Goal: Task Accomplishment & Management: Manage account settings

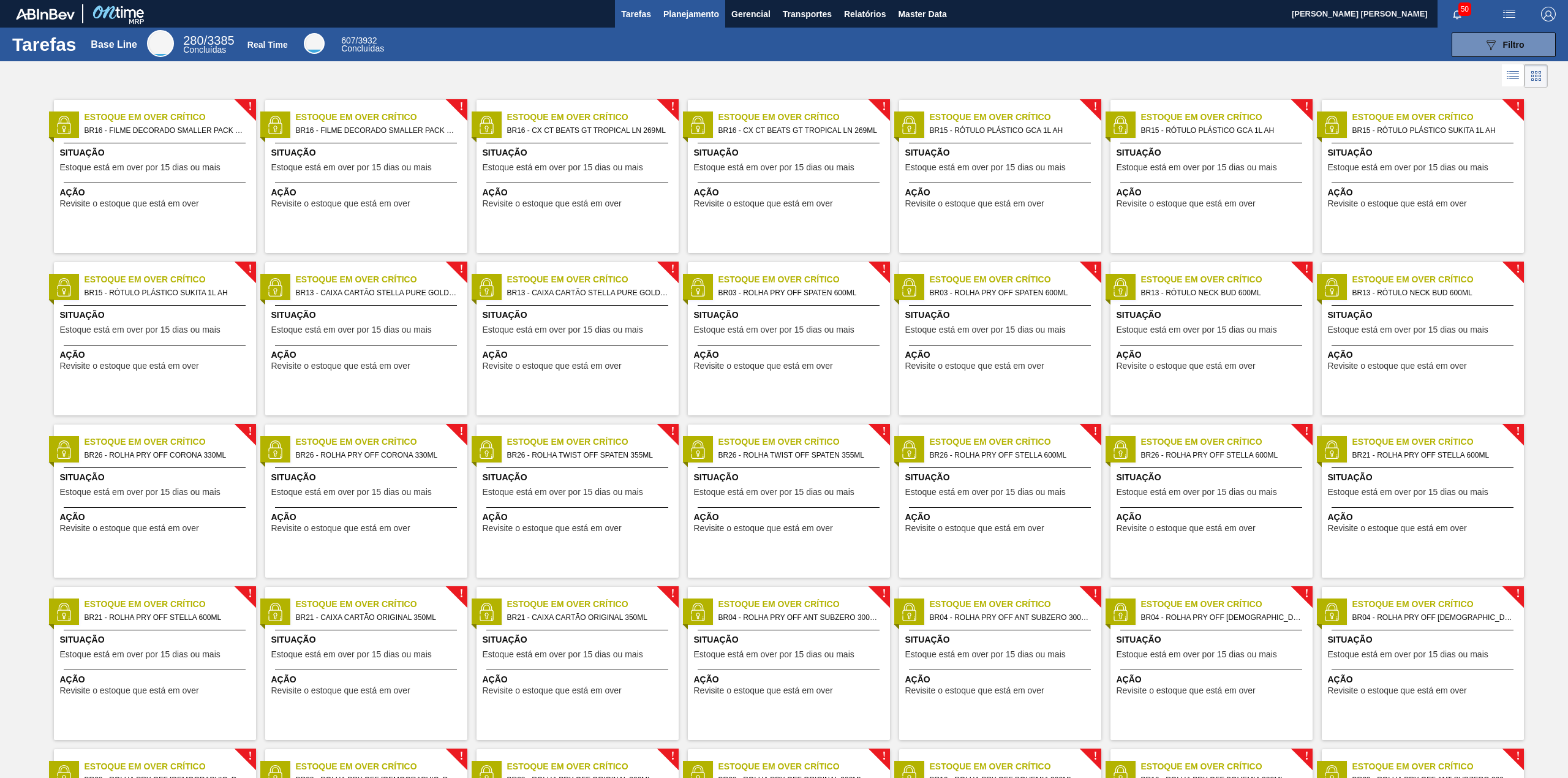
click at [678, 7] on span "Planejamento" at bounding box center [691, 14] width 55 height 15
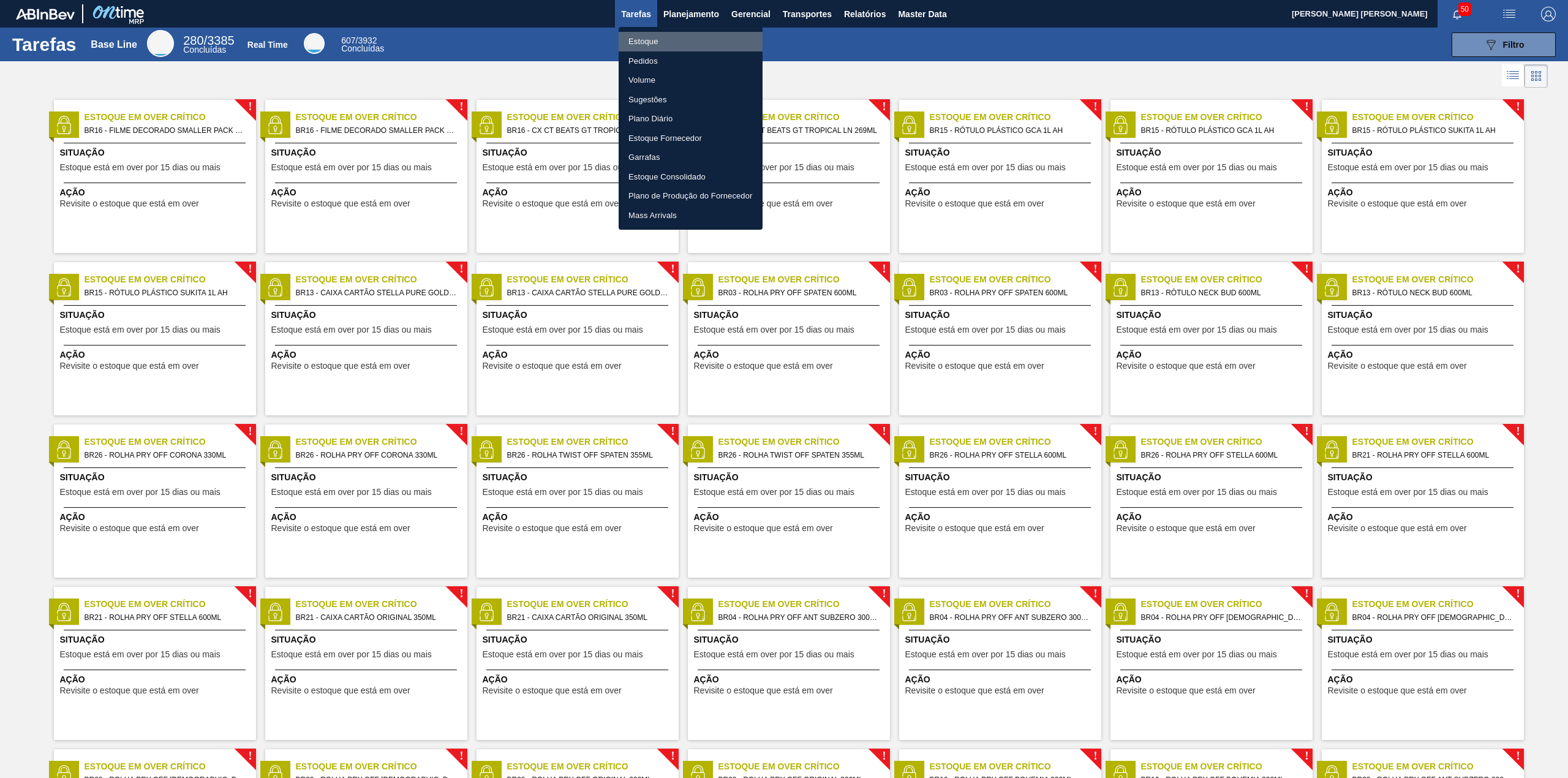
click at [655, 46] on li "Estoque" at bounding box center [690, 41] width 144 height 19
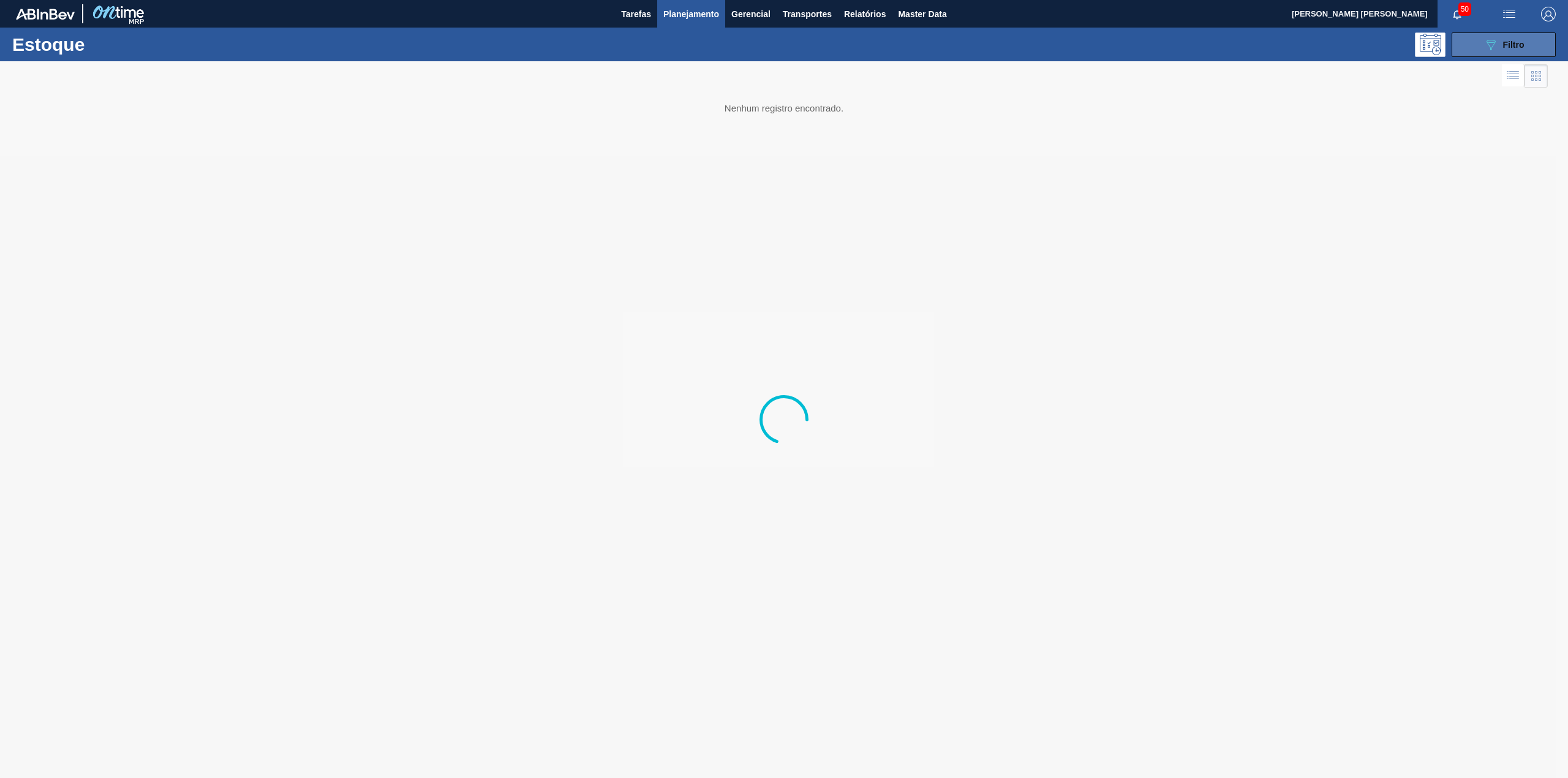
click at [1503, 45] on span "Filtro" at bounding box center [1514, 45] width 22 height 10
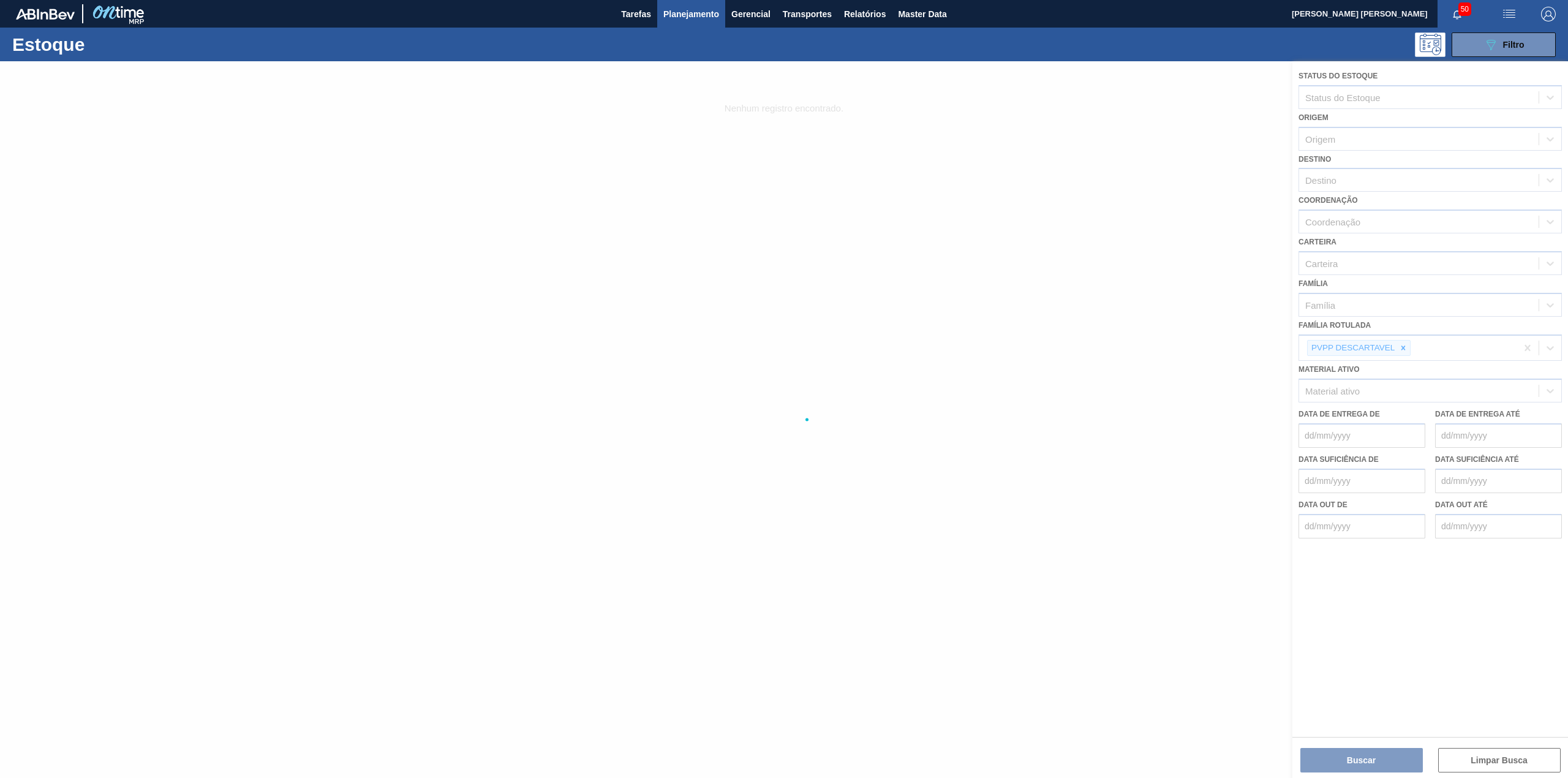
click at [1405, 350] on div at bounding box center [784, 419] width 1568 height 717
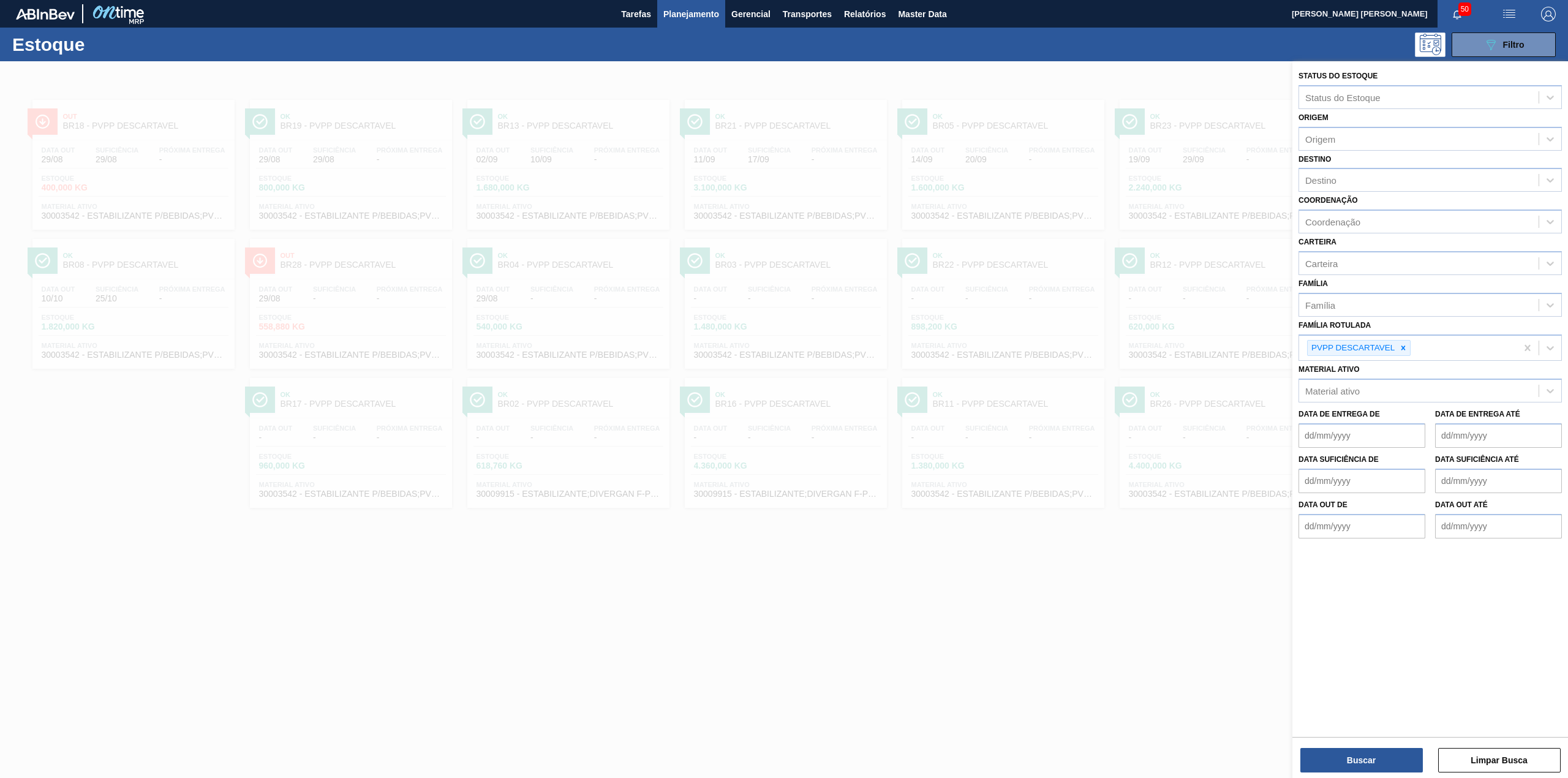
click at [1403, 345] on icon at bounding box center [1403, 347] width 4 height 4
click at [1401, 336] on div "PVPP DESCARTAVEL" at bounding box center [1408, 349] width 218 height 25
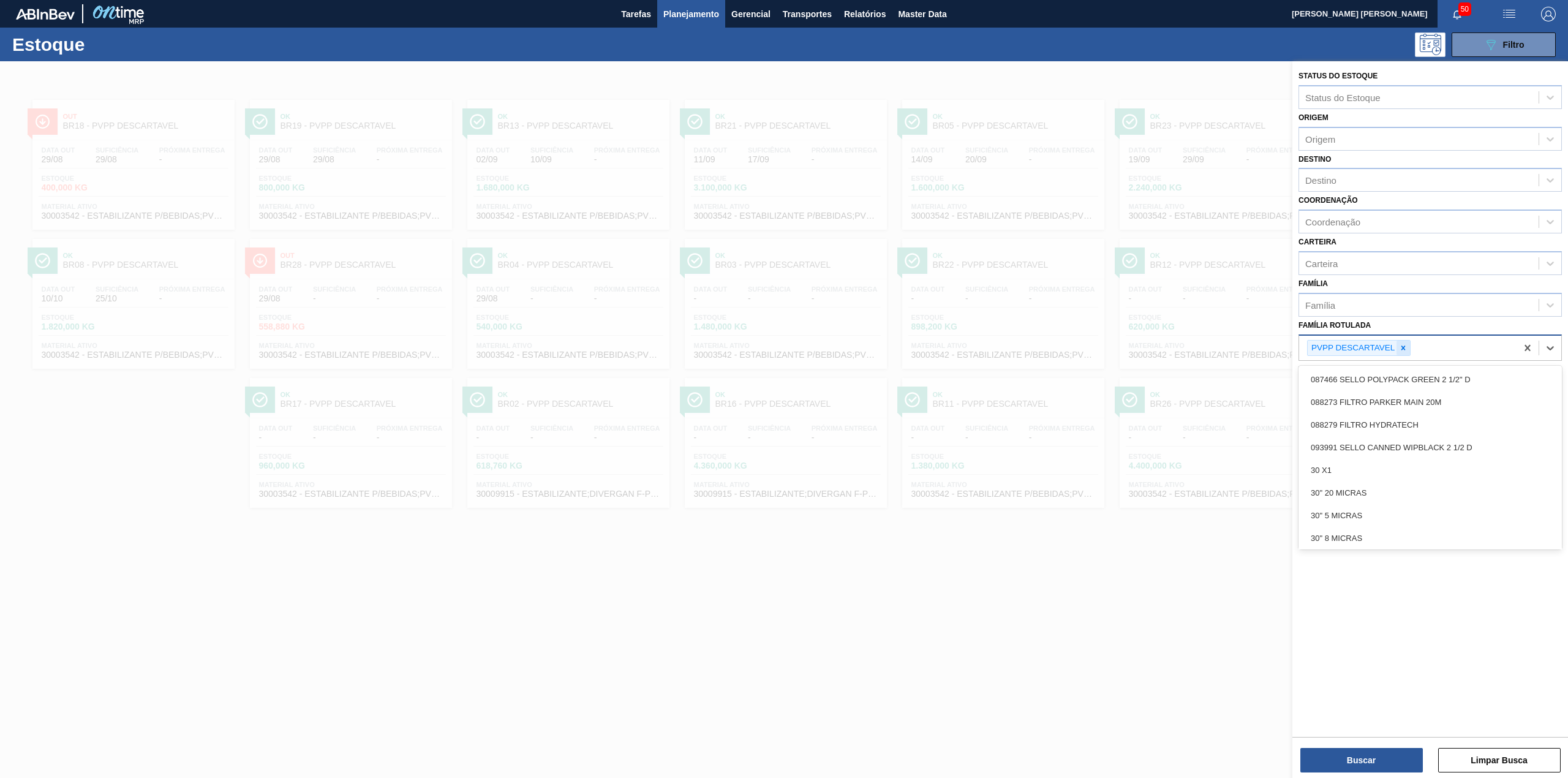
click at [1403, 341] on div at bounding box center [1403, 349] width 13 height 15
click at [1405, 319] on div "Família Rotulada option PVPP DESCARTAVEL, deselected. option 087466 SELLO POLYP…" at bounding box center [1430, 338] width 264 height 42
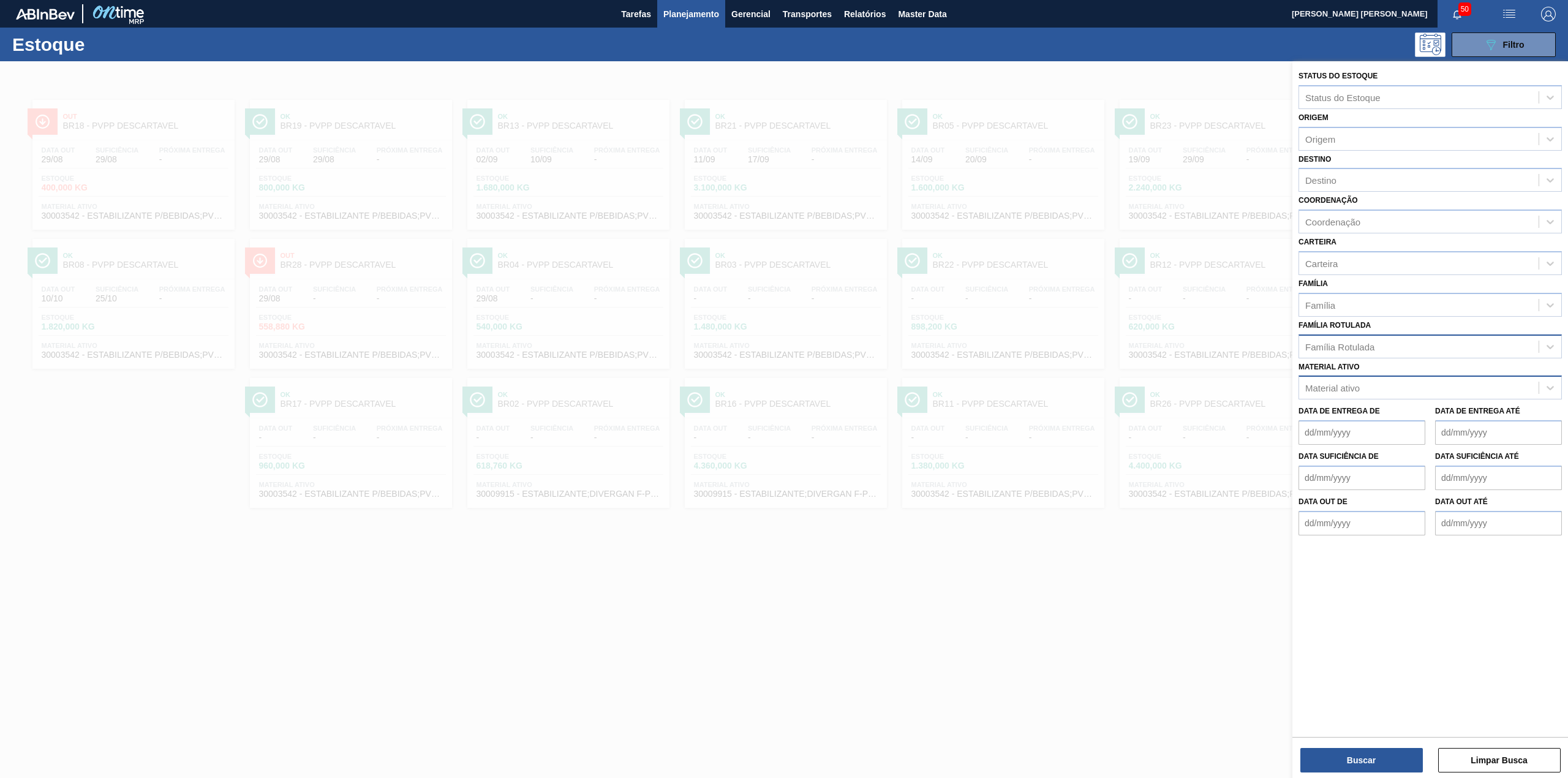
click at [1383, 385] on div "Material ativo" at bounding box center [1419, 388] width 239 height 18
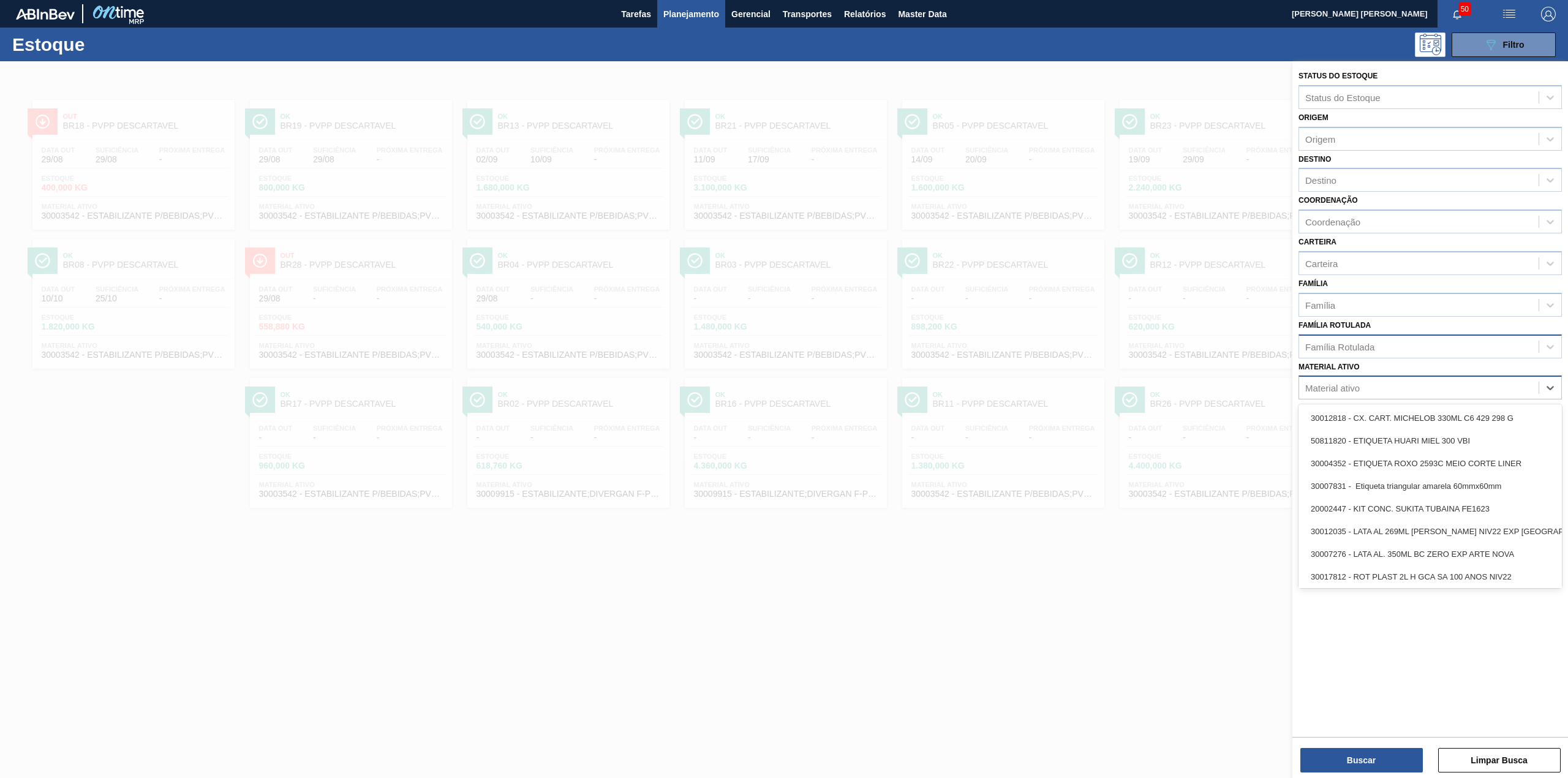
paste ativo "30003602"
type ativo "30003602"
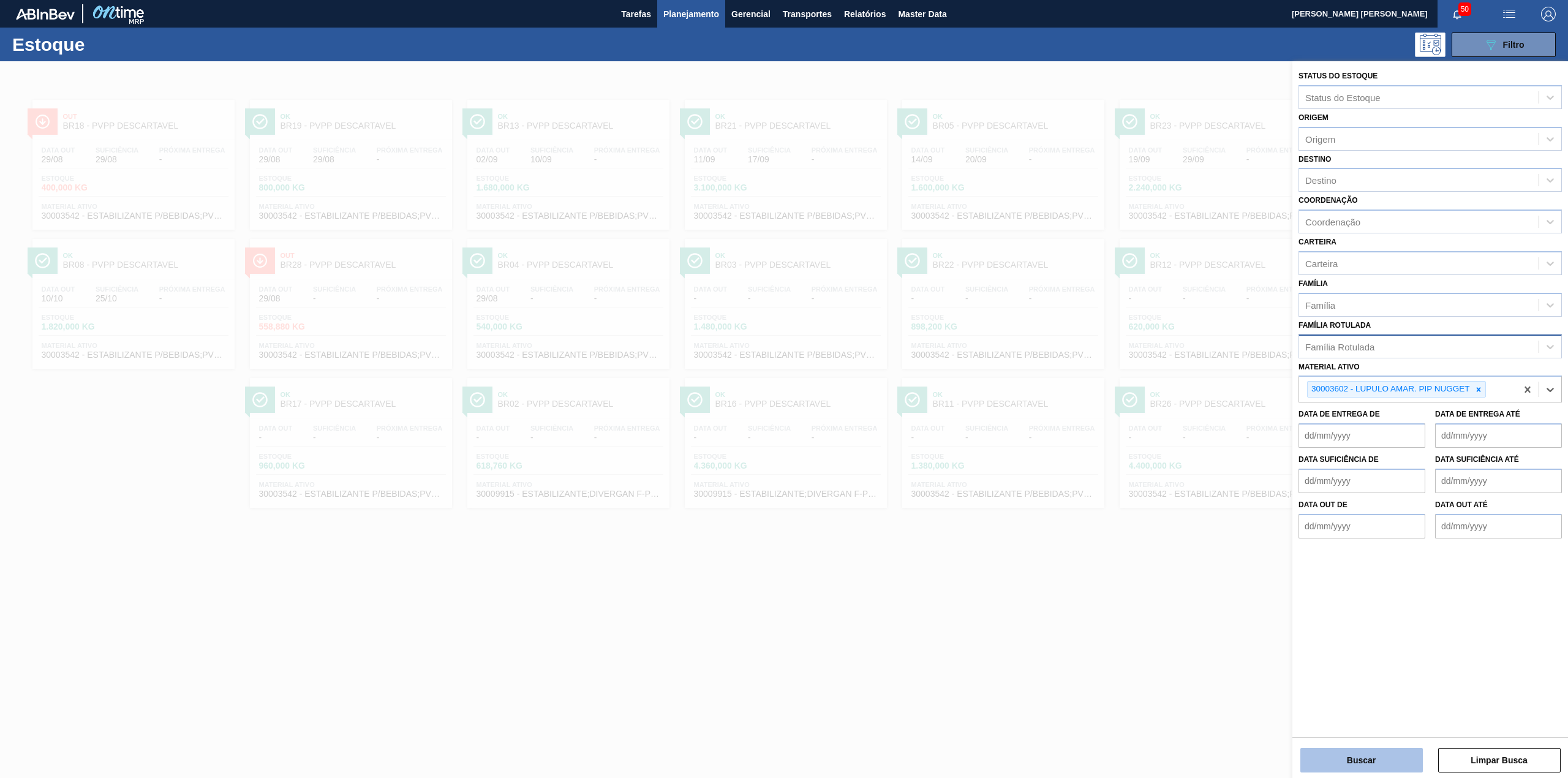
click at [1371, 751] on button "Buscar" at bounding box center [1362, 760] width 123 height 24
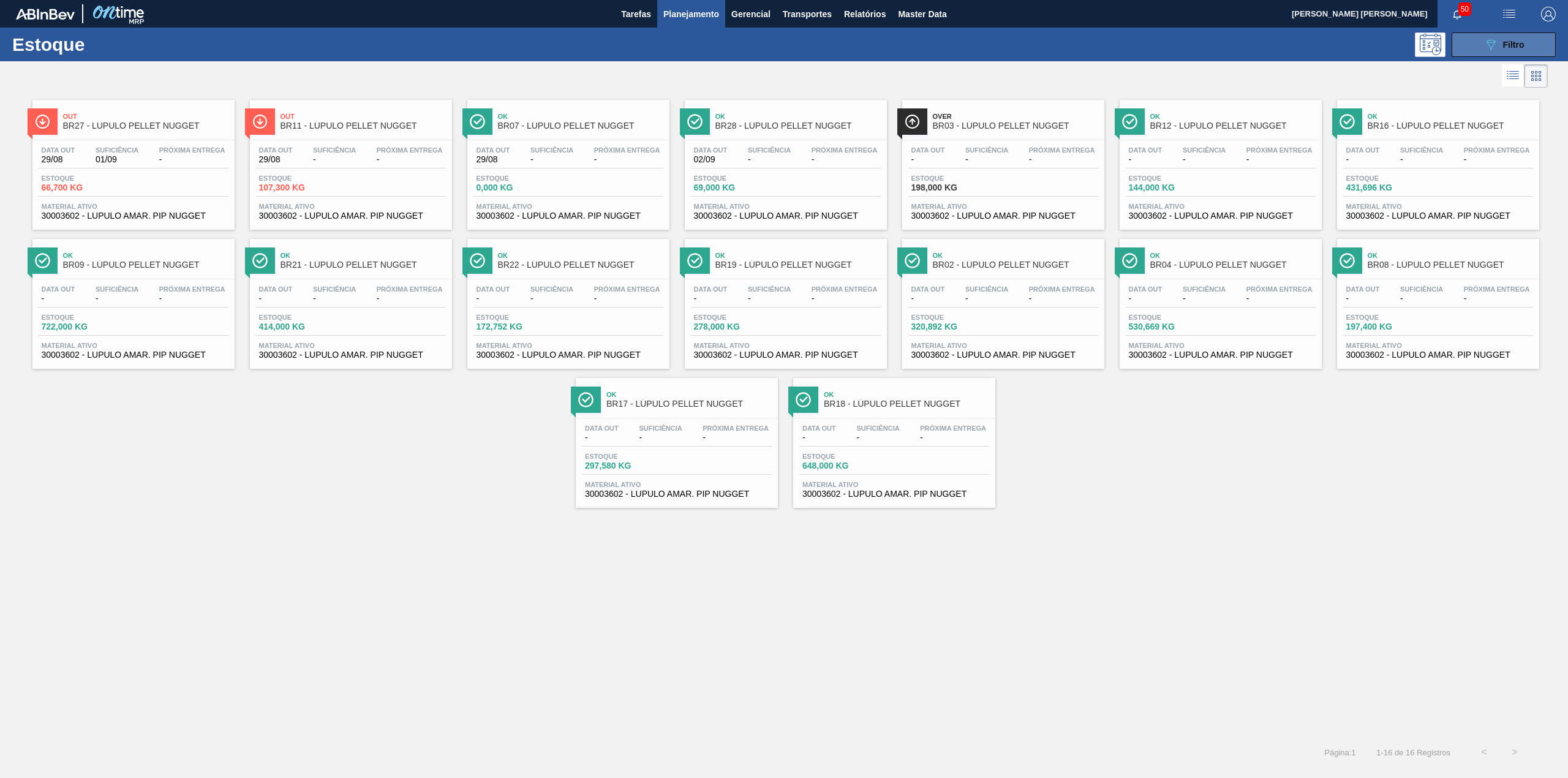
click at [1496, 49] on icon "089F7B8B-B2A5-4AFE-B5C0-19BA573D28AC" at bounding box center [1492, 45] width 15 height 15
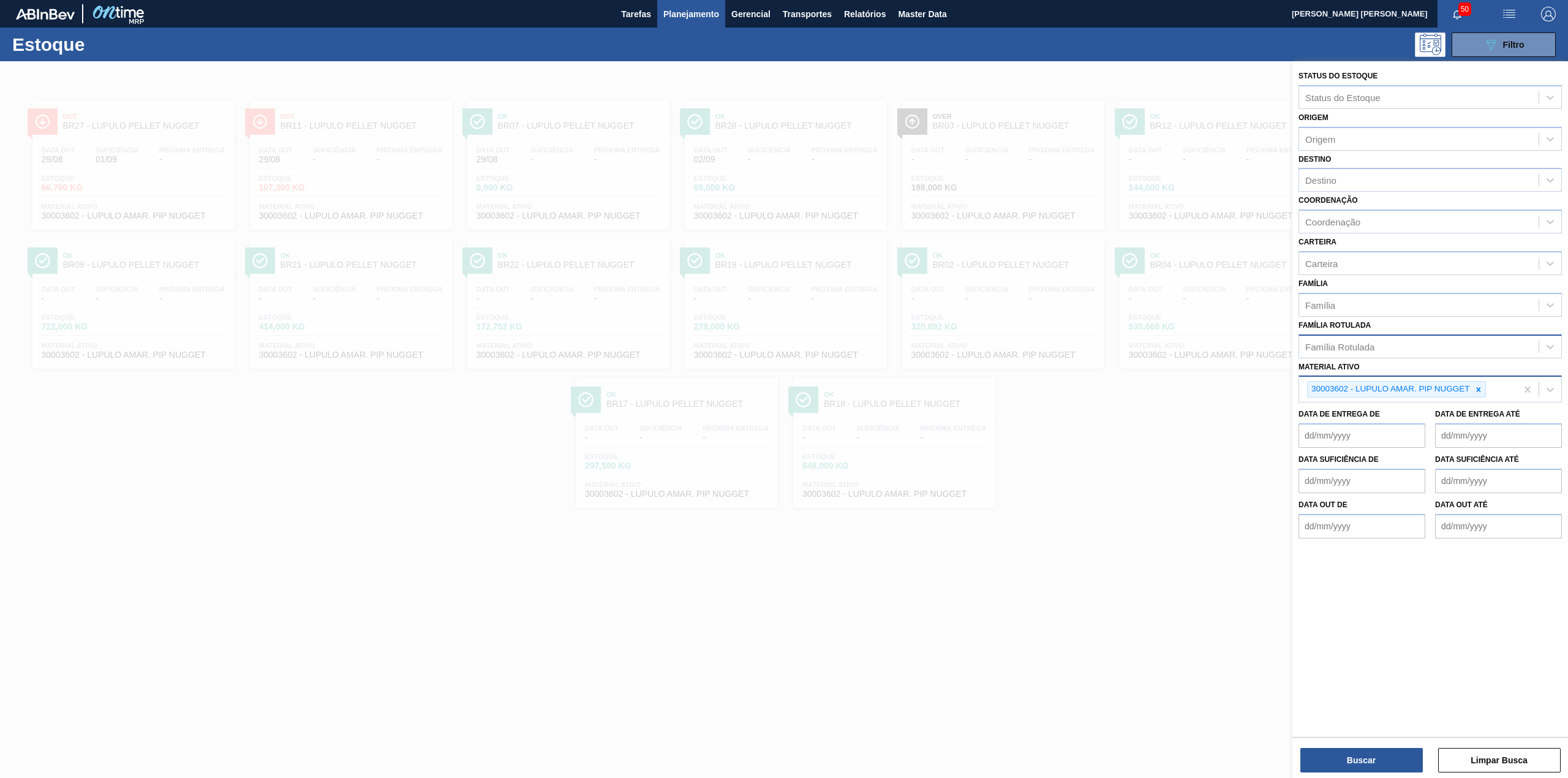
click at [1474, 384] on div at bounding box center [1479, 389] width 13 height 15
paste ativo "30007684"
type ativo "30007684"
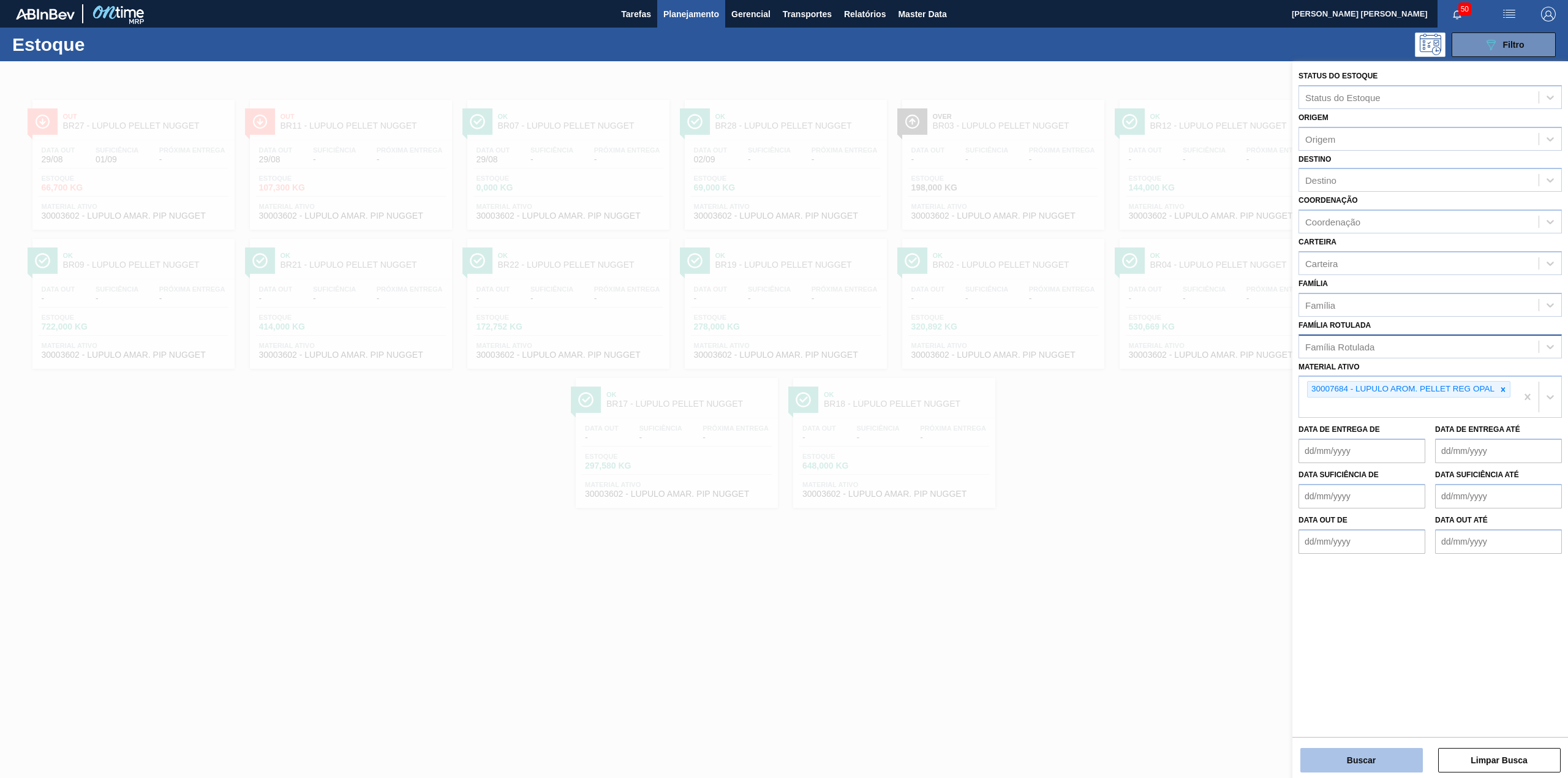
click at [1365, 756] on button "Buscar" at bounding box center [1362, 760] width 123 height 24
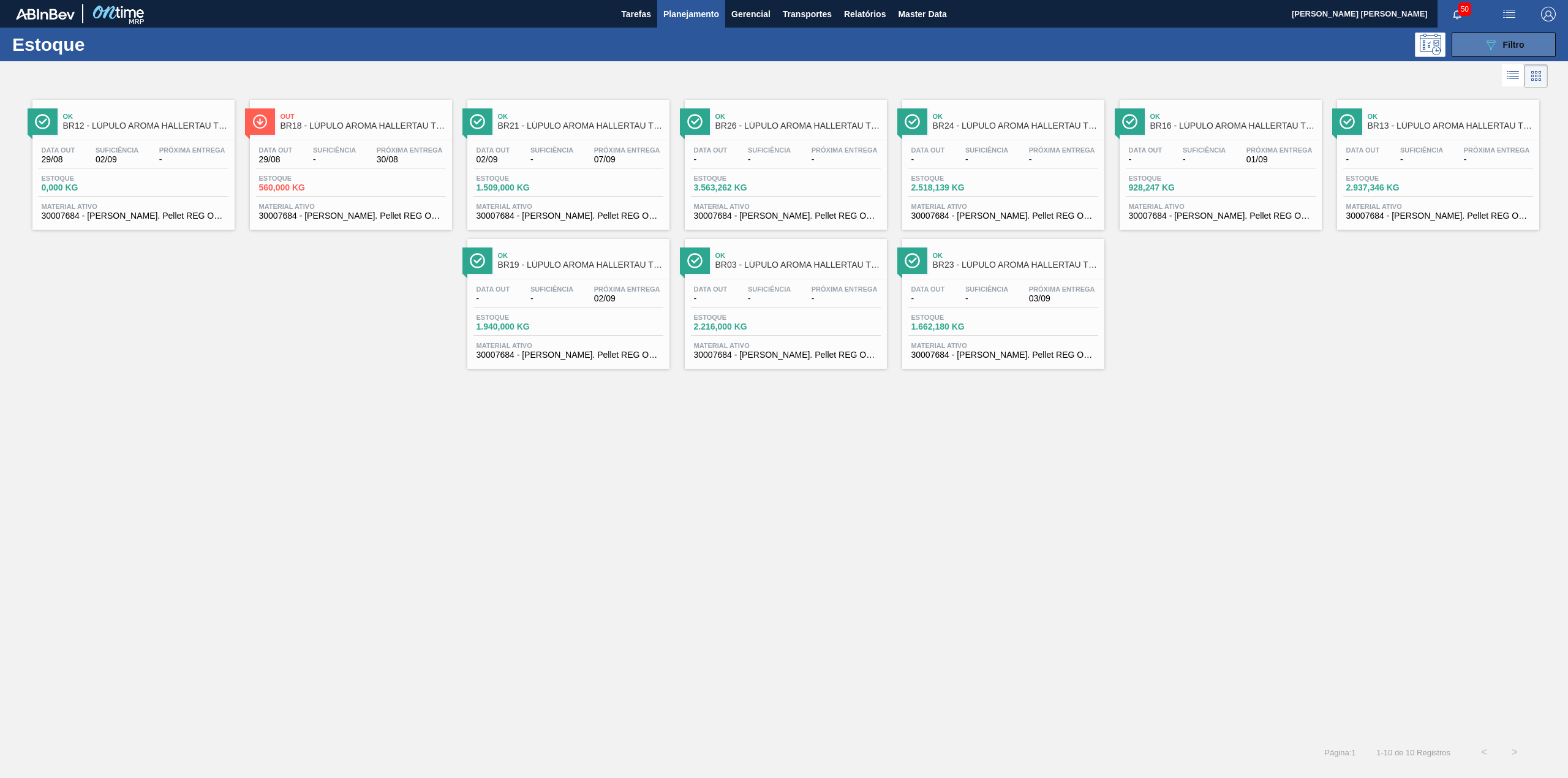
click at [1491, 34] on button "089F7B8B-B2A5-4AFE-B5C0-19BA573D28AC Filtro" at bounding box center [1504, 45] width 104 height 24
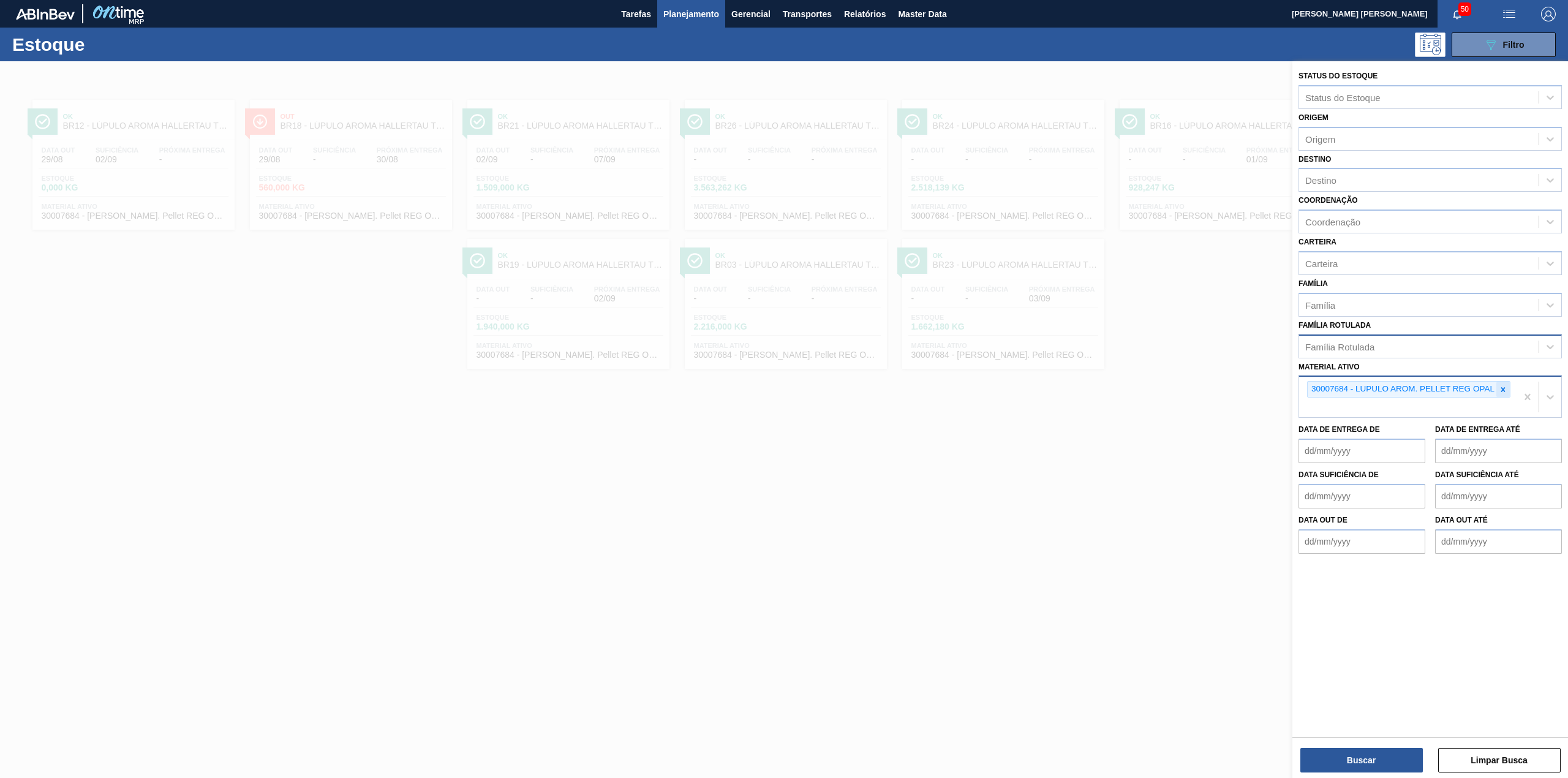
click at [1499, 391] on icon at bounding box center [1503, 390] width 8 height 8
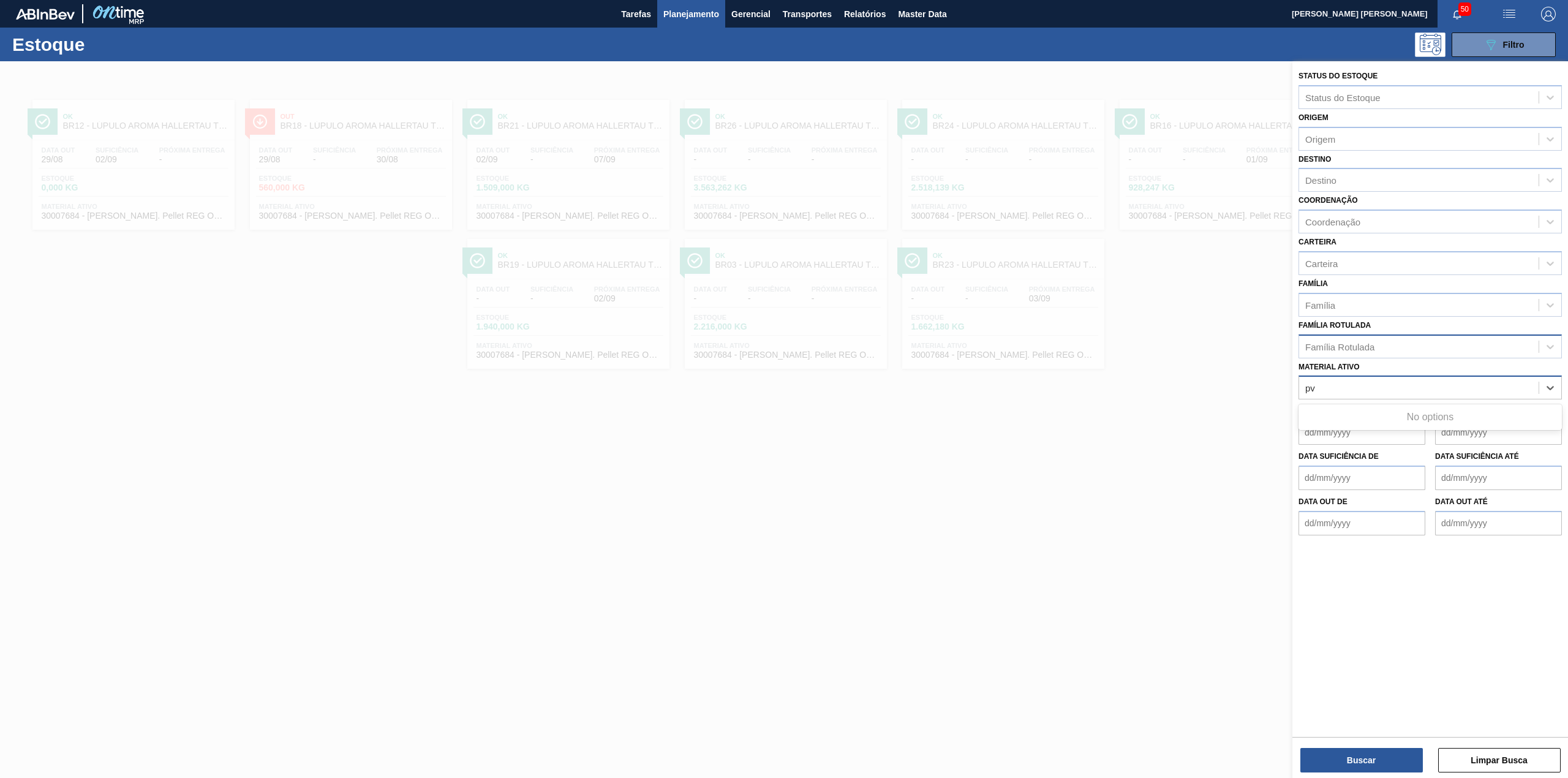
type ativo "p"
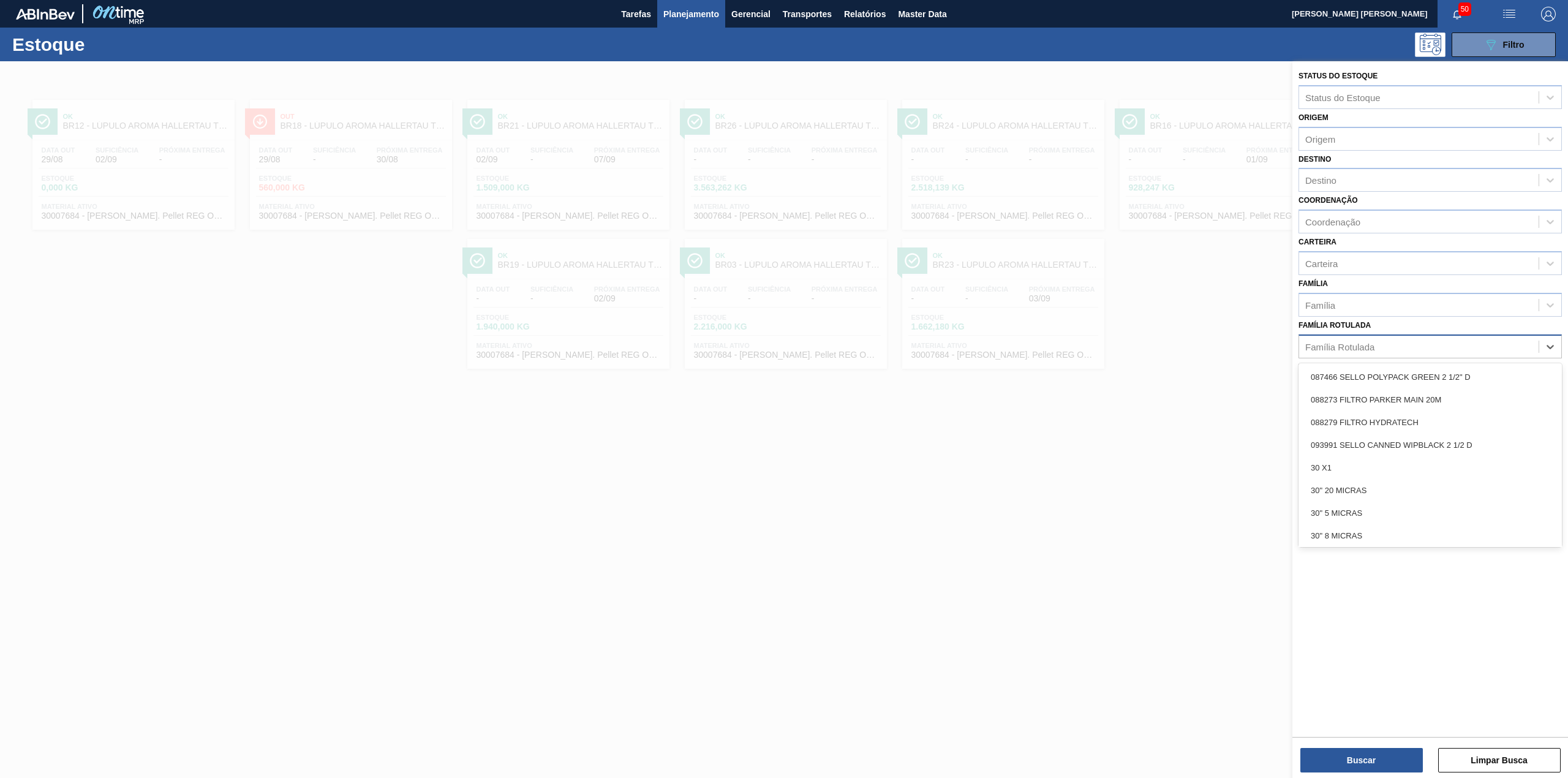
click at [1473, 353] on div "Família Rotulada" at bounding box center [1419, 346] width 239 height 18
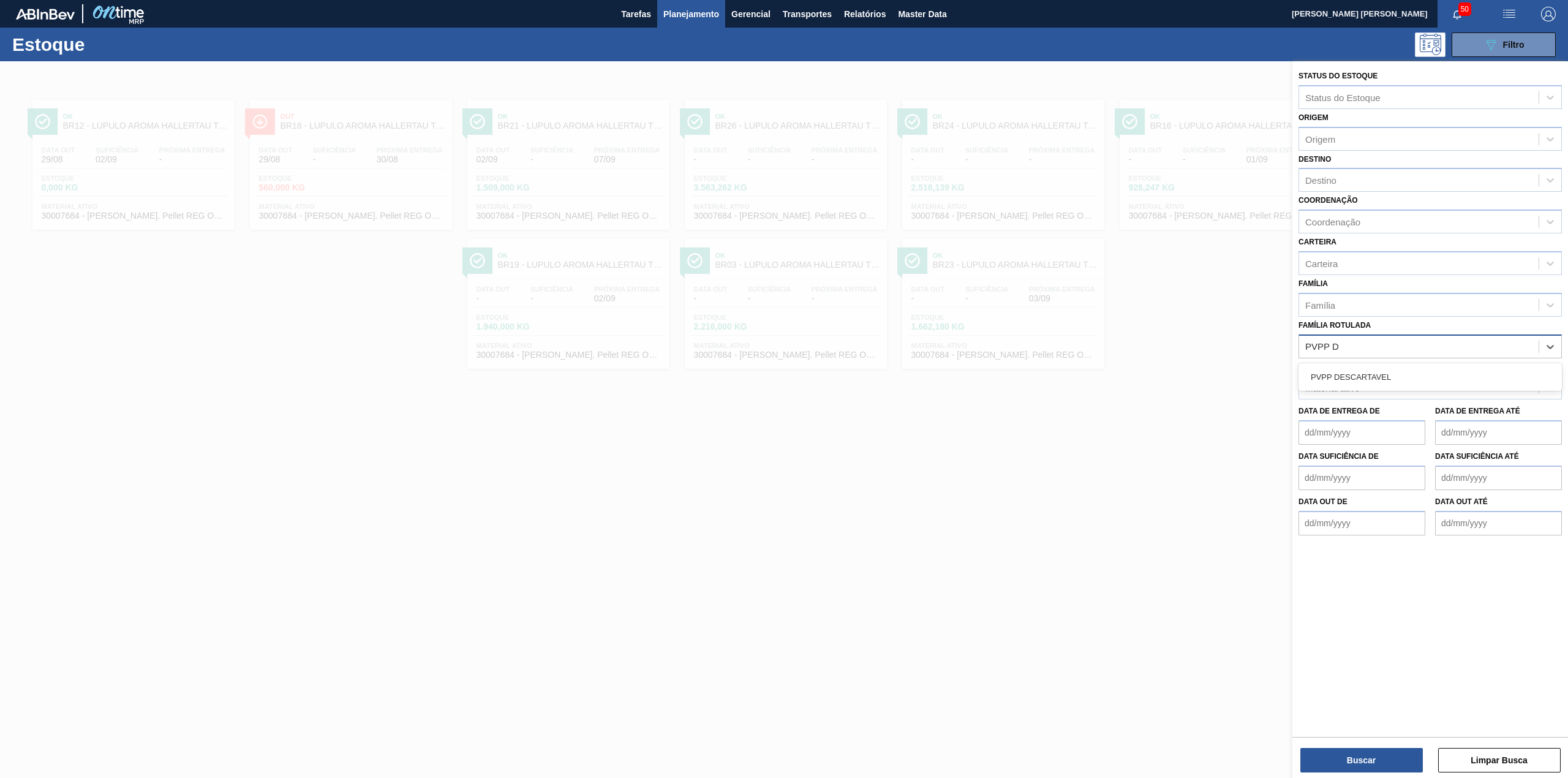
type Rotulada "PVPP DE"
click at [1464, 373] on div "PVPP DESCARTAVEL" at bounding box center [1430, 376] width 264 height 23
click at [1339, 753] on button "Buscar" at bounding box center [1362, 760] width 123 height 24
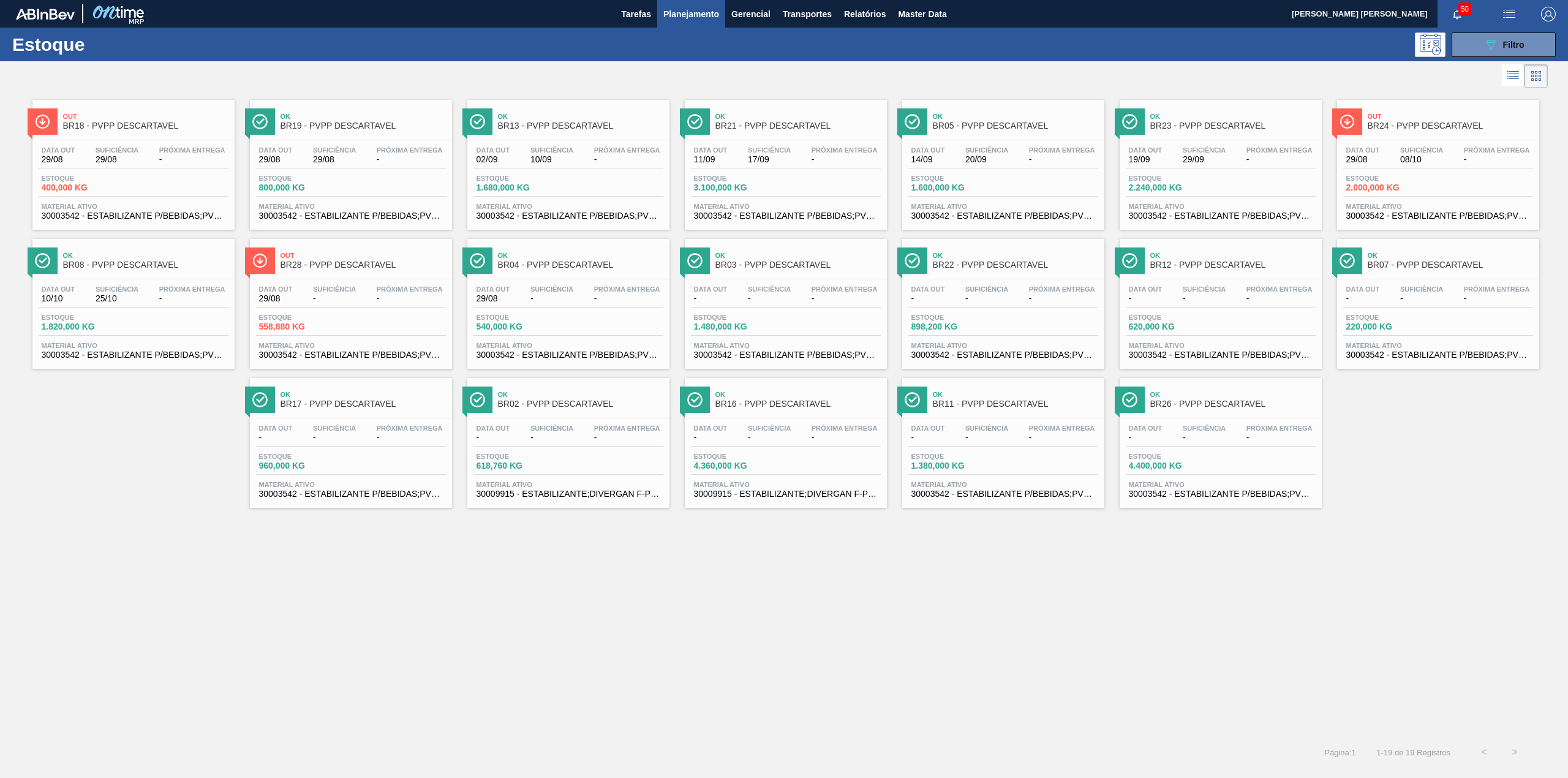
drag, startPoint x: 1471, startPoint y: 42, endPoint x: 1468, endPoint y: 97, distance: 55.1
click at [1471, 42] on button "089F7B8B-B2A5-4AFE-B5C0-19BA573D28AC Filtro" at bounding box center [1504, 45] width 104 height 24
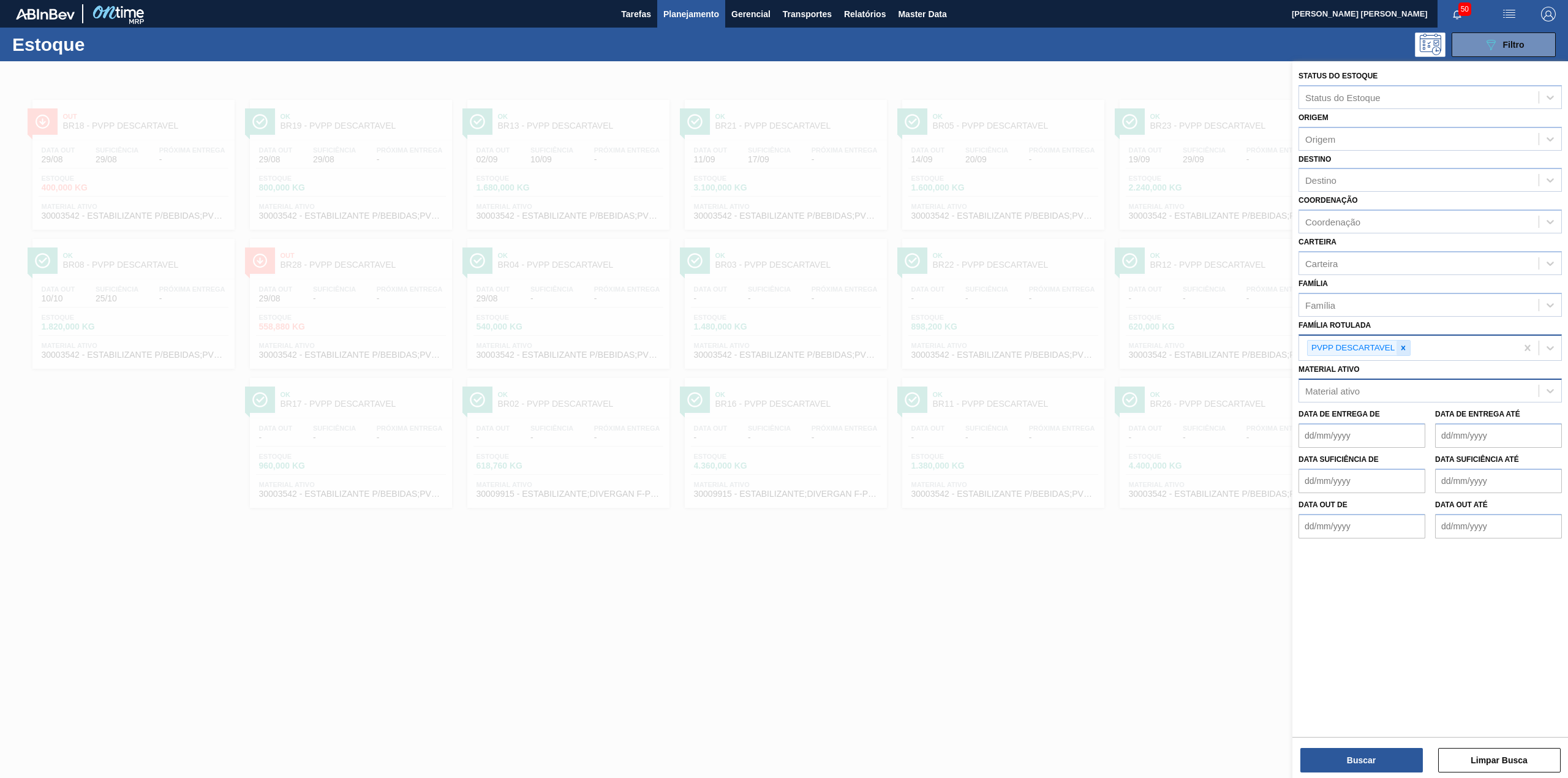
click at [1398, 344] on div at bounding box center [1403, 349] width 13 height 15
type Rotulada "hyflo"
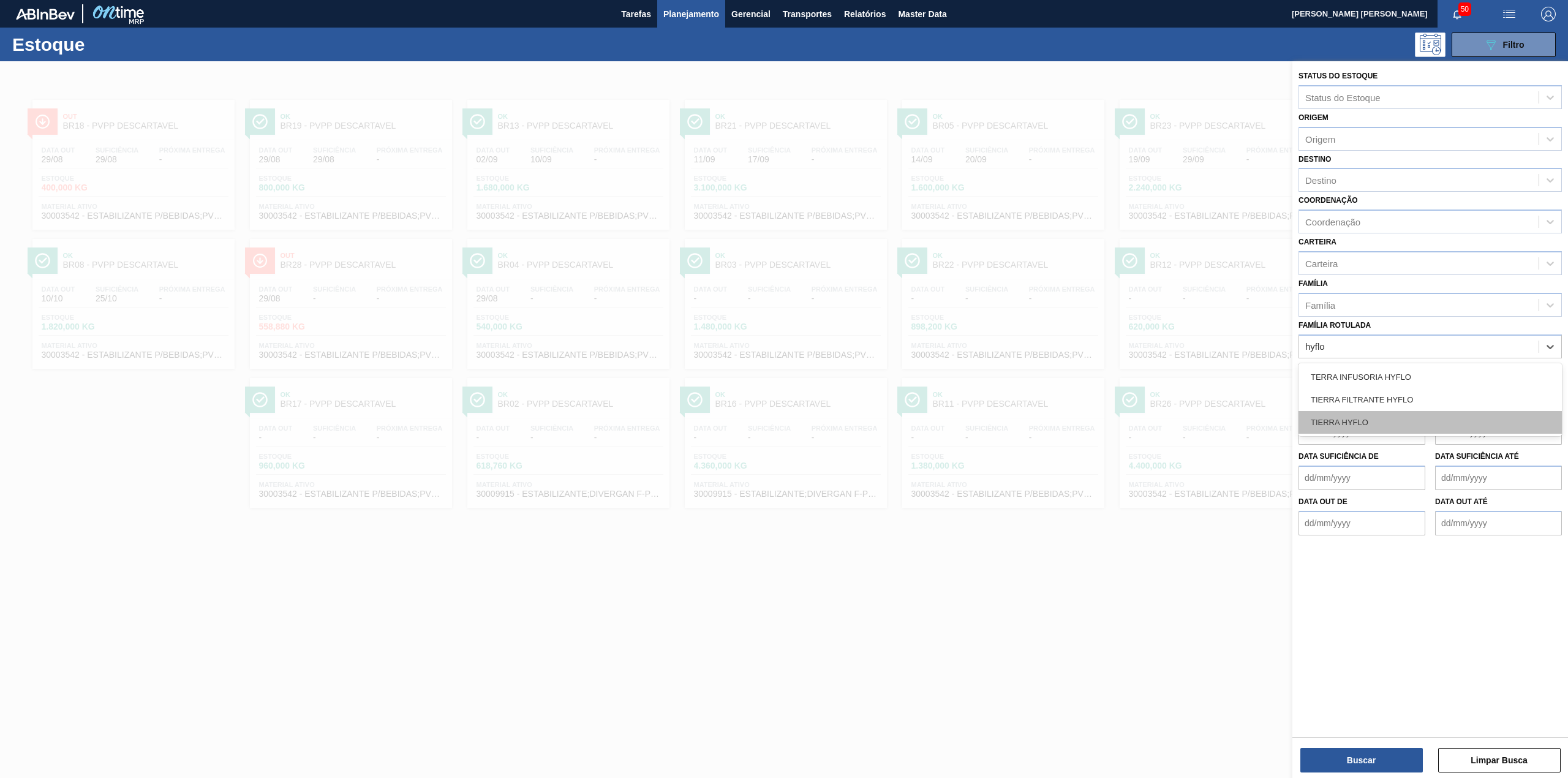
click at [1344, 427] on div "TIERRA HYFLO" at bounding box center [1430, 422] width 264 height 23
click at [1382, 347] on icon at bounding box center [1380, 348] width 8 height 8
type Rotulada "hyf"
click at [1382, 371] on div "TERRA INFUSORIA HYFLO" at bounding box center [1430, 376] width 264 height 23
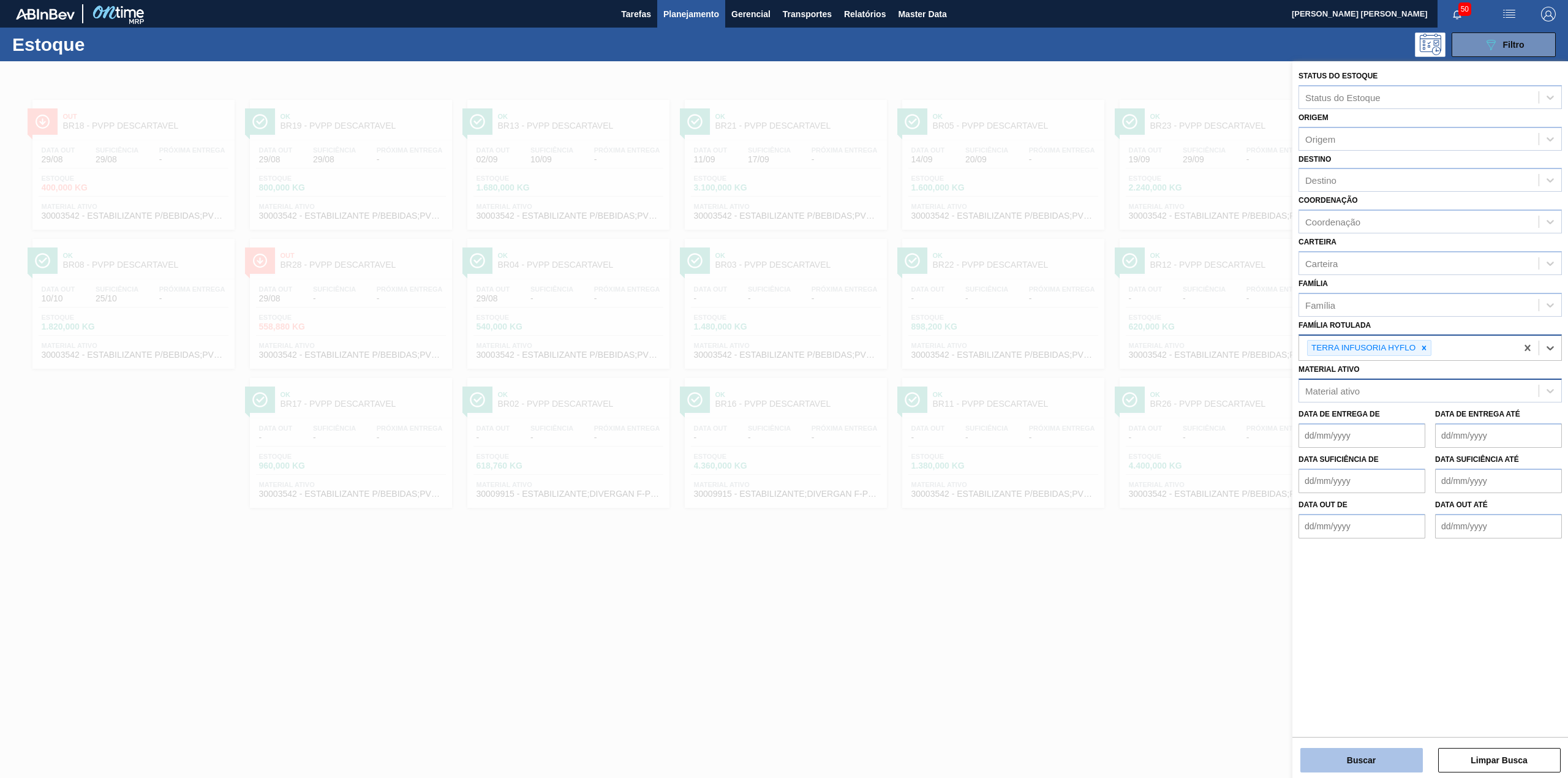
click at [1363, 755] on button "Buscar" at bounding box center [1362, 760] width 123 height 24
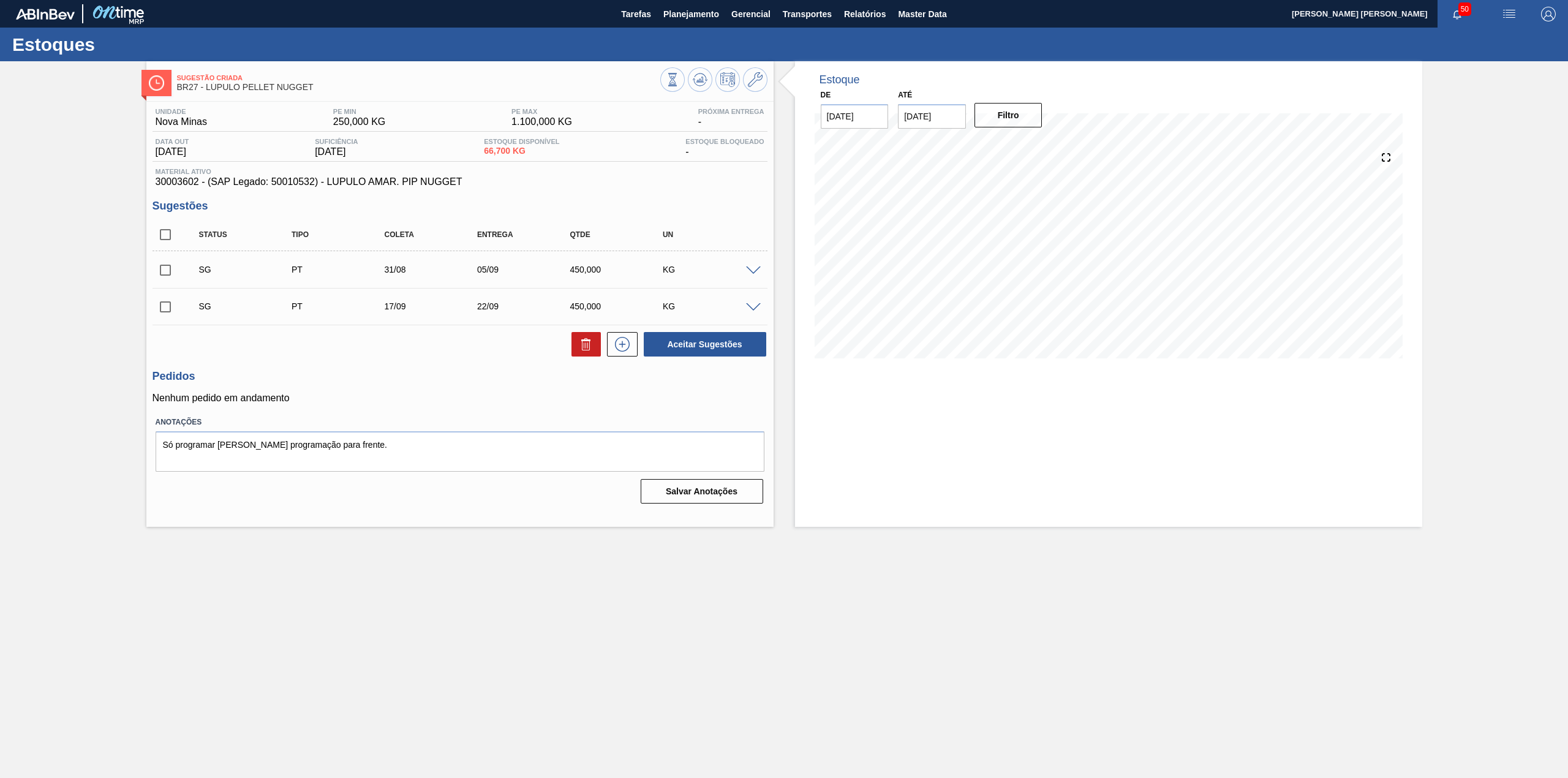
click at [758, 267] on span at bounding box center [753, 271] width 15 height 9
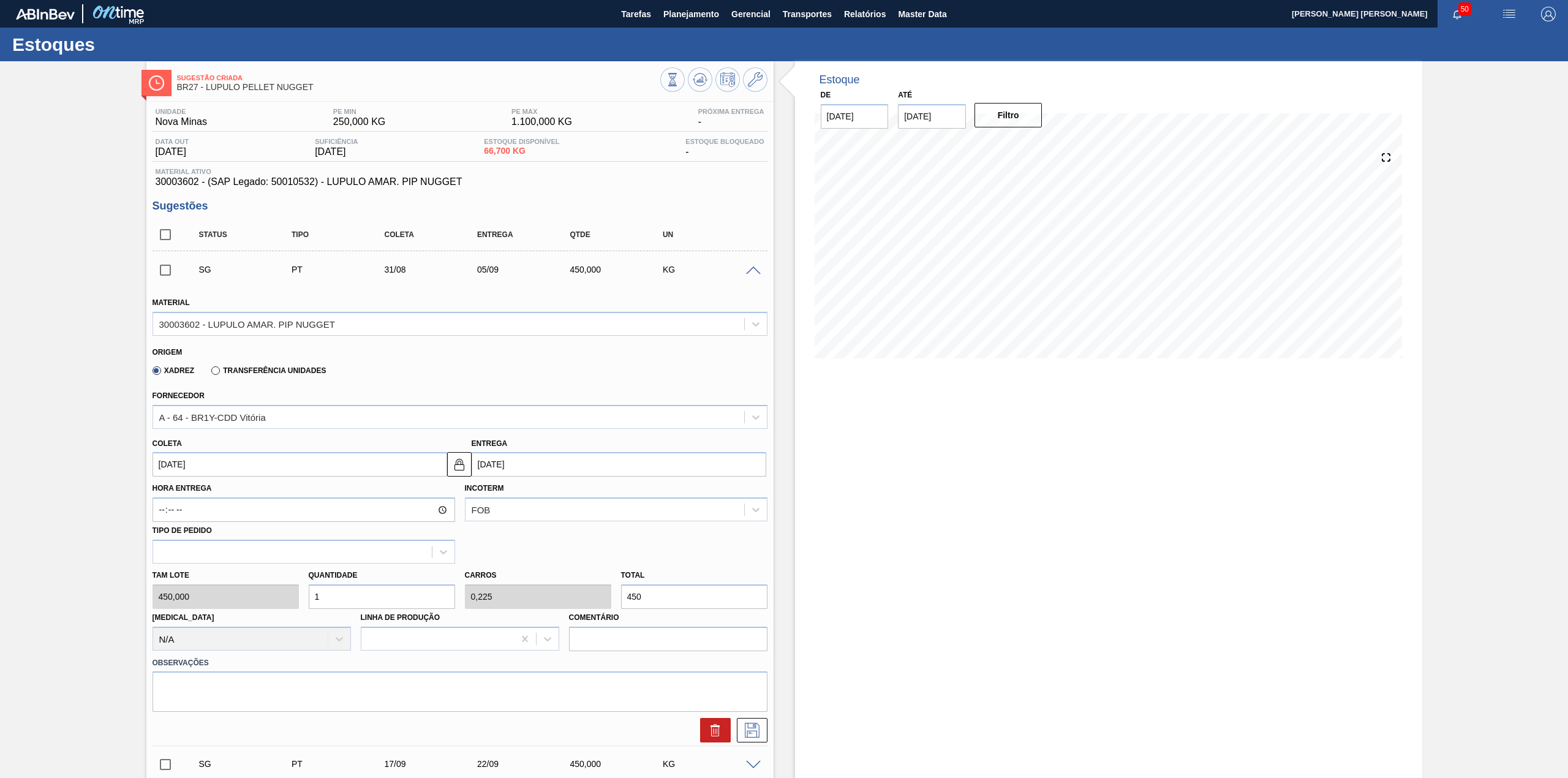
scroll to position [81, 0]
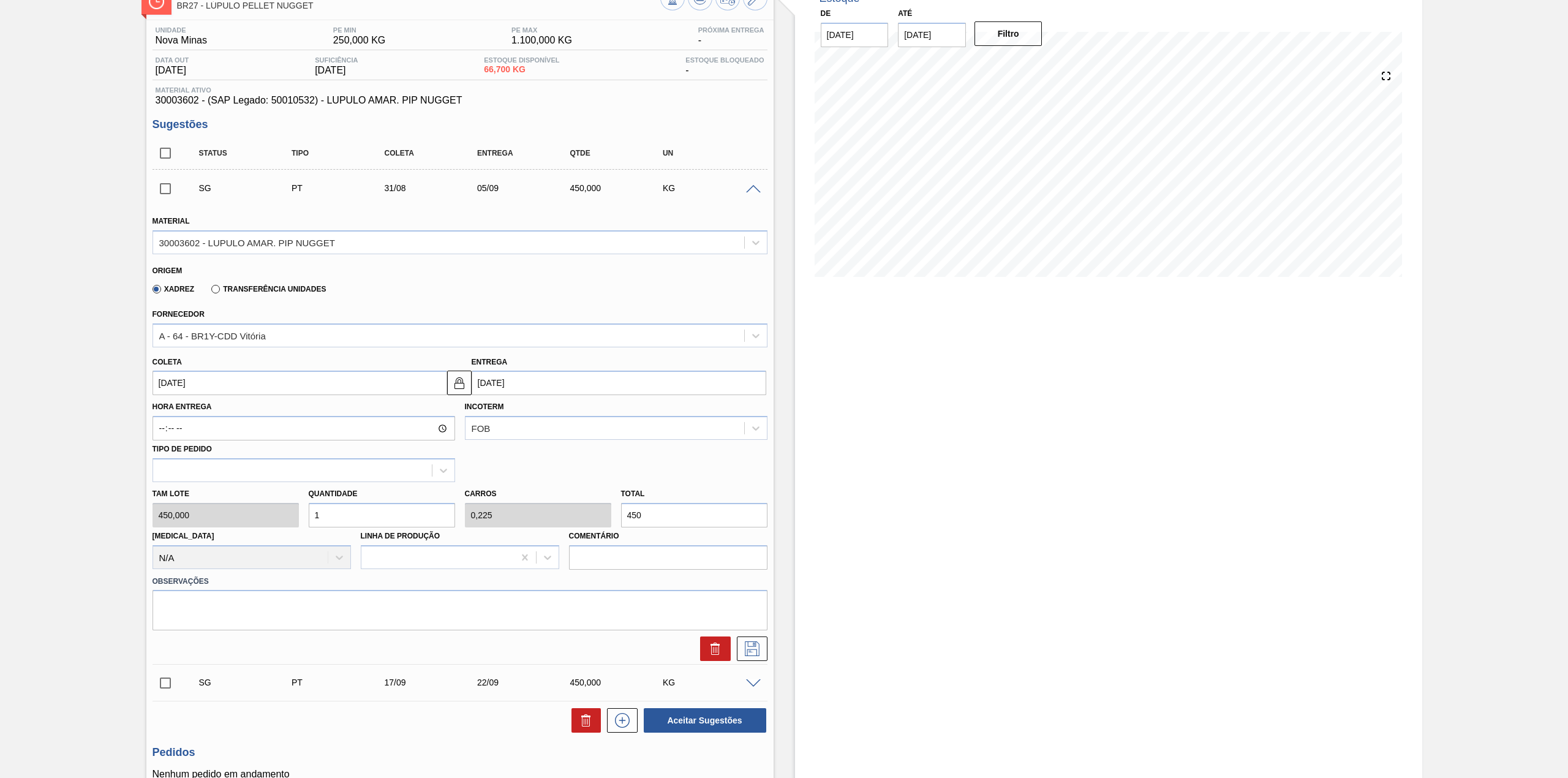
click at [261, 377] on input "31/08/2025" at bounding box center [300, 382] width 295 height 24
click at [185, 552] on div "1" at bounding box center [186, 551] width 17 height 17
type input "01/09/2025"
type input "06/09/2025"
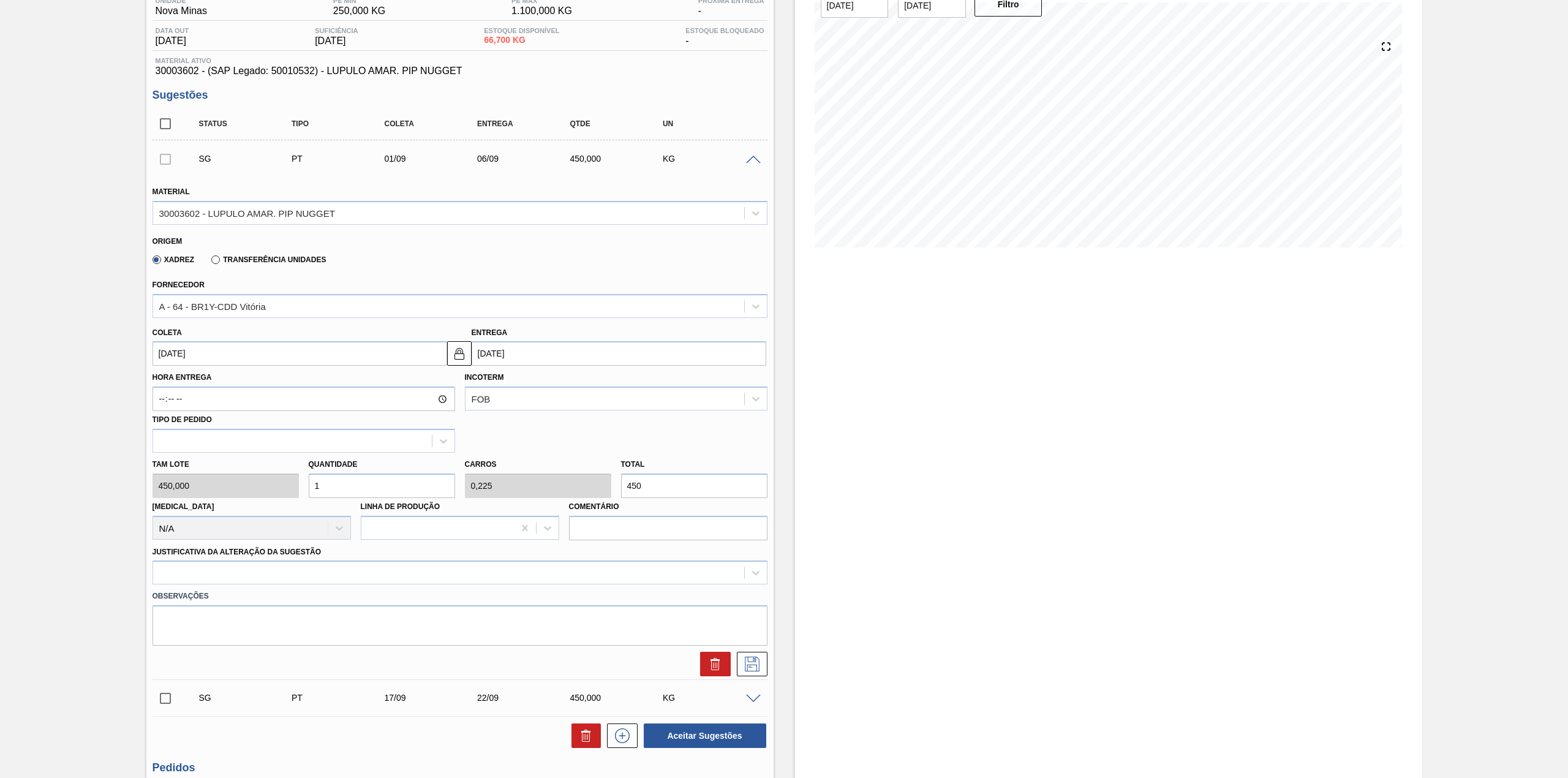
scroll to position [163, 0]
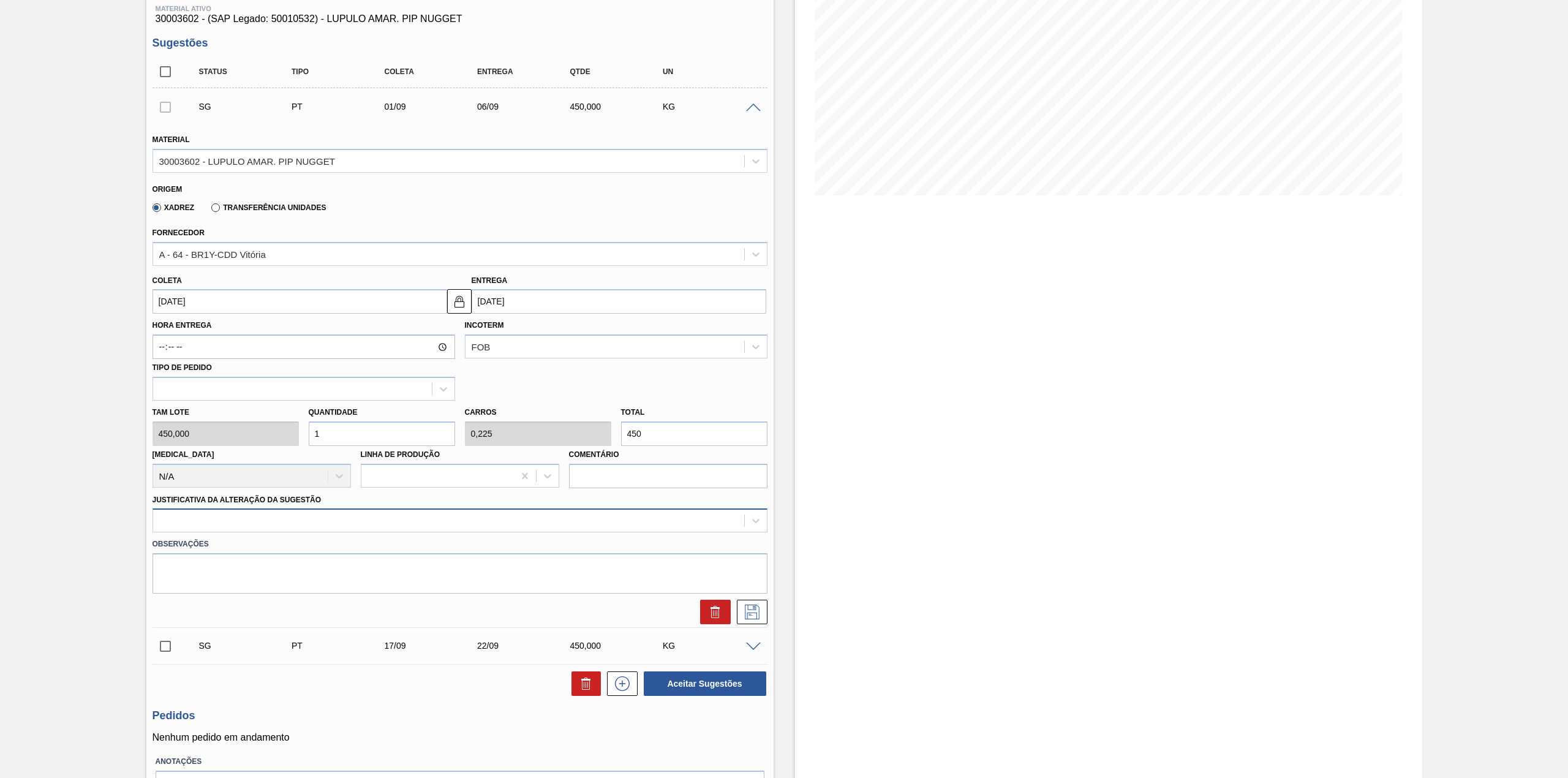
click at [233, 528] on div at bounding box center [448, 521] width 591 height 18
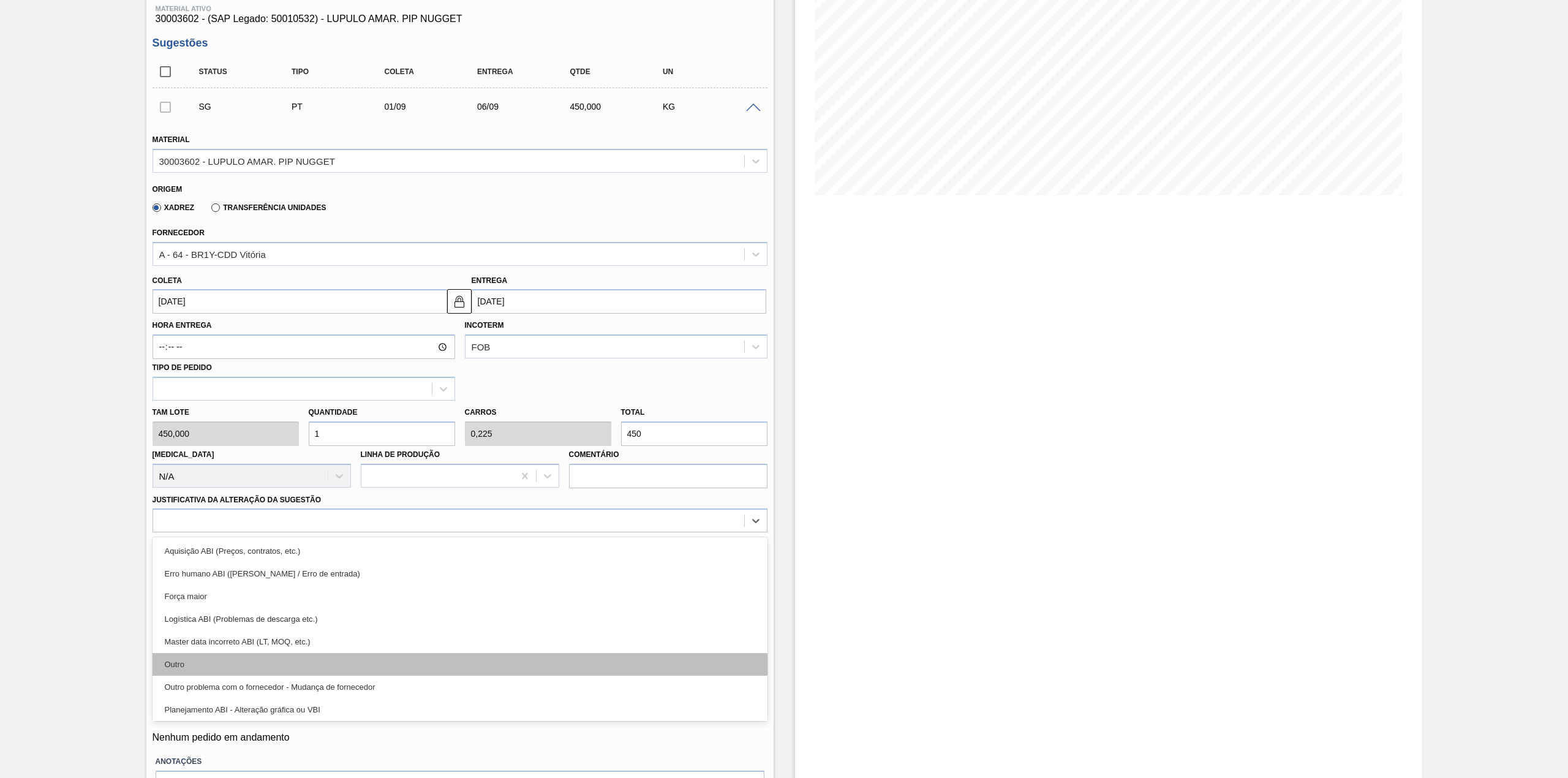
click at [218, 663] on div "Outro" at bounding box center [460, 665] width 615 height 23
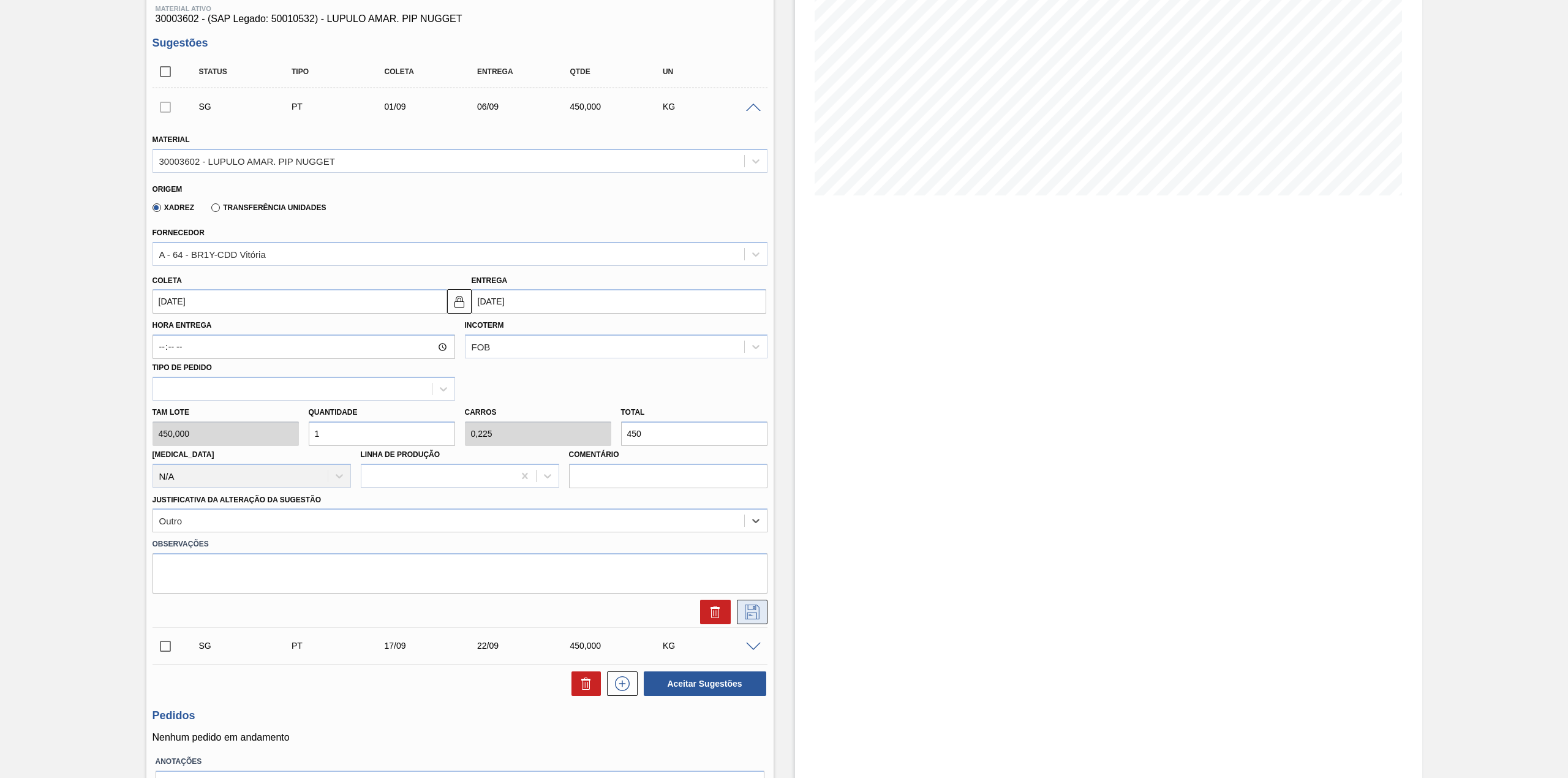
click at [756, 615] on icon at bounding box center [752, 612] width 19 height 15
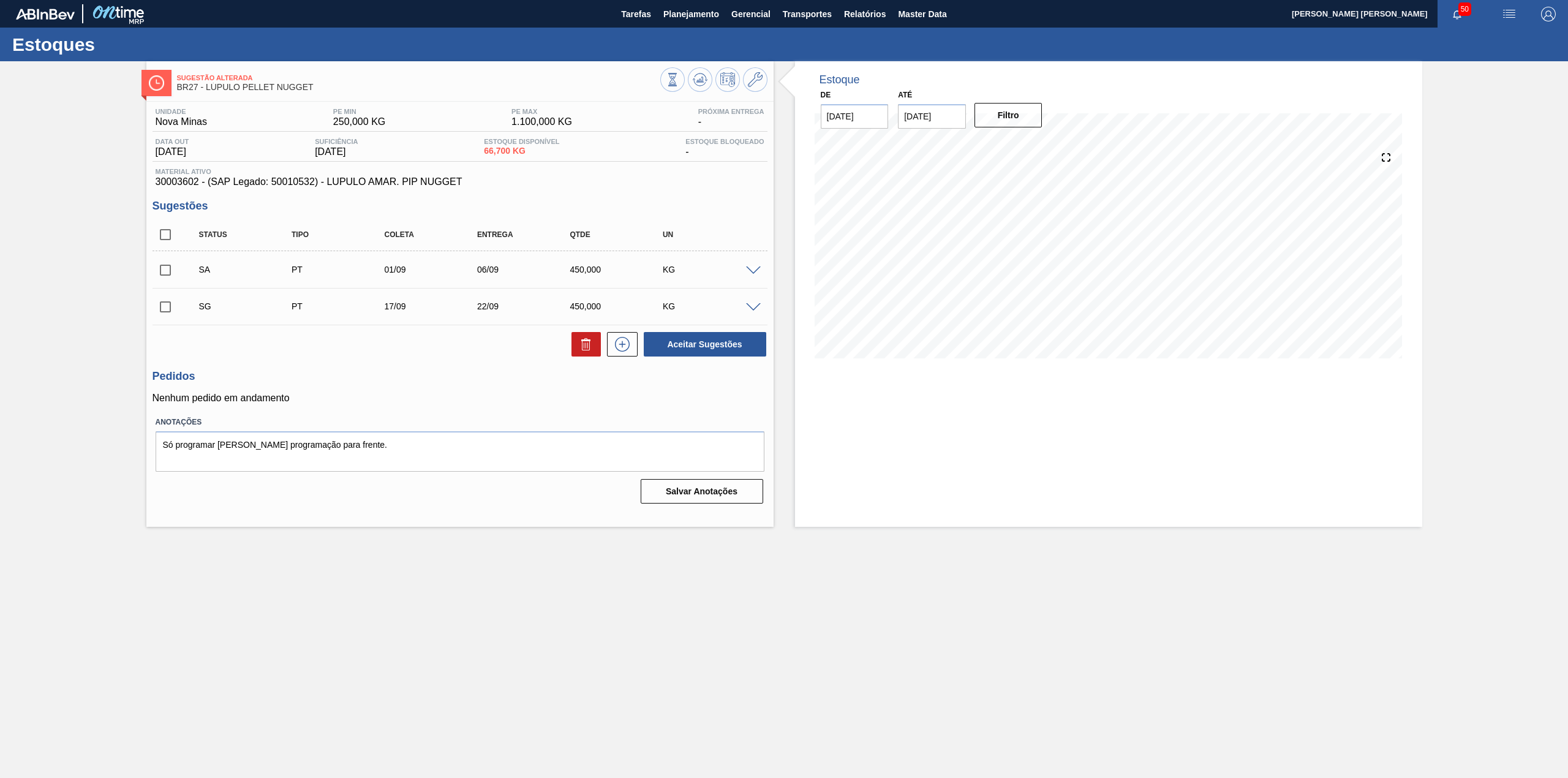
scroll to position [0, 0]
click at [163, 272] on input "checkbox" at bounding box center [165, 270] width 26 height 26
click at [711, 350] on button "Aceitar Sugestões" at bounding box center [705, 344] width 123 height 24
checkbox input "false"
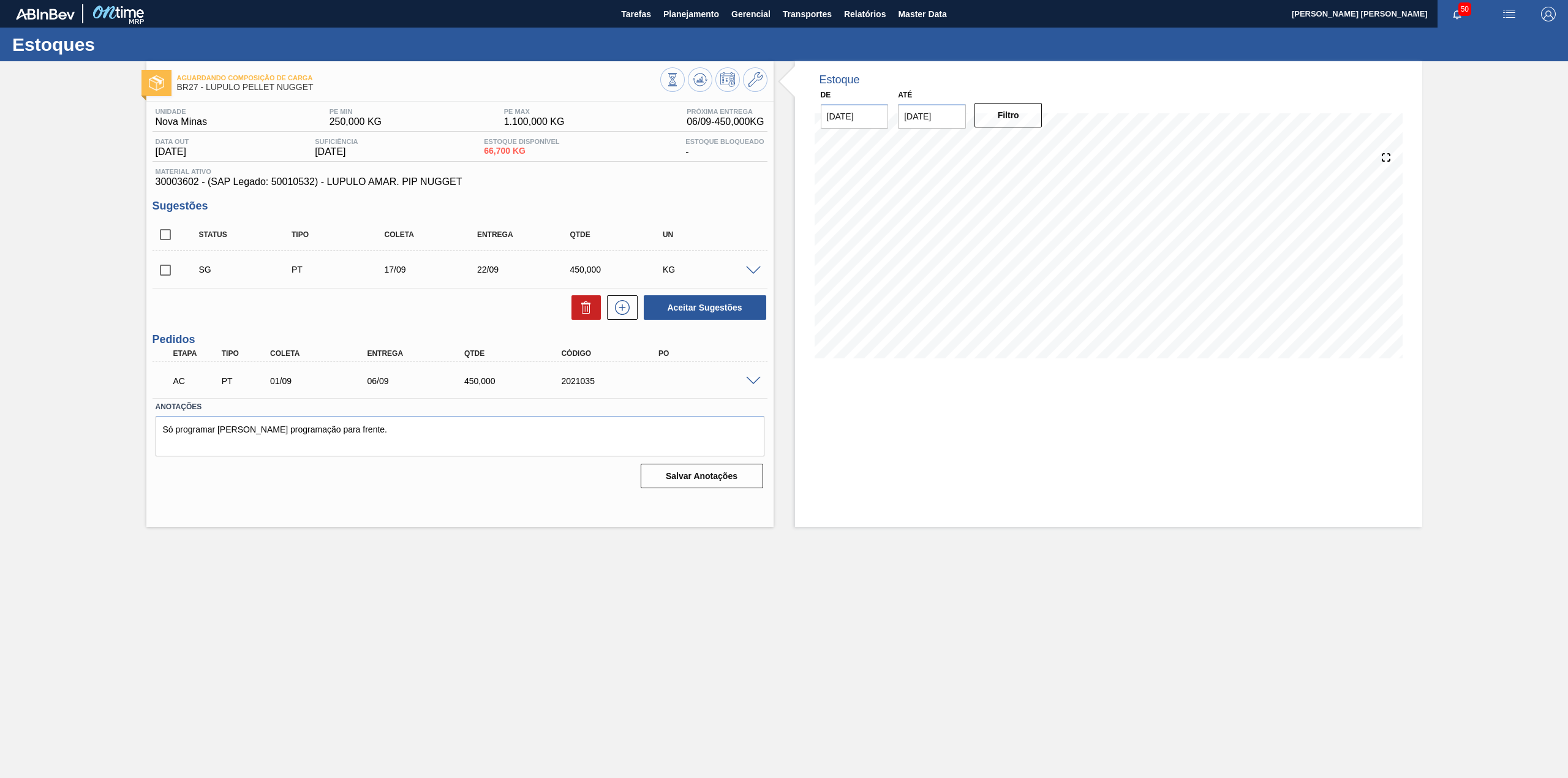
click at [748, 381] on span at bounding box center [753, 381] width 15 height 9
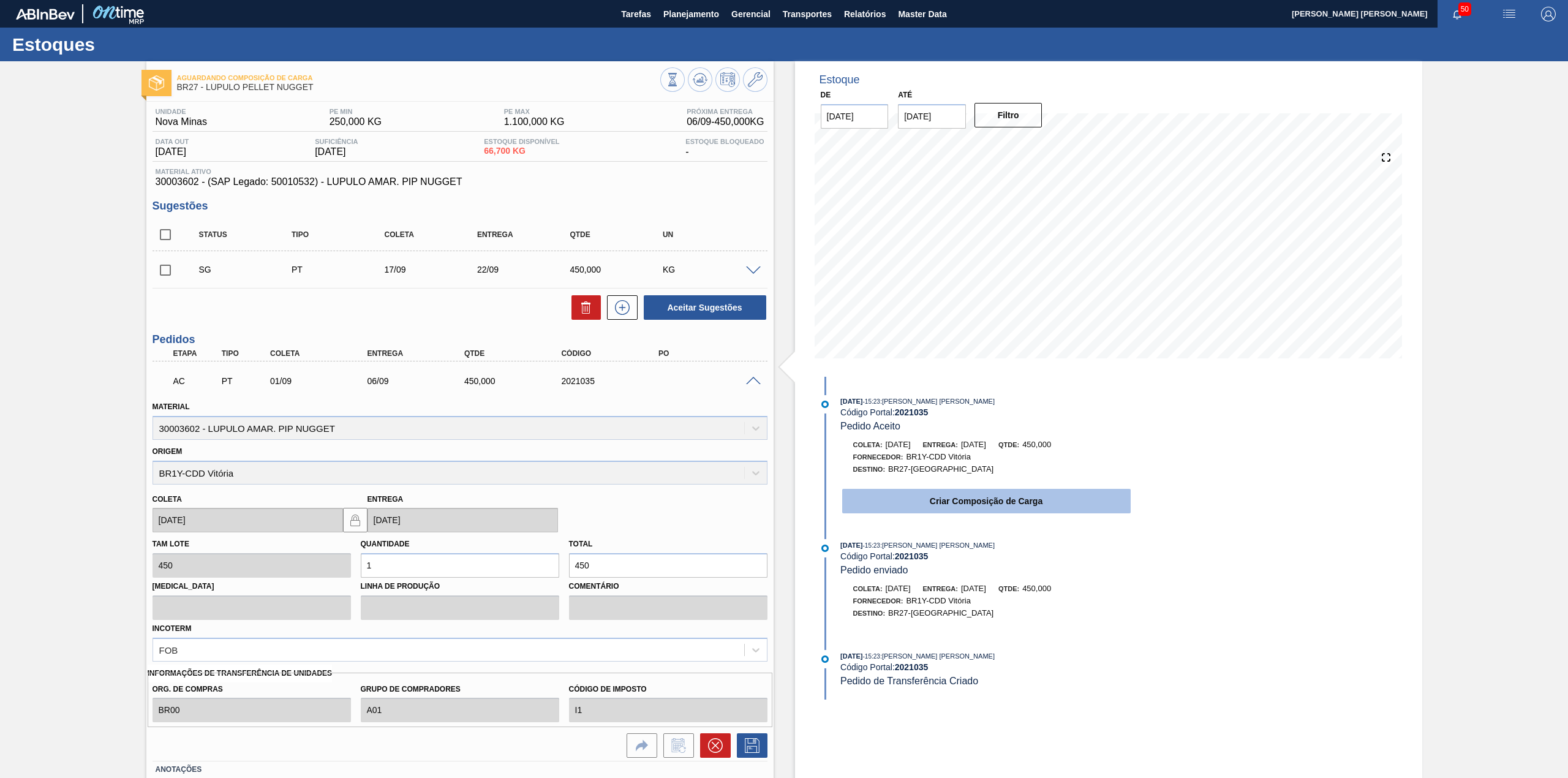
click at [921, 505] on button "Criar Composição de Carga" at bounding box center [987, 501] width 289 height 24
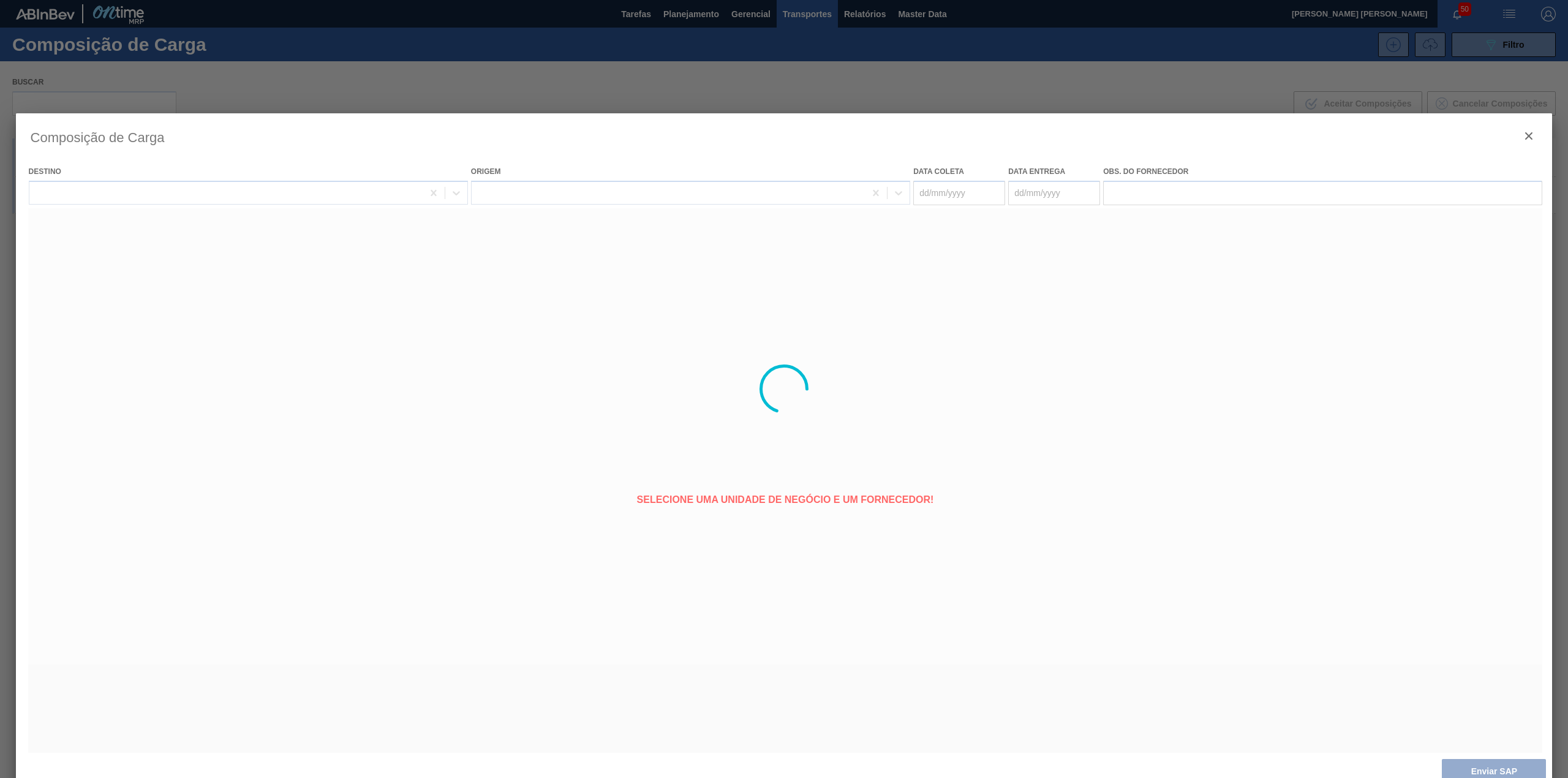
type coleta "[DATE]"
type entrega "06/09/2025"
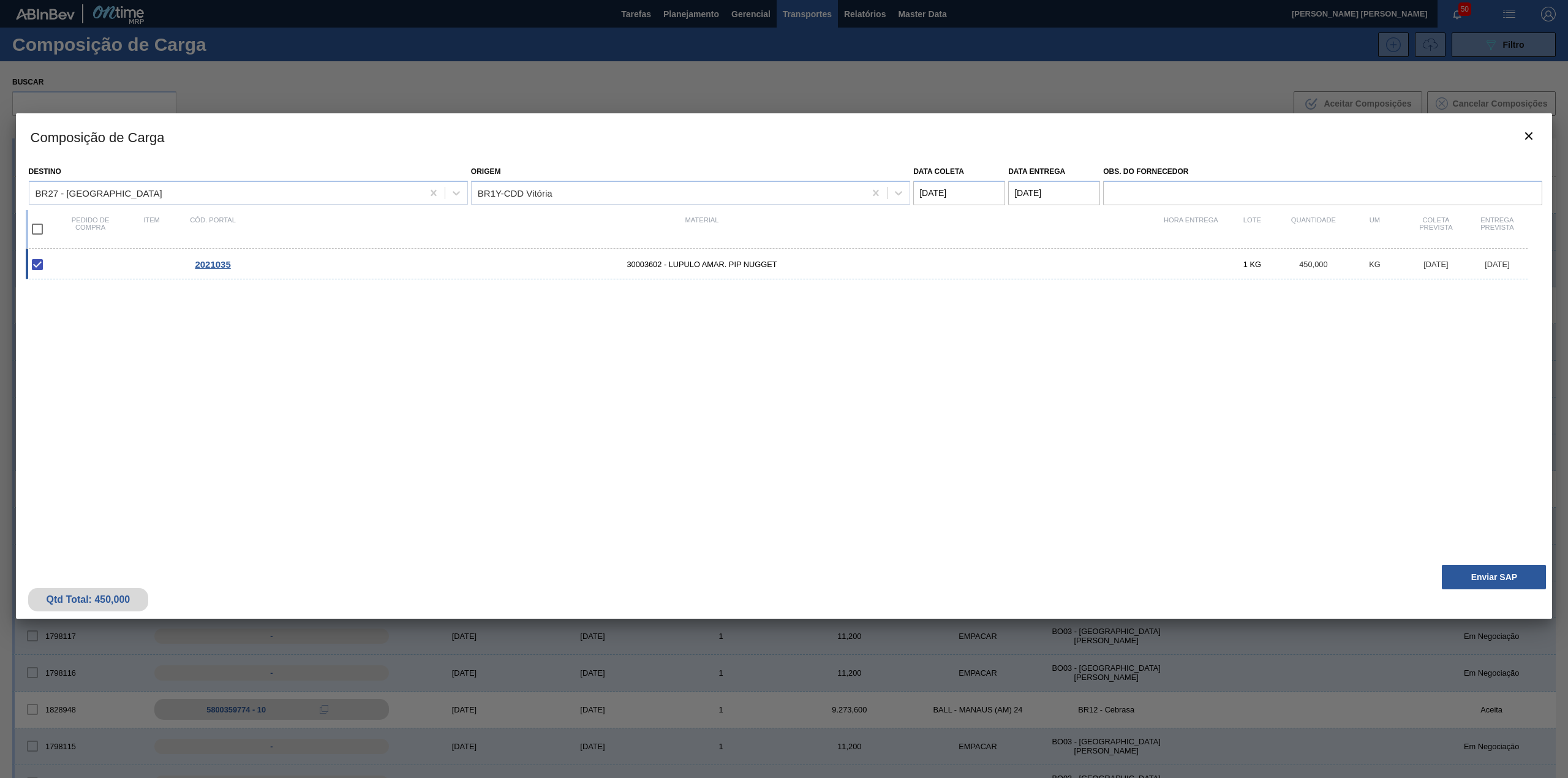
click at [1500, 590] on div "Qtd Total: 450,000 Enviar SAP" at bounding box center [784, 588] width 1537 height 60
click at [1476, 581] on button "Enviar SAP" at bounding box center [1494, 577] width 104 height 24
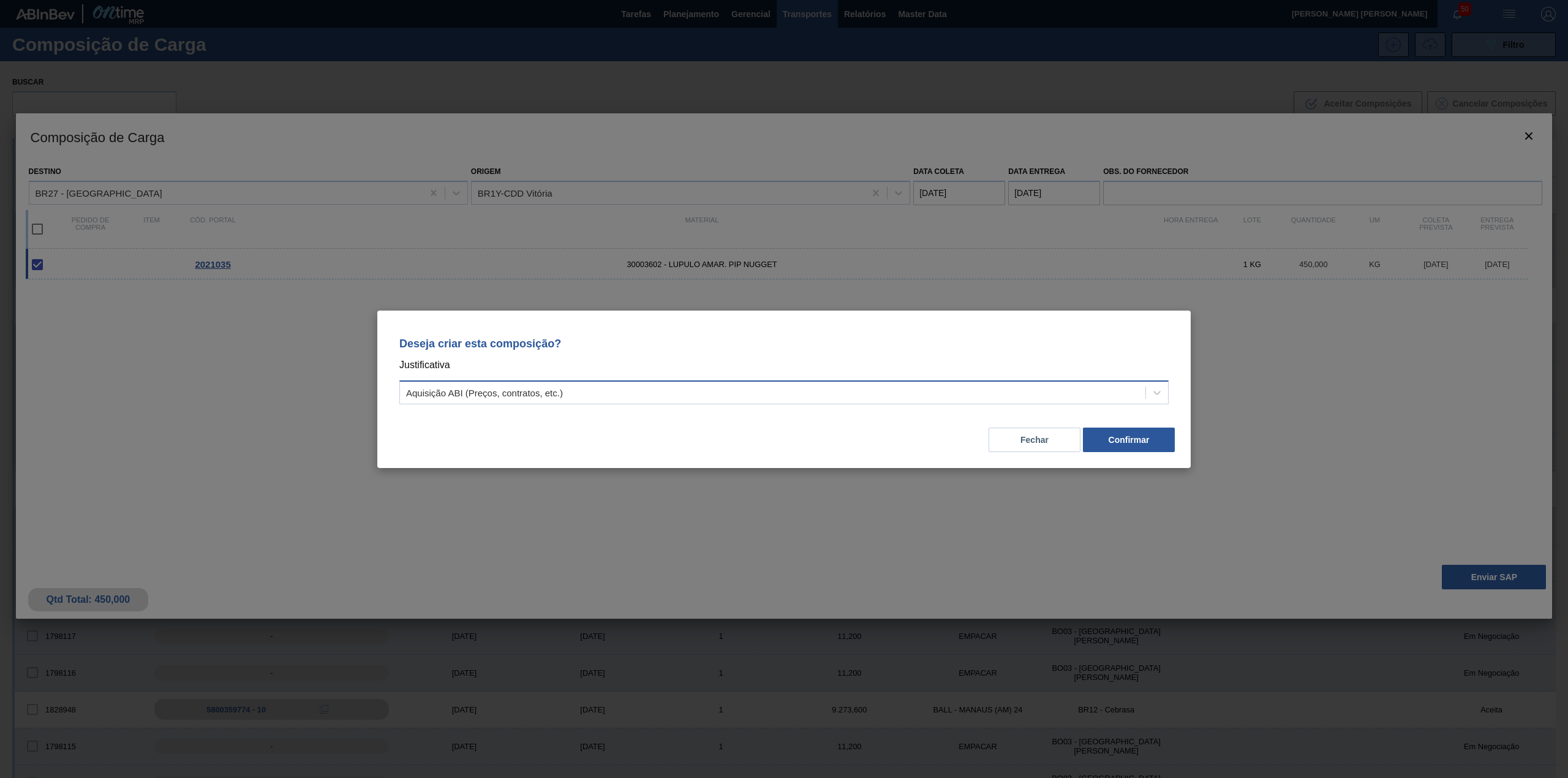
click at [620, 391] on div "Aquisição ABI (Preços, contratos, etc.)" at bounding box center [773, 392] width 746 height 18
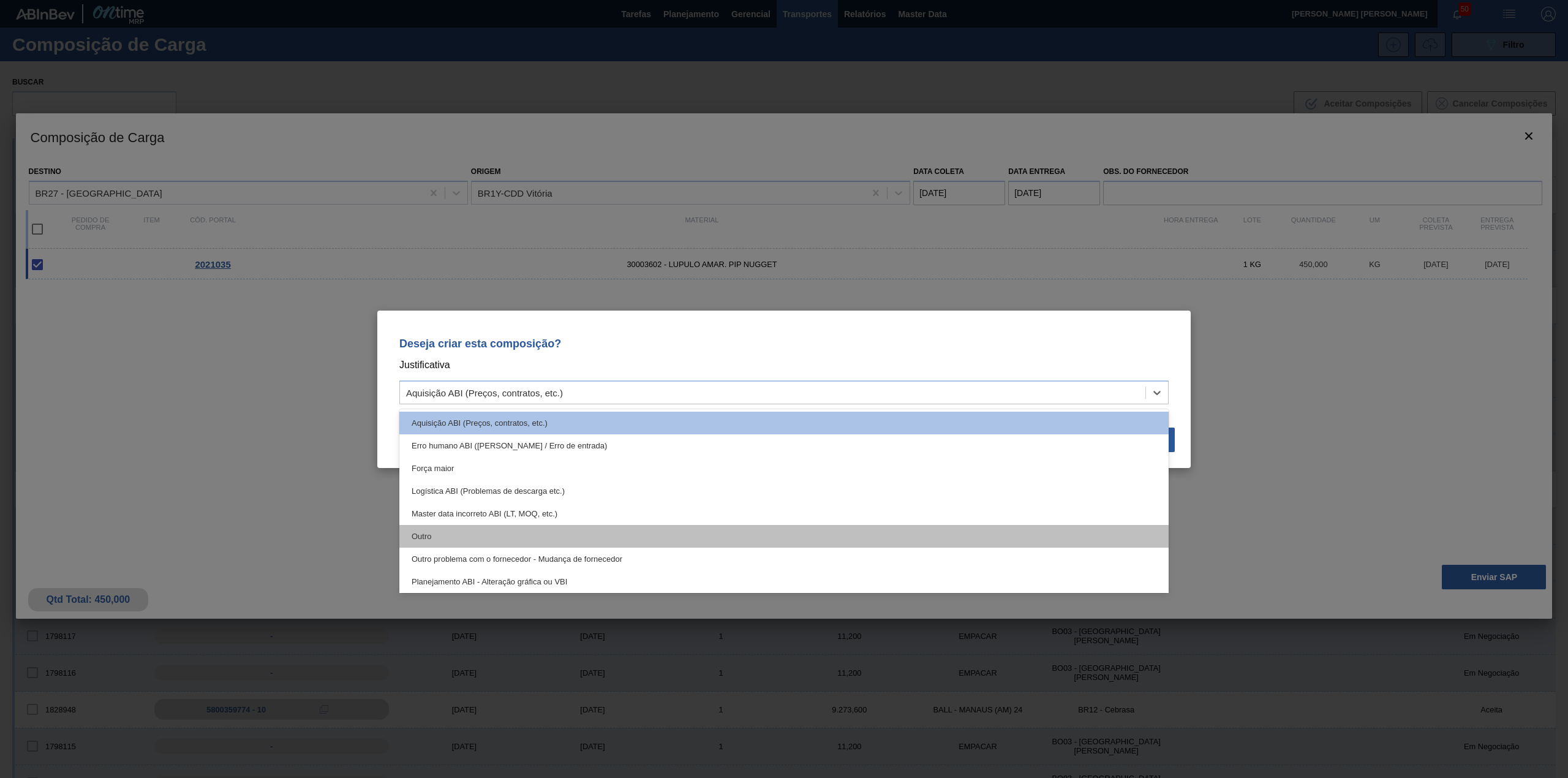
click at [536, 528] on div "Outro" at bounding box center [784, 536] width 769 height 23
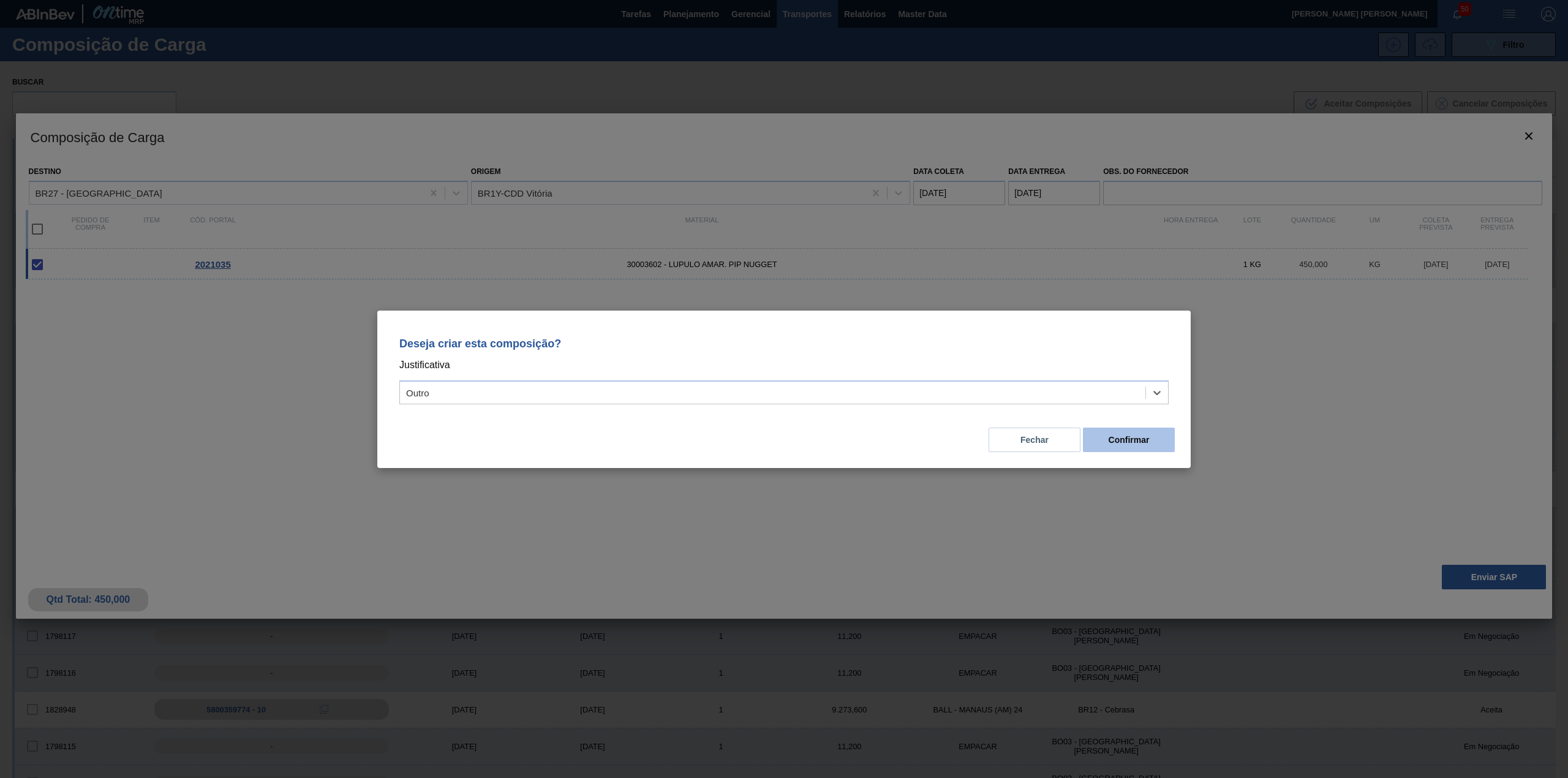
click at [1114, 445] on button "Confirmar" at bounding box center [1129, 439] width 92 height 24
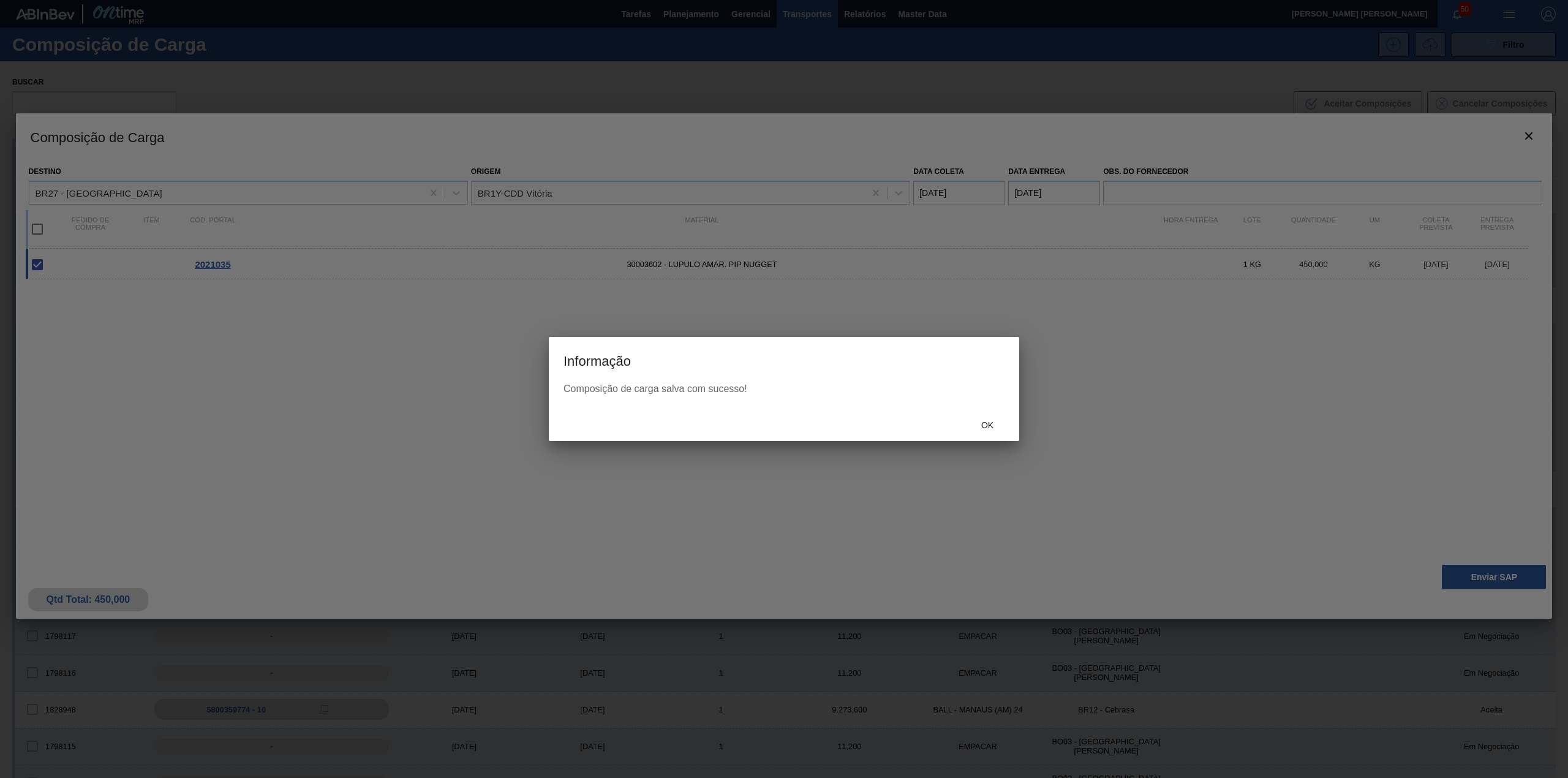
click at [990, 425] on span "Ok" at bounding box center [988, 425] width 32 height 10
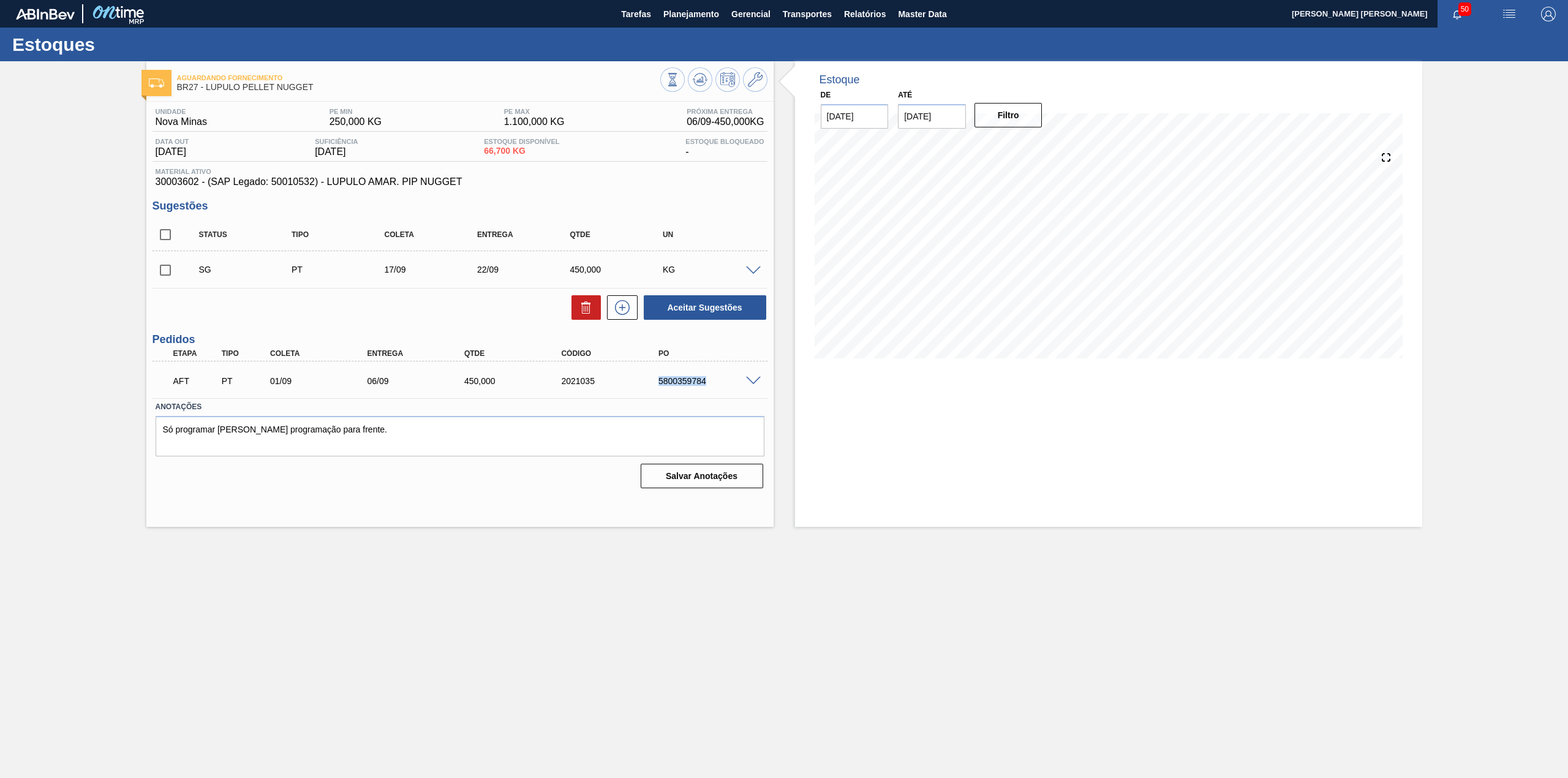
drag, startPoint x: 655, startPoint y: 382, endPoint x: 712, endPoint y: 391, distance: 57.7
click at [712, 391] on div "AFT PT 01/09 06/09 450,000 2021035 5800359784" at bounding box center [457, 380] width 583 height 24
copy div "5800359784"
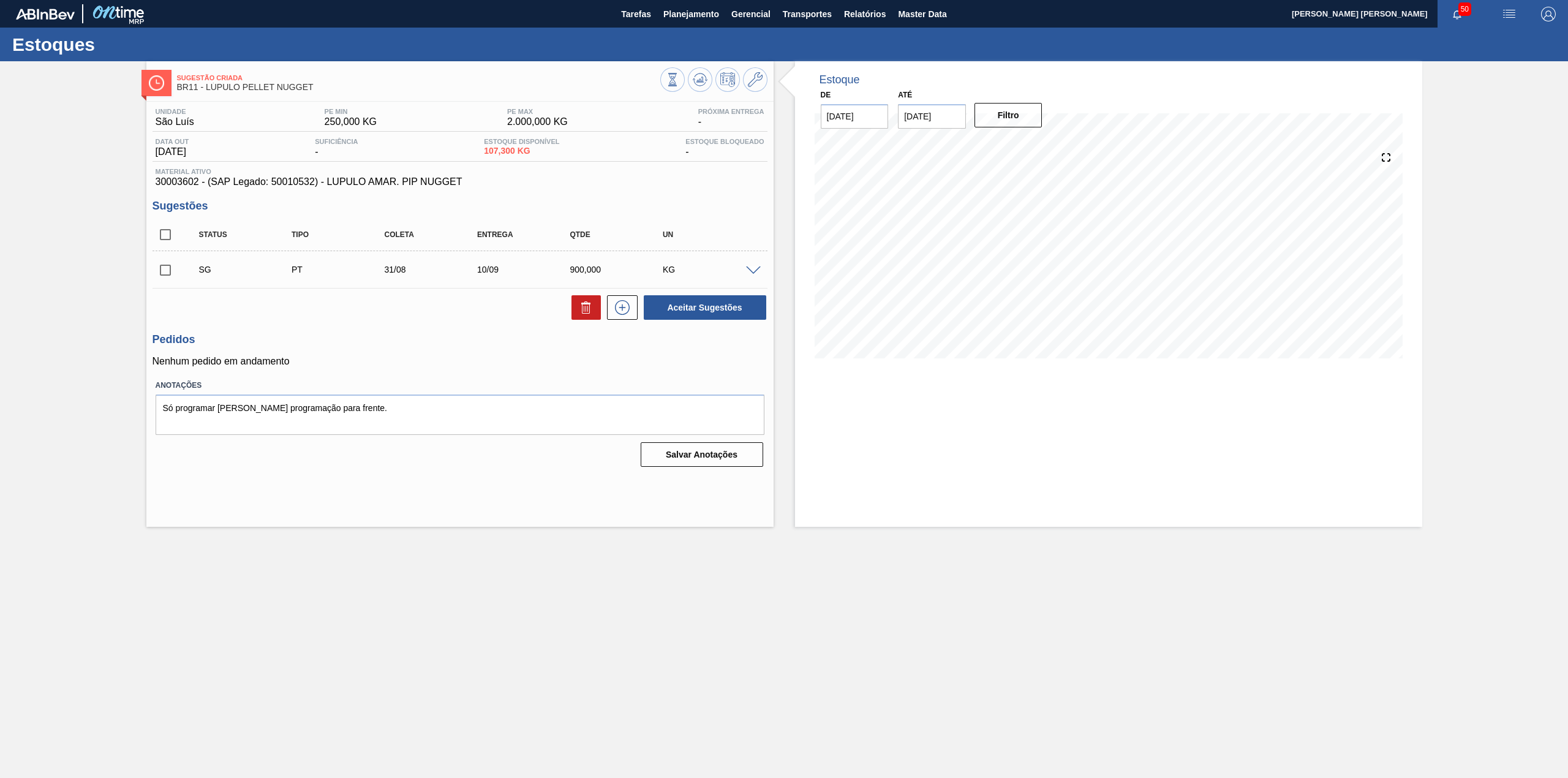
click at [747, 265] on div "SG PT 31/08 10/09 900,000 KG" at bounding box center [469, 269] width 557 height 24
click at [758, 270] on span at bounding box center [753, 271] width 15 height 9
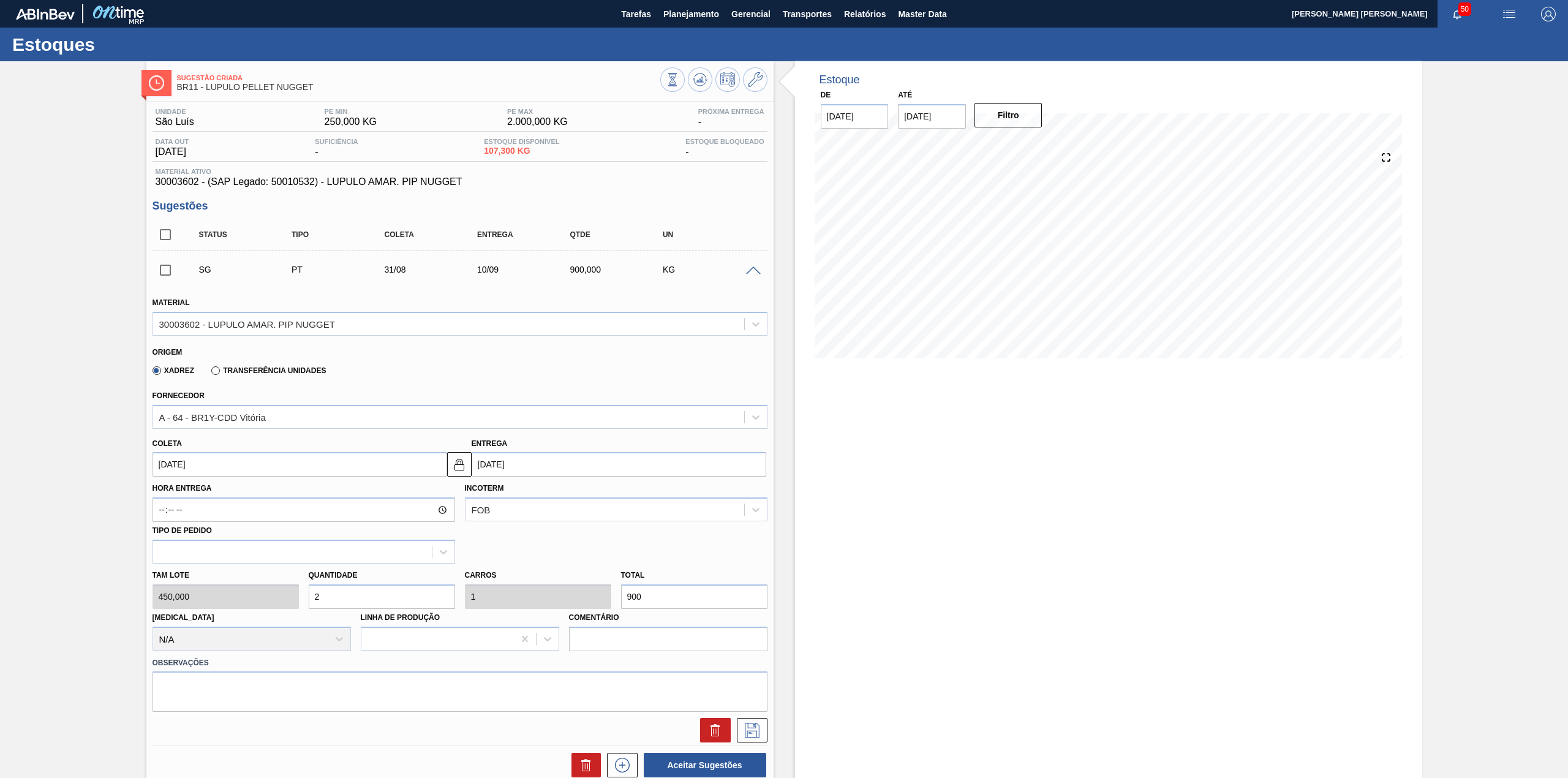
click at [346, 596] on input "2" at bounding box center [382, 597] width 146 height 24
click at [348, 596] on input "2" at bounding box center [382, 597] width 146 height 24
type input "1"
type input "0,5"
type input "450"
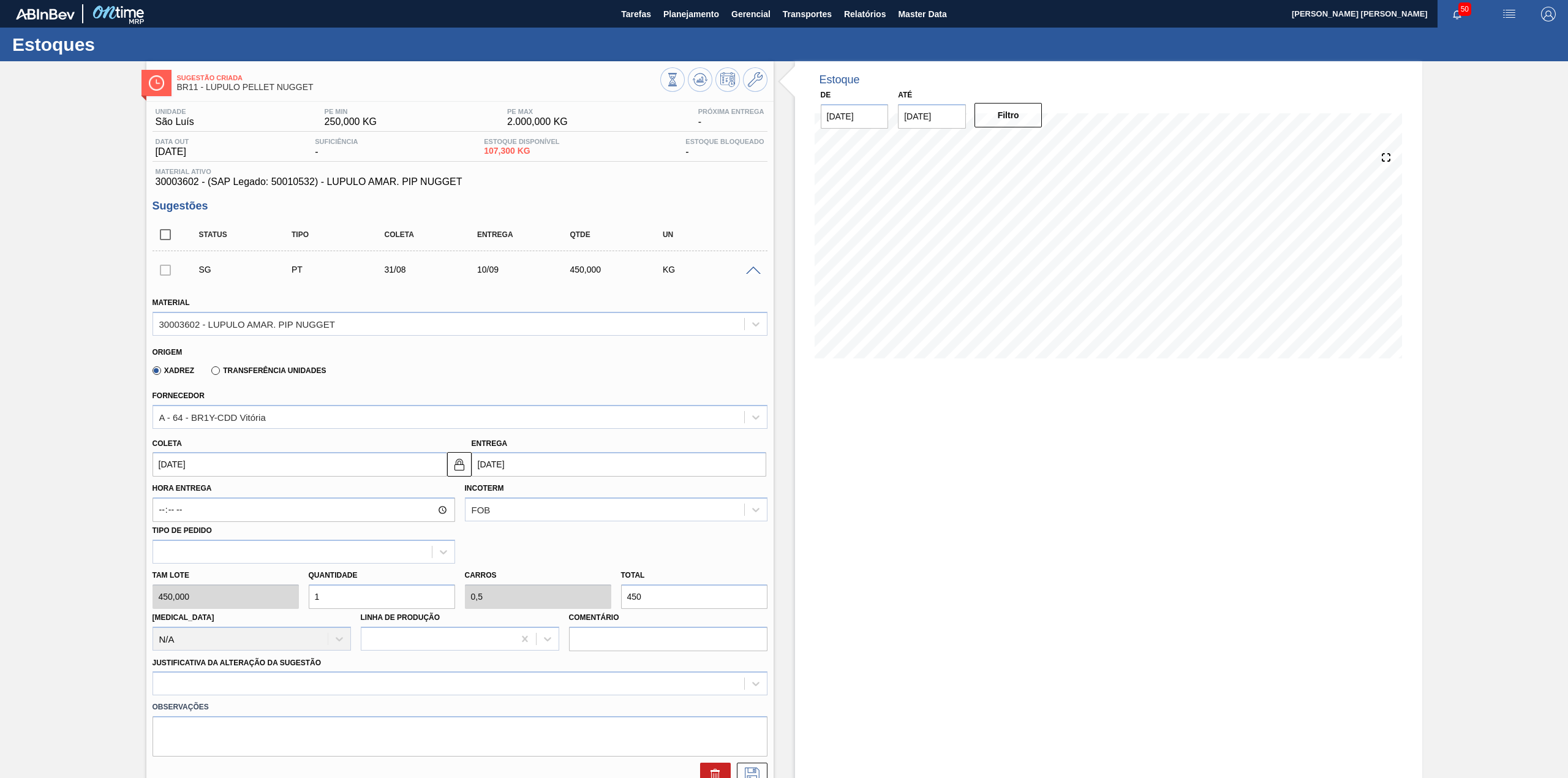
type input "1"
click at [212, 464] on input "31/08/2025" at bounding box center [300, 464] width 295 height 24
click at [185, 633] on div "1" at bounding box center [186, 633] width 17 height 17
type input "[DATE]"
type input "11/09/2025"
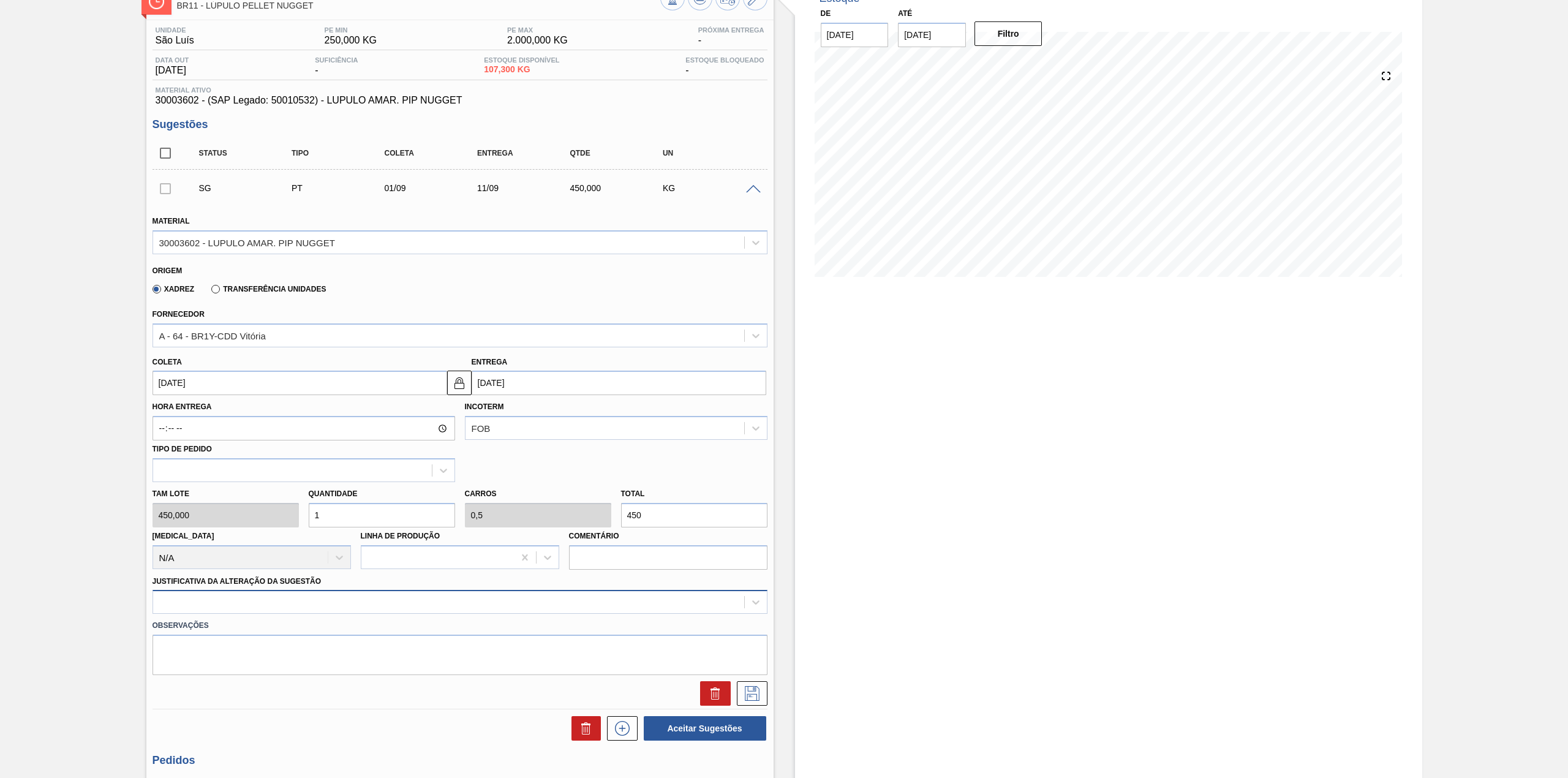
click at [331, 611] on div at bounding box center [460, 602] width 615 height 24
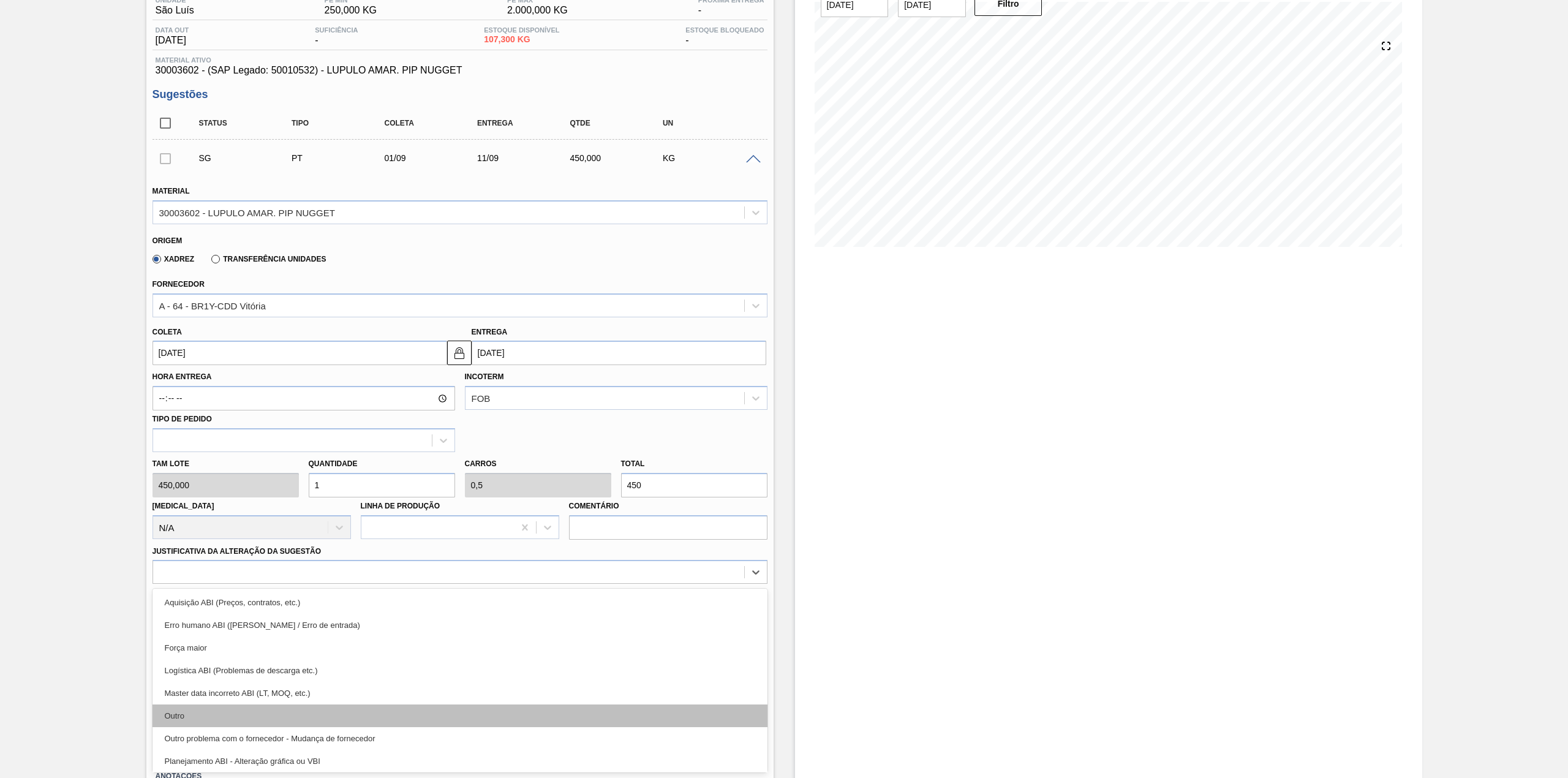
click at [200, 705] on div "Outro" at bounding box center [460, 716] width 615 height 23
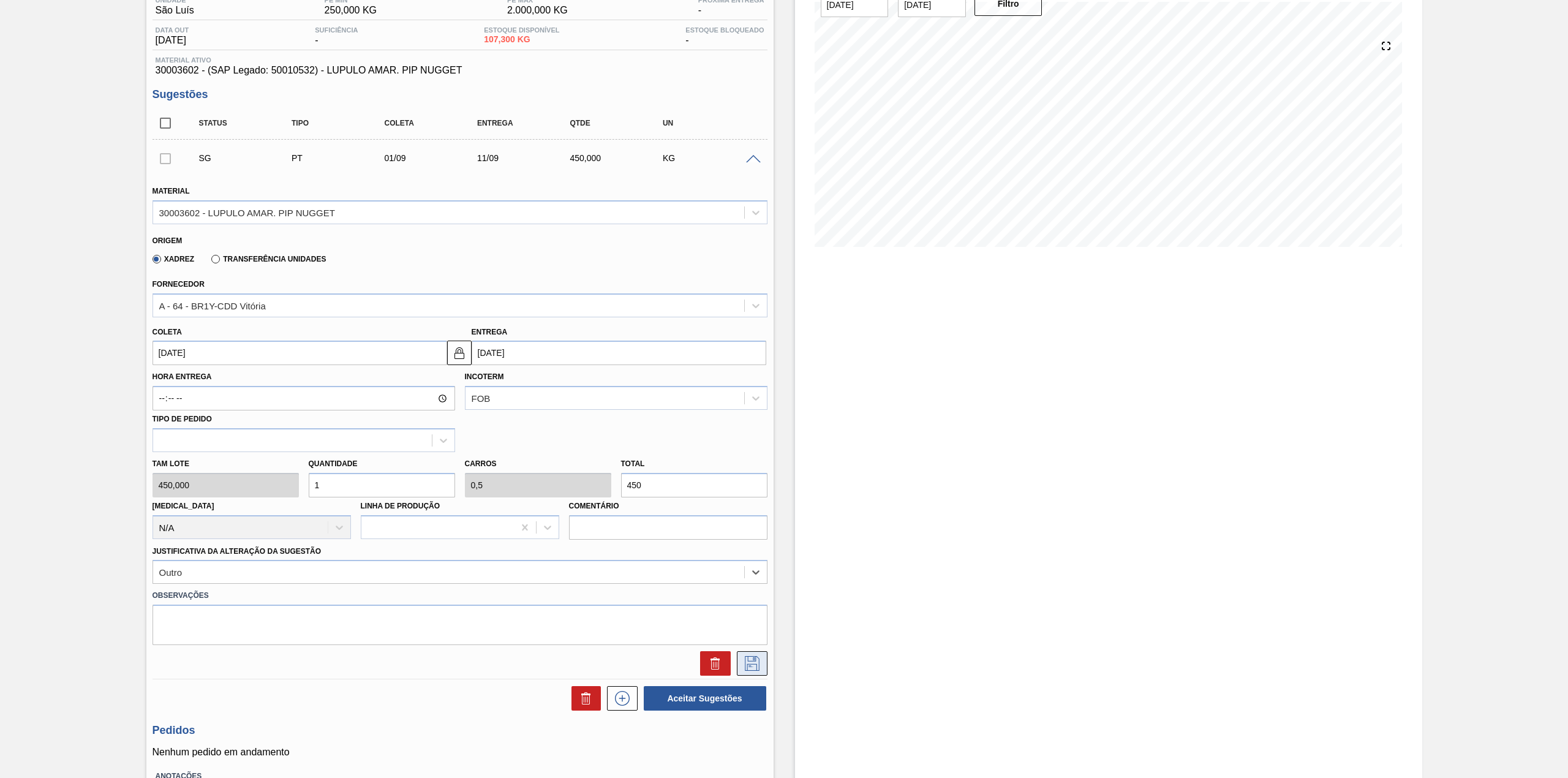
click at [753, 663] on icon at bounding box center [752, 664] width 19 height 15
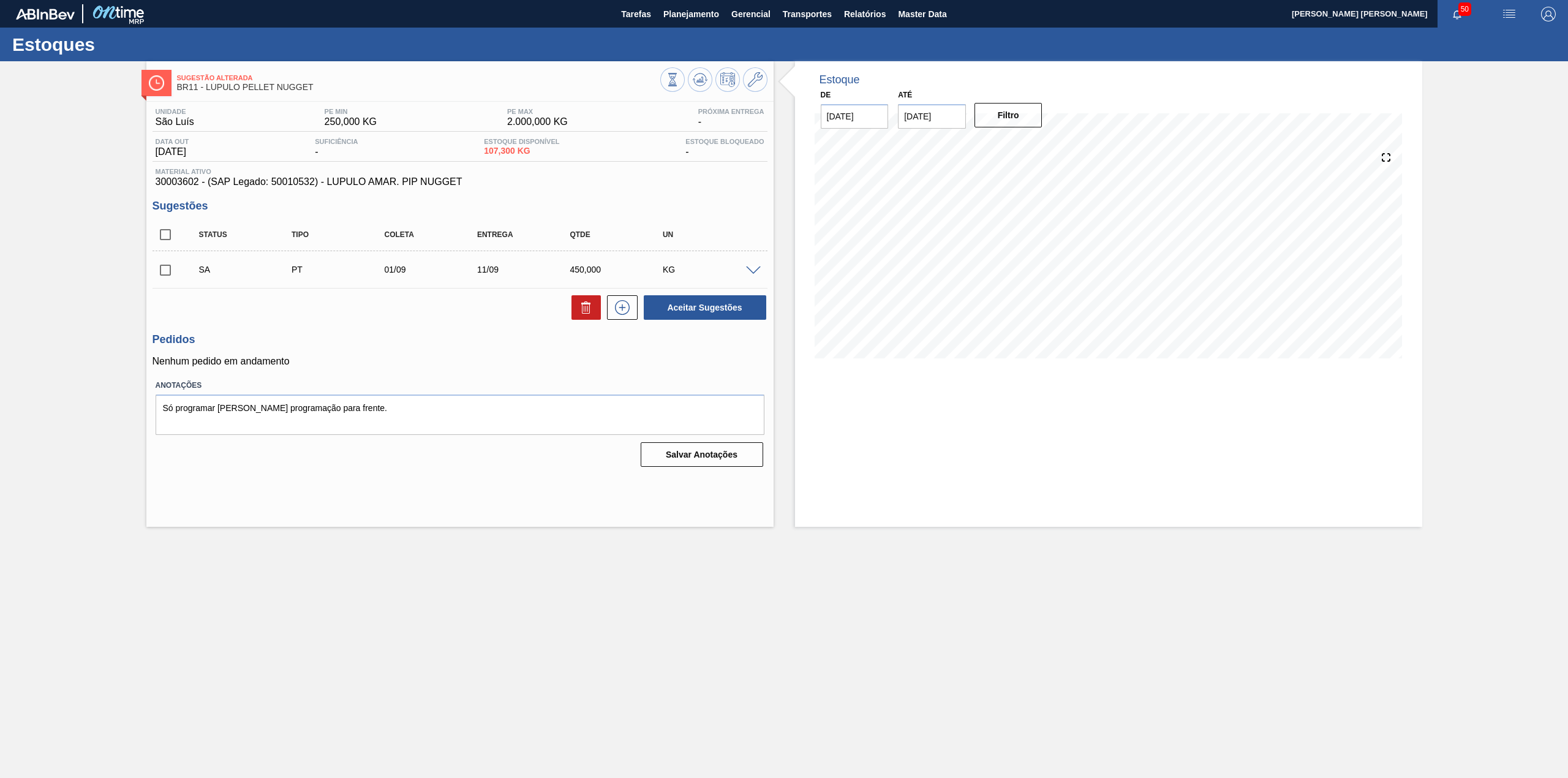
scroll to position [0, 0]
click at [155, 266] on input "checkbox" at bounding box center [165, 270] width 26 height 26
click at [673, 309] on button "Aceitar Sugestões" at bounding box center [705, 308] width 123 height 24
checkbox input "false"
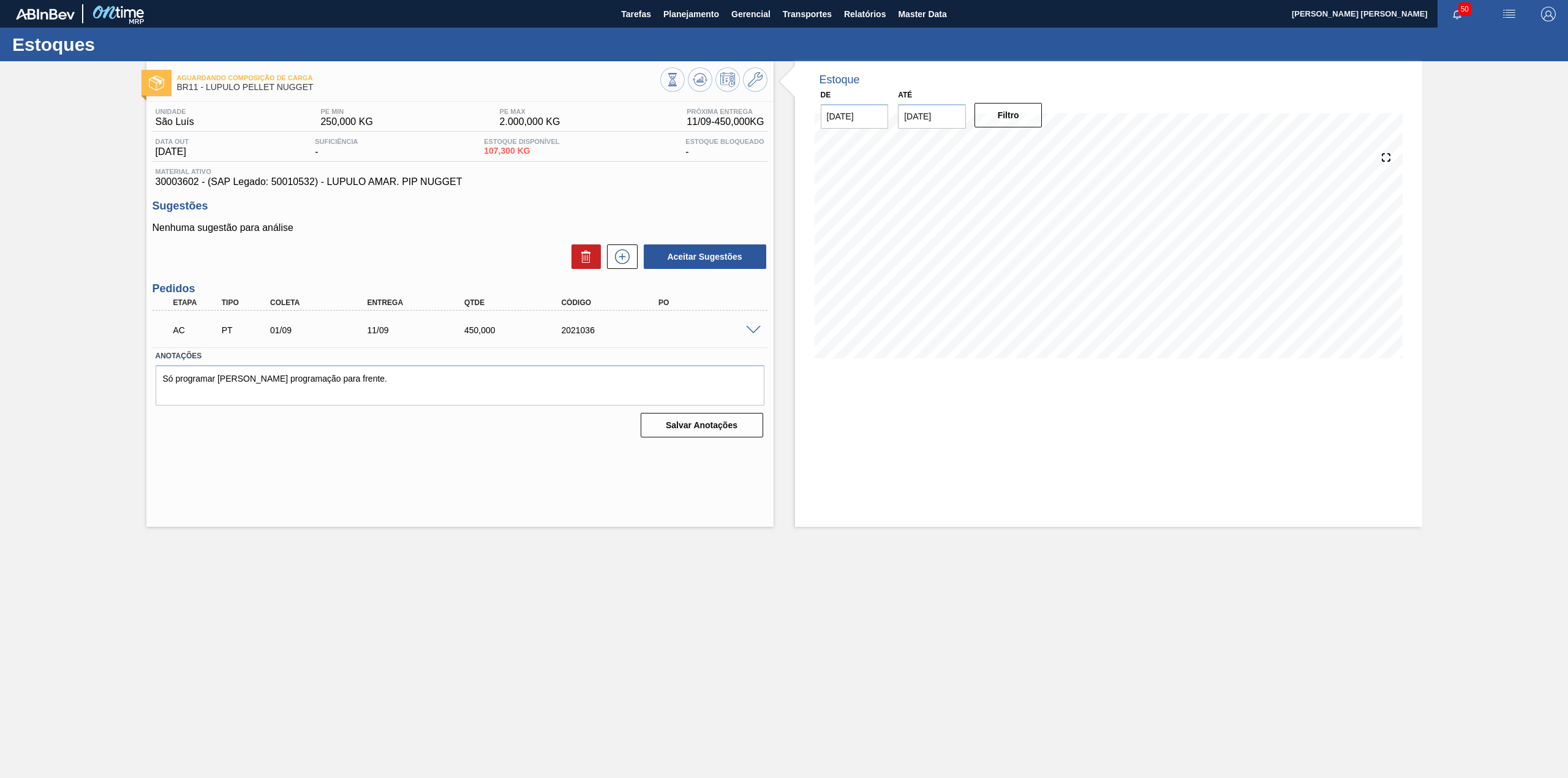
click at [750, 318] on div "AC PT 01/09 11/09 450,000 2021036" at bounding box center [460, 329] width 615 height 30
click at [750, 328] on span at bounding box center [753, 330] width 15 height 9
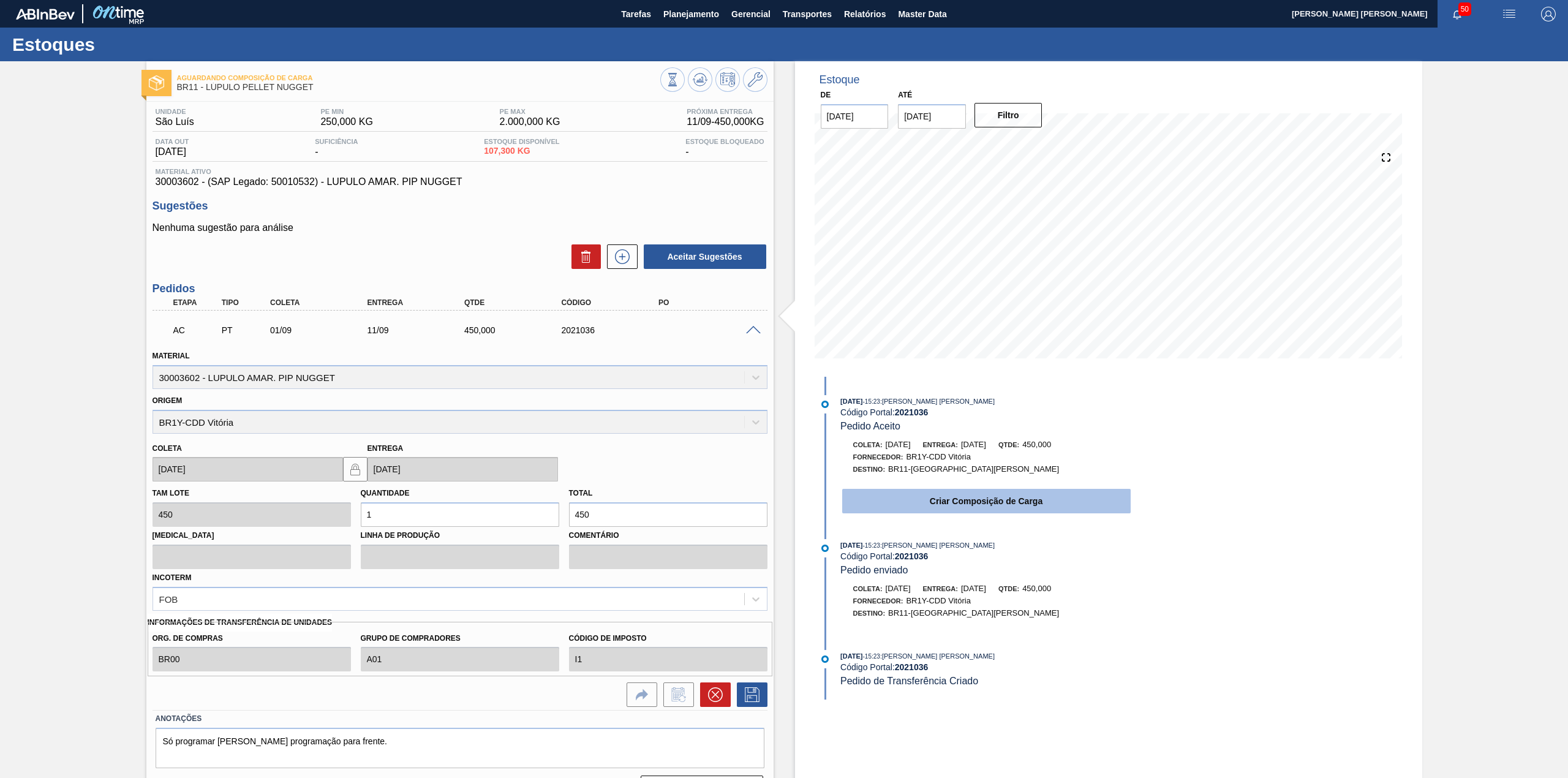
click at [918, 492] on button "Criar Composição de Carga" at bounding box center [987, 501] width 289 height 24
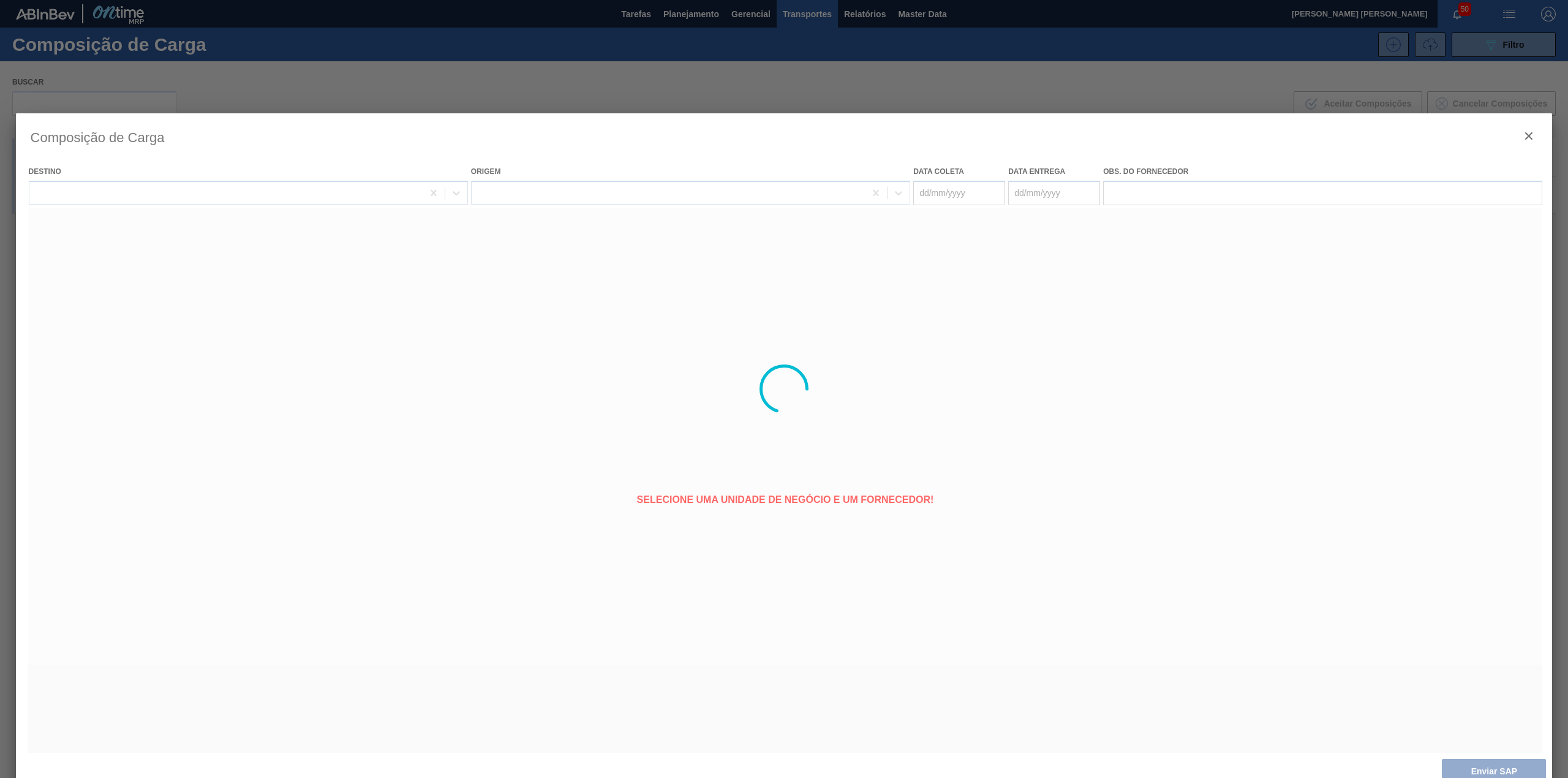
type coleta "[DATE]"
type entrega "11/09/2025"
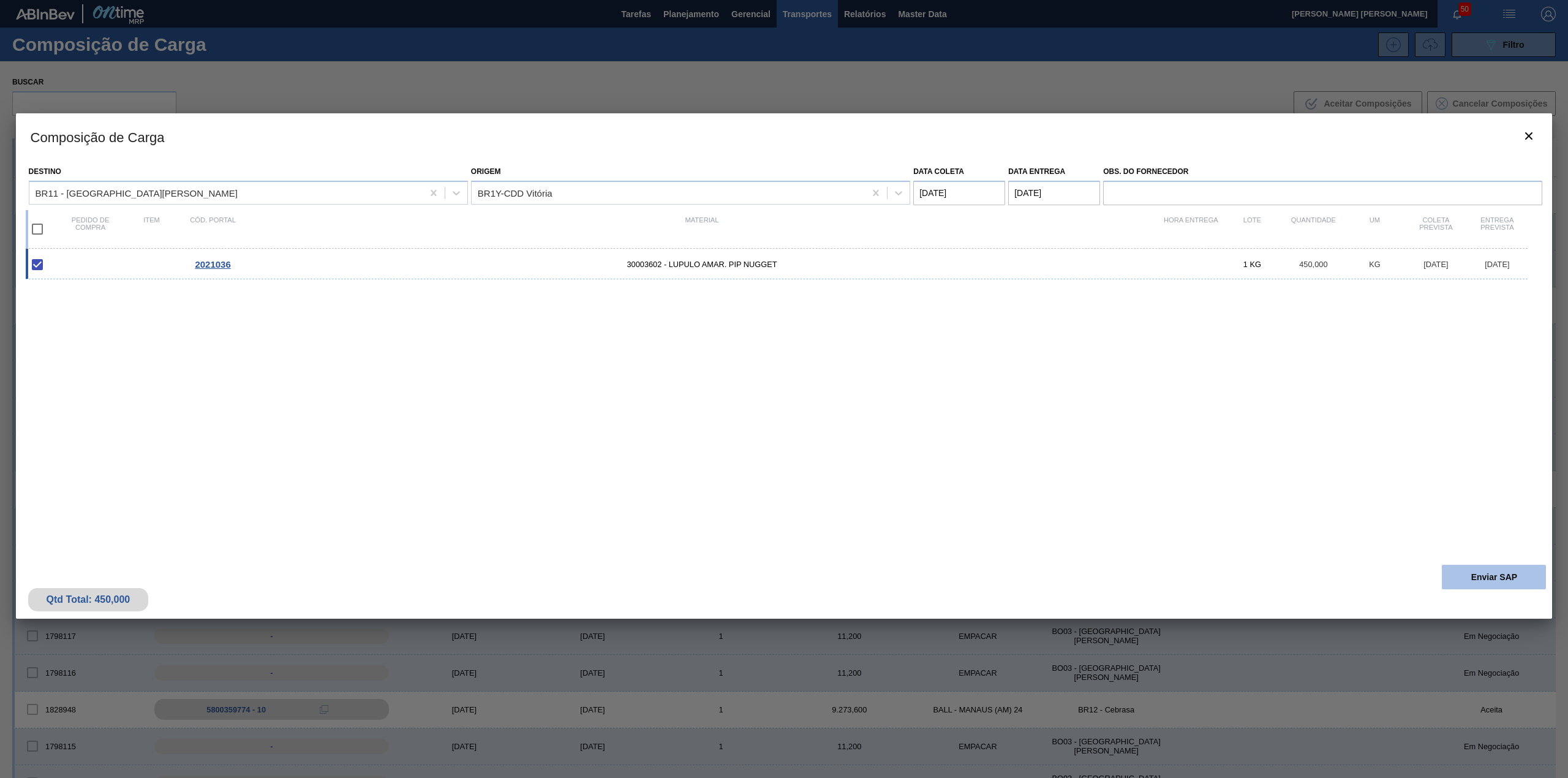
click at [1454, 570] on button "Enviar SAP" at bounding box center [1494, 577] width 104 height 24
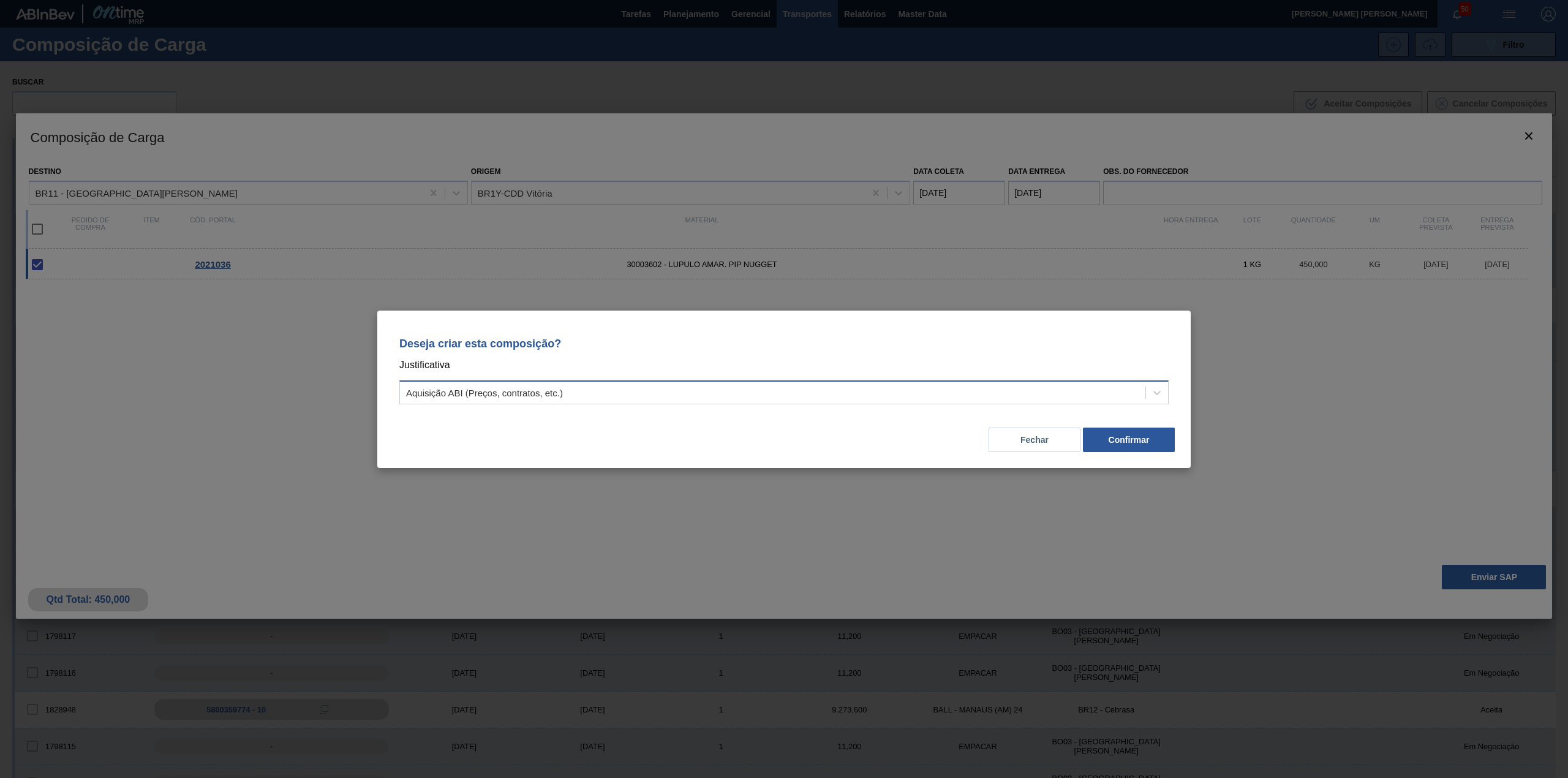
click at [925, 388] on div "Aquisição ABI (Preços, contratos, etc.)" at bounding box center [773, 392] width 746 height 18
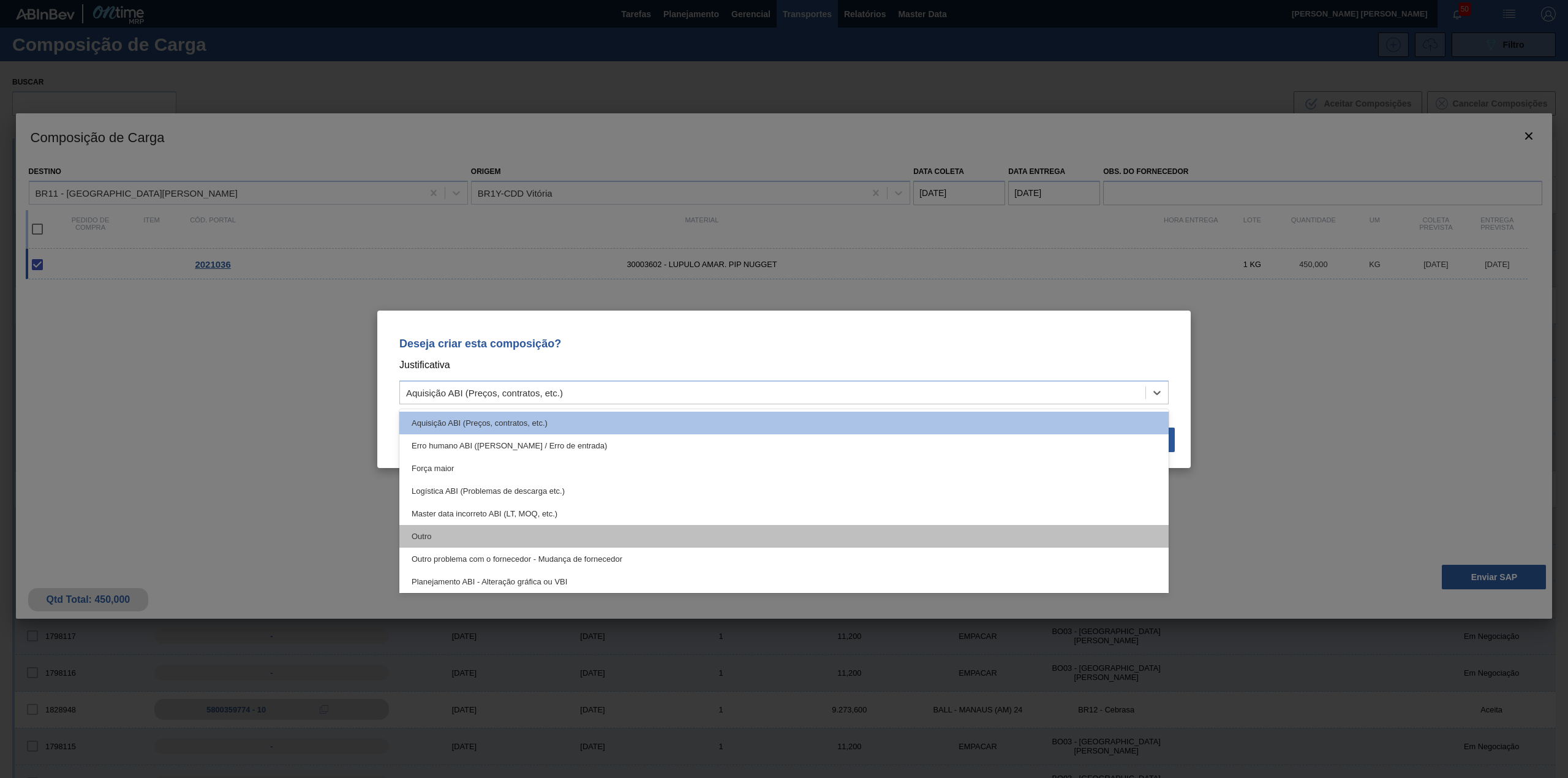
click at [676, 532] on div "Outro" at bounding box center [784, 536] width 769 height 23
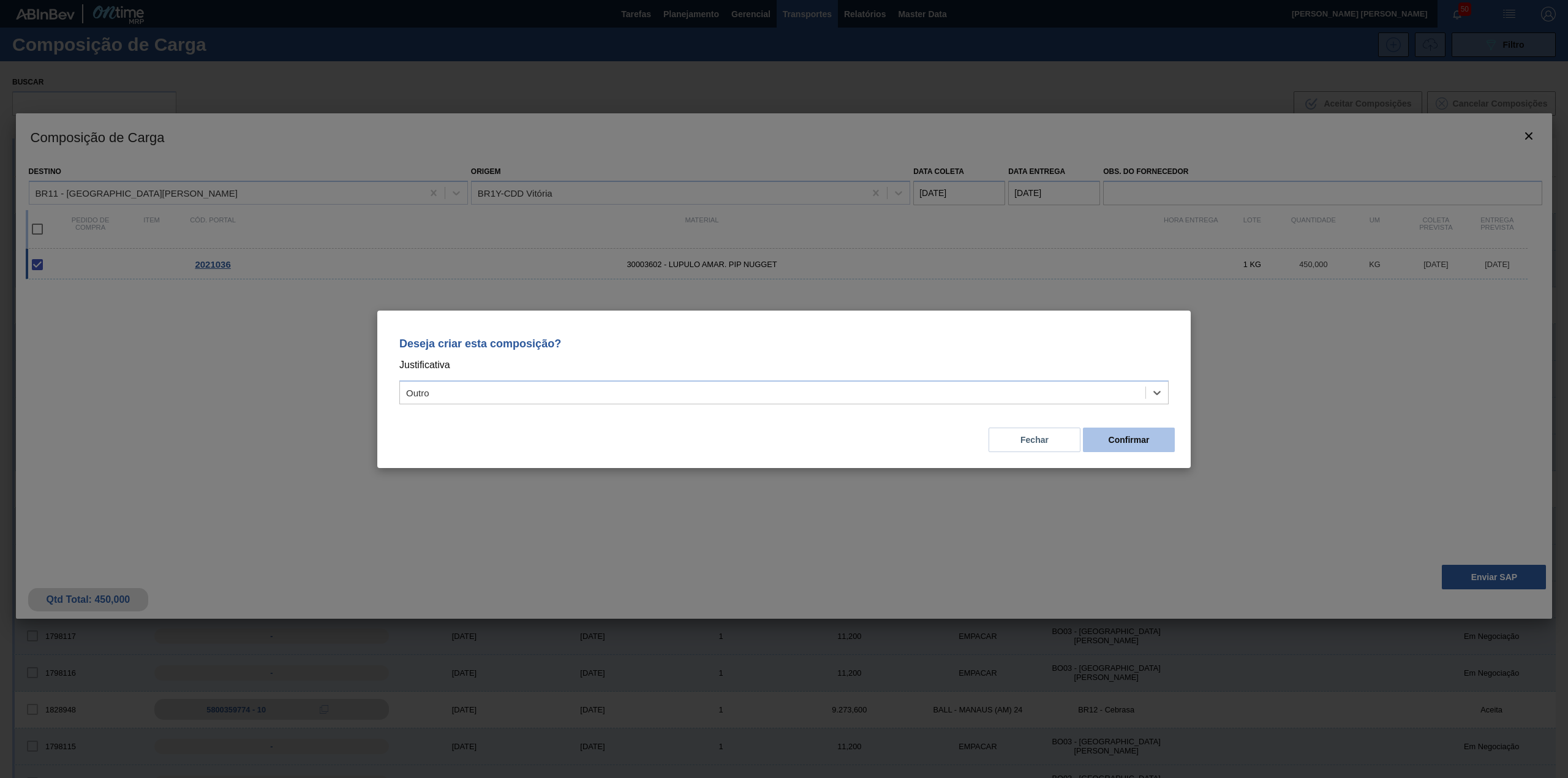
click at [1099, 447] on button "Confirmar" at bounding box center [1129, 439] width 92 height 24
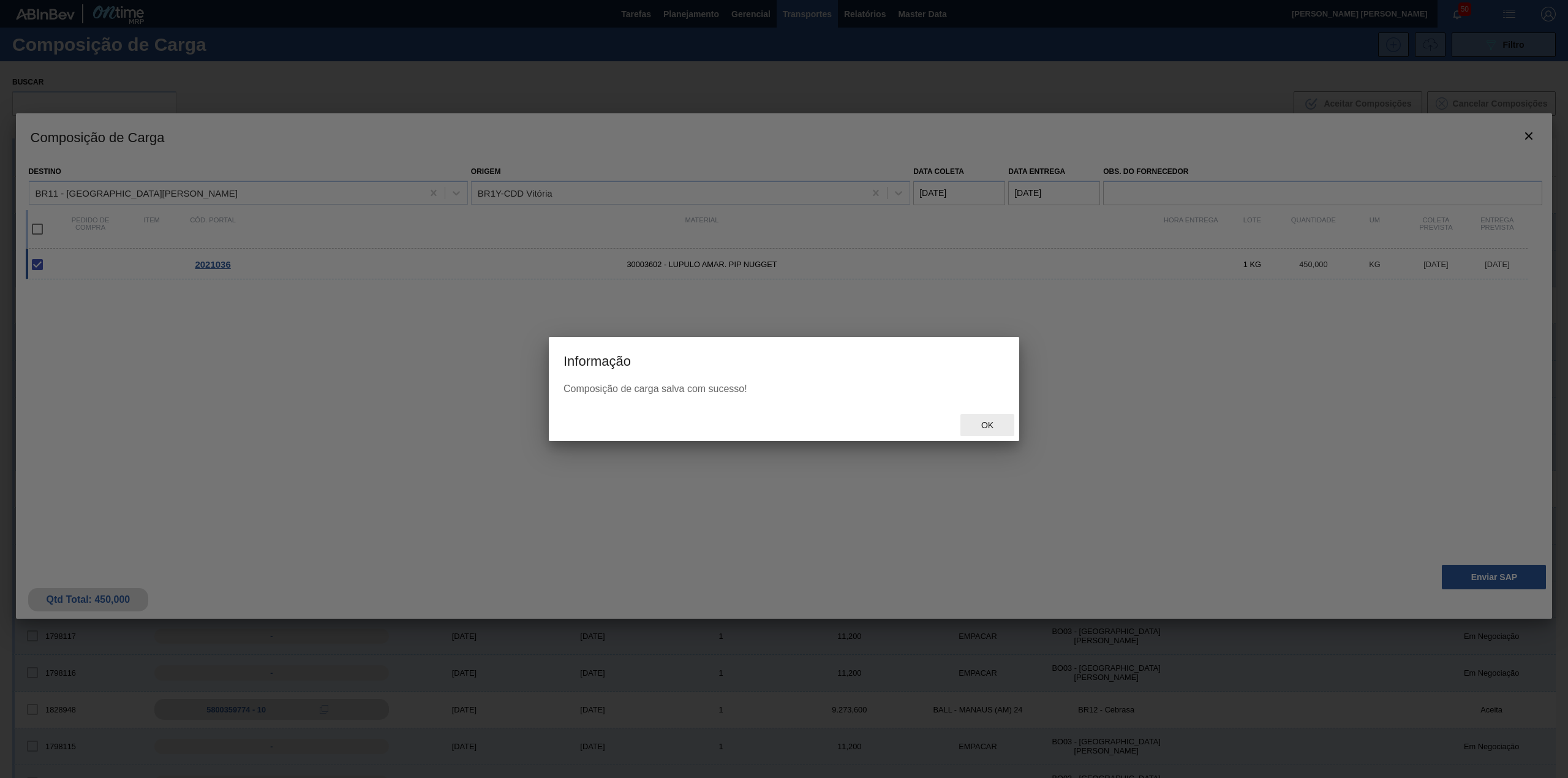
click at [998, 419] on div "Ok" at bounding box center [988, 425] width 54 height 23
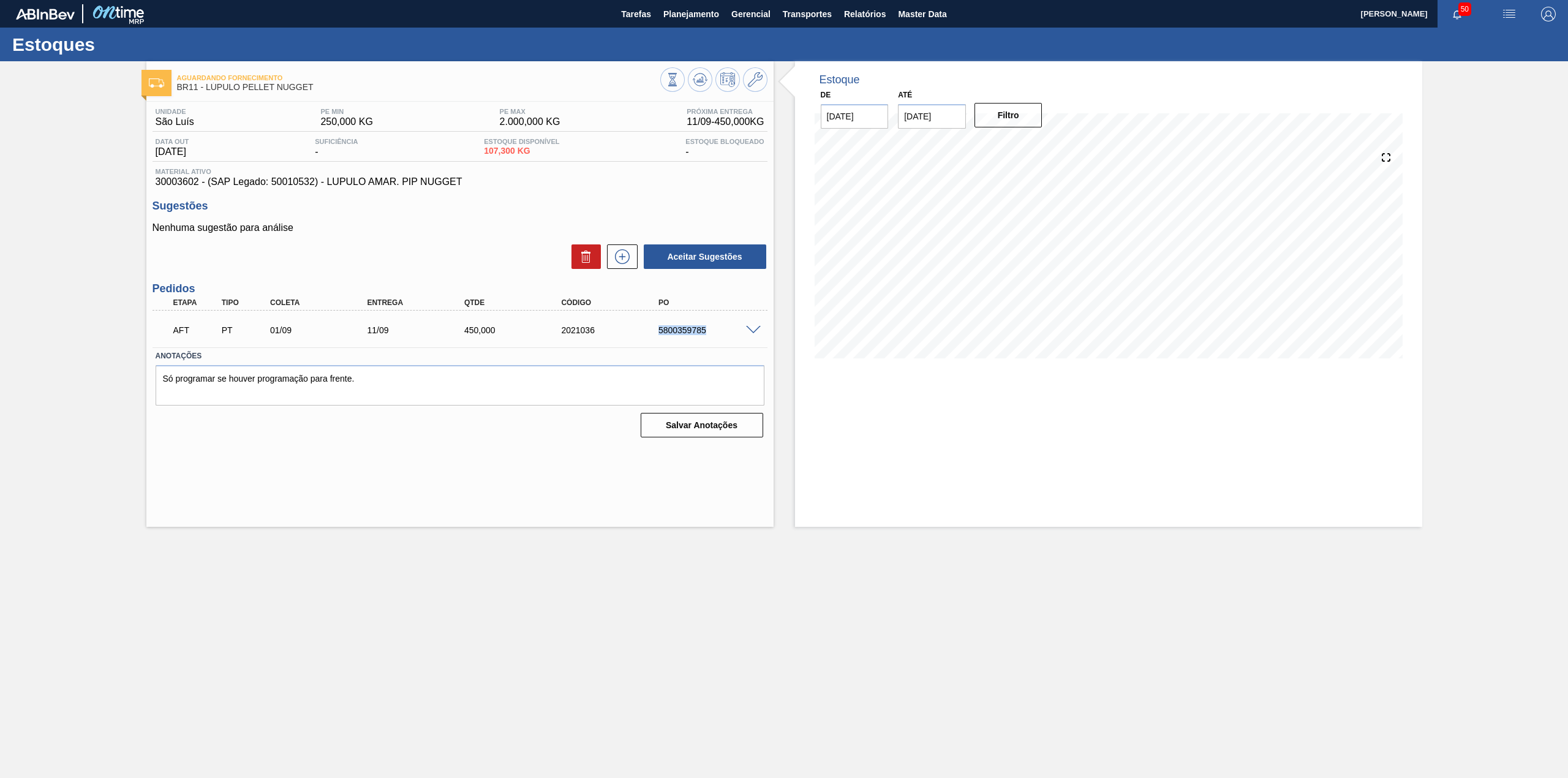
drag, startPoint x: 656, startPoint y: 339, endPoint x: 707, endPoint y: 336, distance: 51.1
click at [707, 336] on div "AFT PT 01/09 11/09 450,000 2021036 5800359785" at bounding box center [457, 329] width 583 height 24
copy div "5800359785"
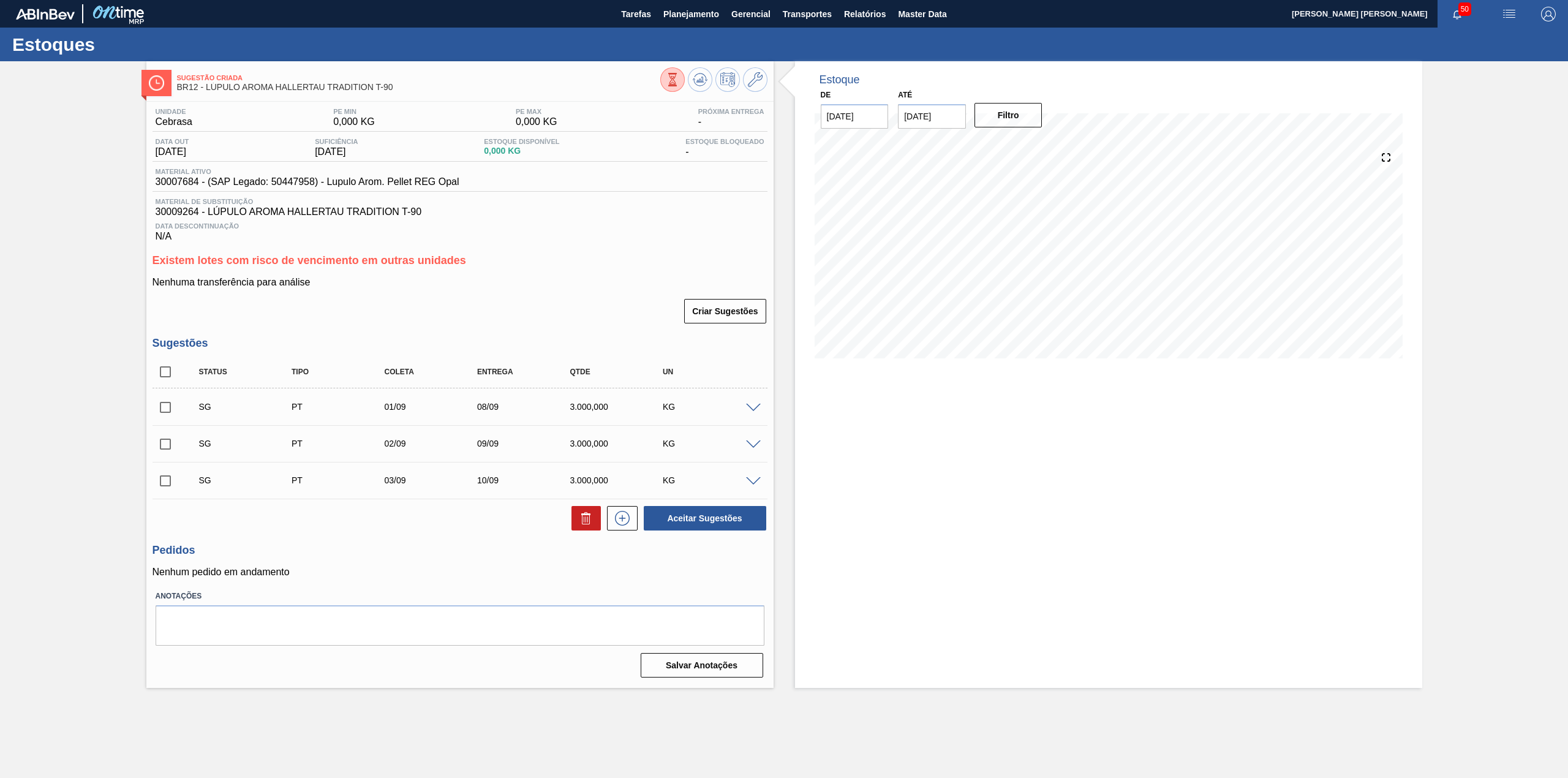
click at [755, 408] on span at bounding box center [753, 408] width 15 height 9
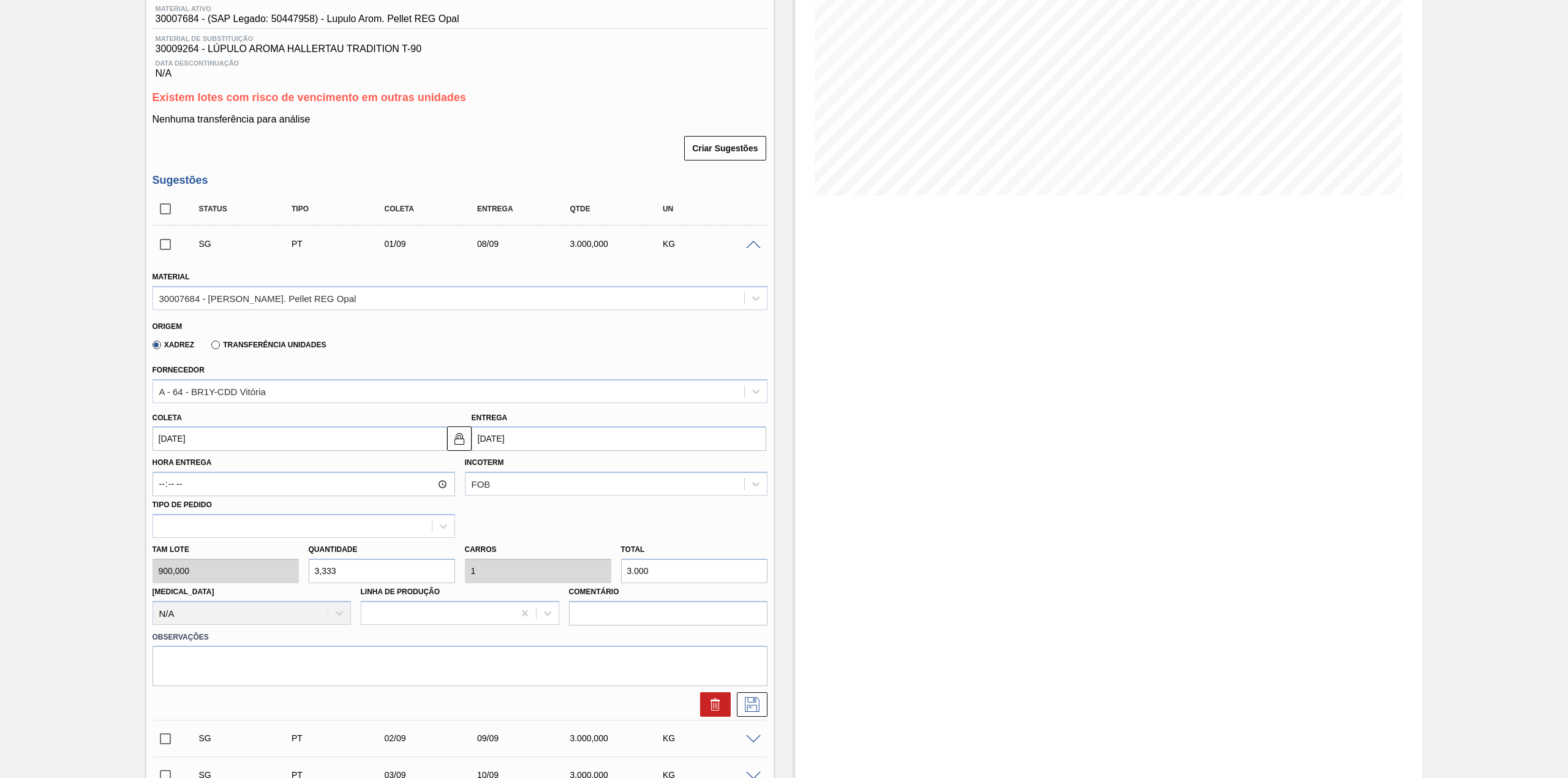
scroll to position [245, 0]
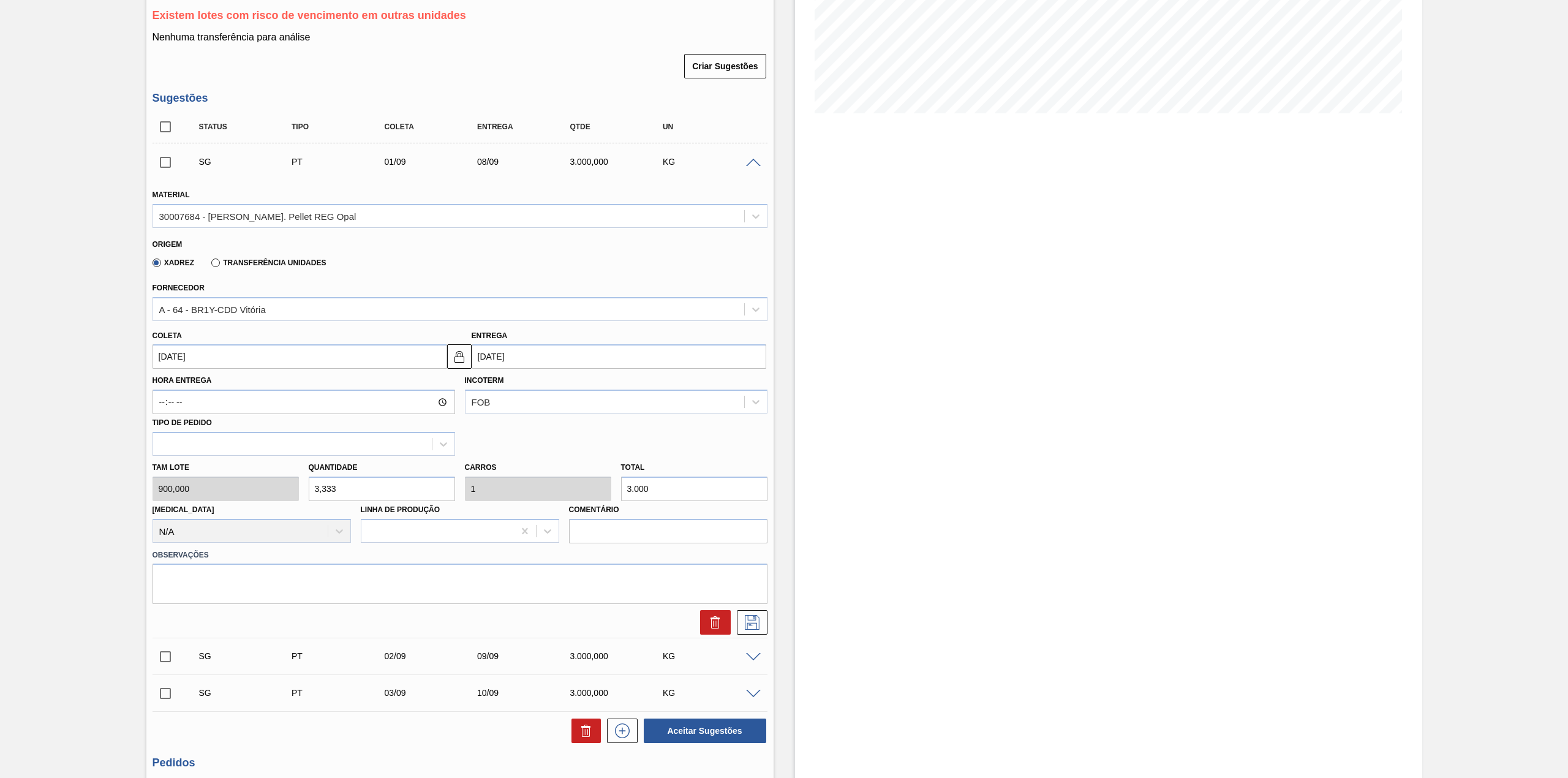
click at [422, 489] on input "3,333" at bounding box center [382, 489] width 146 height 24
type input "2"
type input "0,6"
type input "1.800"
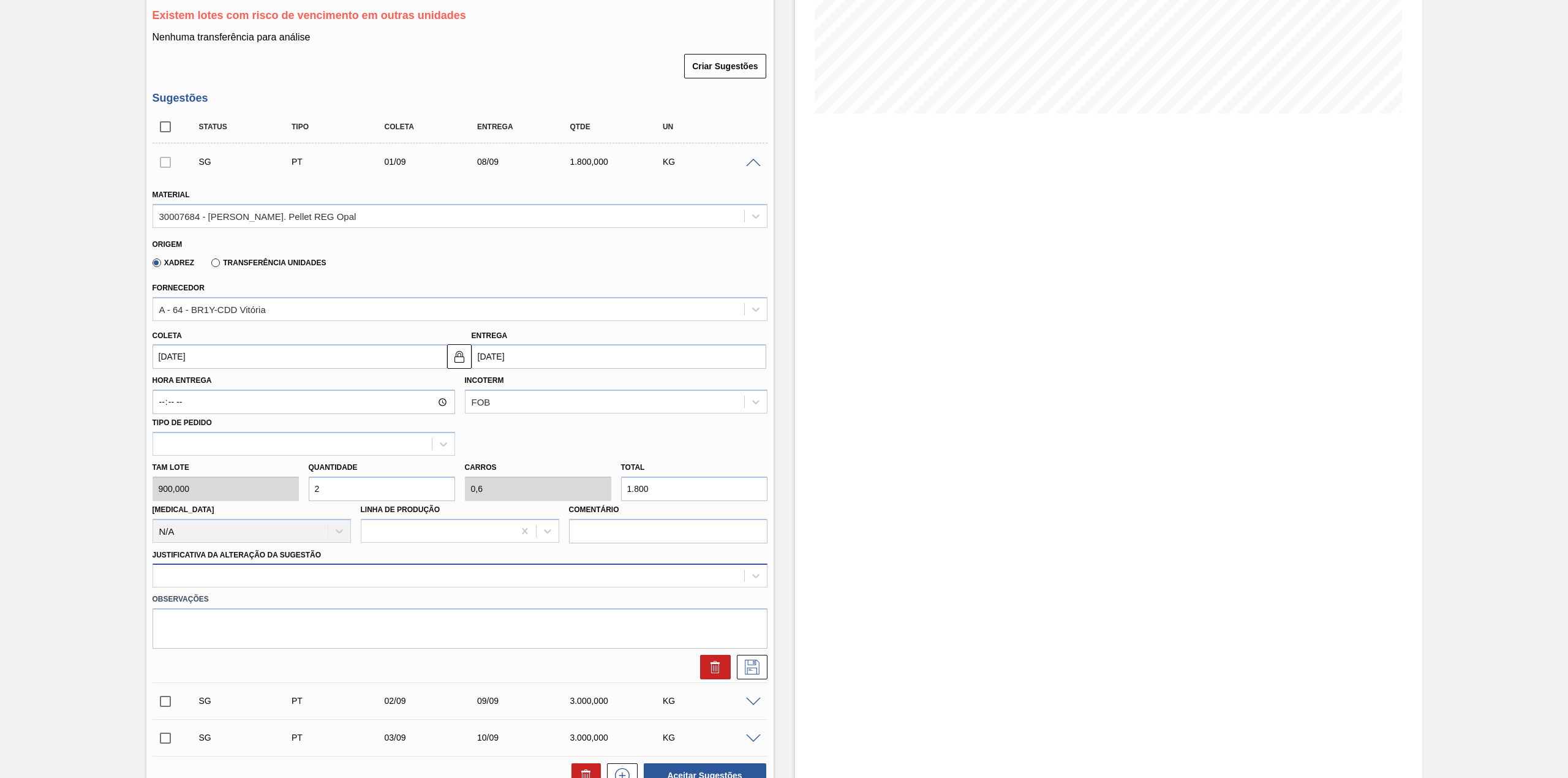
type input "2"
click at [368, 571] on div at bounding box center [448, 576] width 591 height 18
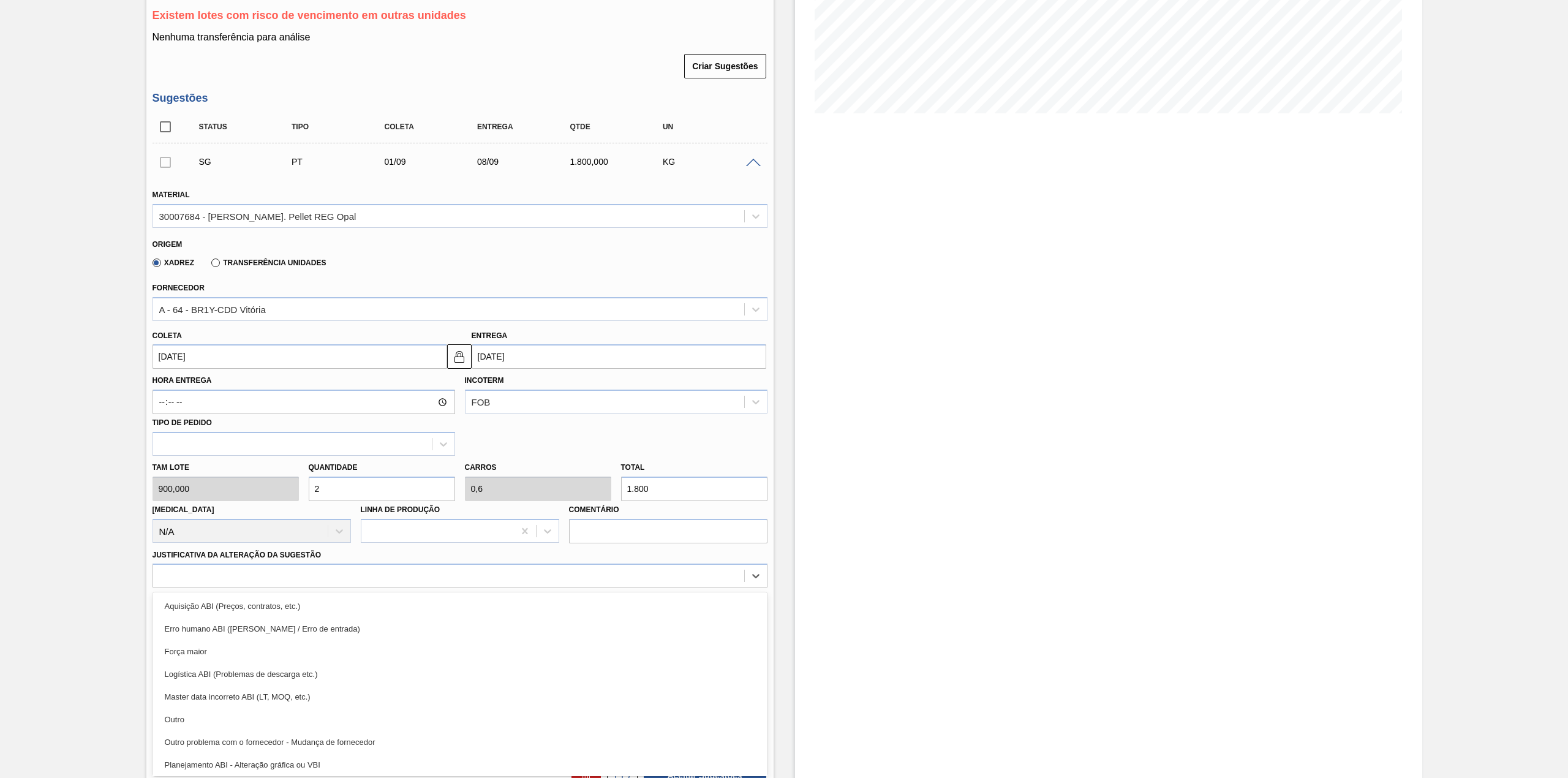
click at [226, 712] on div "Outro" at bounding box center [460, 719] width 615 height 23
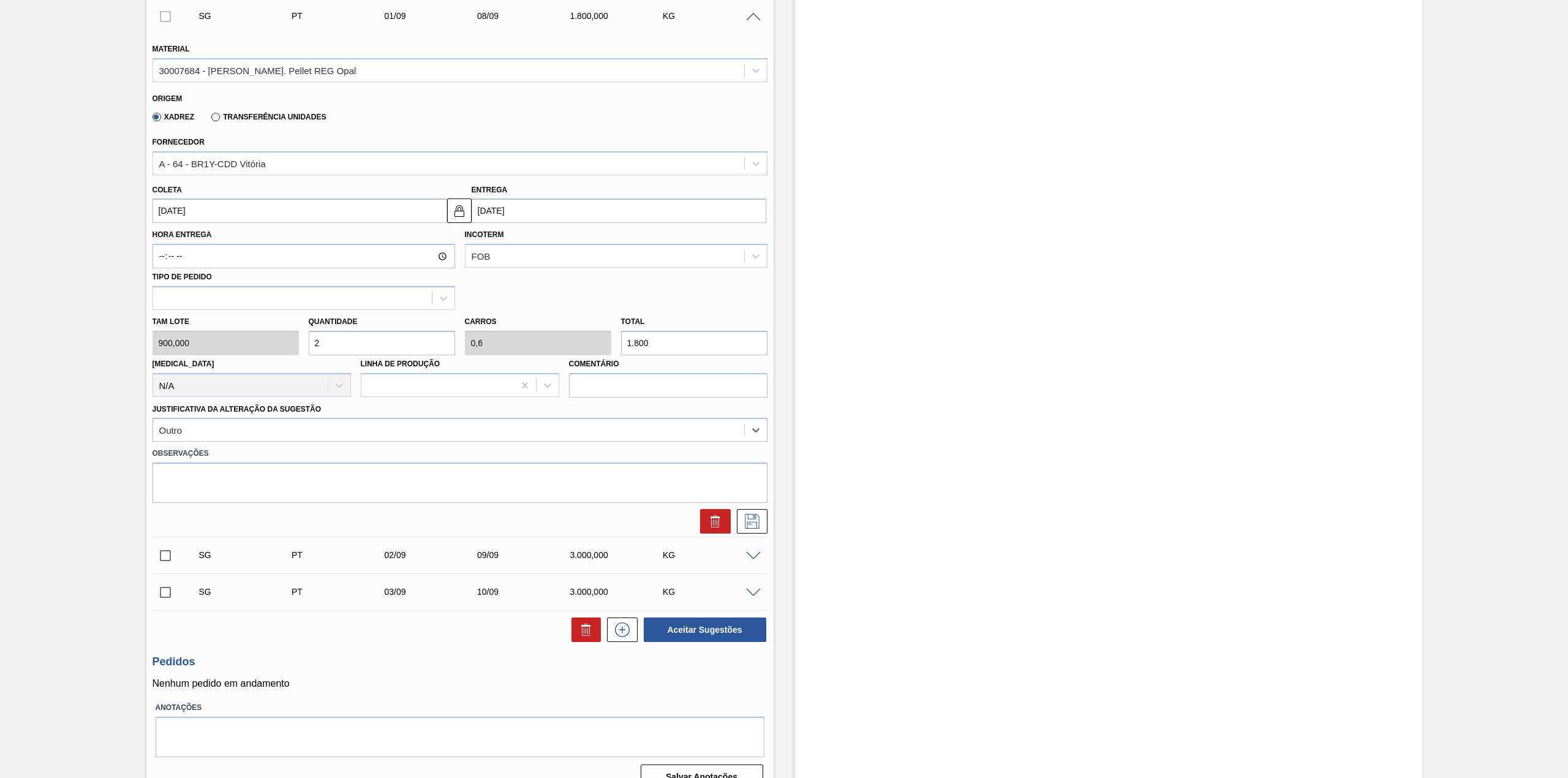
scroll to position [408, 0]
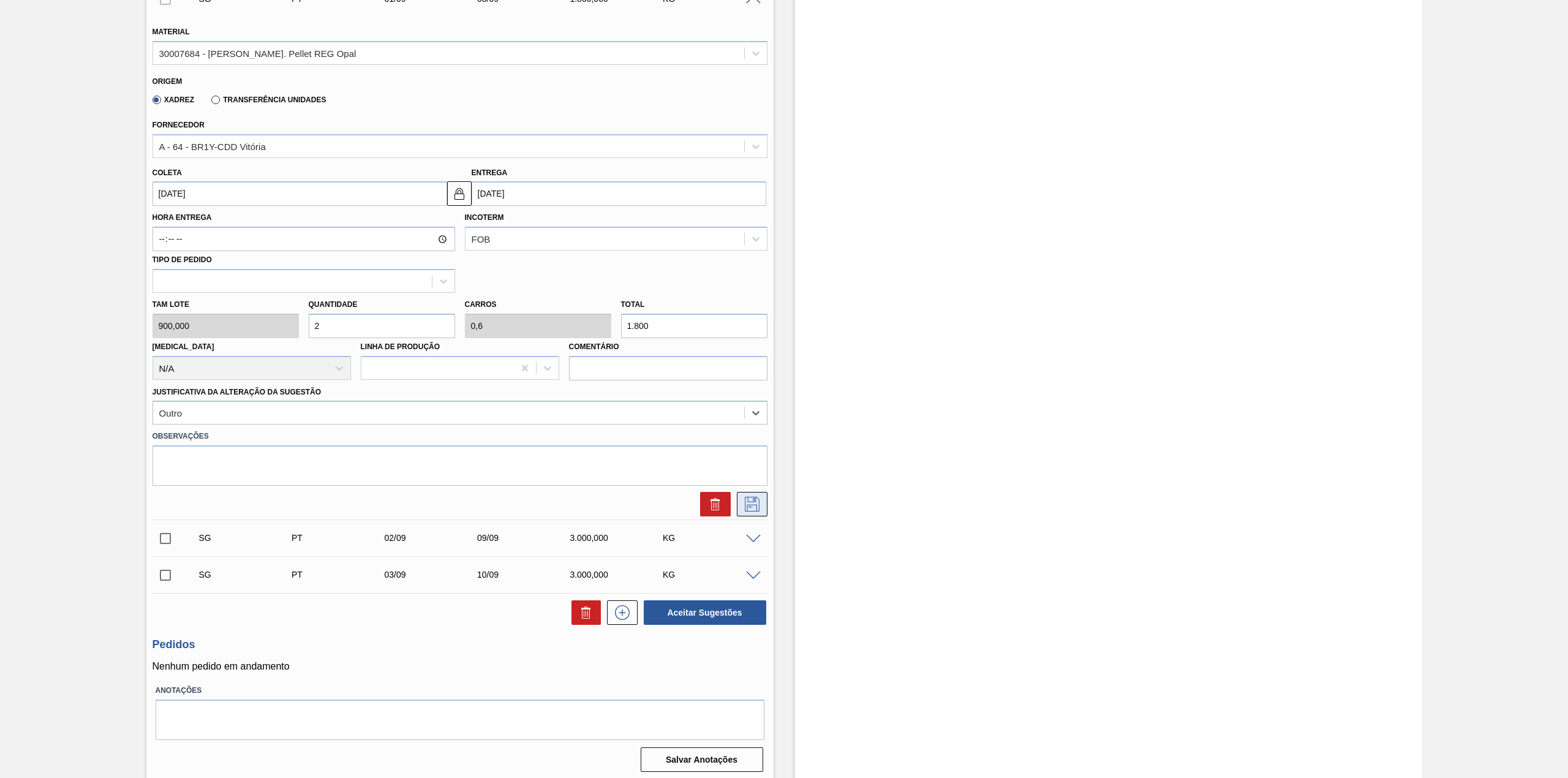
click at [756, 505] on icon at bounding box center [752, 505] width 19 height 15
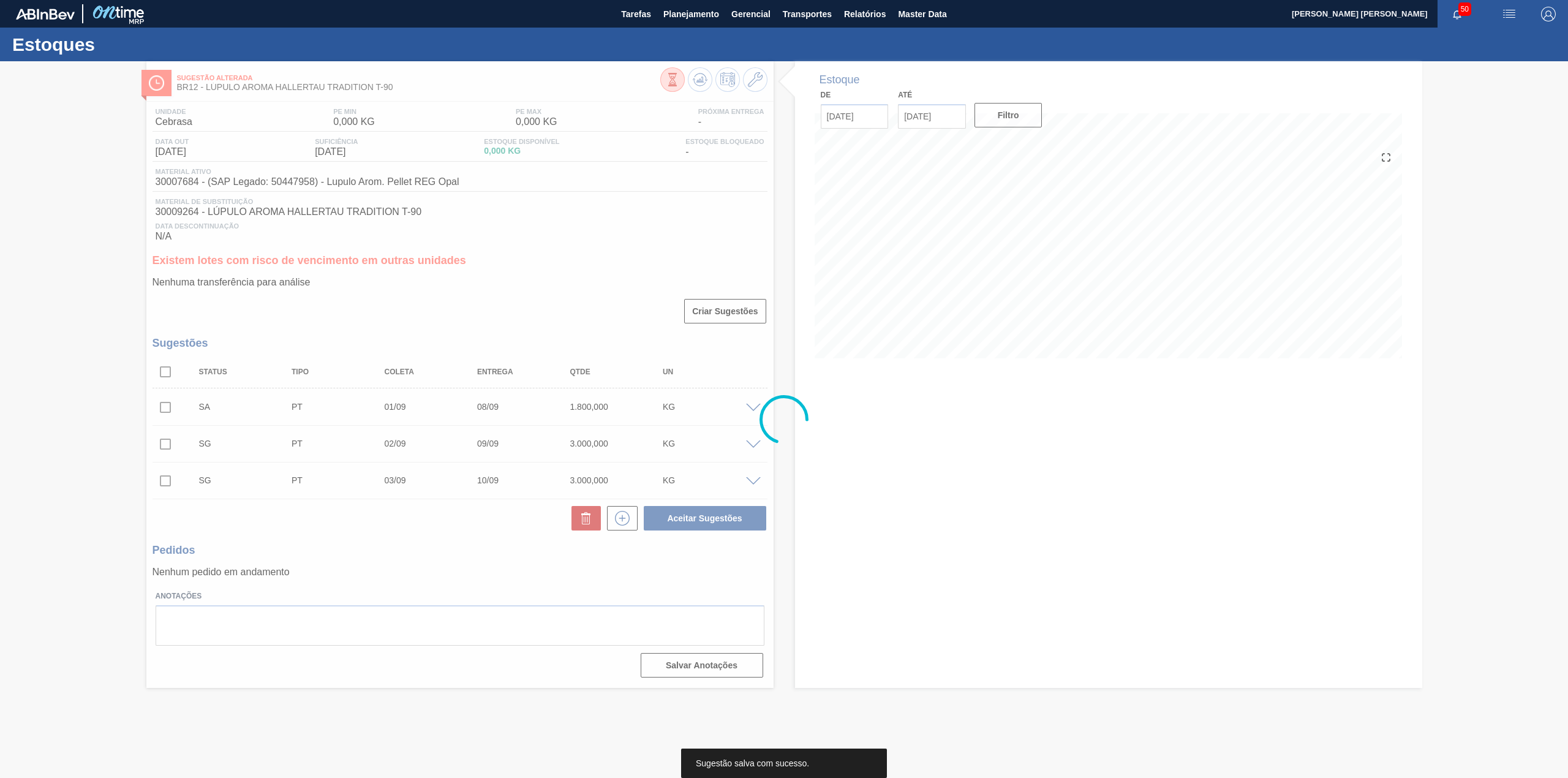
scroll to position [0, 0]
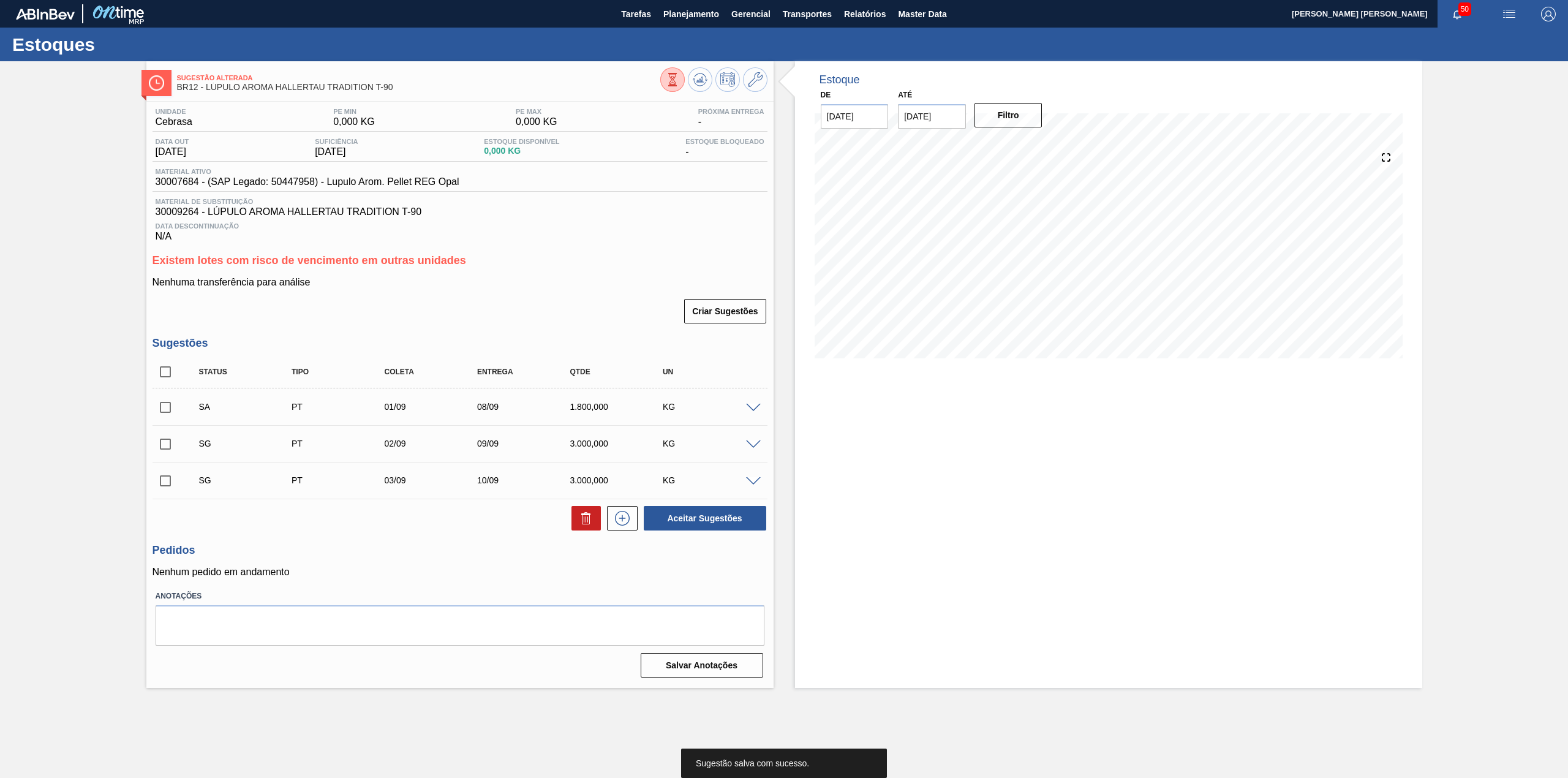
click at [173, 408] on input "checkbox" at bounding box center [165, 407] width 26 height 26
click at [704, 515] on button "Aceitar Sugestões" at bounding box center [705, 518] width 123 height 24
checkbox input "false"
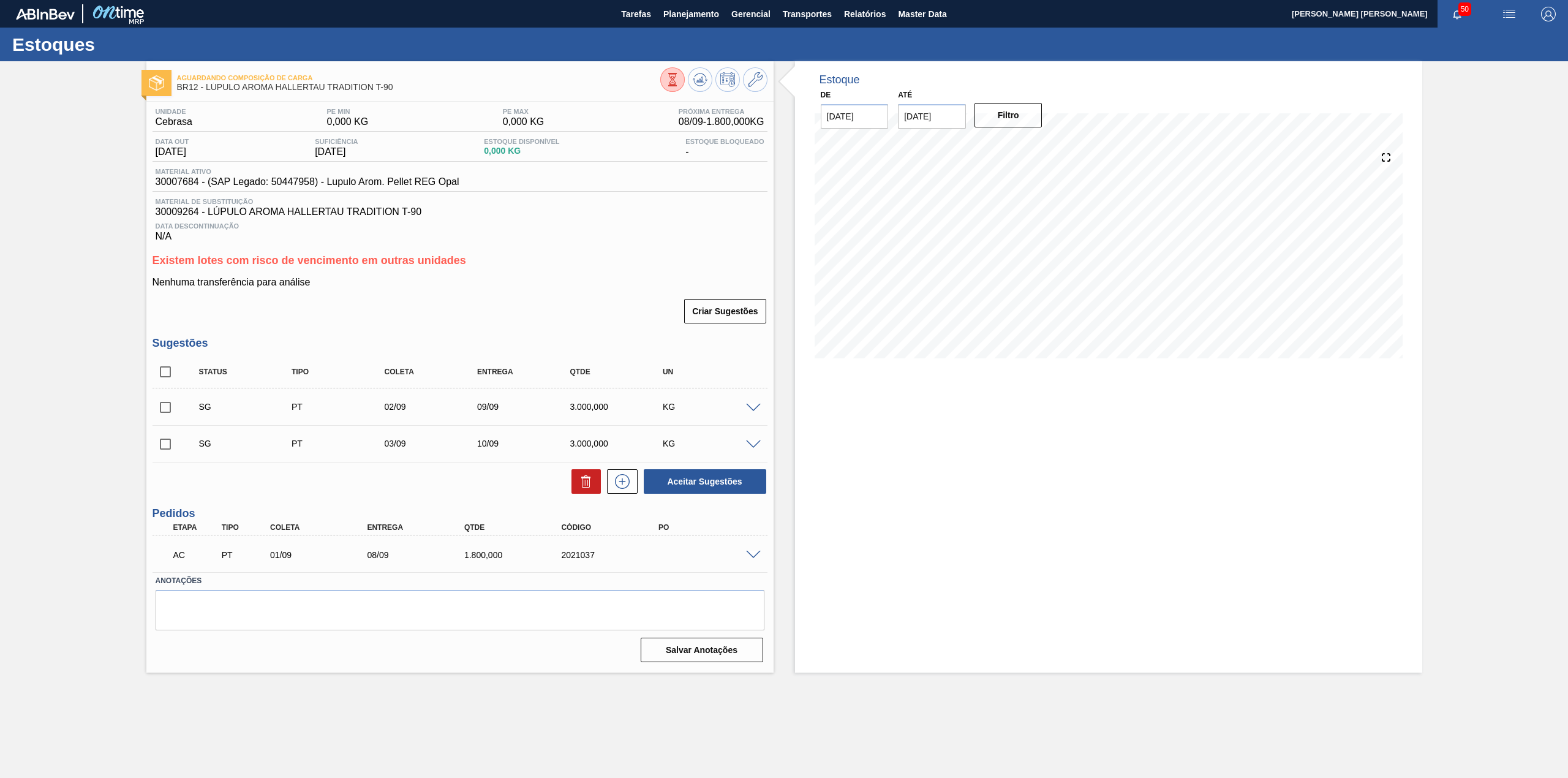
click at [751, 554] on span at bounding box center [753, 555] width 15 height 9
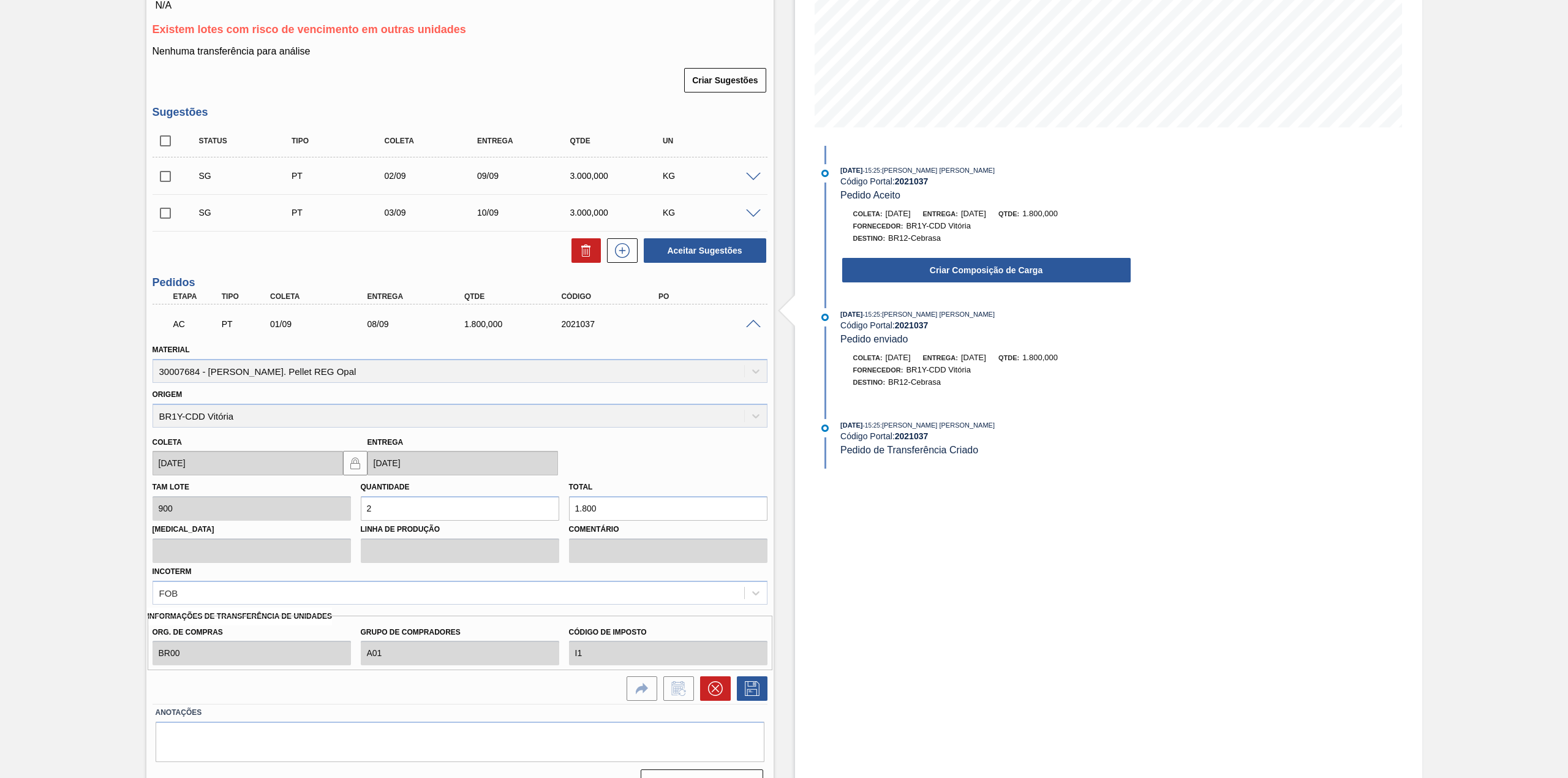
scroll to position [245, 0]
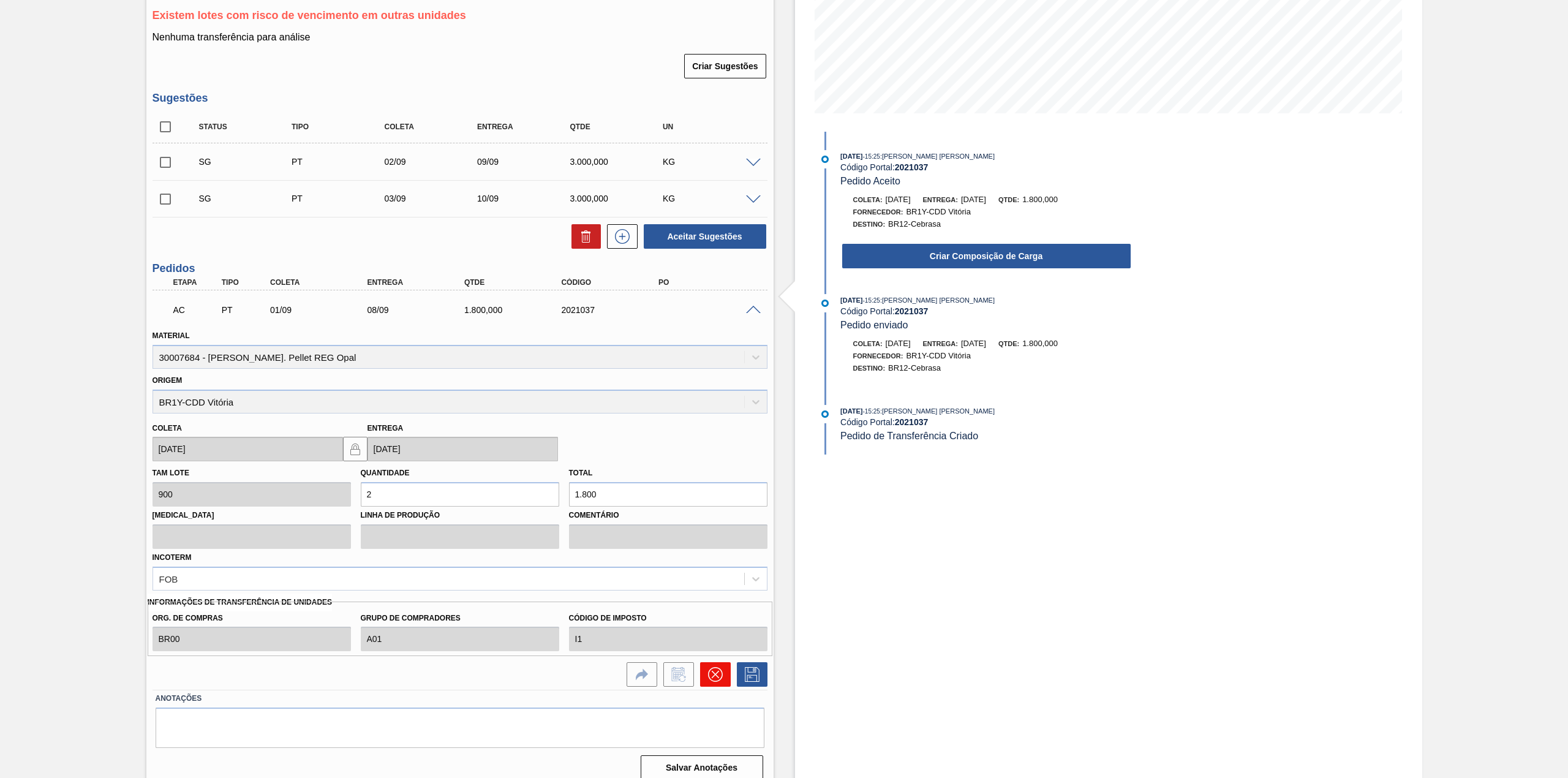
click at [714, 683] on button at bounding box center [716, 675] width 30 height 24
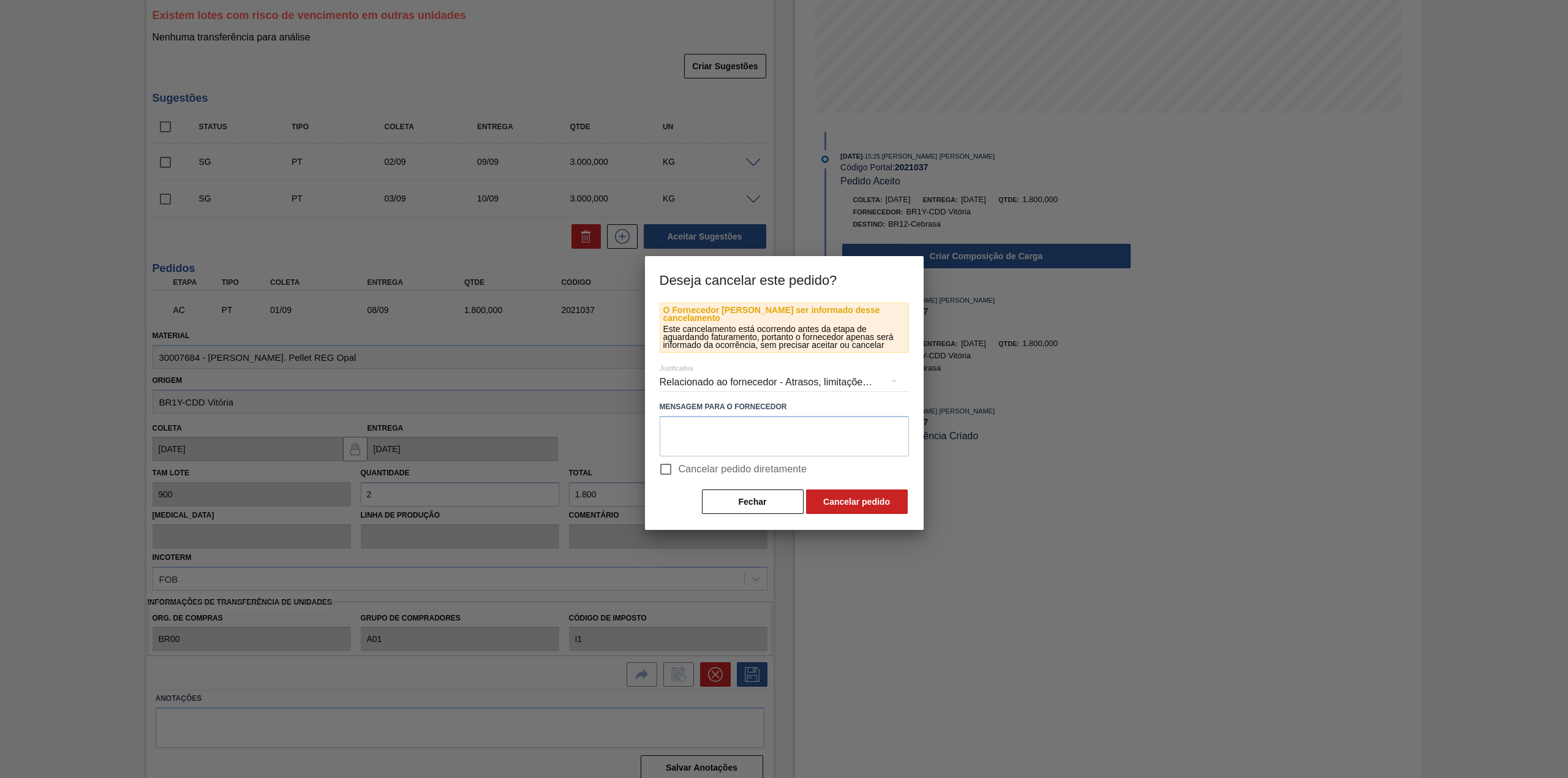
click at [723, 467] on span "Cancelar pedido diretamente" at bounding box center [742, 470] width 128 height 15
click at [679, 467] on input "Cancelar pedido diretamente" at bounding box center [666, 469] width 26 height 26
checkbox input "true"
click at [873, 497] on button "Cancelar pedido" at bounding box center [857, 502] width 102 height 24
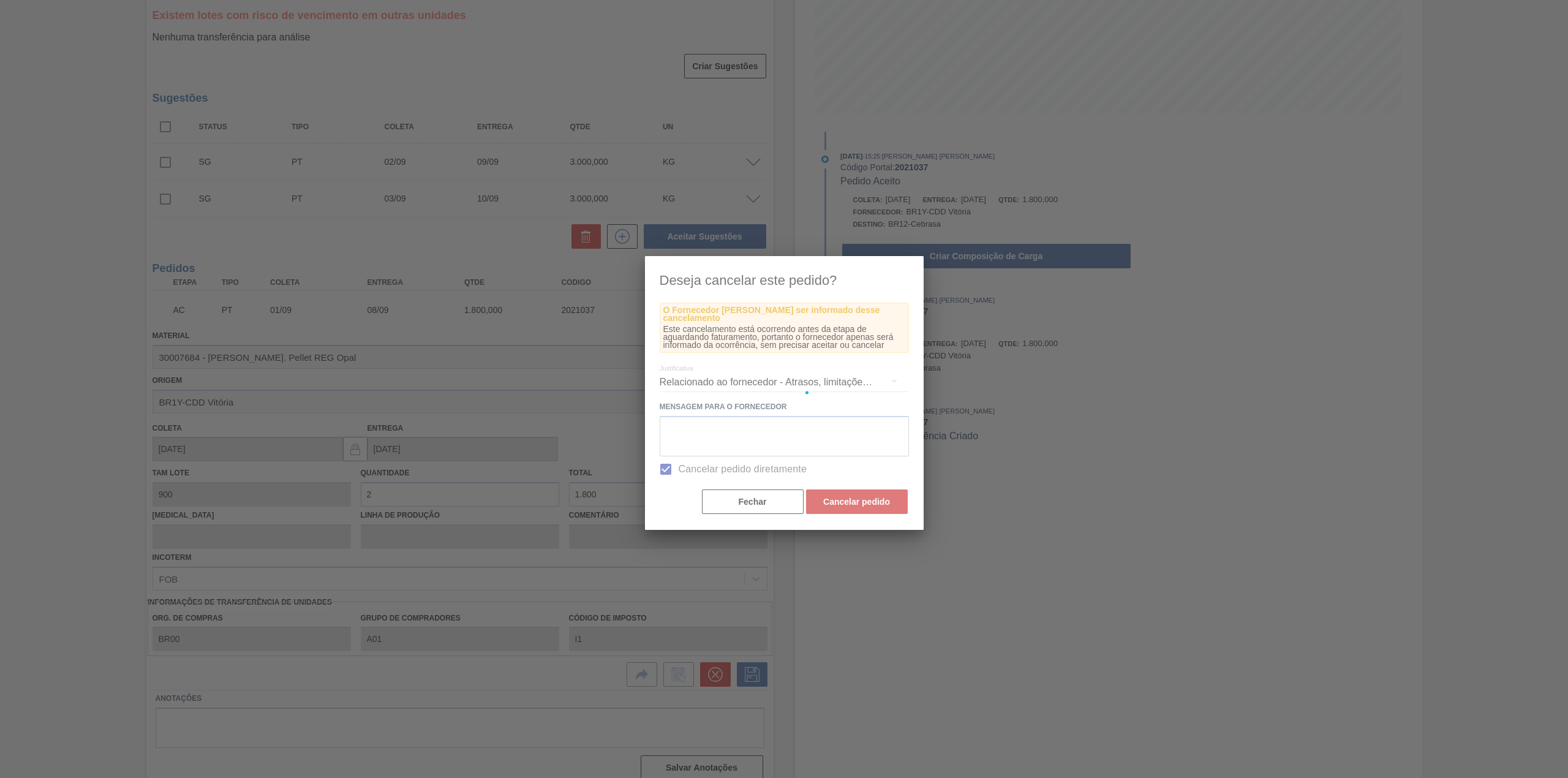
scroll to position [0, 0]
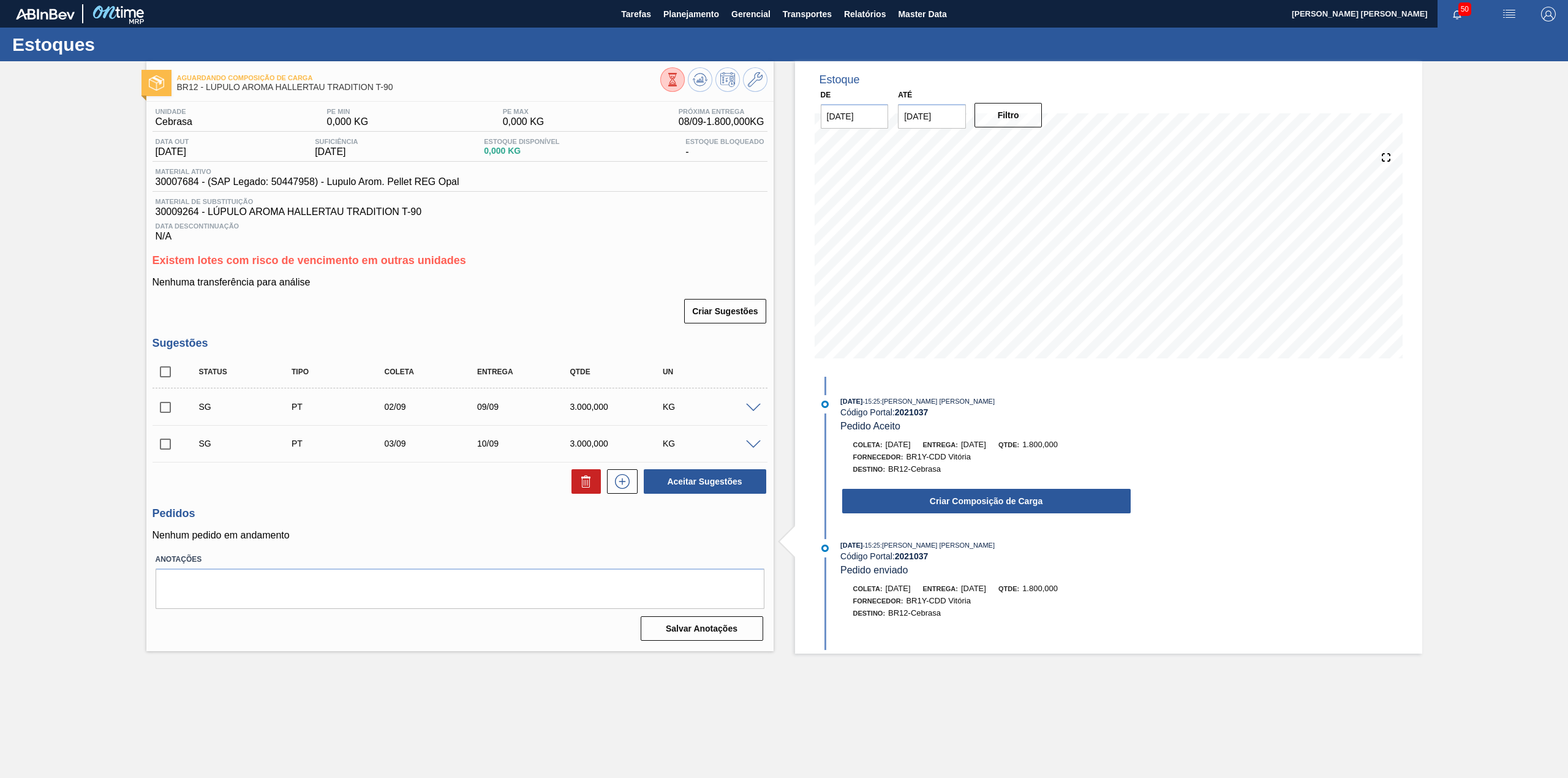
click at [748, 408] on span at bounding box center [753, 408] width 15 height 9
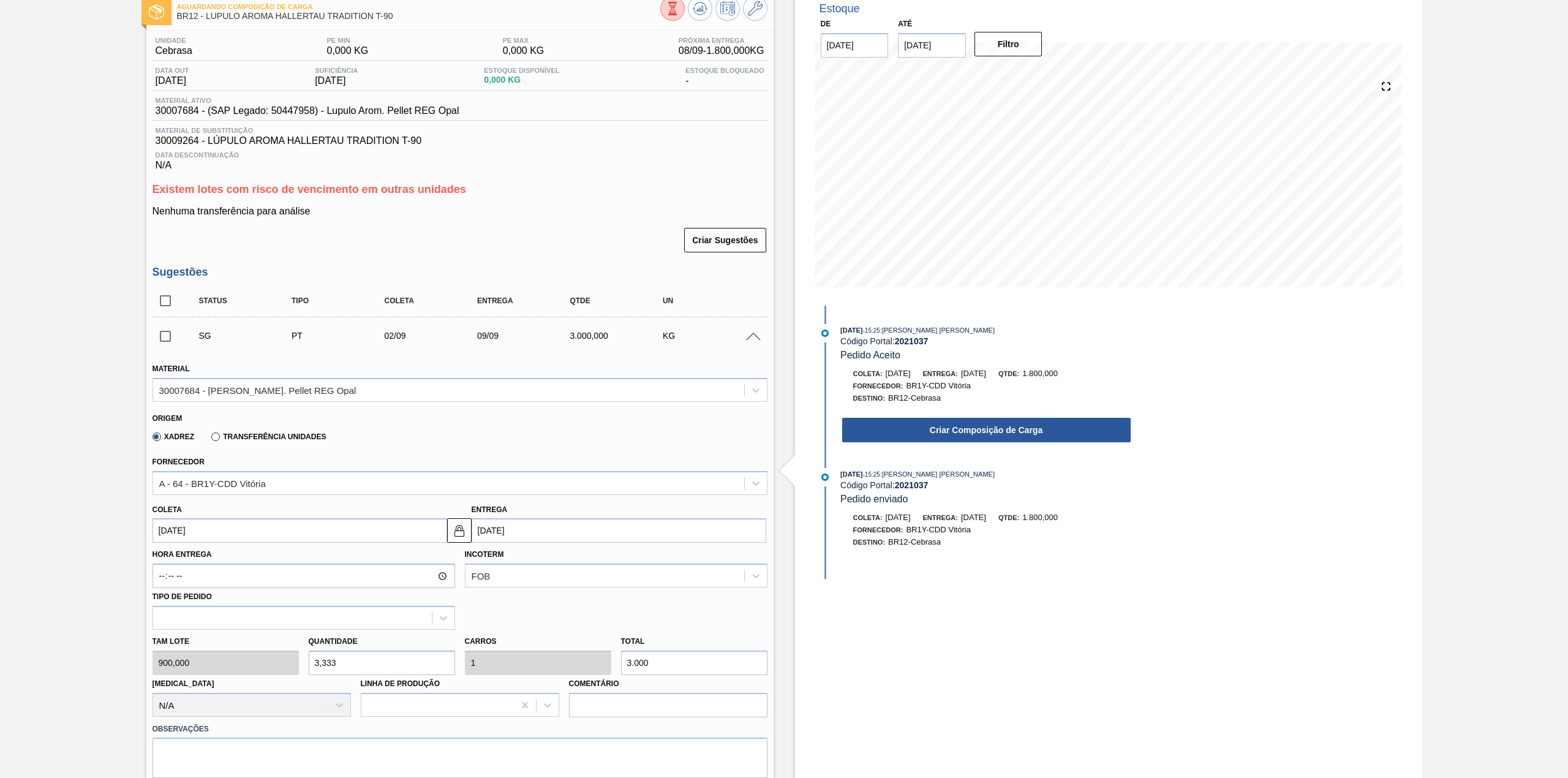
scroll to position [163, 0]
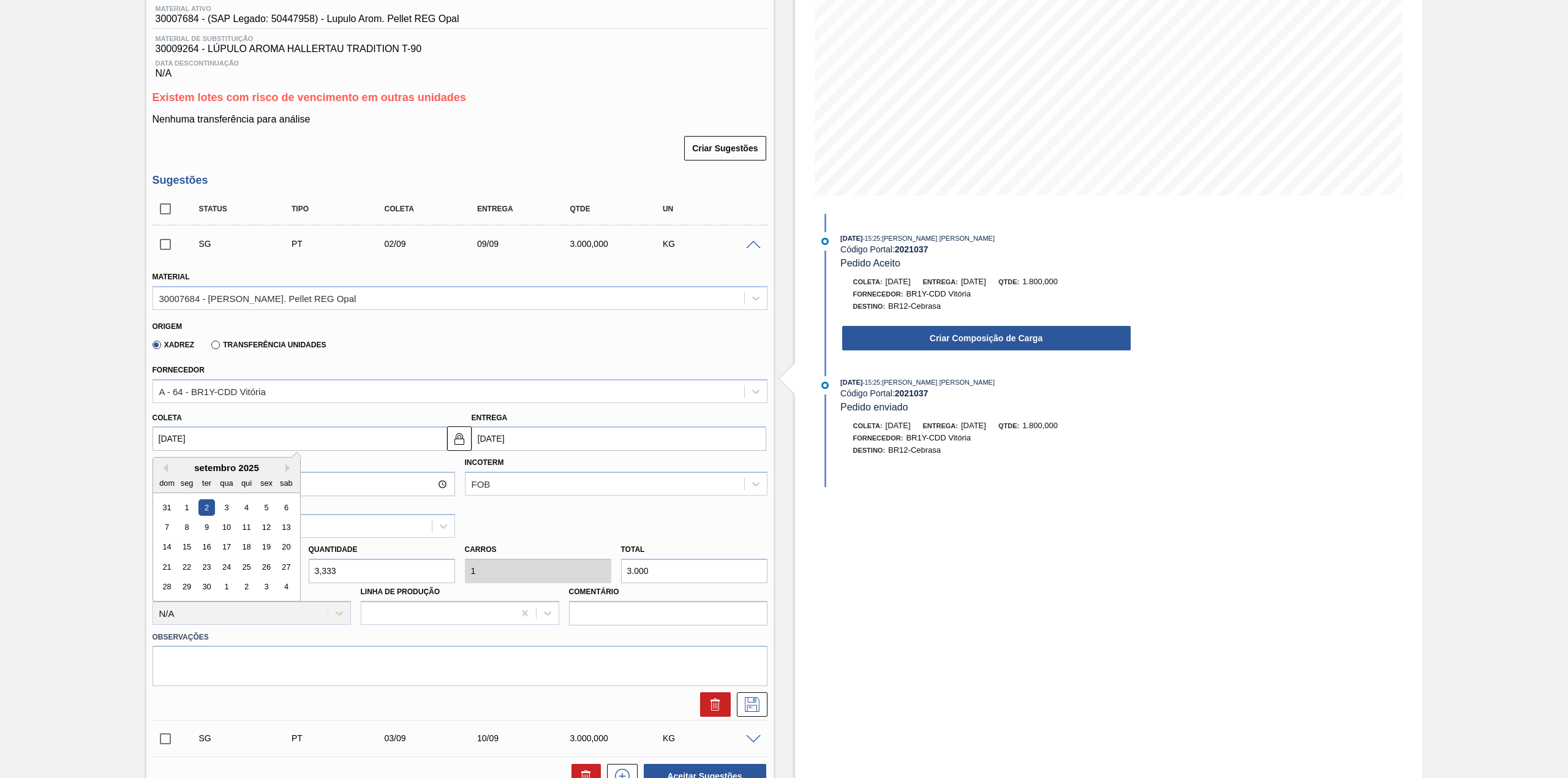
click at [241, 441] on input "02/09/2025" at bounding box center [300, 439] width 295 height 24
click at [190, 508] on div "1" at bounding box center [186, 507] width 17 height 17
type input "[DATE]"
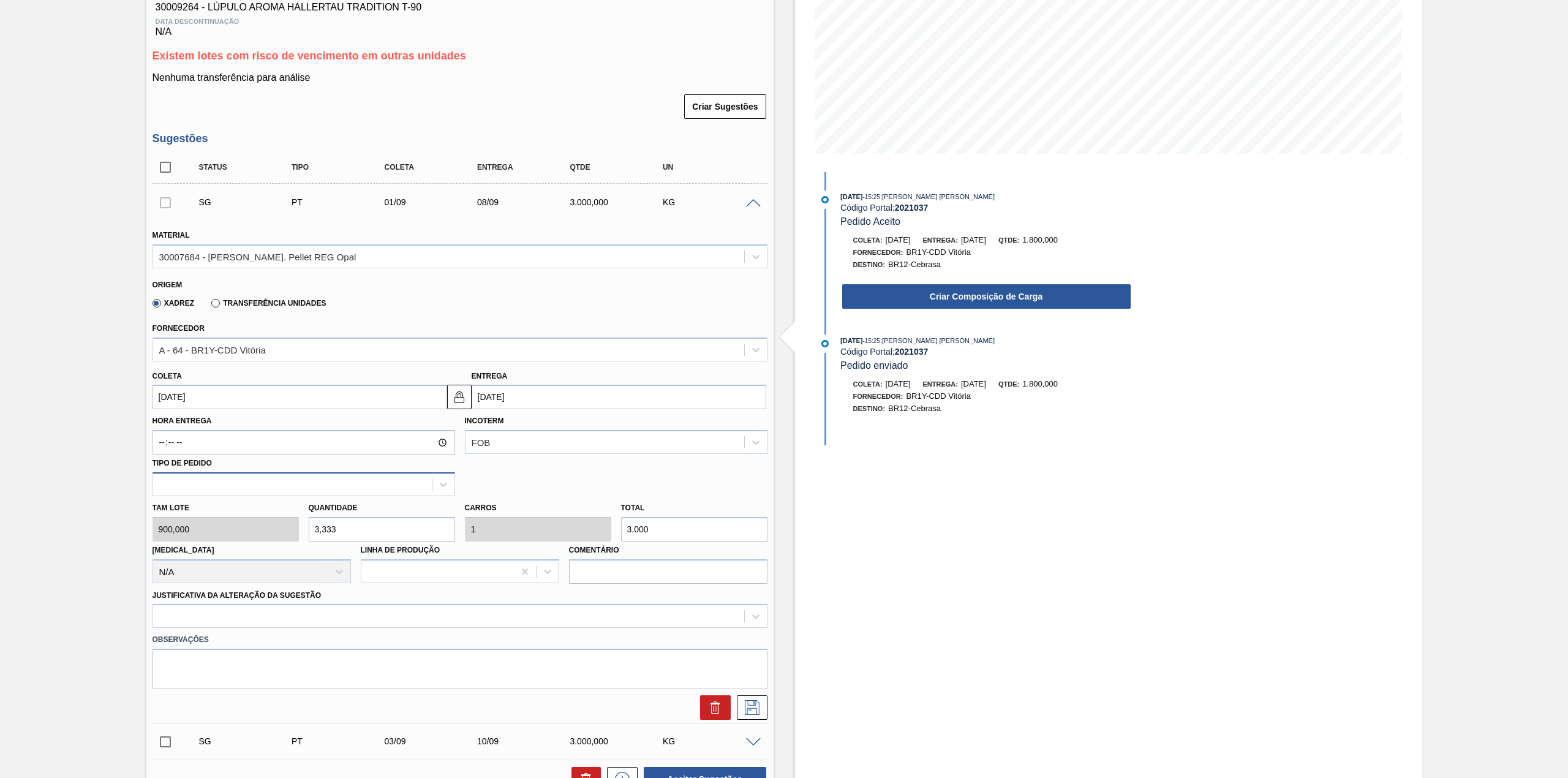
scroll to position [245, 0]
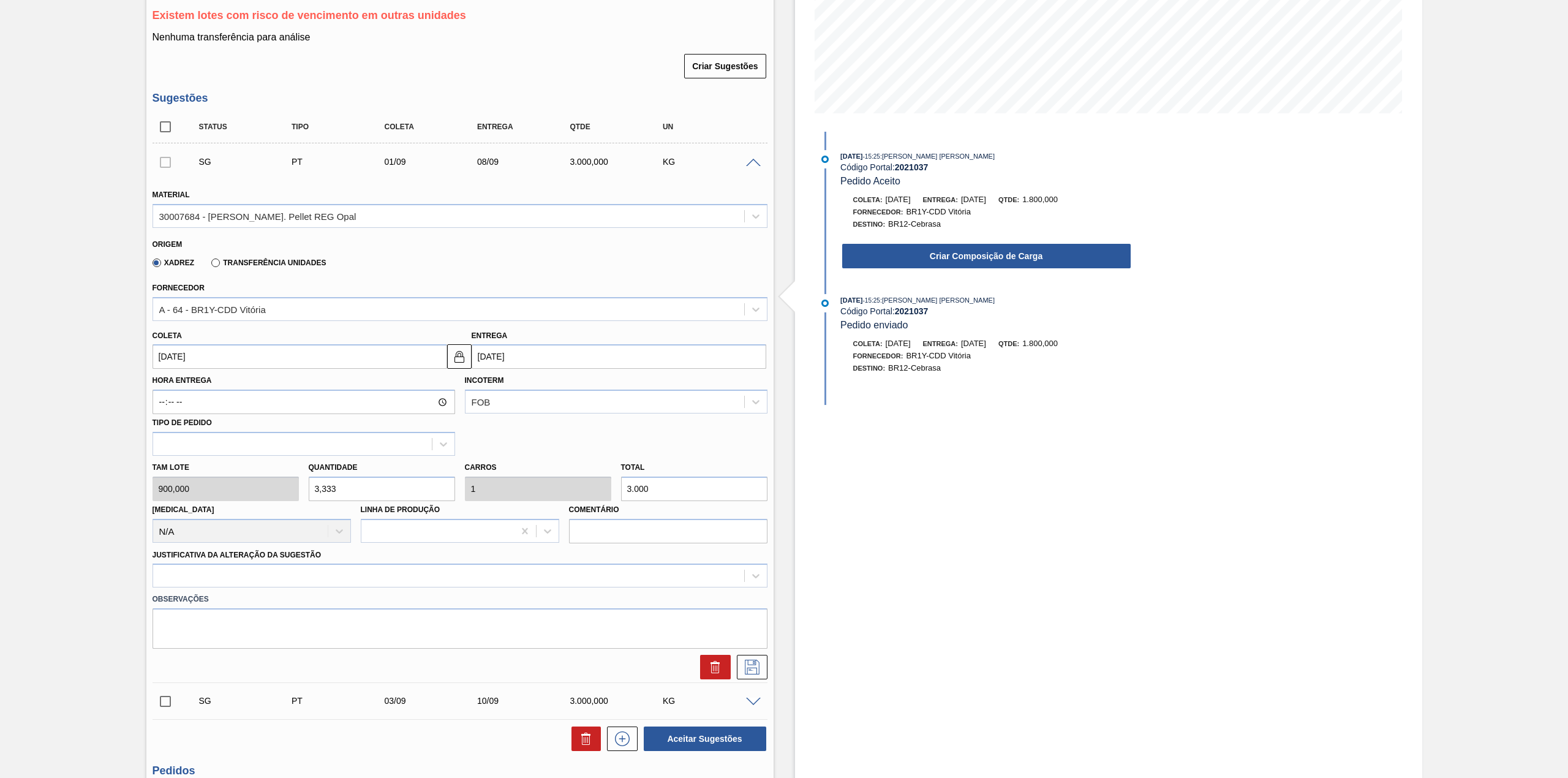
click at [357, 488] on input "3,333" at bounding box center [382, 489] width 146 height 24
type input "2"
type input "0,6"
type input "1.800"
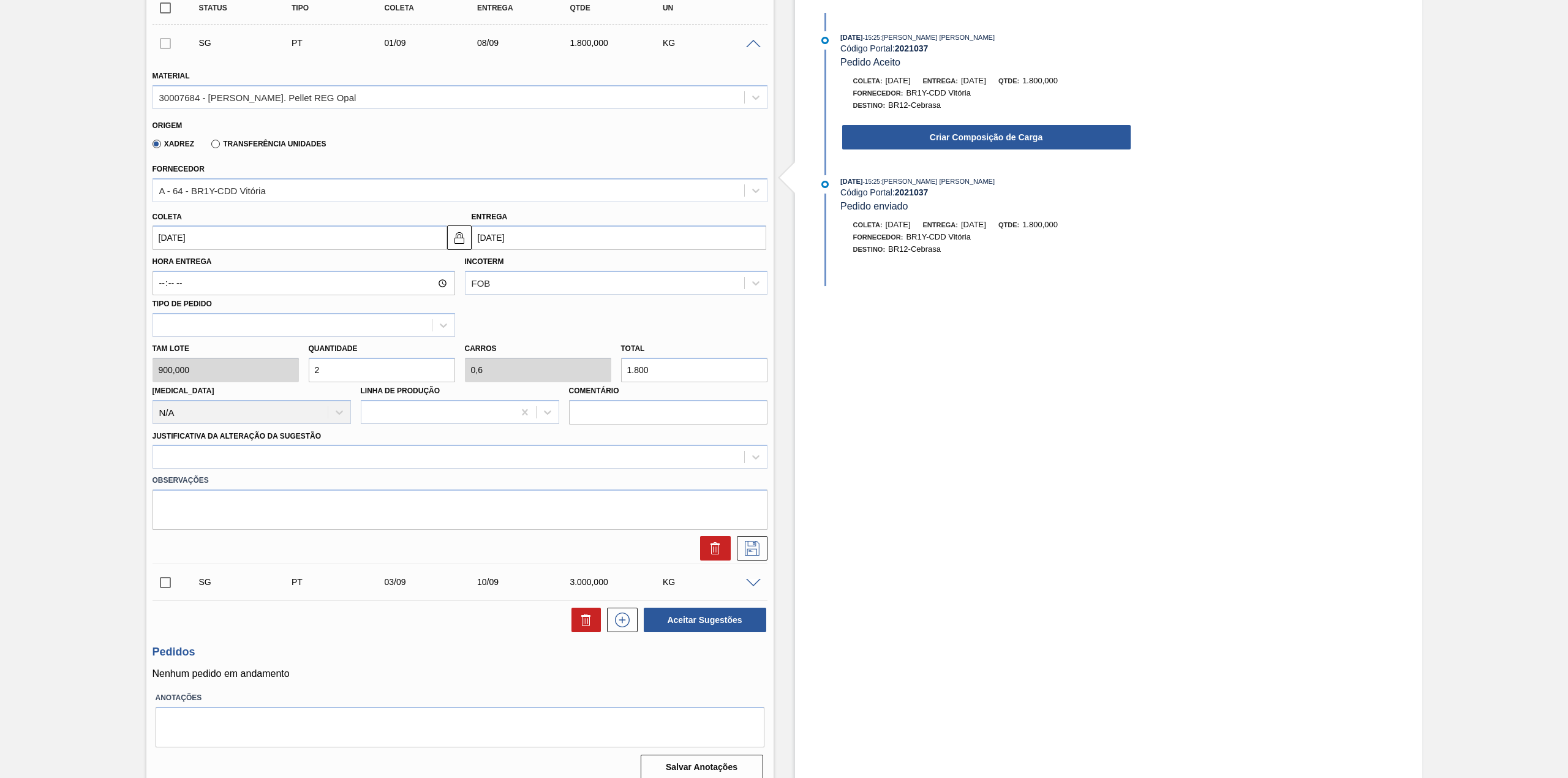
scroll to position [376, 0]
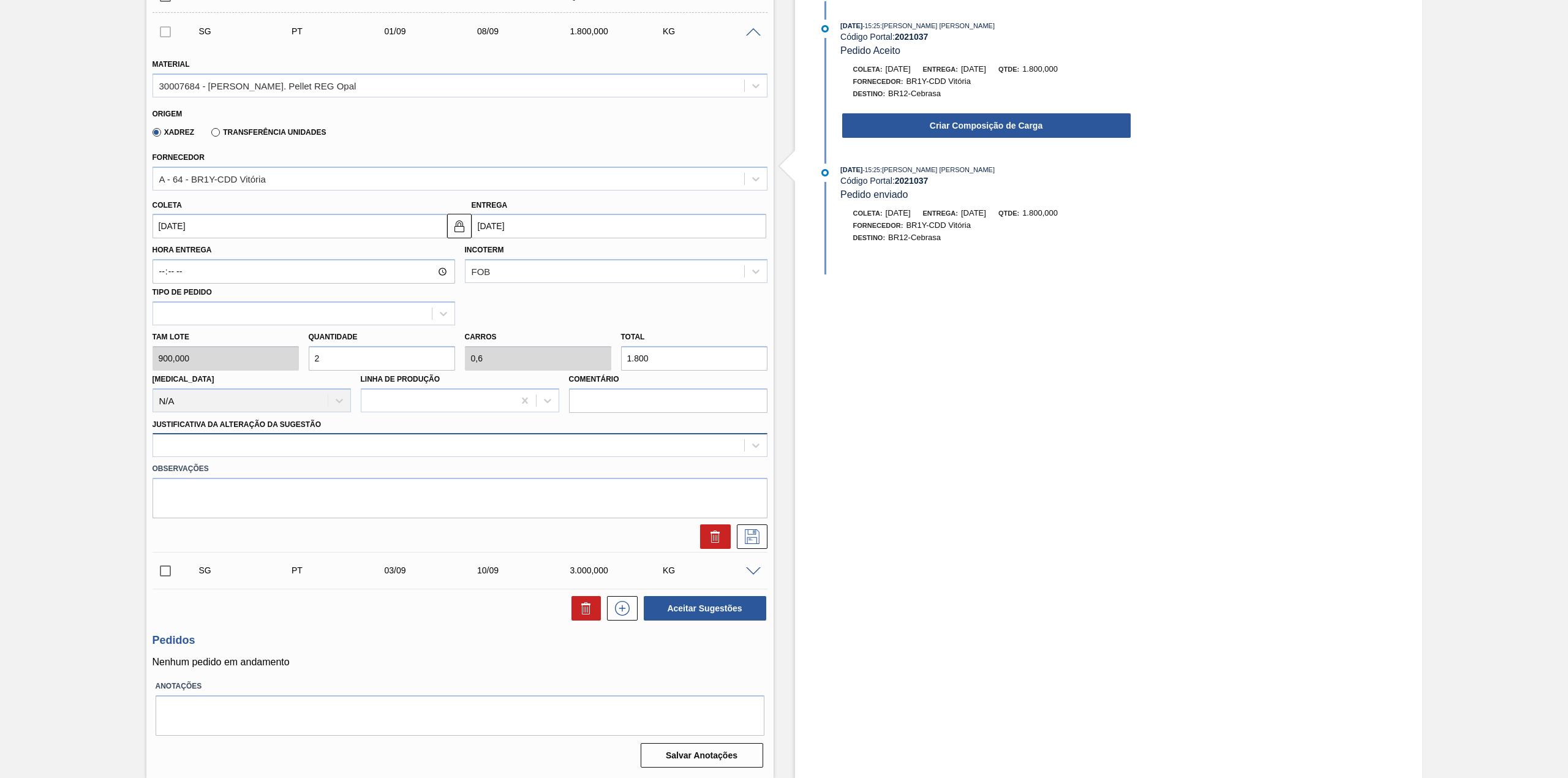
type input "2"
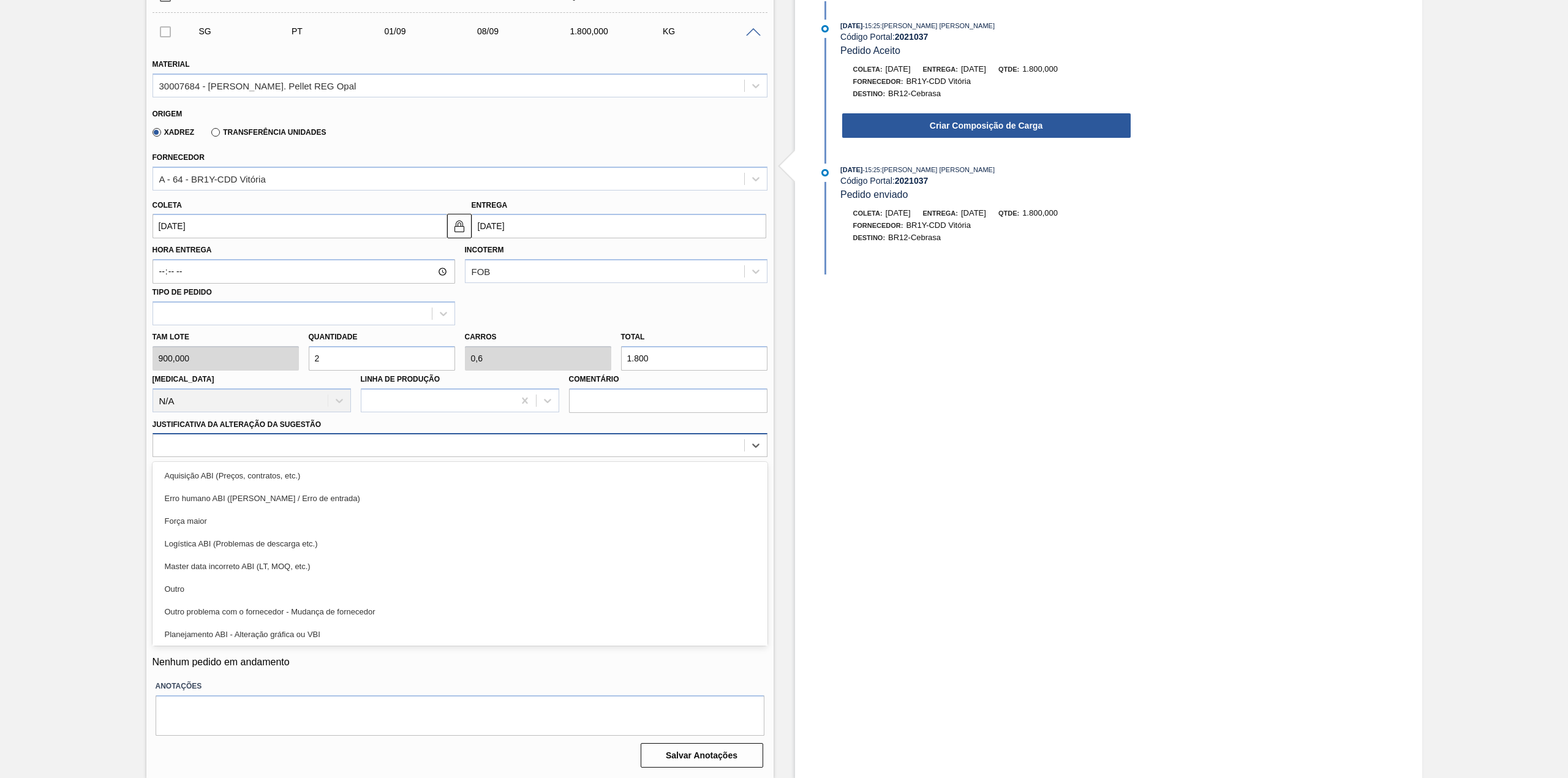
click at [211, 446] on div at bounding box center [448, 445] width 591 height 18
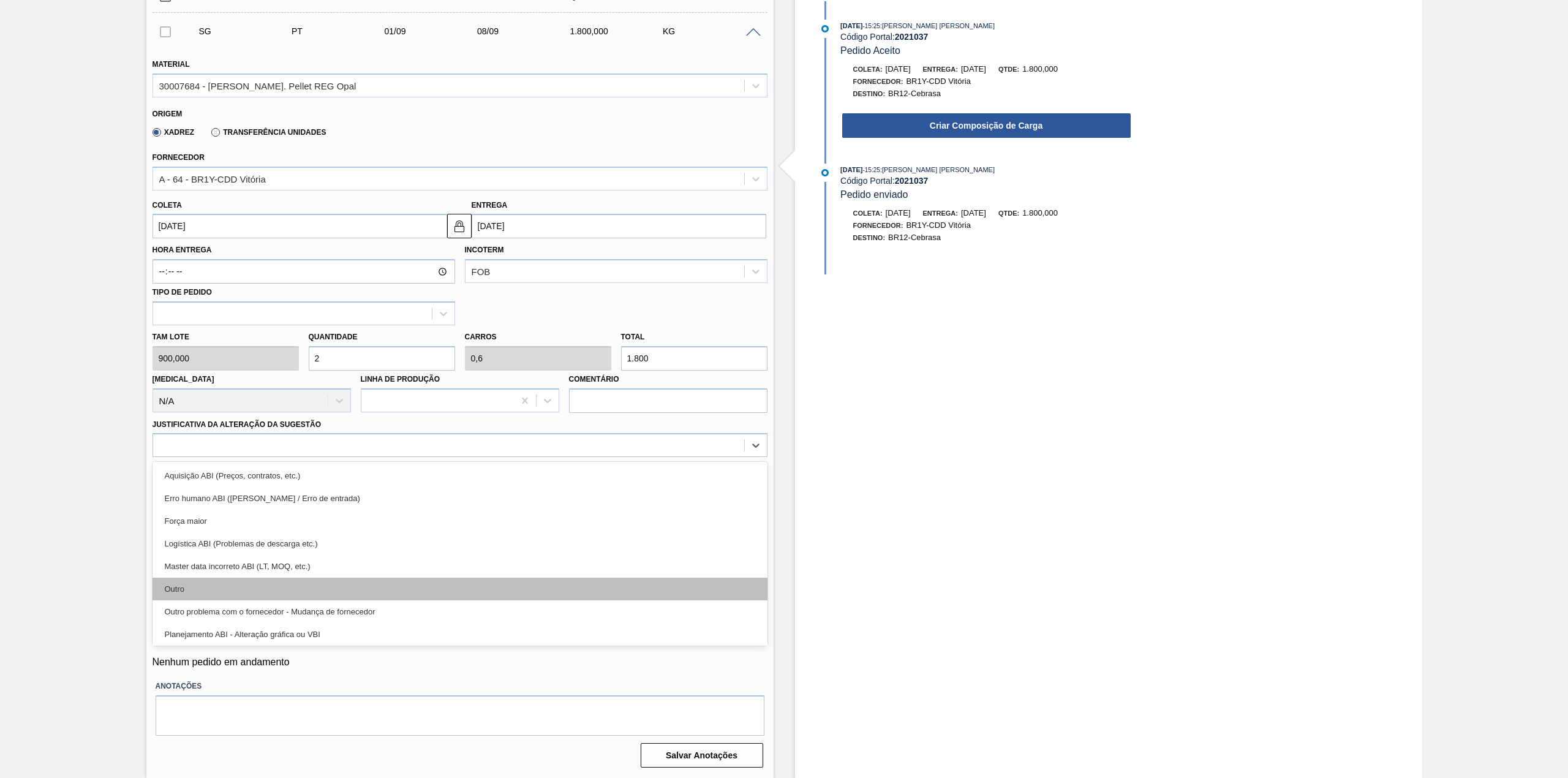
click at [201, 579] on div "Outro" at bounding box center [460, 589] width 615 height 23
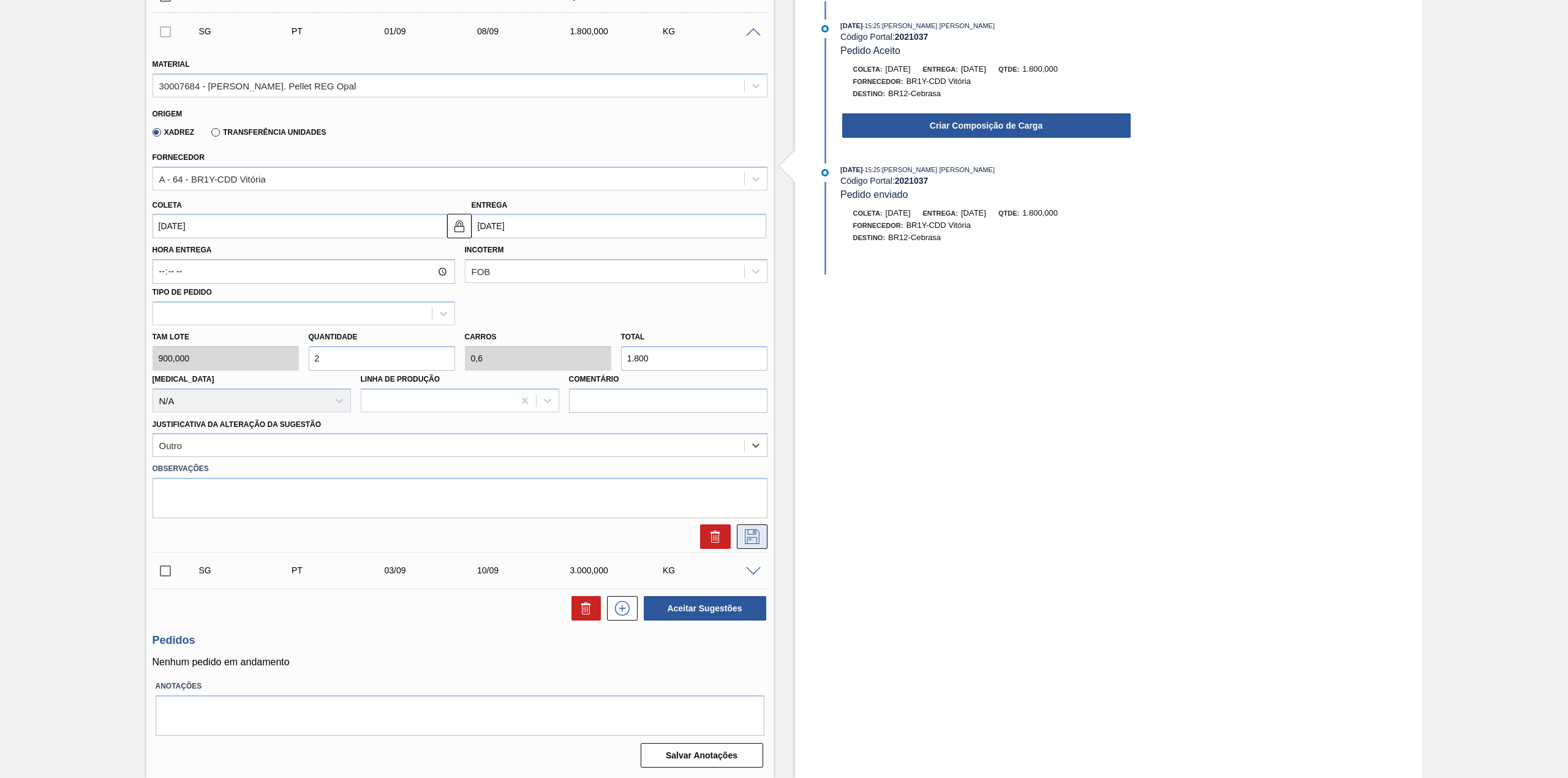
click at [751, 538] on icon at bounding box center [752, 537] width 19 height 15
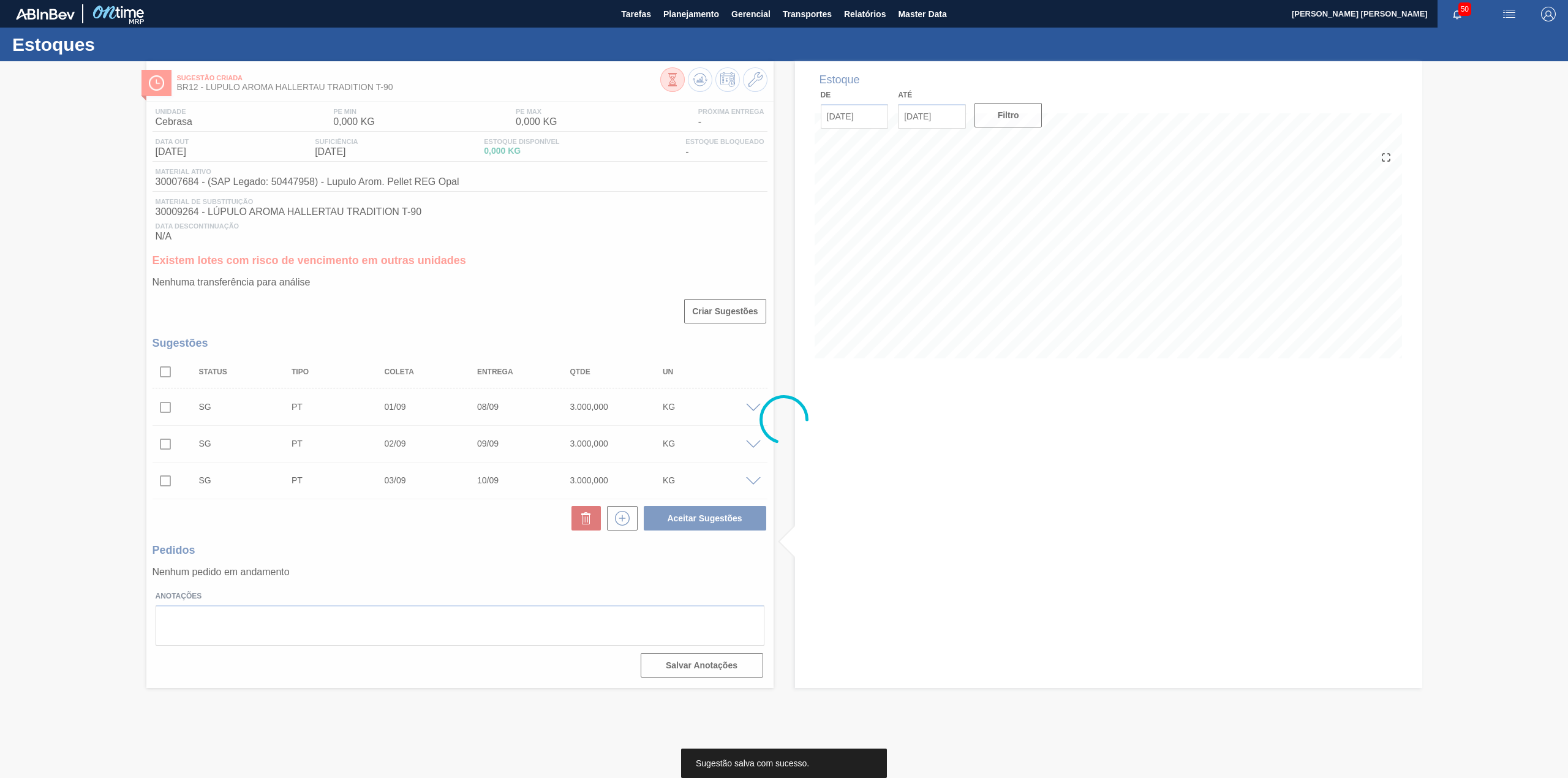
scroll to position [0, 0]
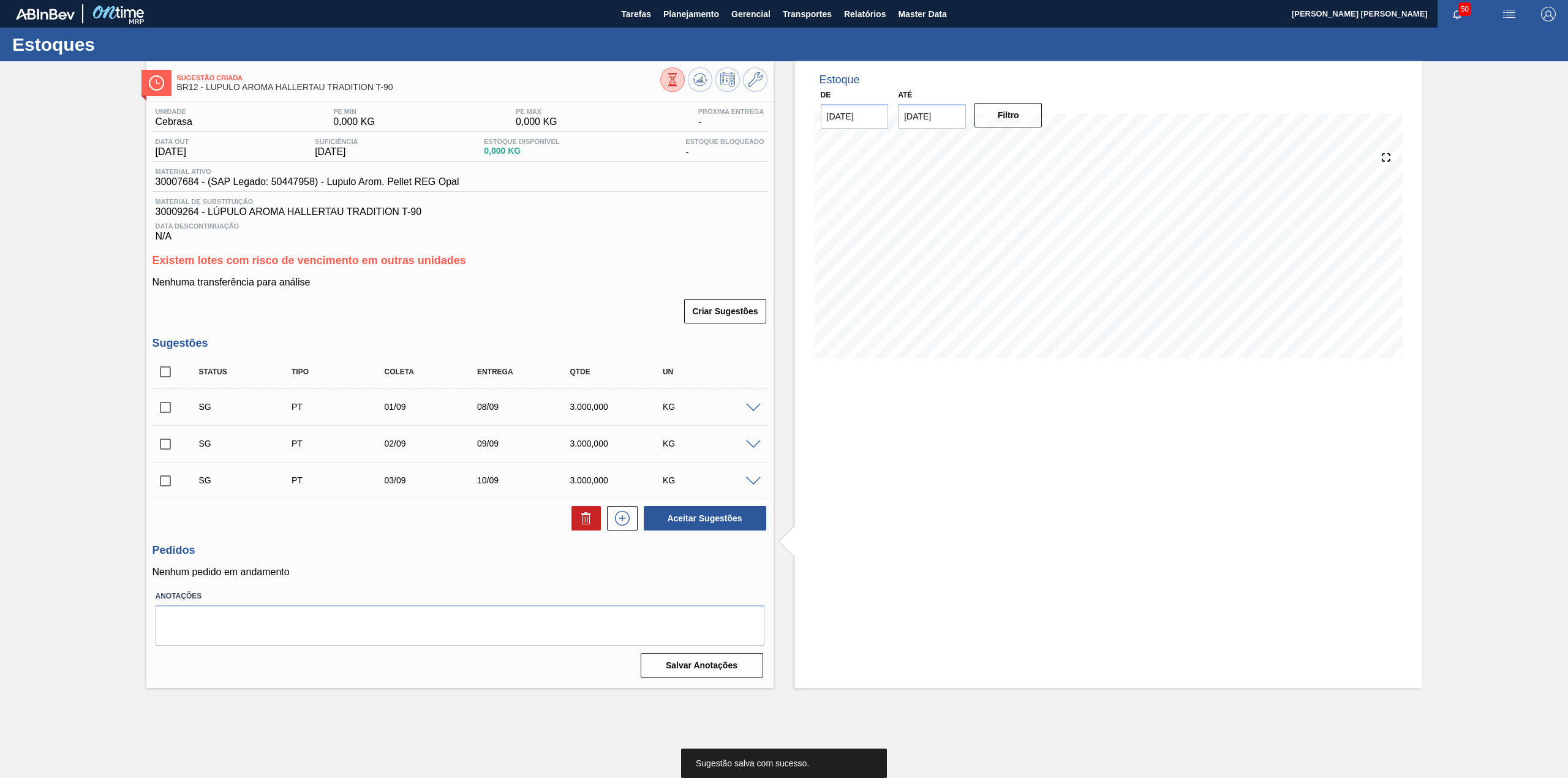
click at [174, 414] on input "checkbox" at bounding box center [165, 407] width 26 height 26
click at [751, 406] on span at bounding box center [753, 408] width 15 height 9
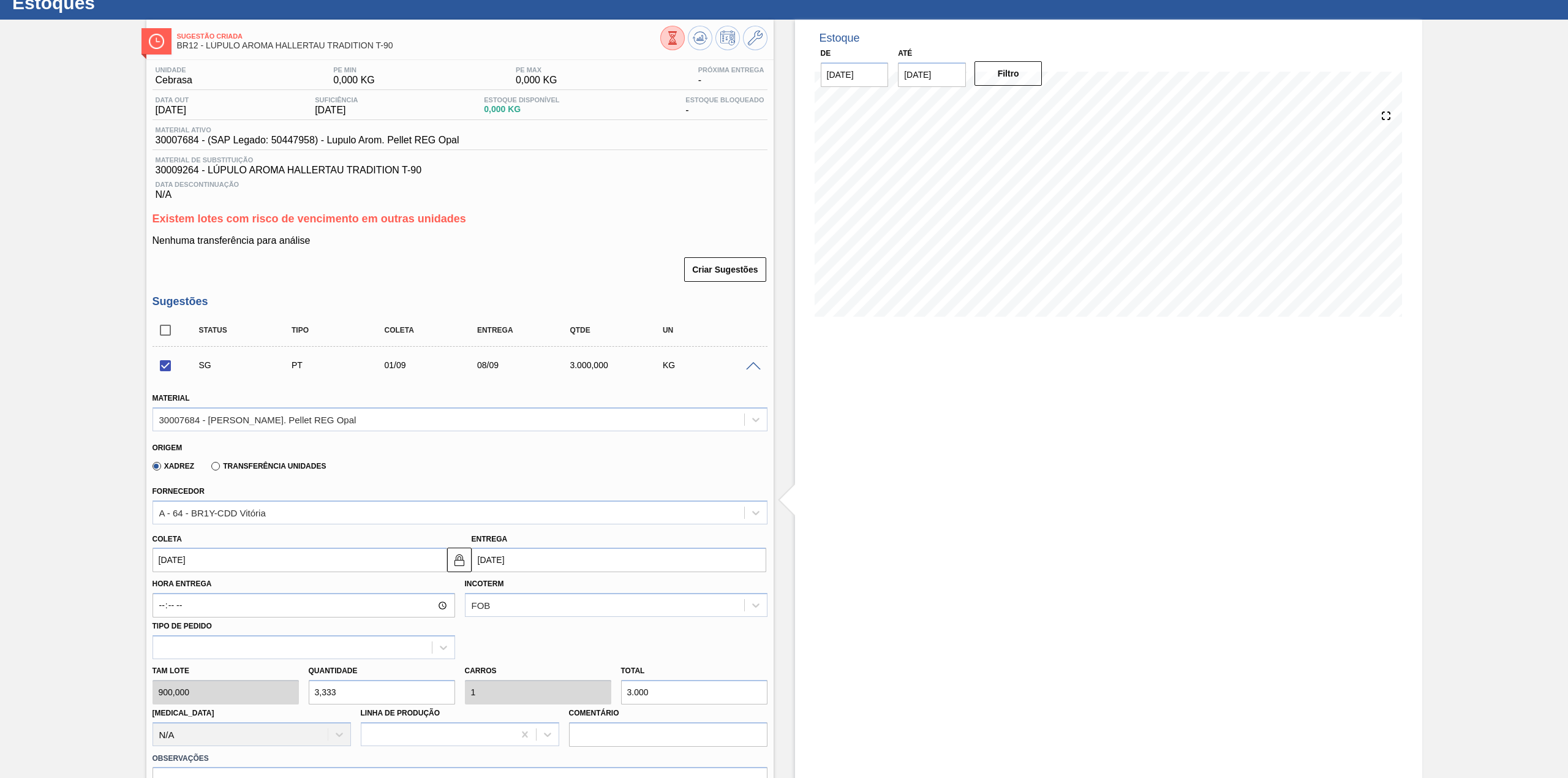
scroll to position [81, 0]
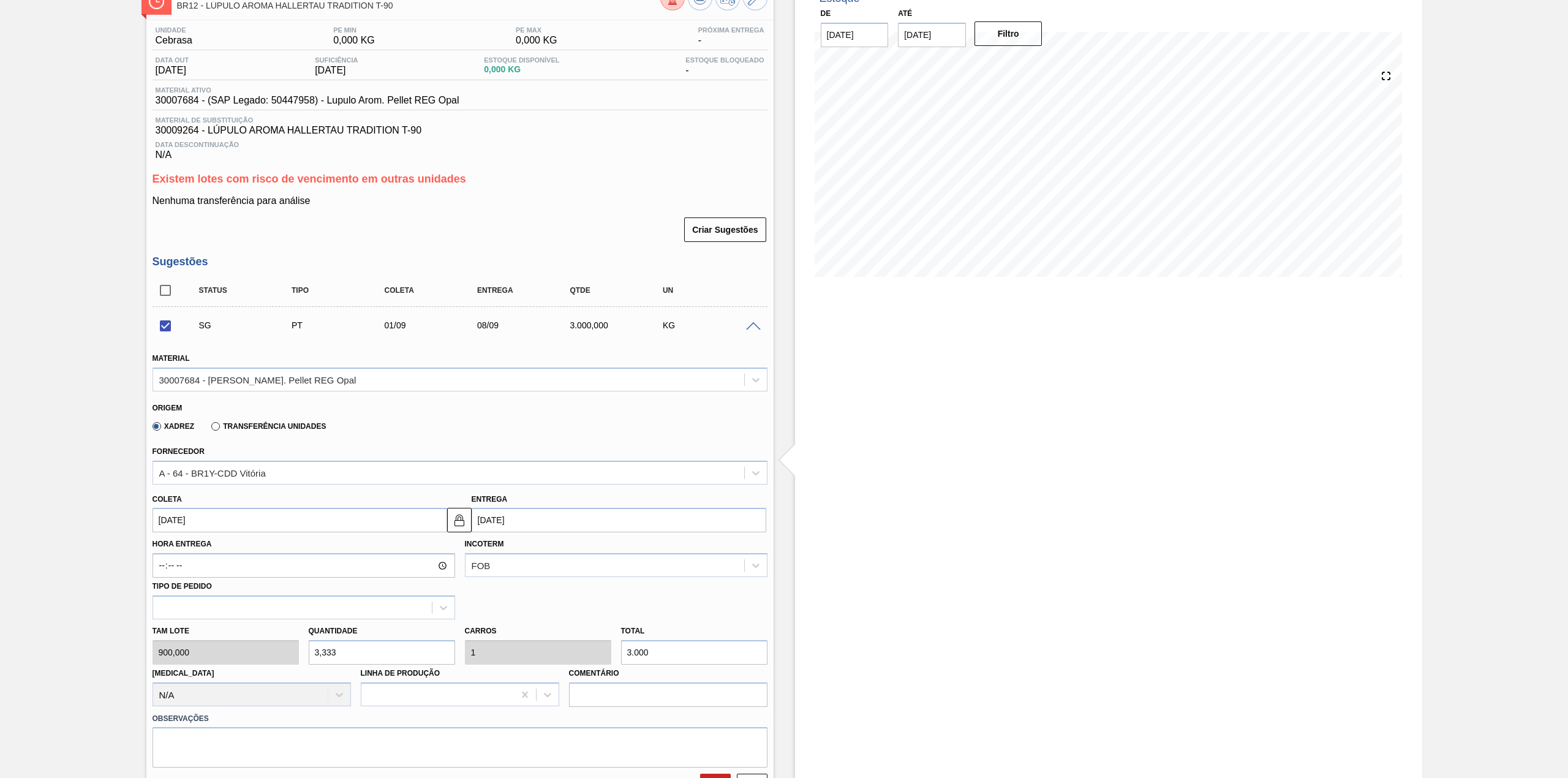
click at [380, 649] on input "3,333" at bounding box center [382, 652] width 146 height 24
checkbox input "false"
type input "2"
type input "0,6"
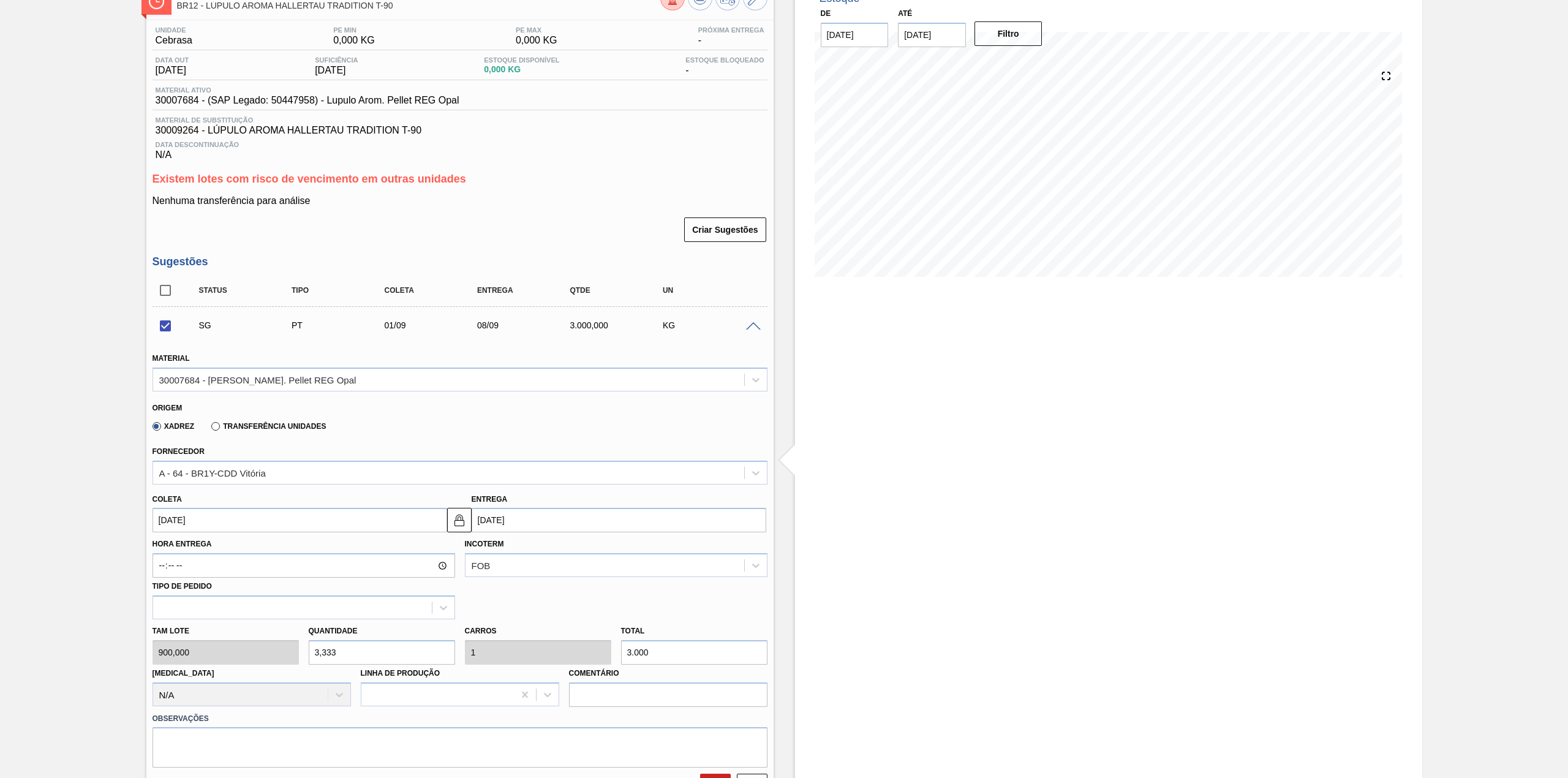
type input "1.800"
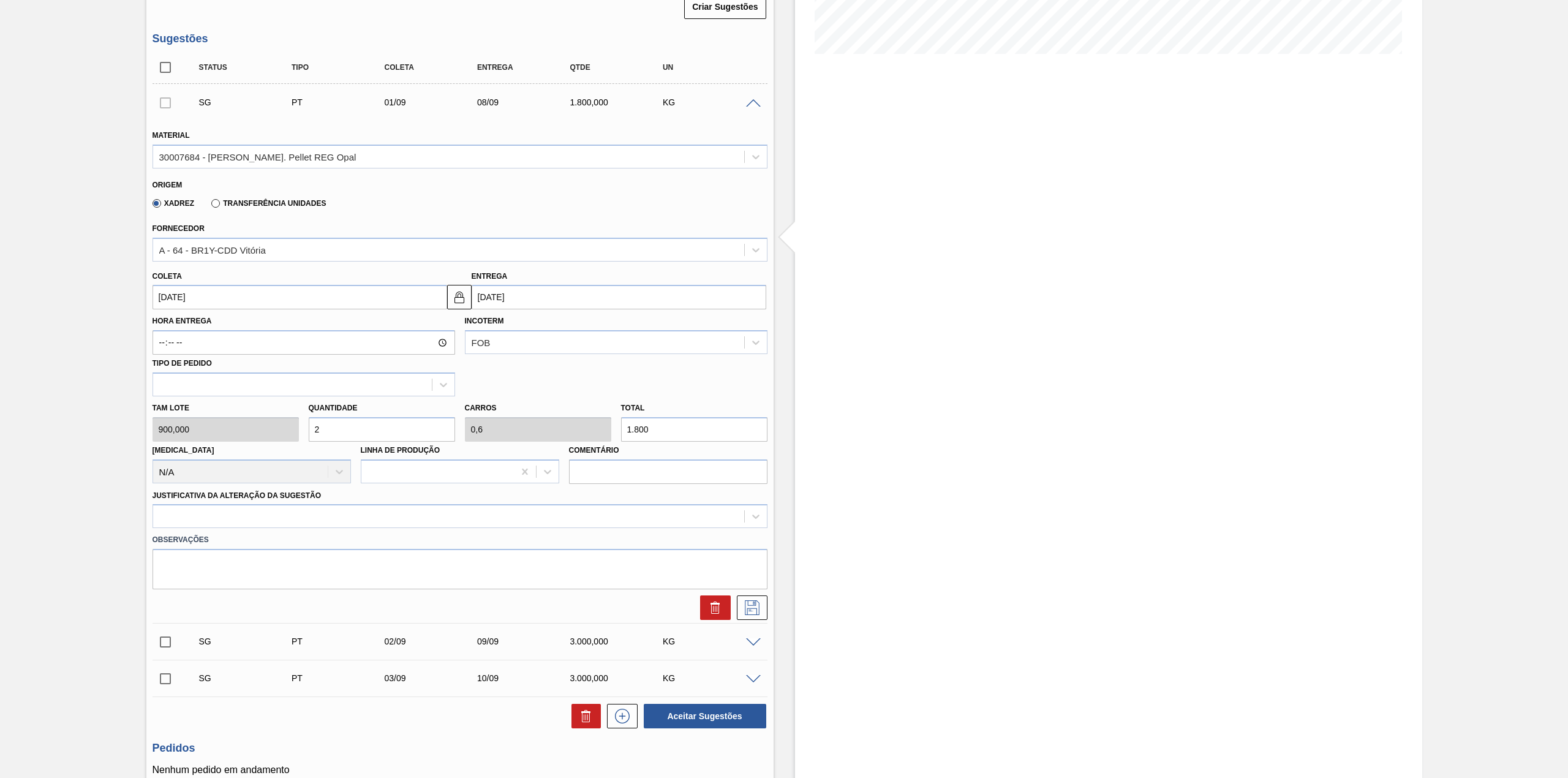
scroll to position [327, 0]
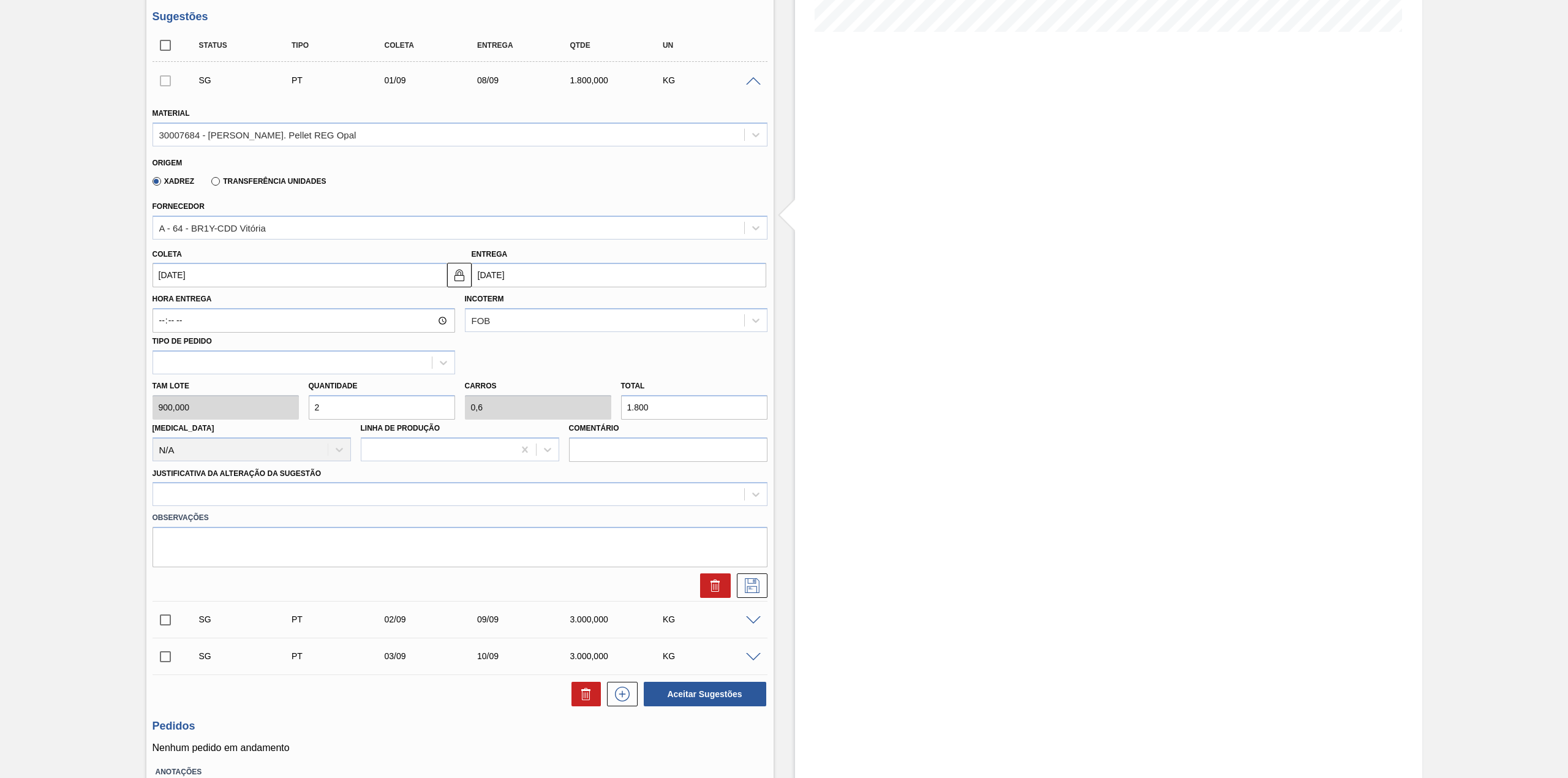
type input "2"
click at [278, 508] on div "Observações" at bounding box center [460, 537] width 625 height 61
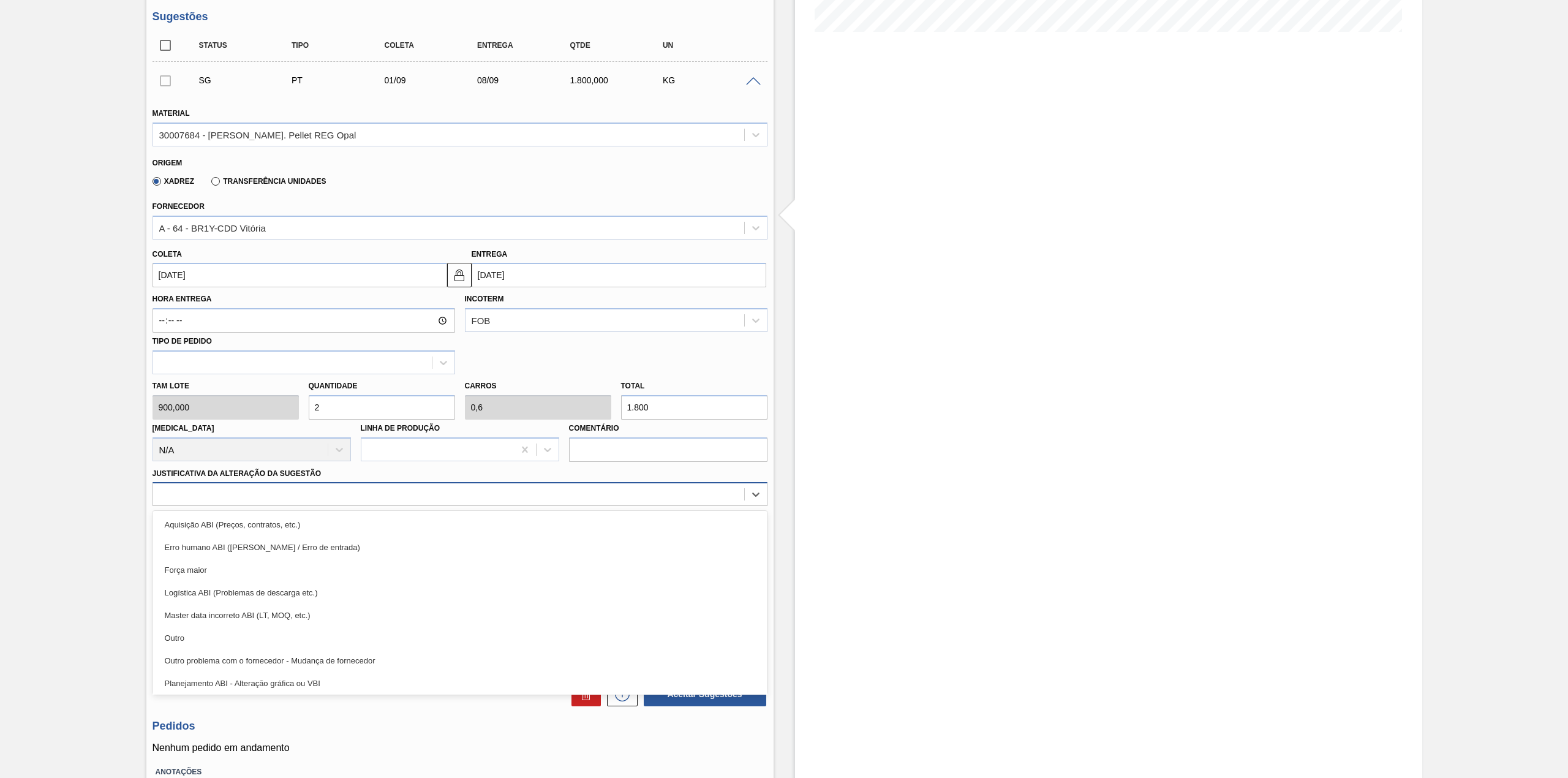
click at [257, 500] on div at bounding box center [448, 494] width 591 height 18
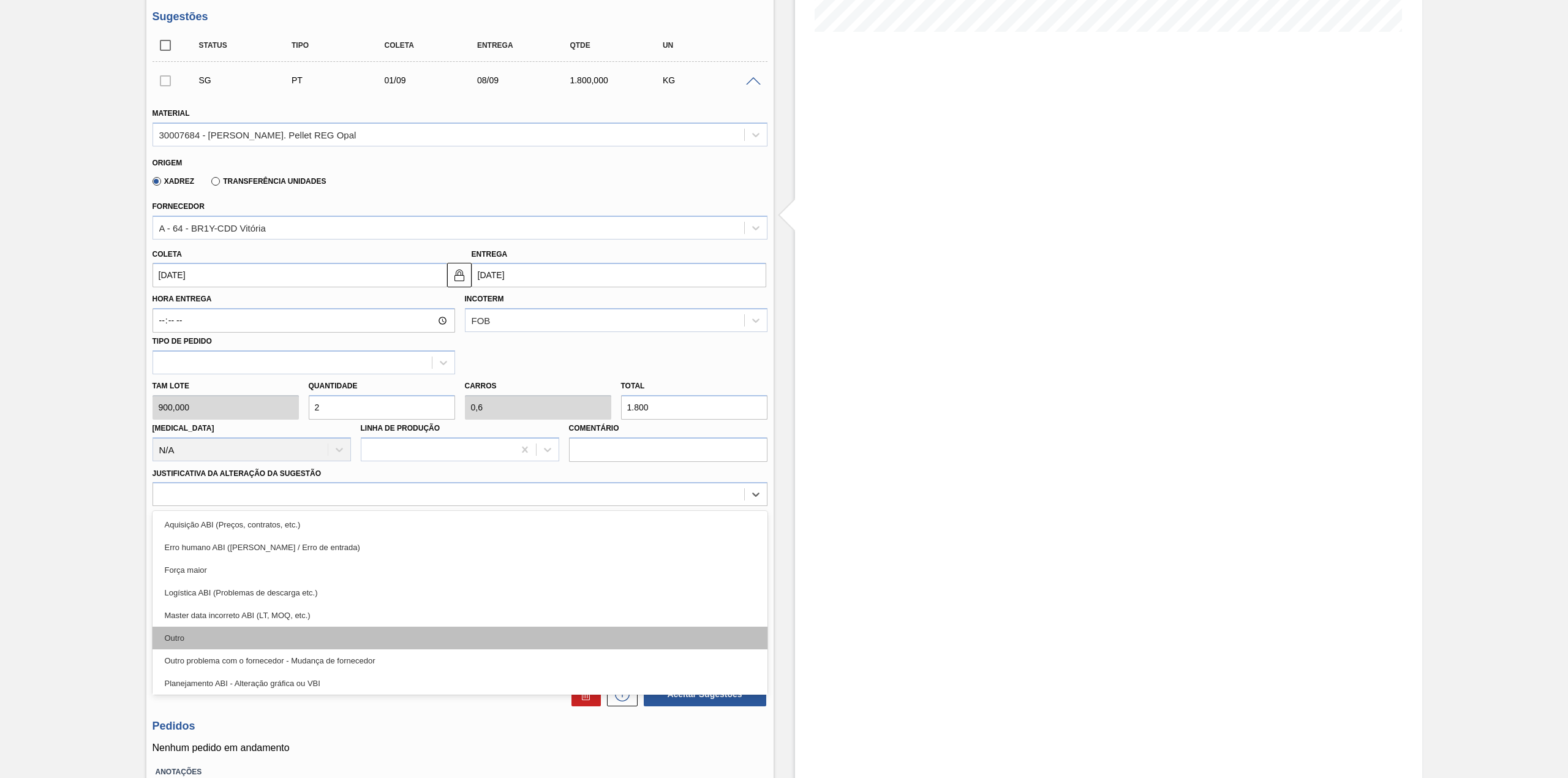
click at [218, 633] on div "Outro" at bounding box center [460, 638] width 615 height 23
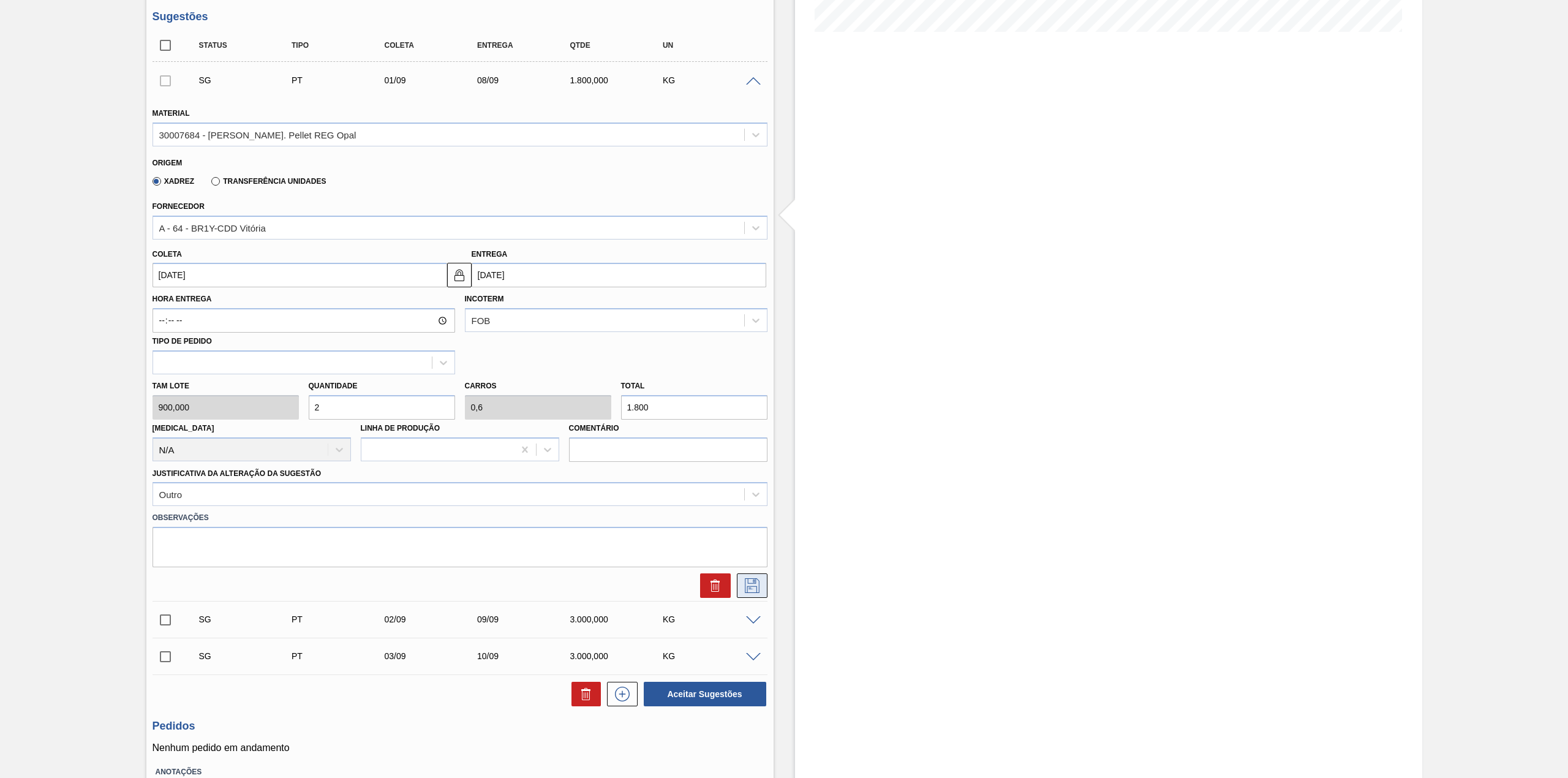
click at [747, 593] on icon at bounding box center [752, 586] width 19 height 15
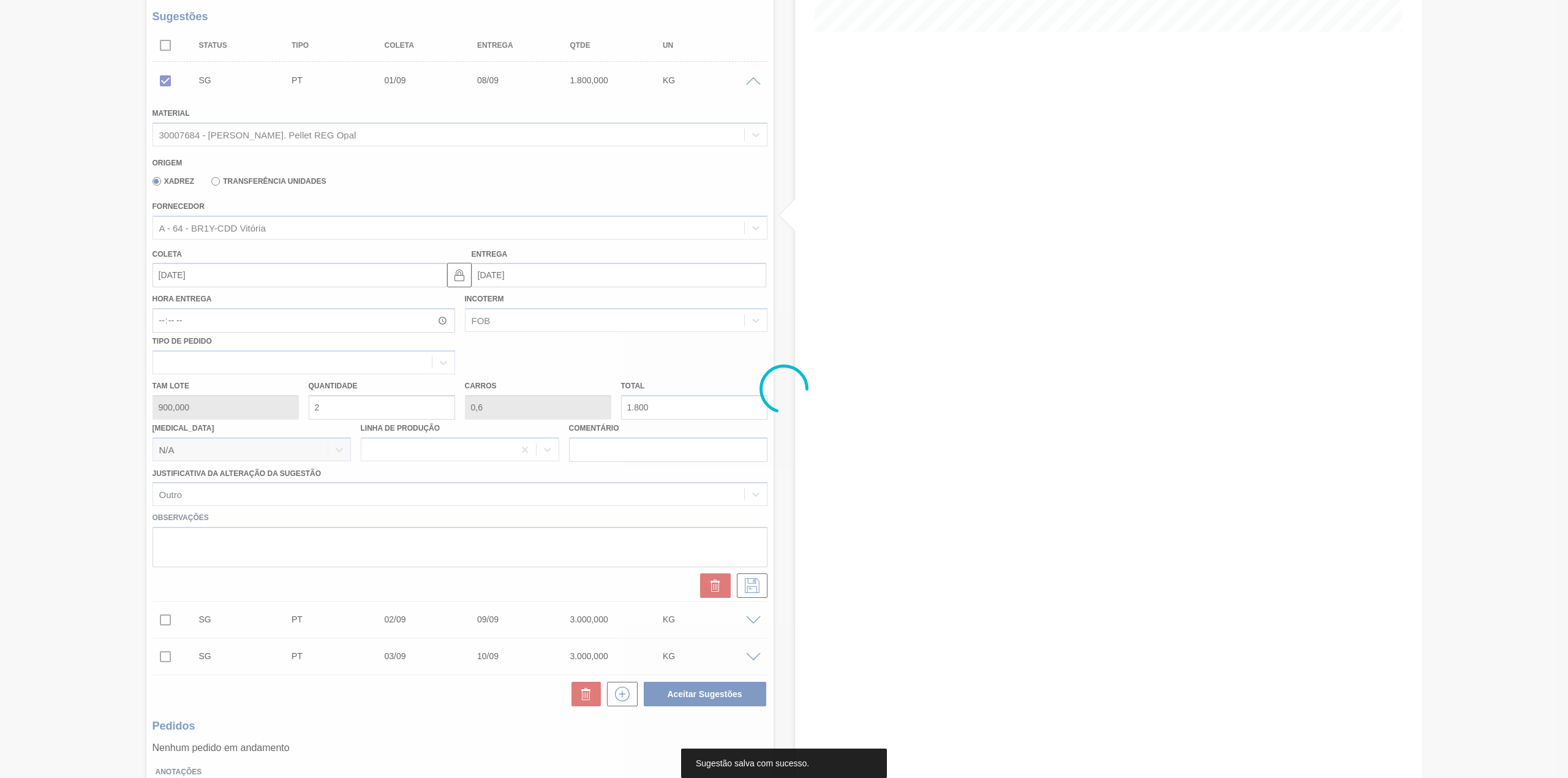
scroll to position [0, 0]
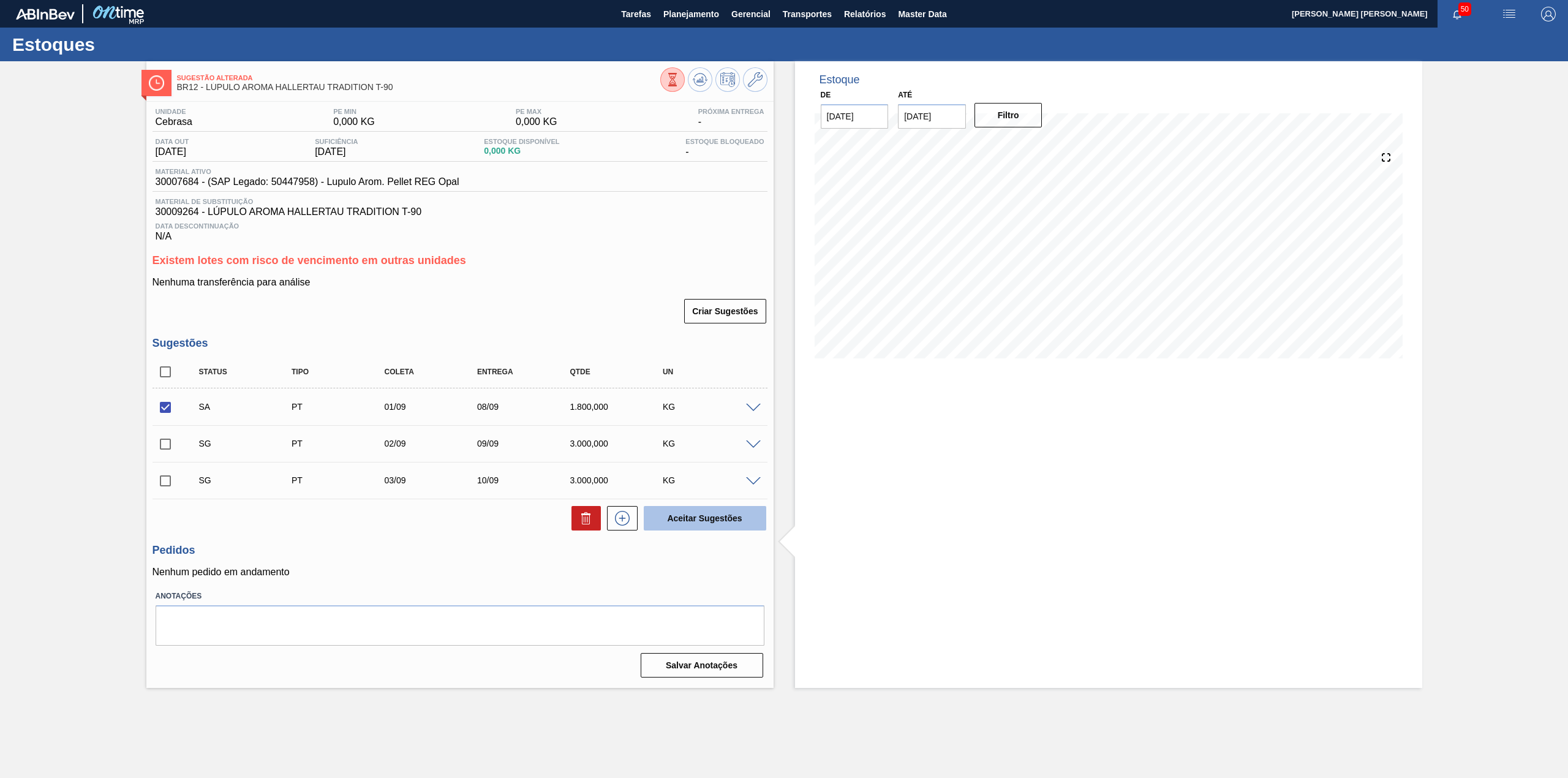
click at [699, 511] on button "Aceitar Sugestões" at bounding box center [705, 518] width 123 height 24
checkbox input "false"
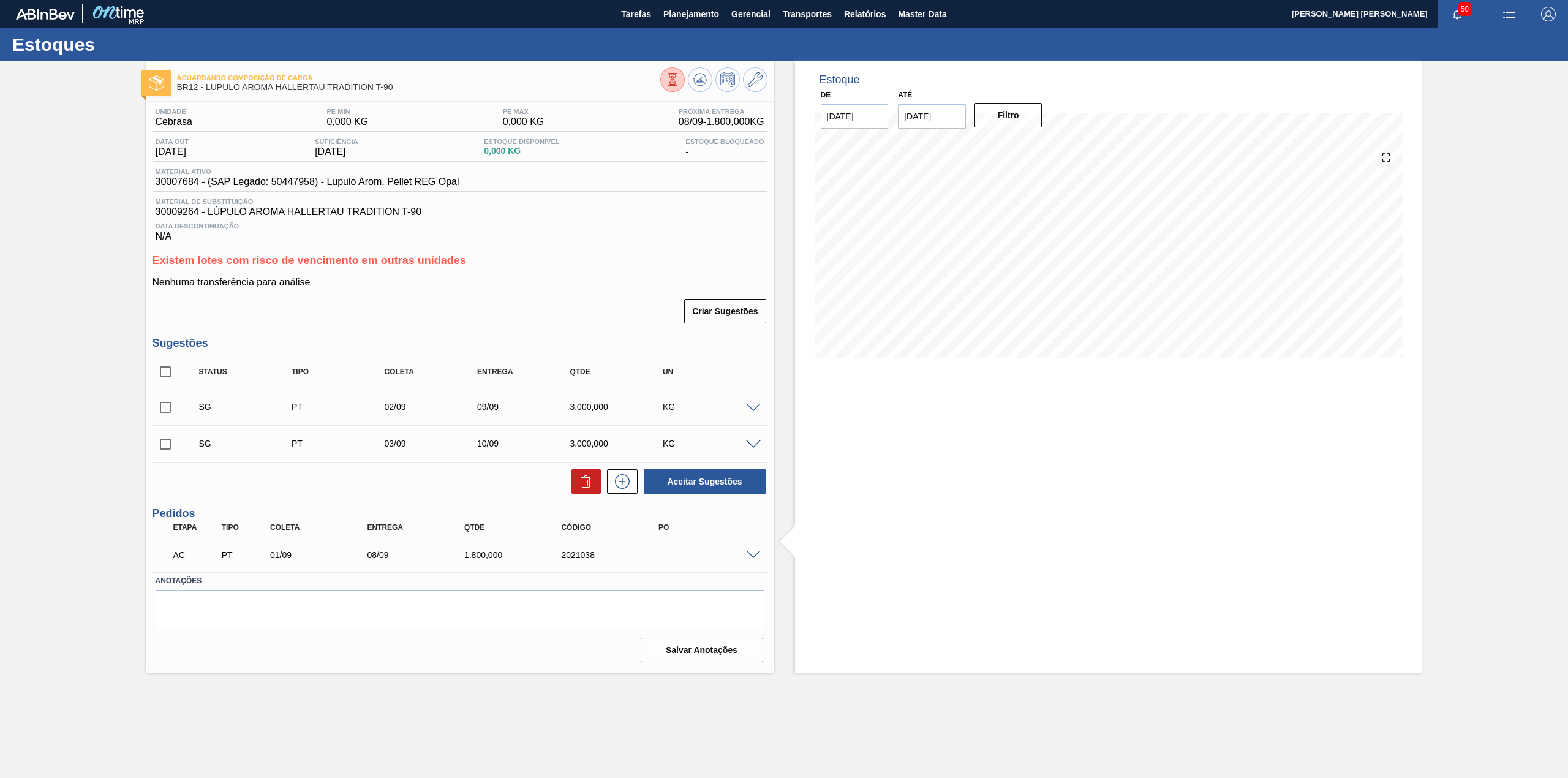
click at [750, 550] on div at bounding box center [755, 554] width 24 height 9
click at [753, 554] on span at bounding box center [753, 555] width 15 height 9
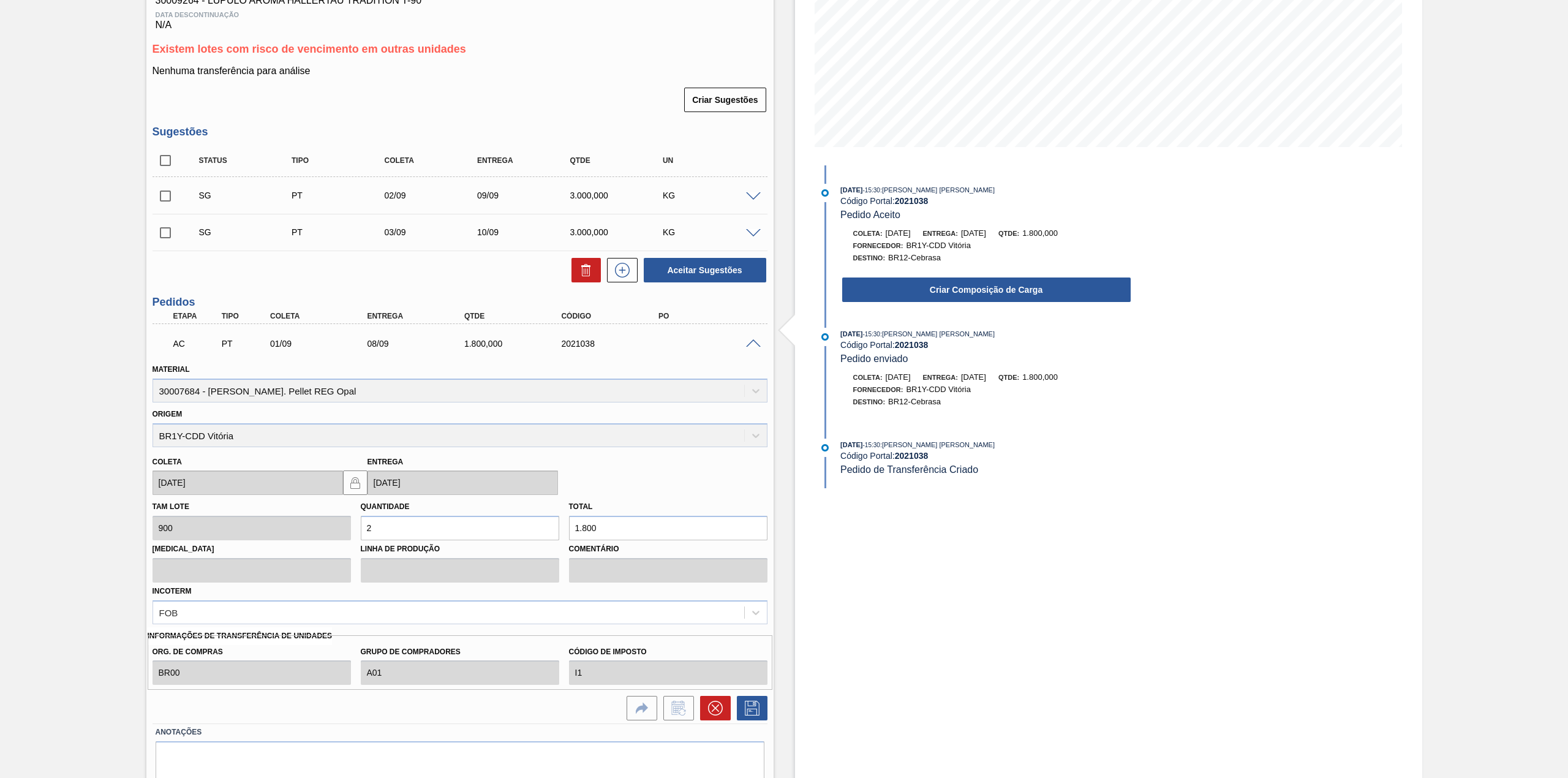
scroll to position [258, 0]
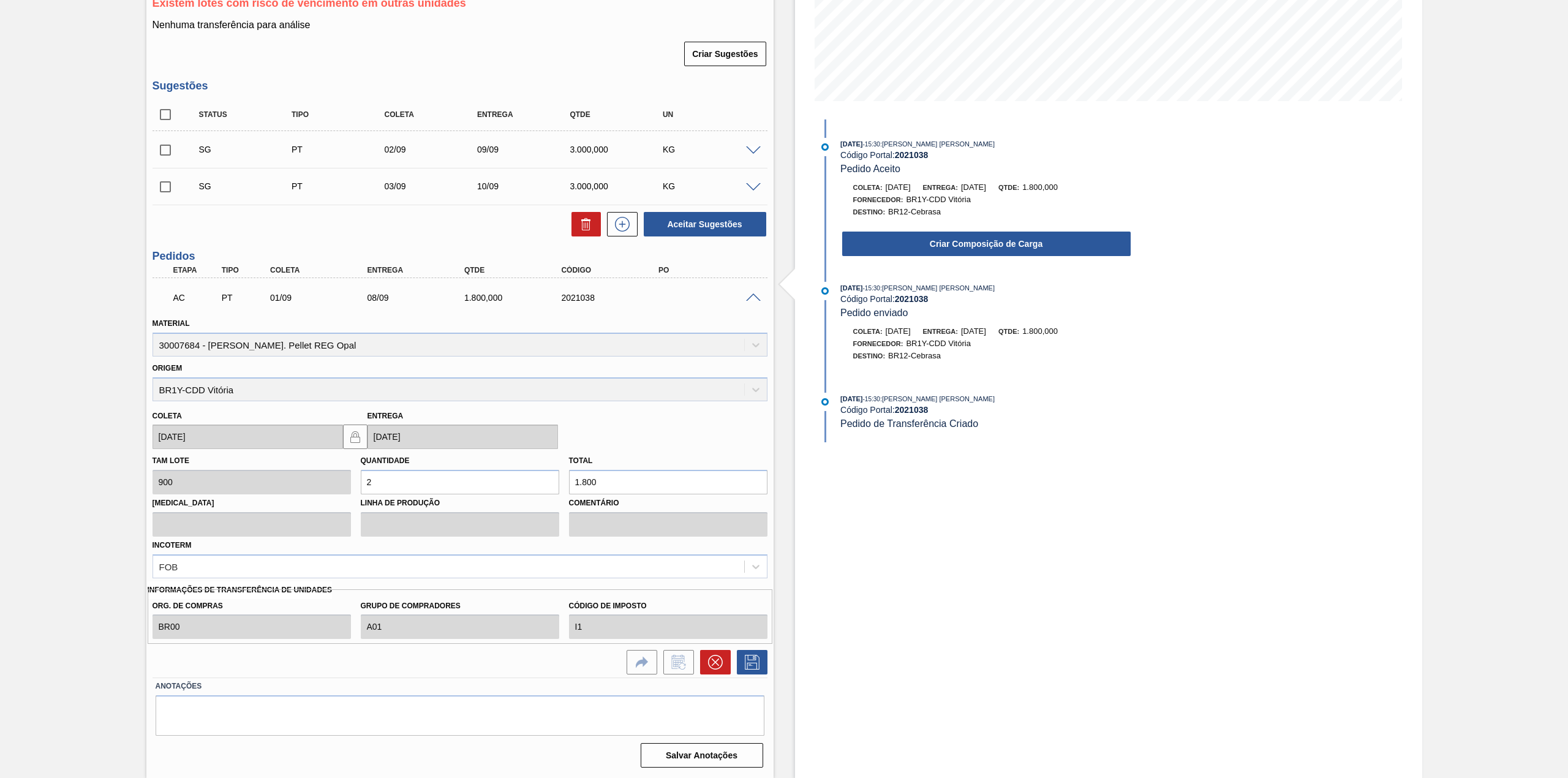
click at [478, 481] on input "2" at bounding box center [460, 481] width 198 height 24
type input "0"
type input "3"
type input "2.700"
click at [751, 657] on icon at bounding box center [752, 663] width 19 height 15
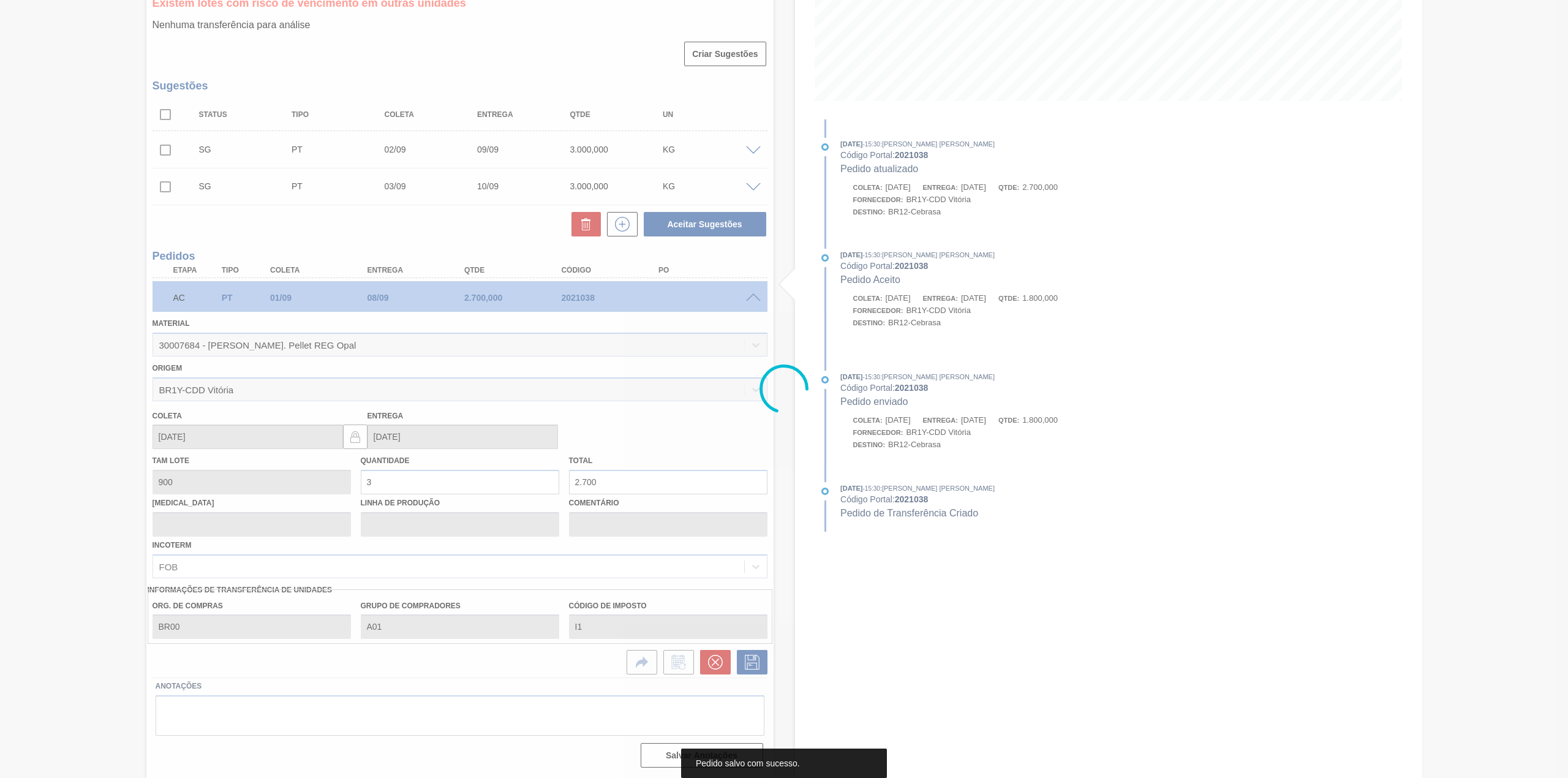
scroll to position [0, 0]
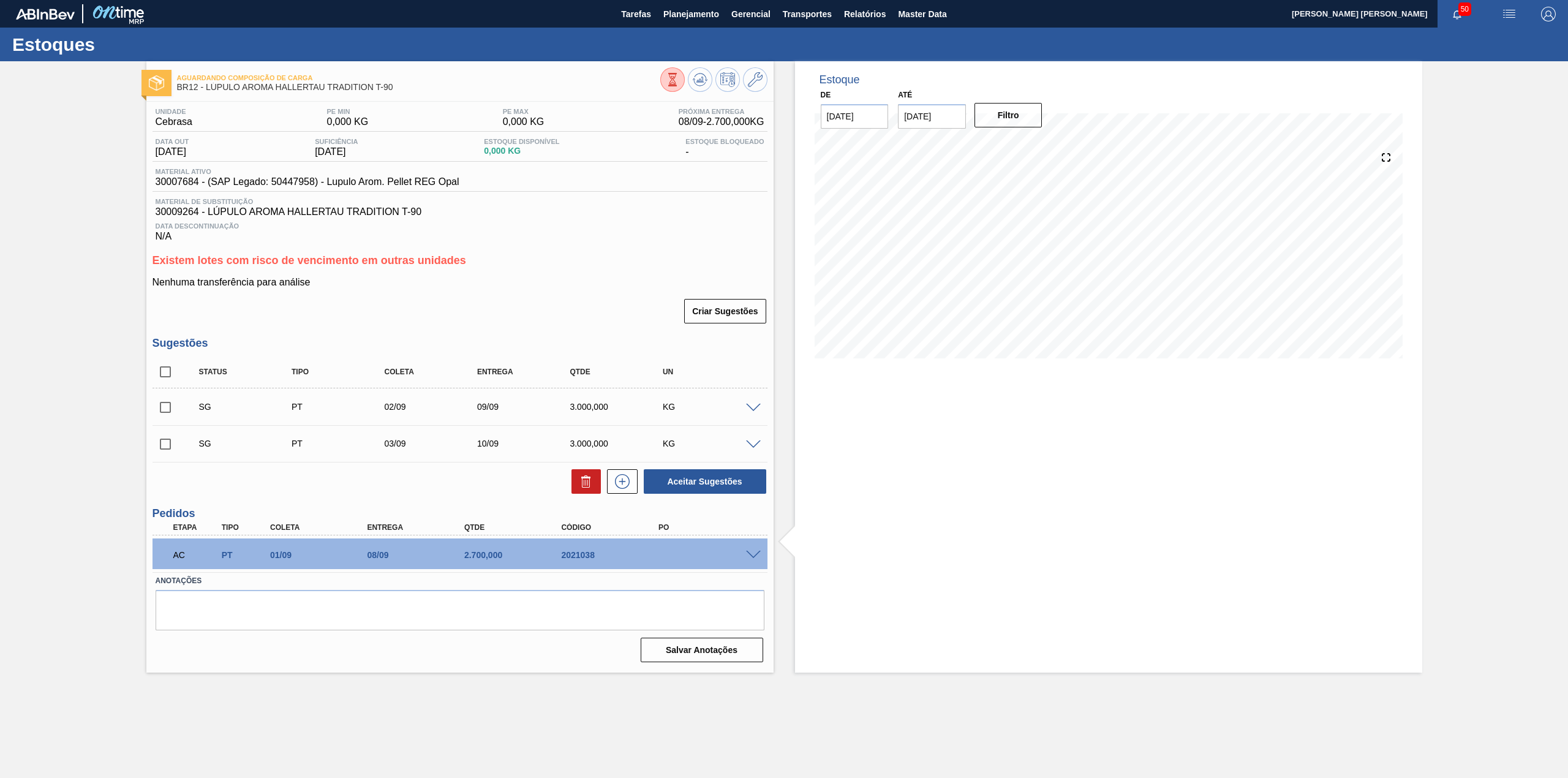
click at [753, 555] on span at bounding box center [753, 555] width 15 height 9
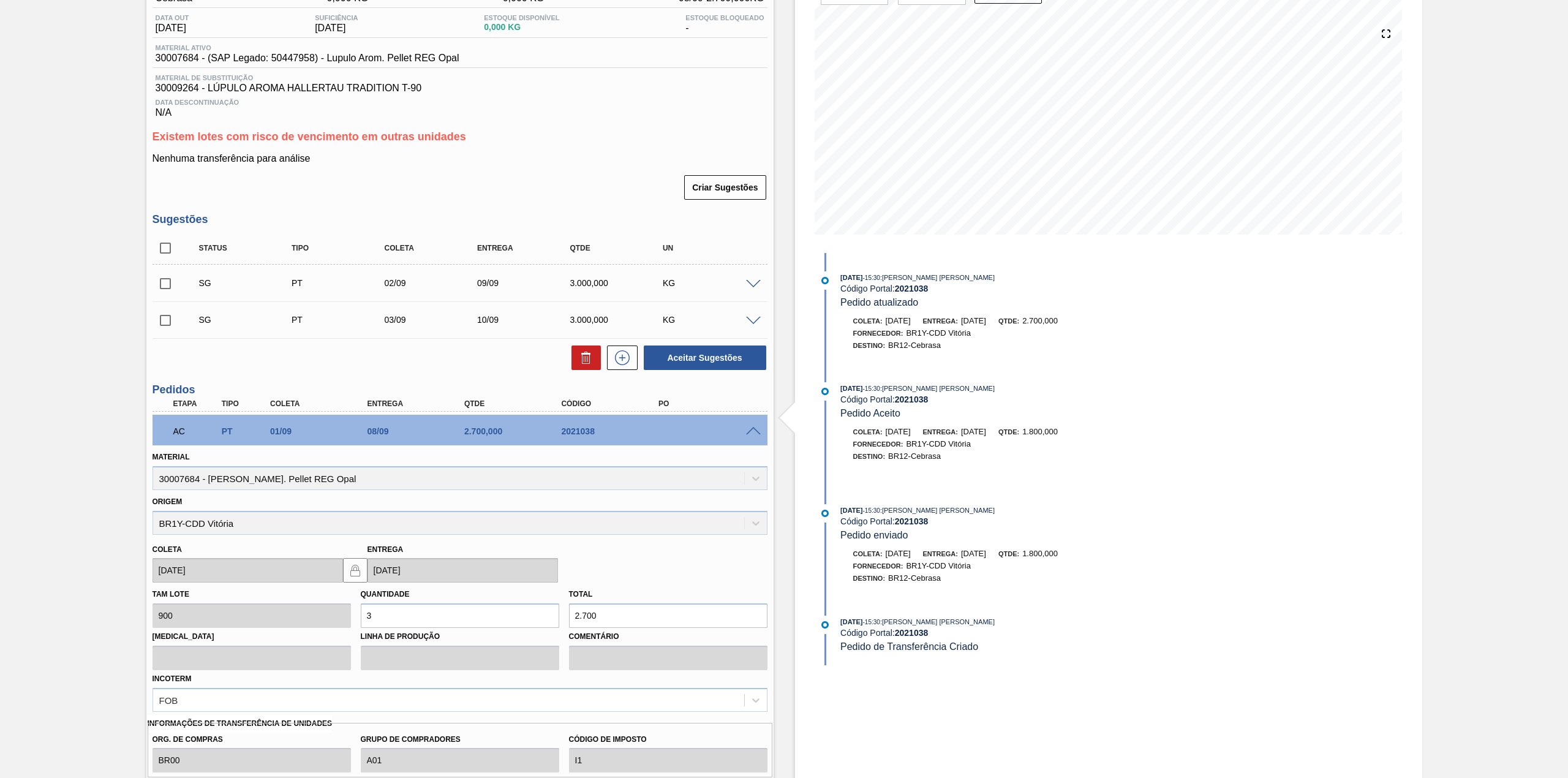
scroll to position [258, 0]
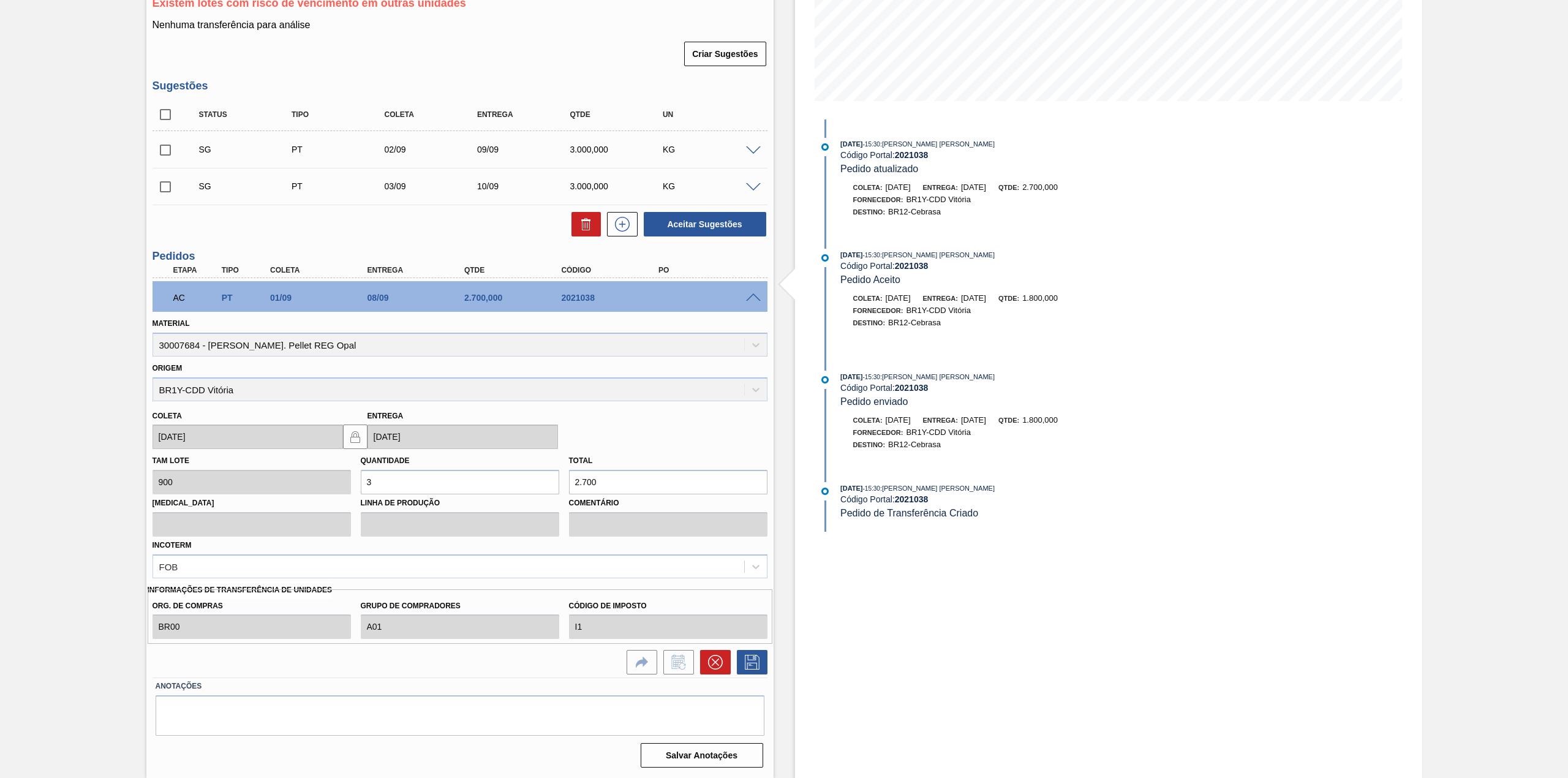
click at [466, 484] on input "3" at bounding box center [460, 481] width 198 height 24
type input "2"
type input "1.800"
type input "2"
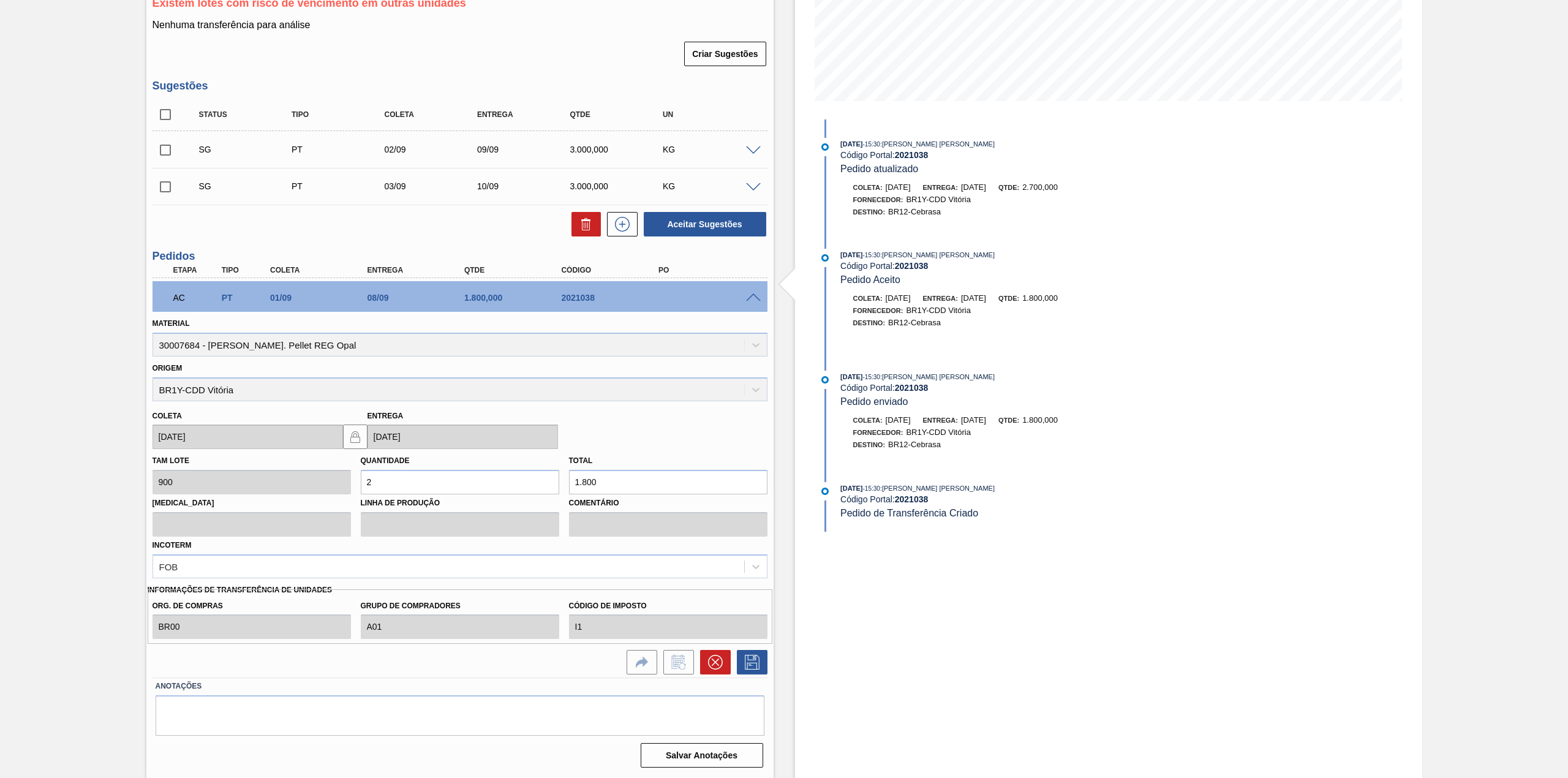
click at [630, 483] on input "1.800" at bounding box center [669, 481] width 198 height 24
click at [751, 663] on icon at bounding box center [753, 663] width 15 height 15
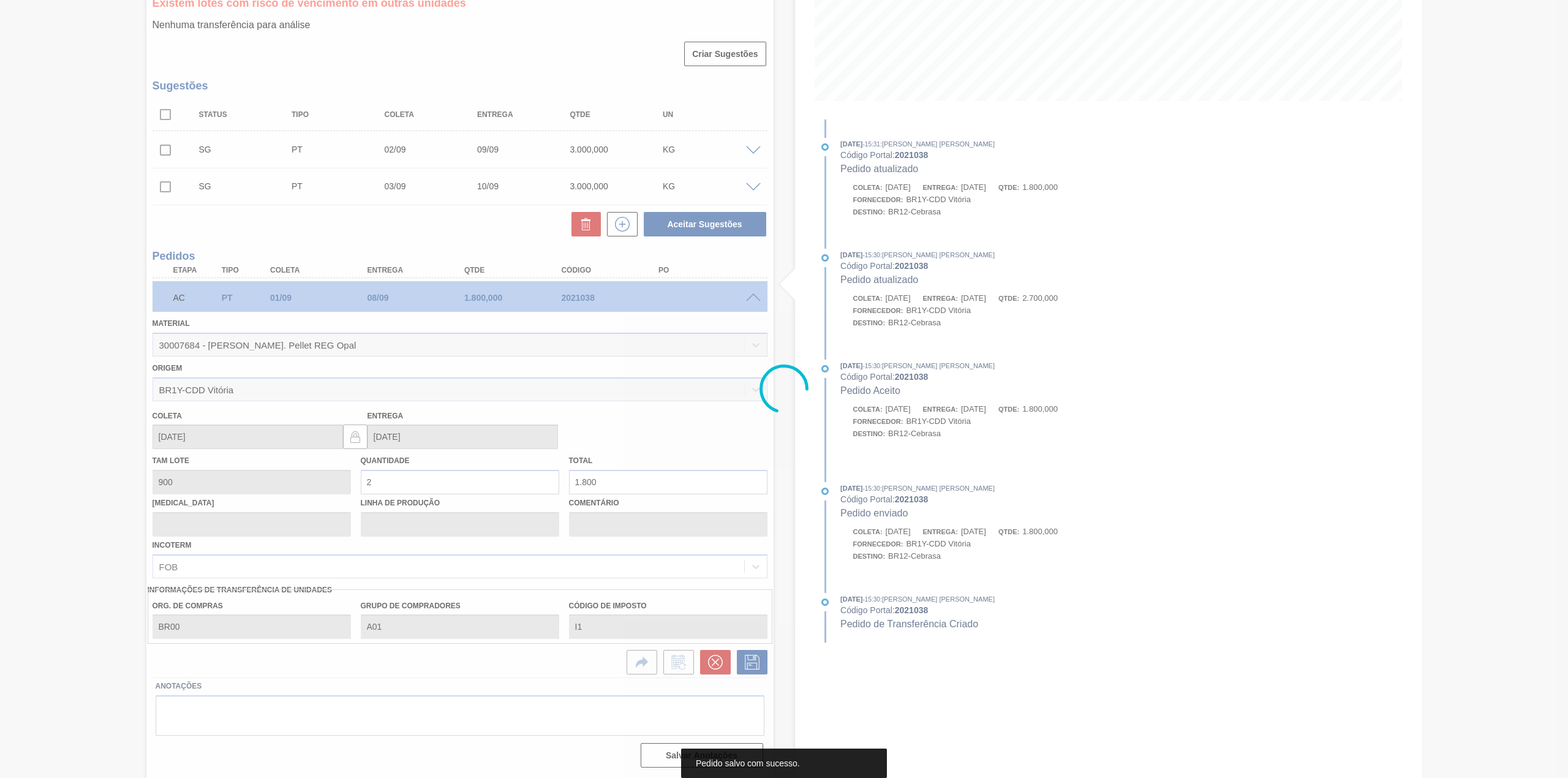
scroll to position [0, 0]
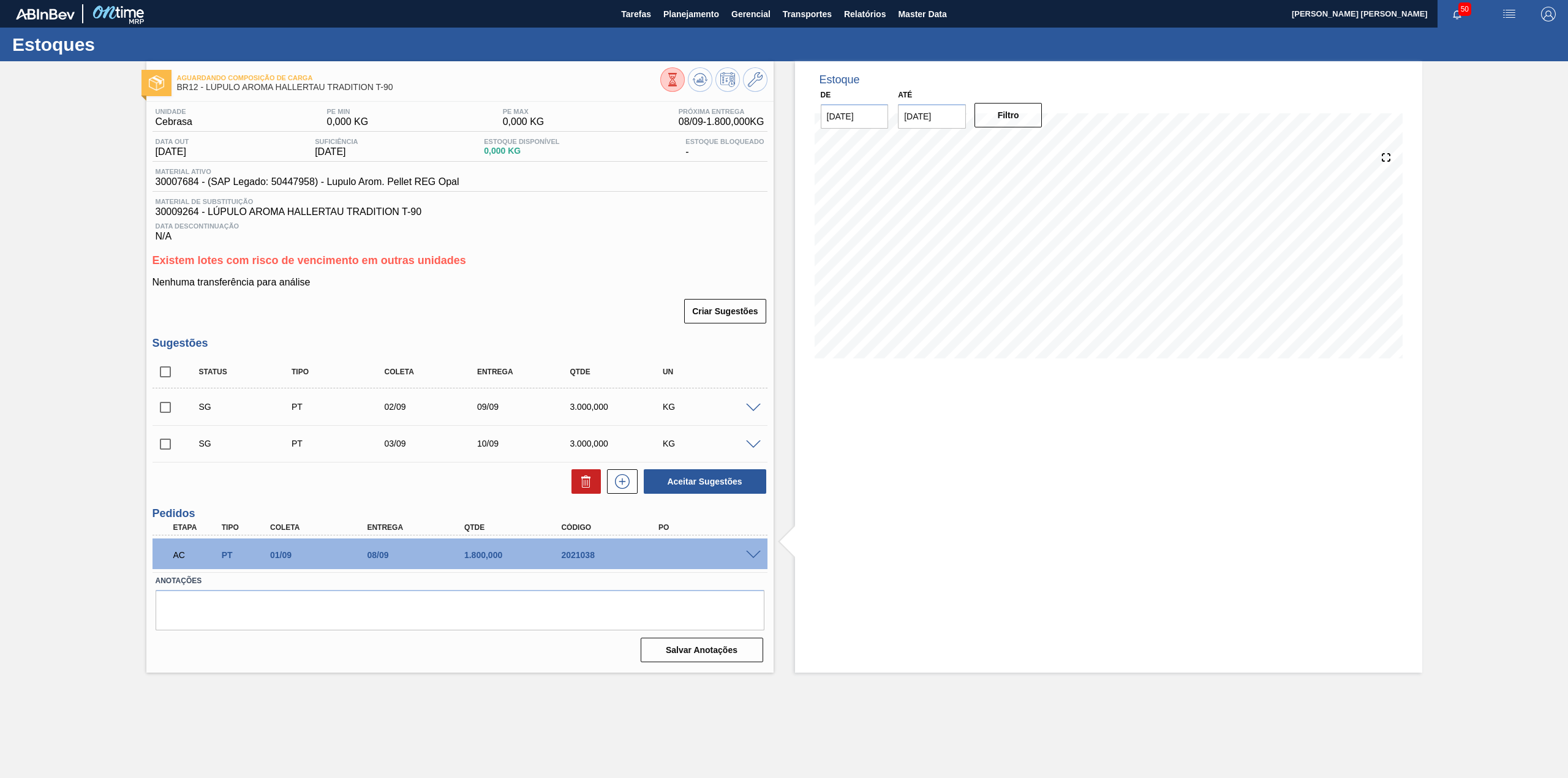
click at [756, 554] on span at bounding box center [753, 555] width 15 height 9
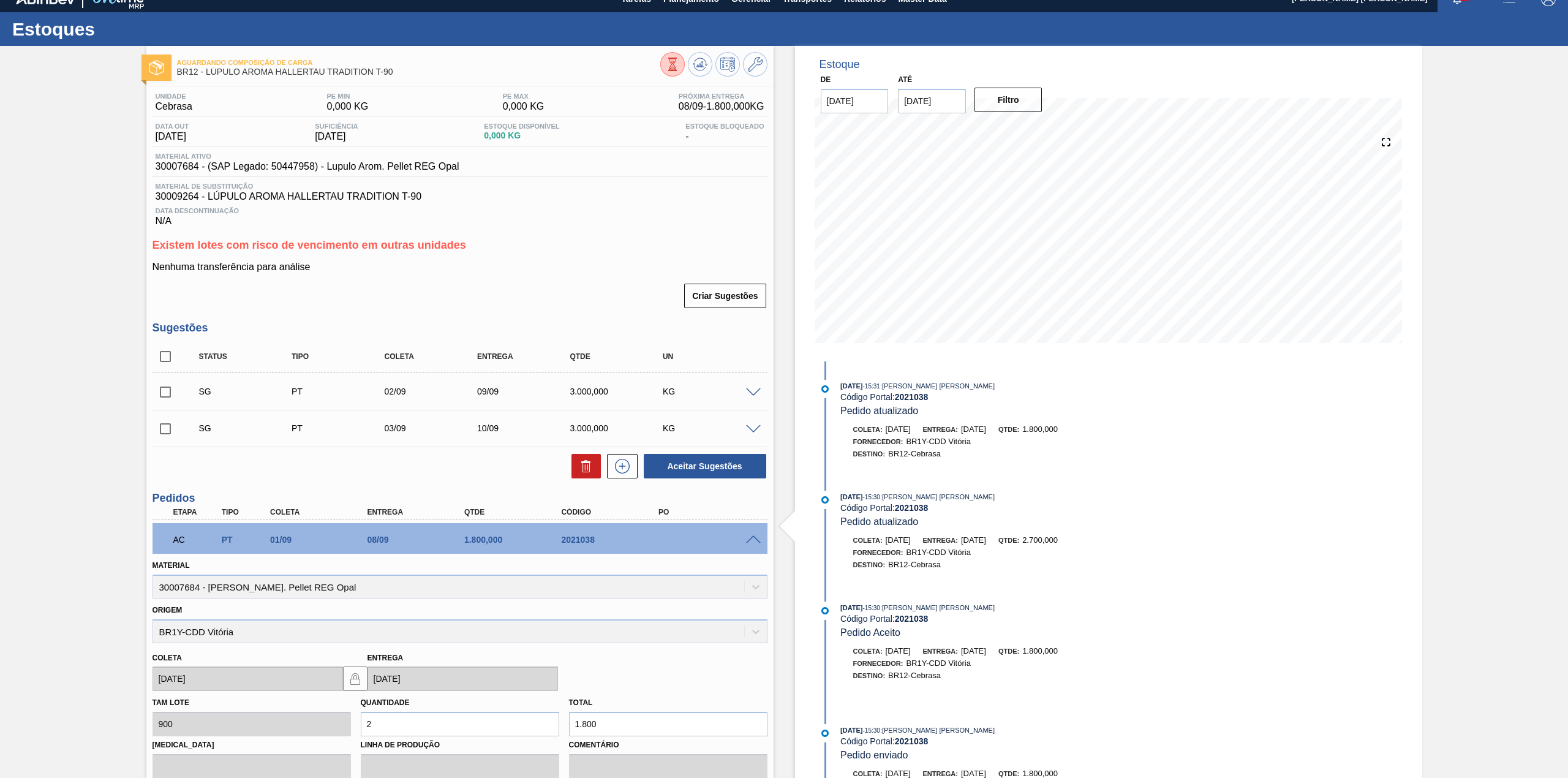
scroll to position [13, 0]
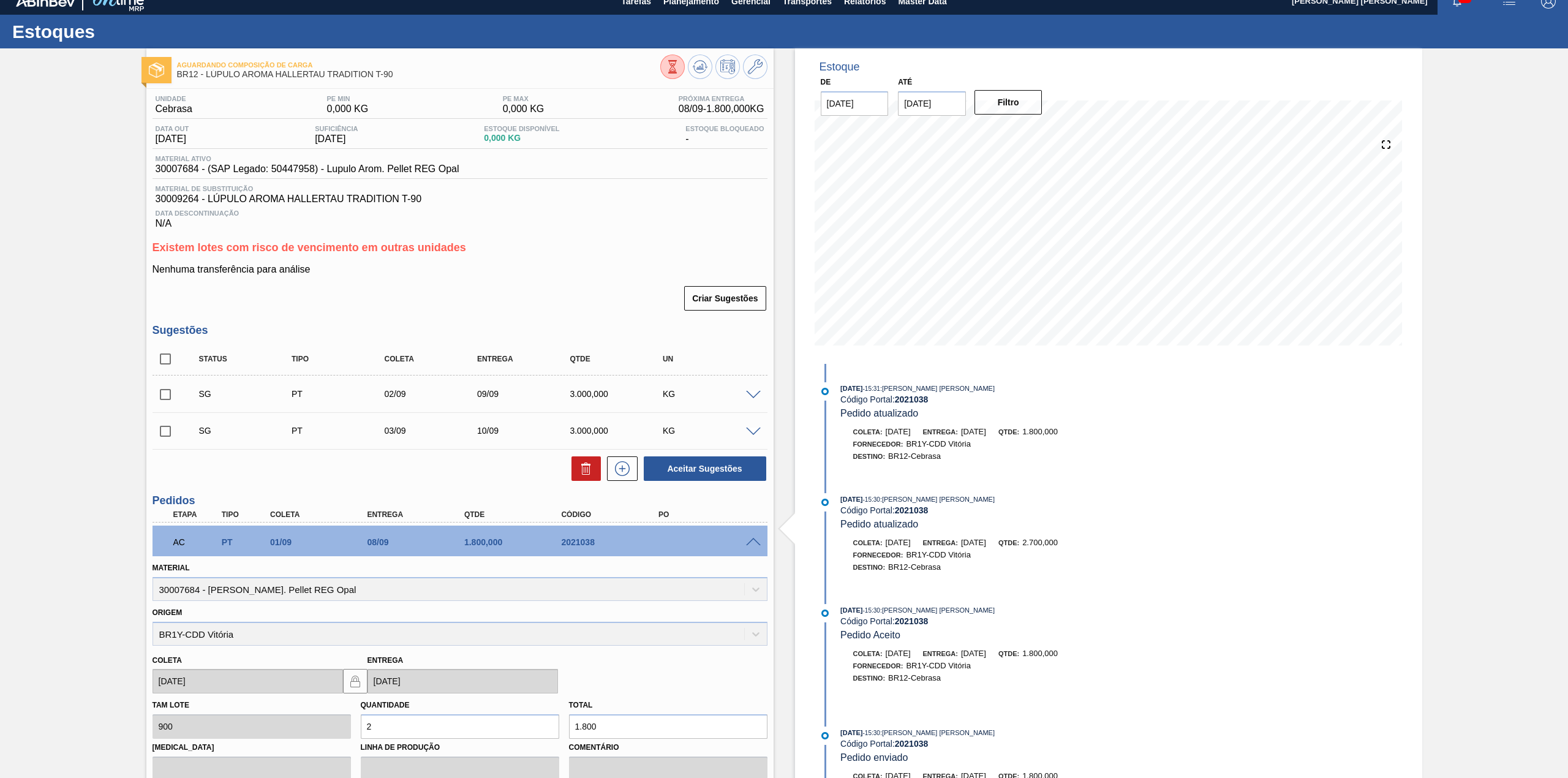
click at [753, 540] on span at bounding box center [753, 542] width 15 height 9
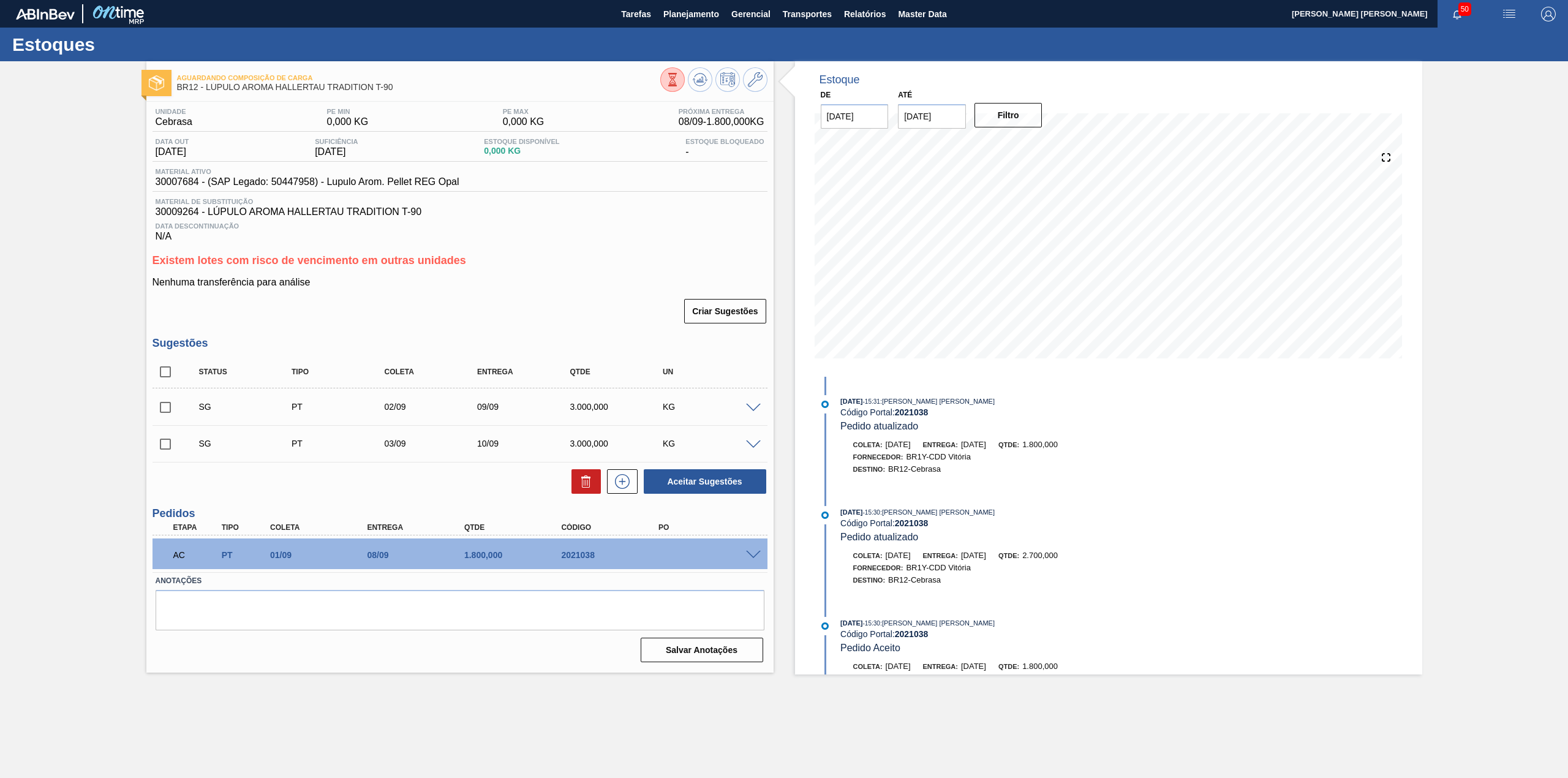
scroll to position [0, 0]
click at [755, 547] on div "AC PT 01/09 08/09 1.800,000 2021038" at bounding box center [460, 554] width 615 height 30
click at [755, 549] on div "AC PT 01/09 08/09 1.800,000 2021038" at bounding box center [460, 554] width 615 height 30
click at [755, 553] on span at bounding box center [753, 555] width 15 height 9
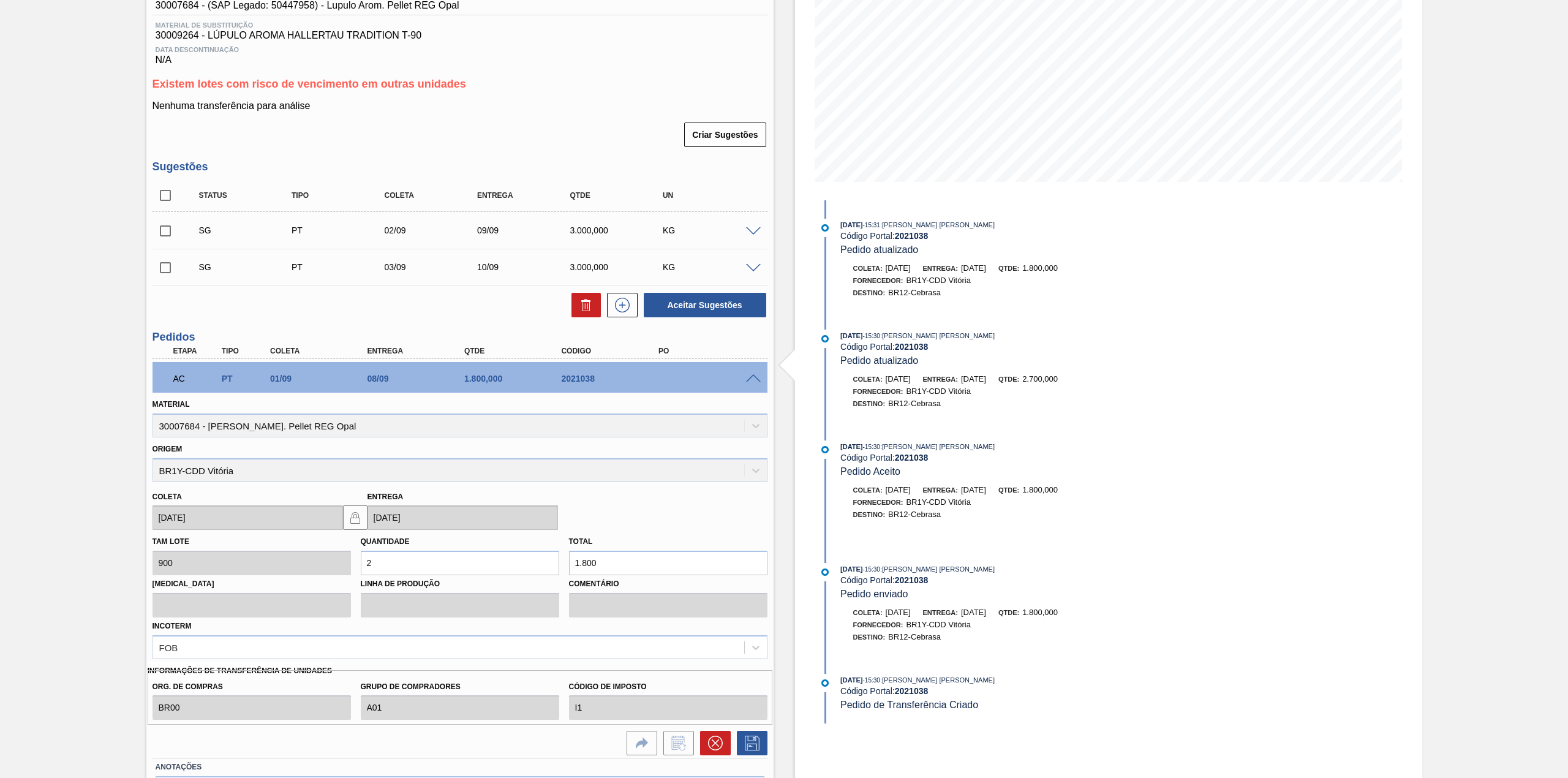
scroll to position [258, 0]
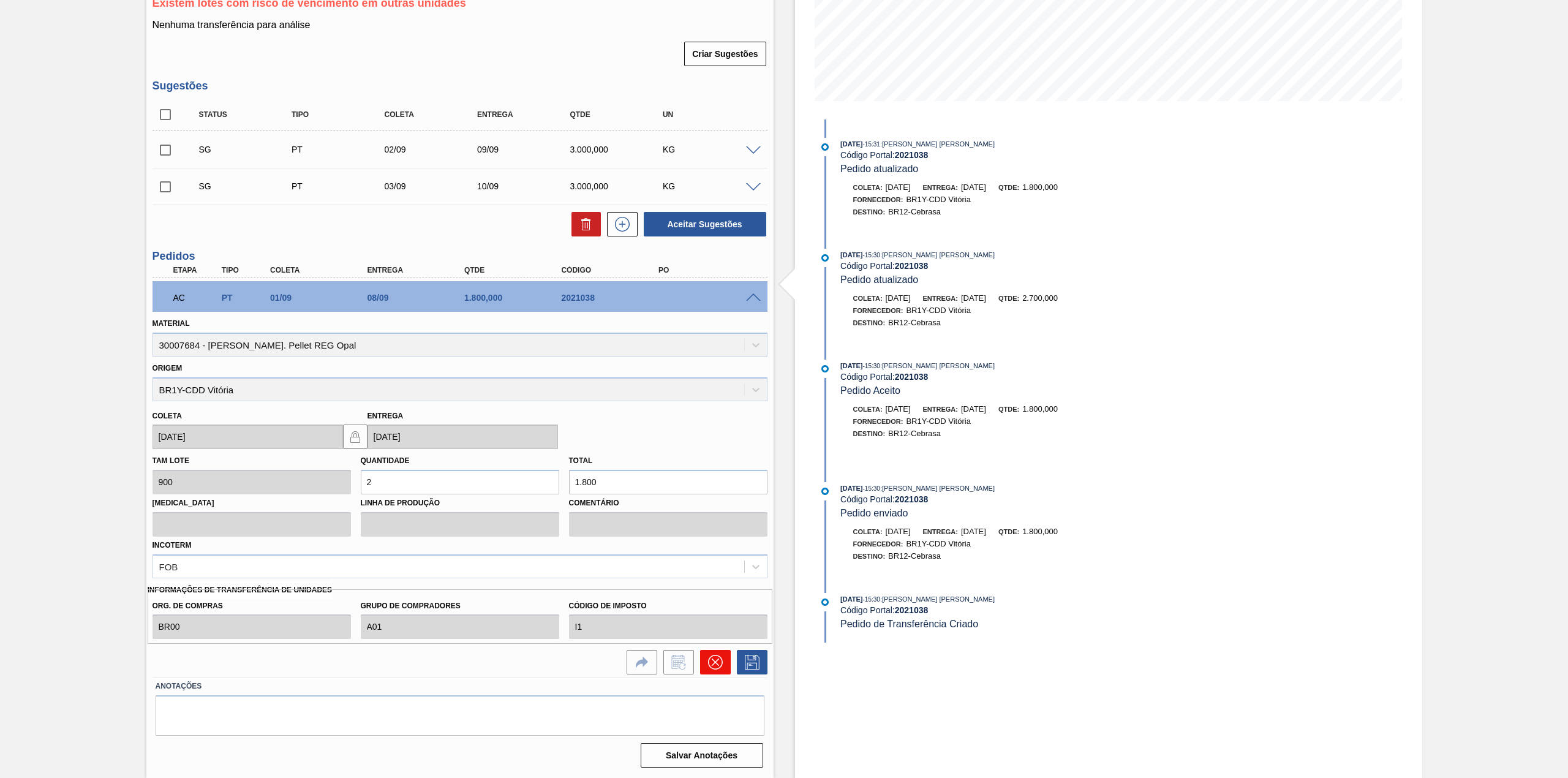
click at [715, 663] on icon at bounding box center [715, 662] width 8 height 8
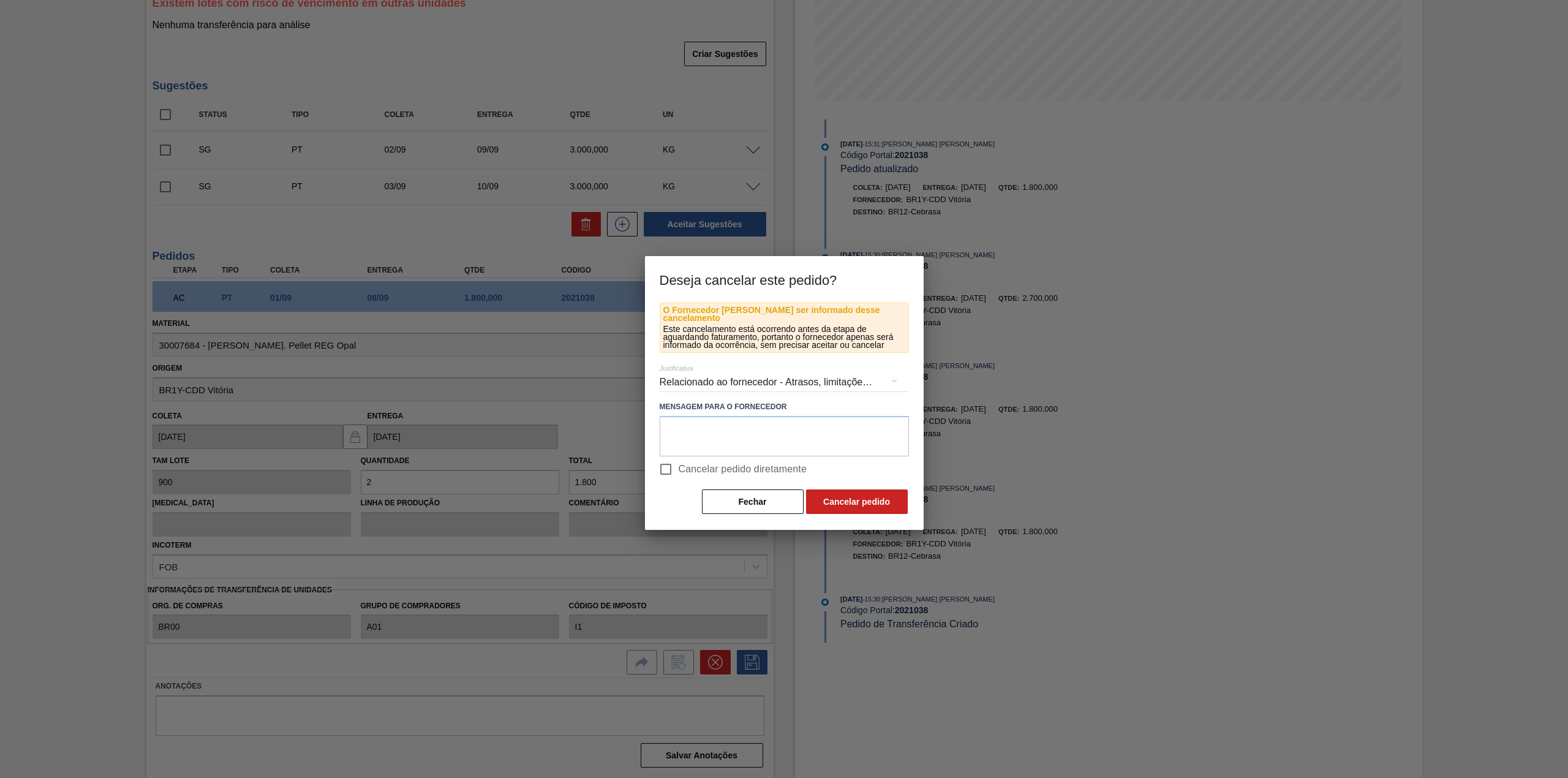
click at [684, 469] on span "Cancelar pedido diretamente" at bounding box center [742, 470] width 128 height 15
click at [679, 469] on input "Cancelar pedido diretamente" at bounding box center [666, 469] width 26 height 26
checkbox input "true"
click at [798, 375] on div "Relacionado ao fornecedor - Atrasos, limitações de capacidade, etc." at bounding box center [784, 382] width 249 height 34
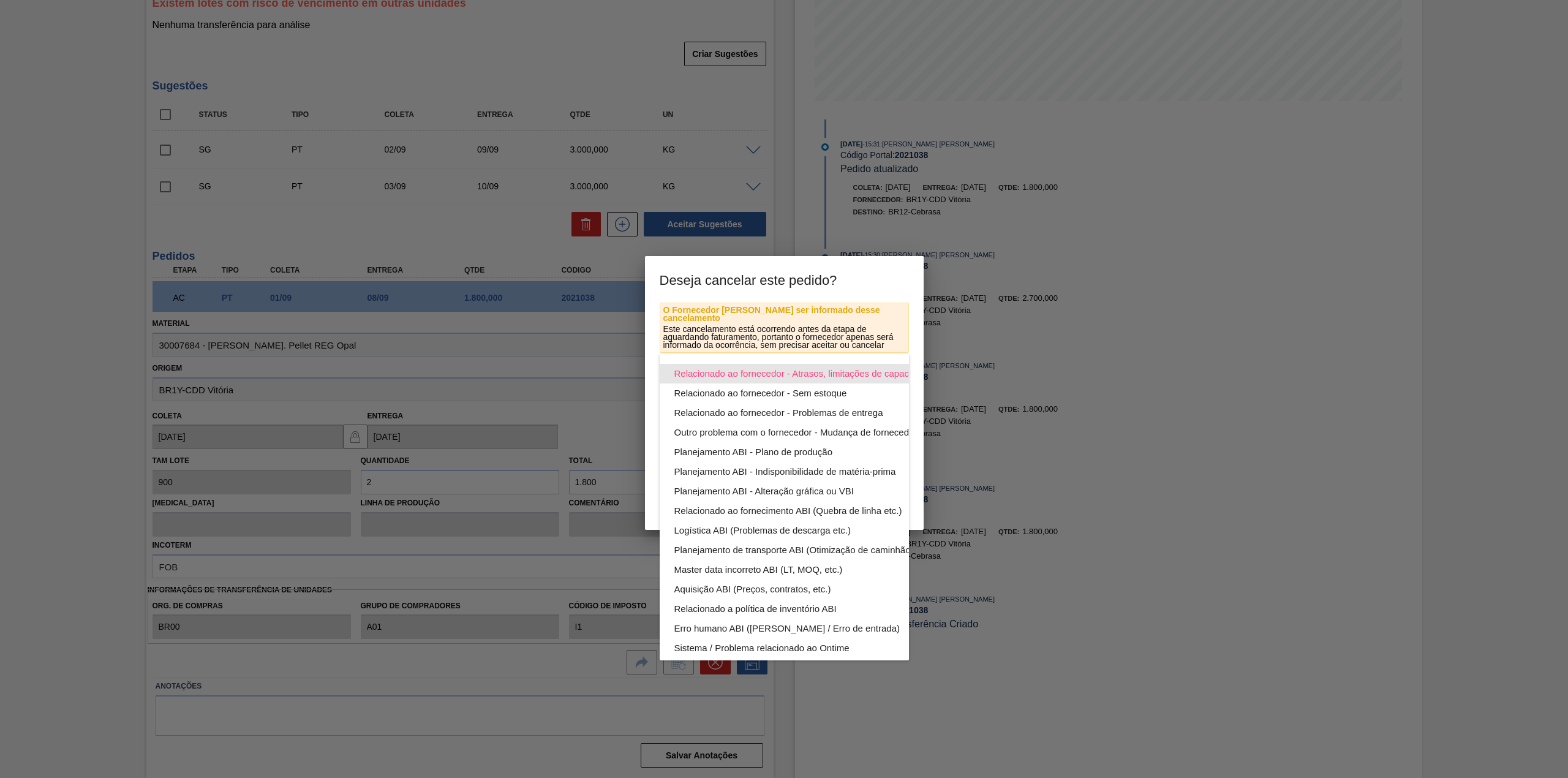
click at [804, 371] on div "Relacionado ao fornecedor - Atrasos, limitações de capacidade, etc." at bounding box center [813, 373] width 277 height 19
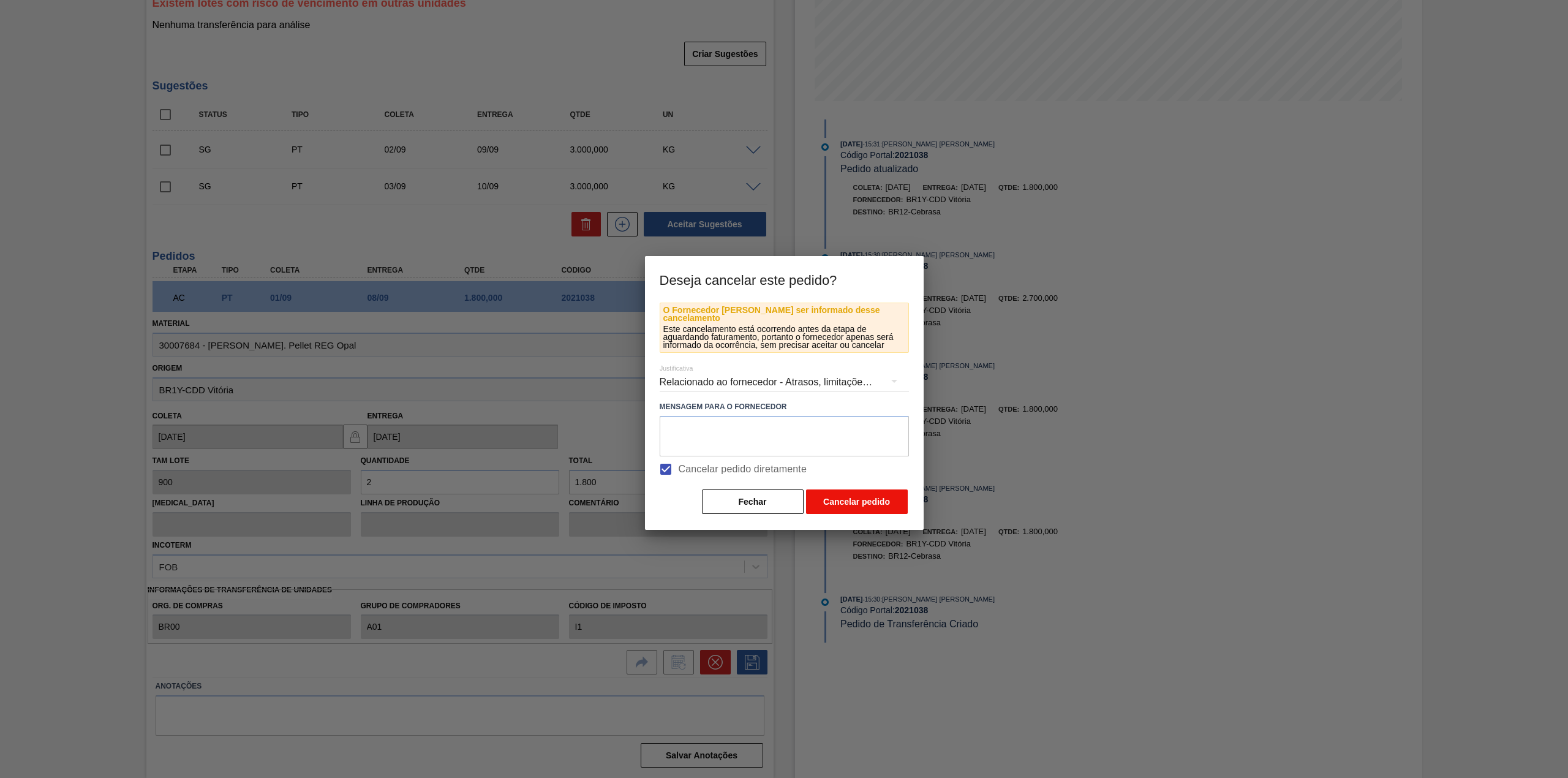
click at [855, 490] on button "Cancelar pedido" at bounding box center [857, 502] width 102 height 24
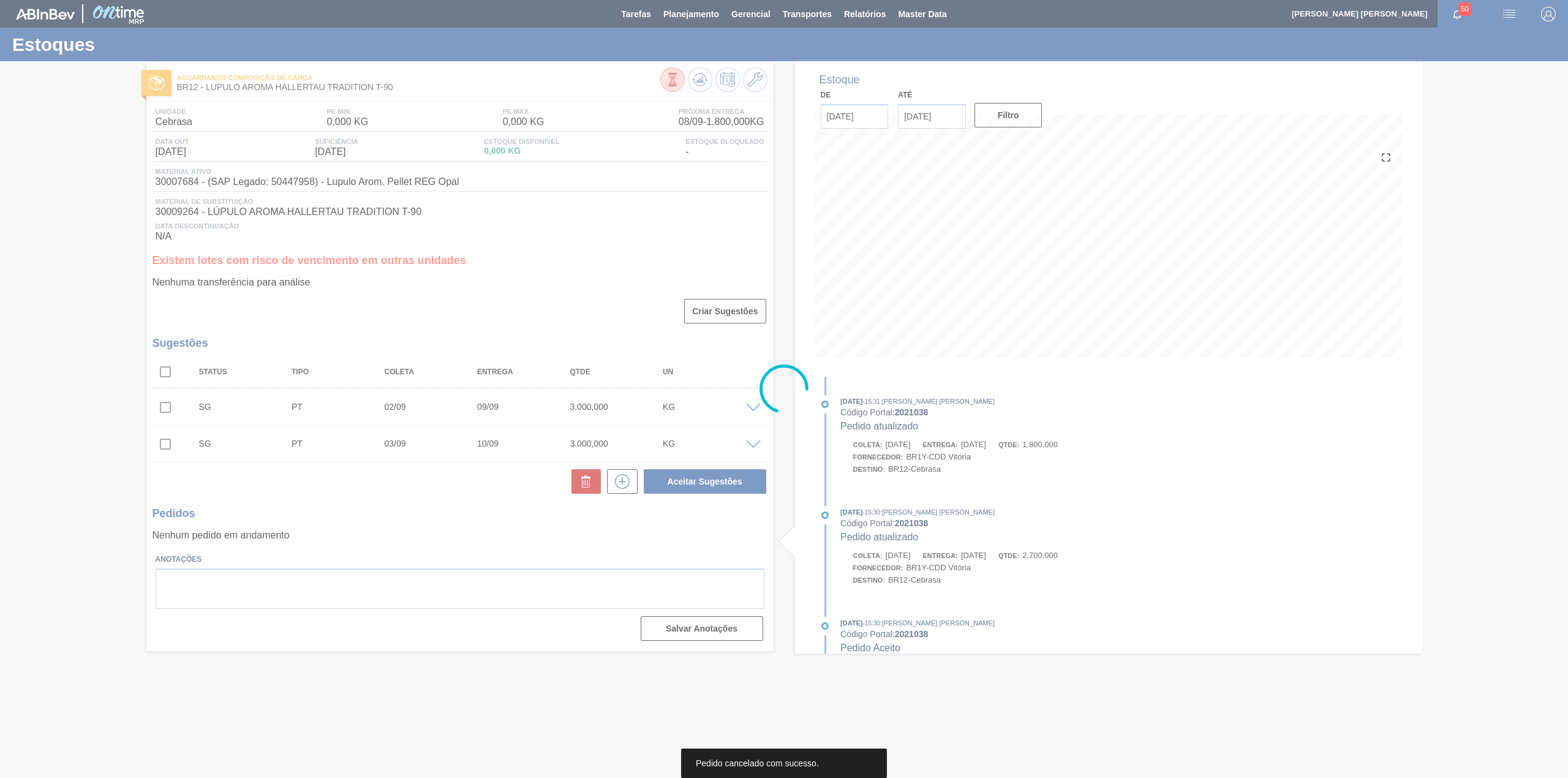
scroll to position [0, 0]
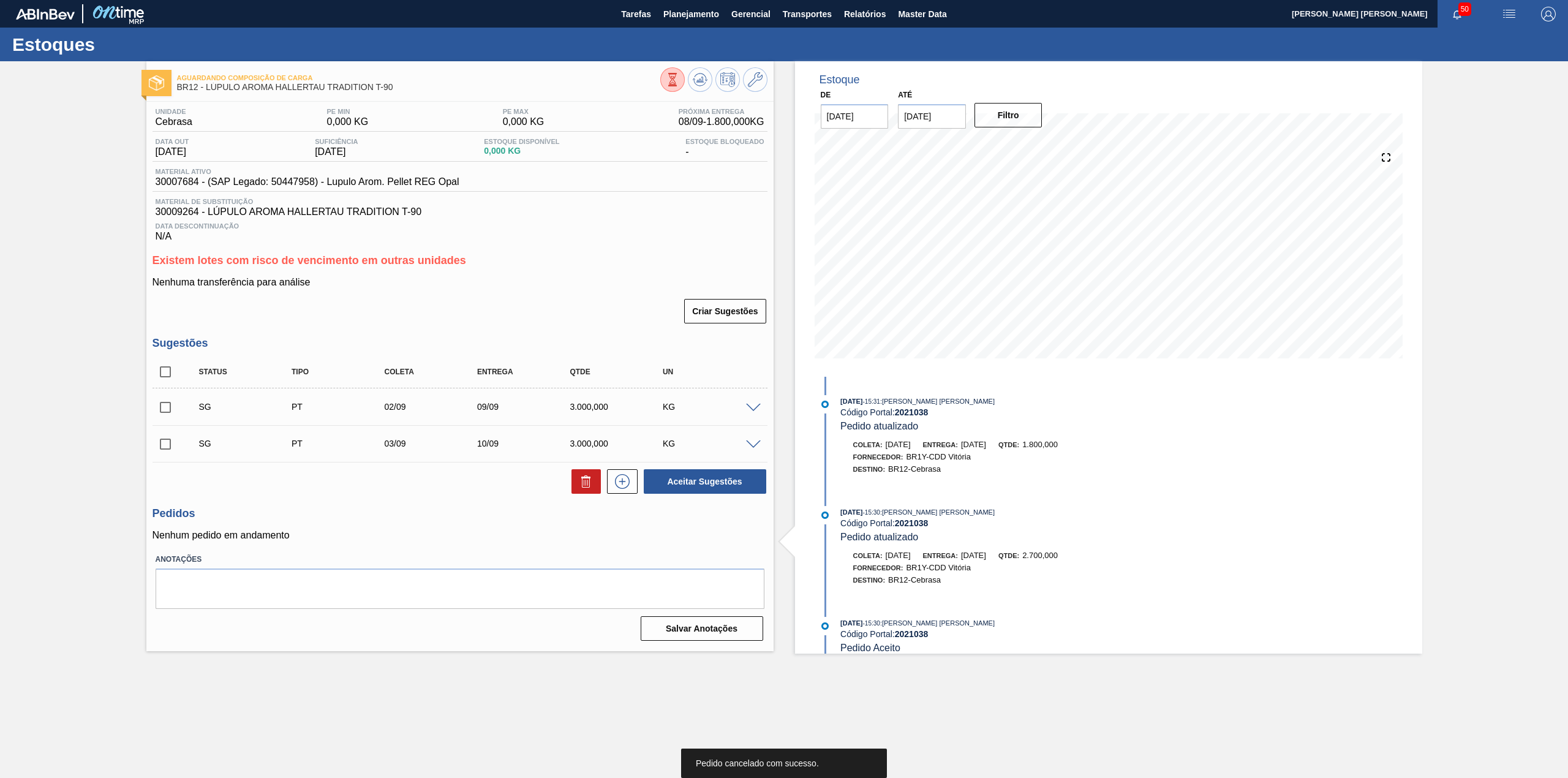
click at [751, 404] on div at bounding box center [755, 407] width 24 height 9
click at [755, 411] on span at bounding box center [753, 408] width 15 height 9
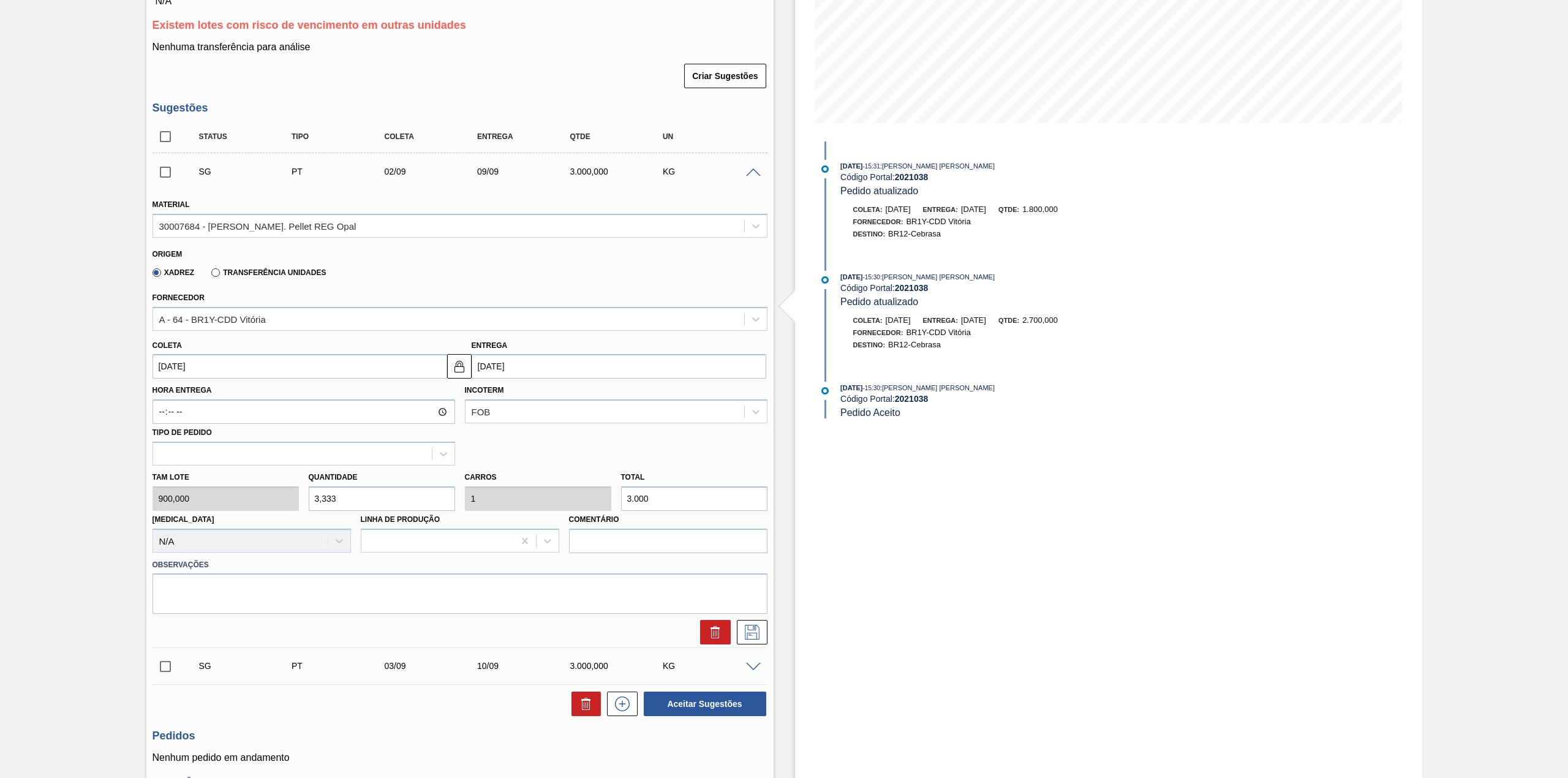
scroll to position [245, 0]
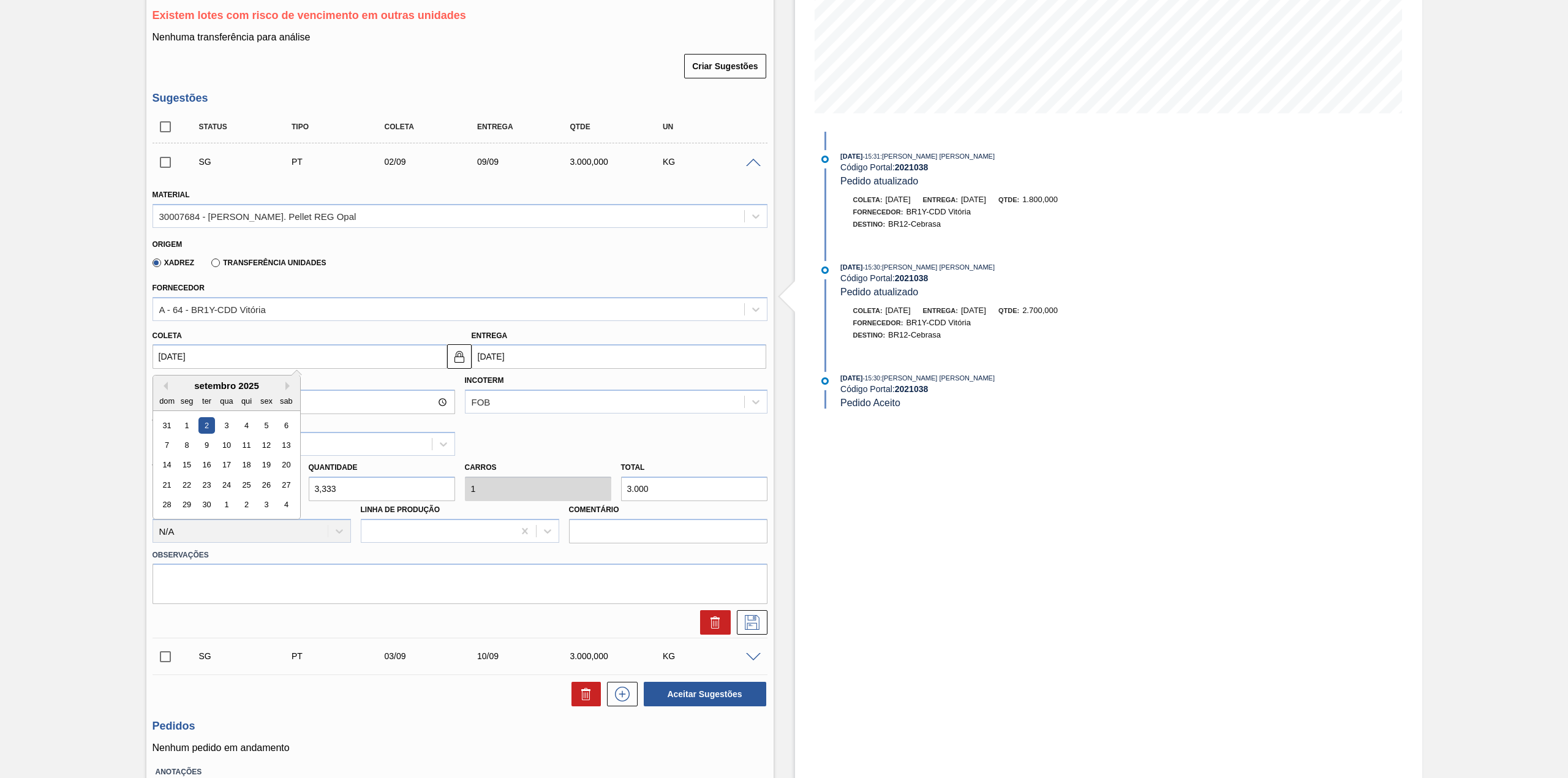
click at [223, 360] on input "[DATE]" at bounding box center [300, 356] width 295 height 24
click at [189, 428] on div "1" at bounding box center [186, 426] width 17 height 17
type input "[DATE]"
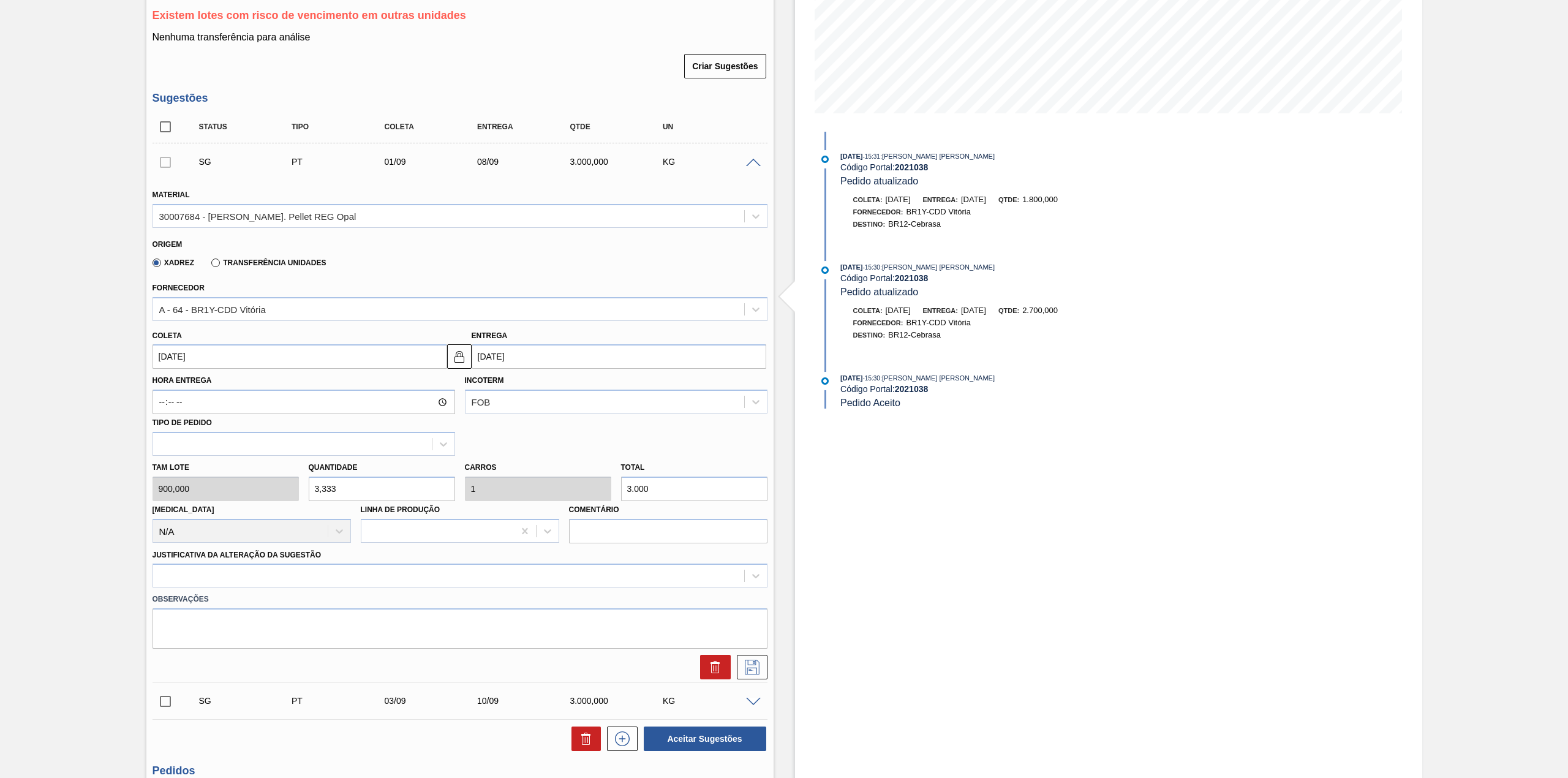
click at [359, 486] on input "3,333" at bounding box center [382, 489] width 146 height 24
type input "2"
type input "0,6"
type input "1.800"
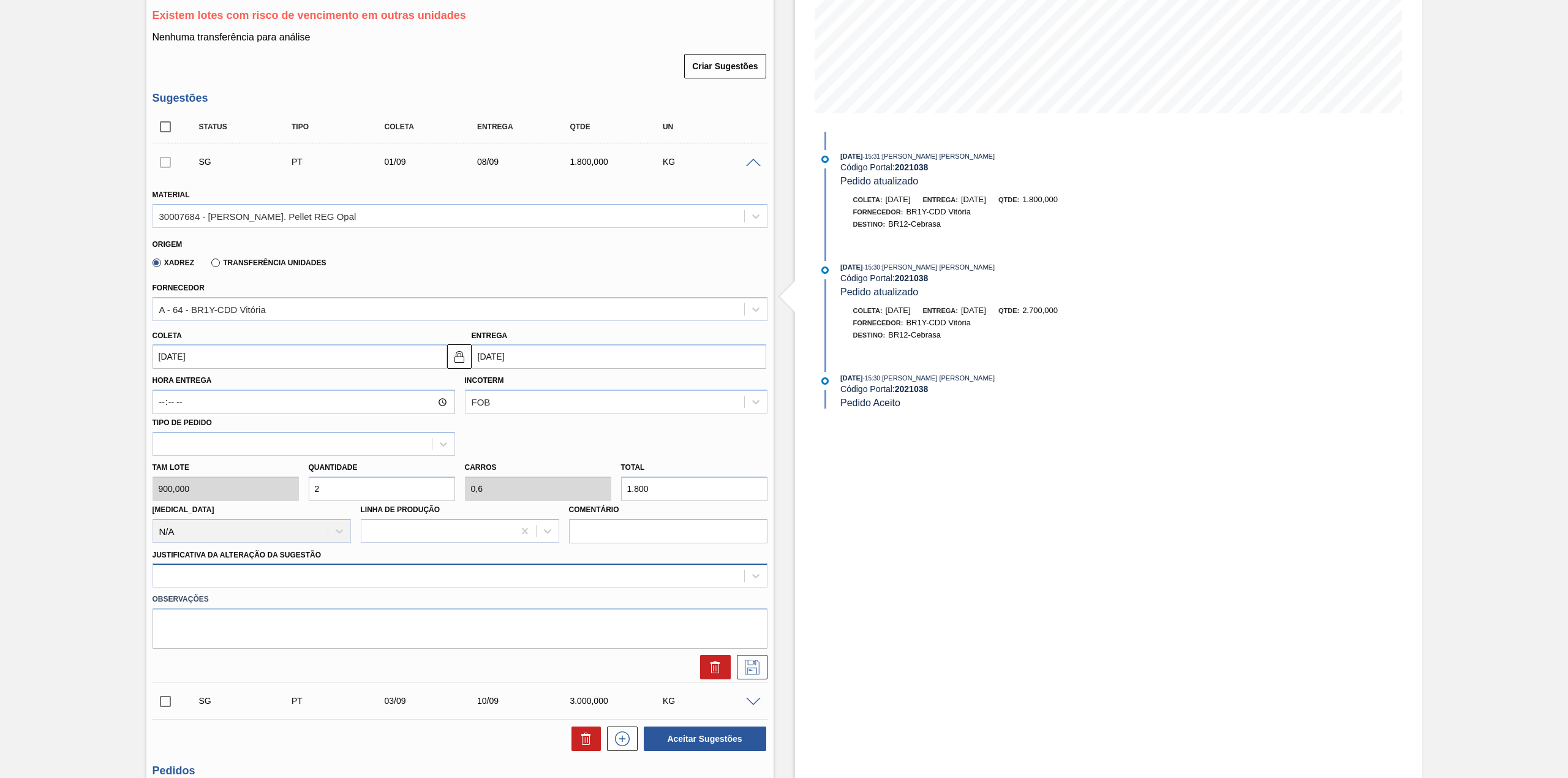
type input "2"
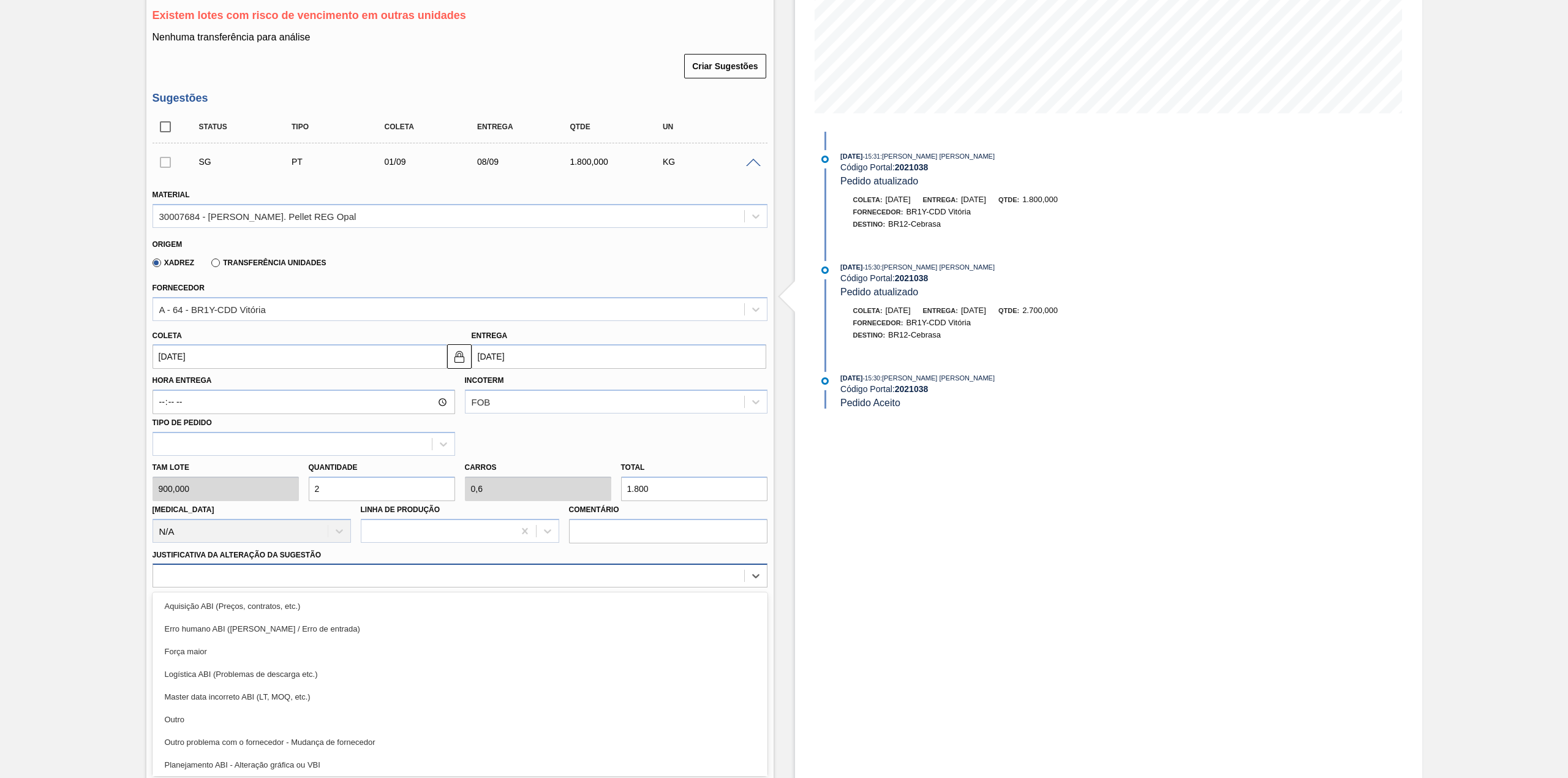
click at [333, 577] on div at bounding box center [448, 576] width 591 height 18
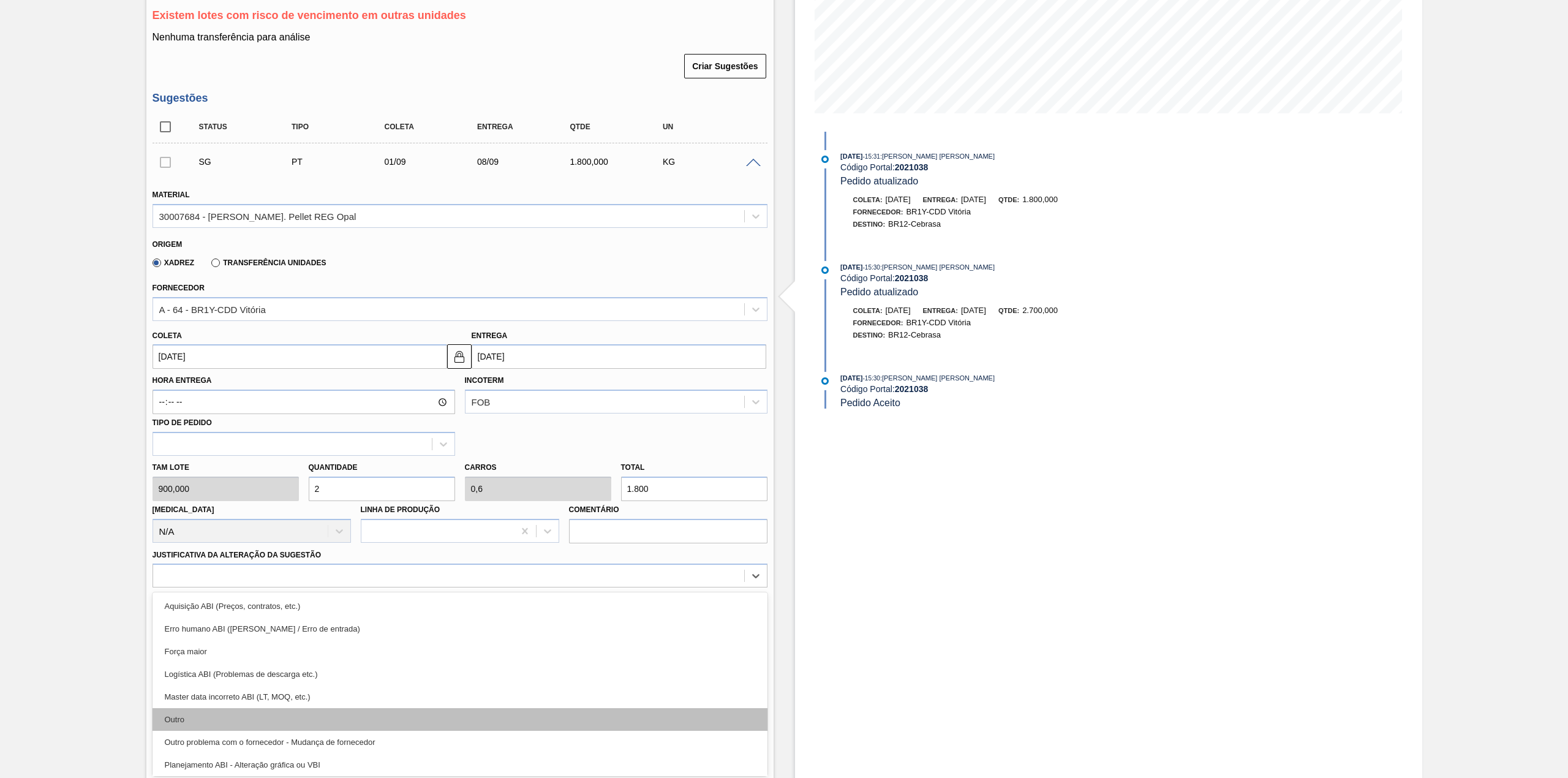
click at [238, 712] on div "Outro" at bounding box center [460, 719] width 615 height 23
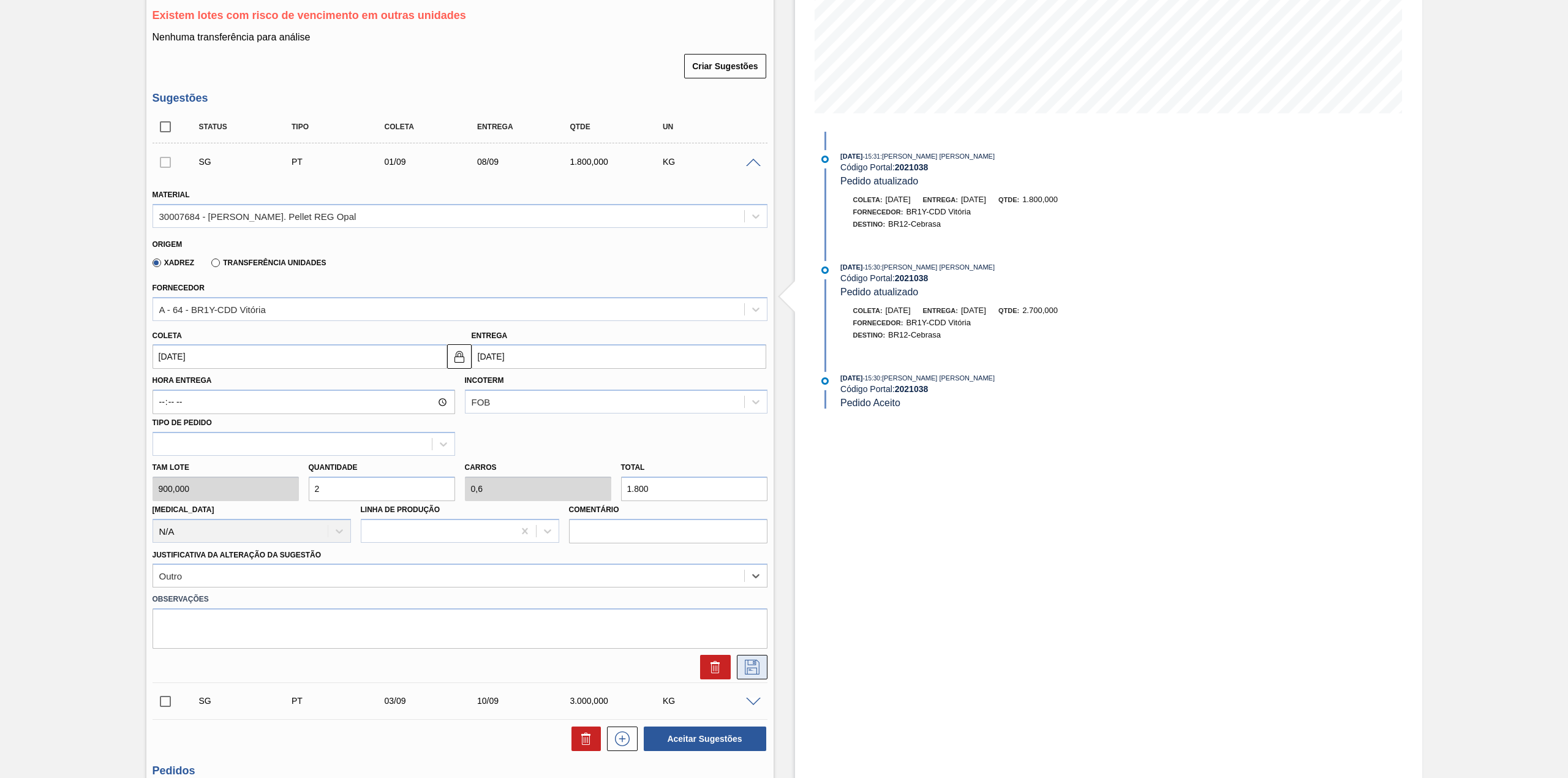
click at [758, 665] on icon at bounding box center [753, 668] width 15 height 15
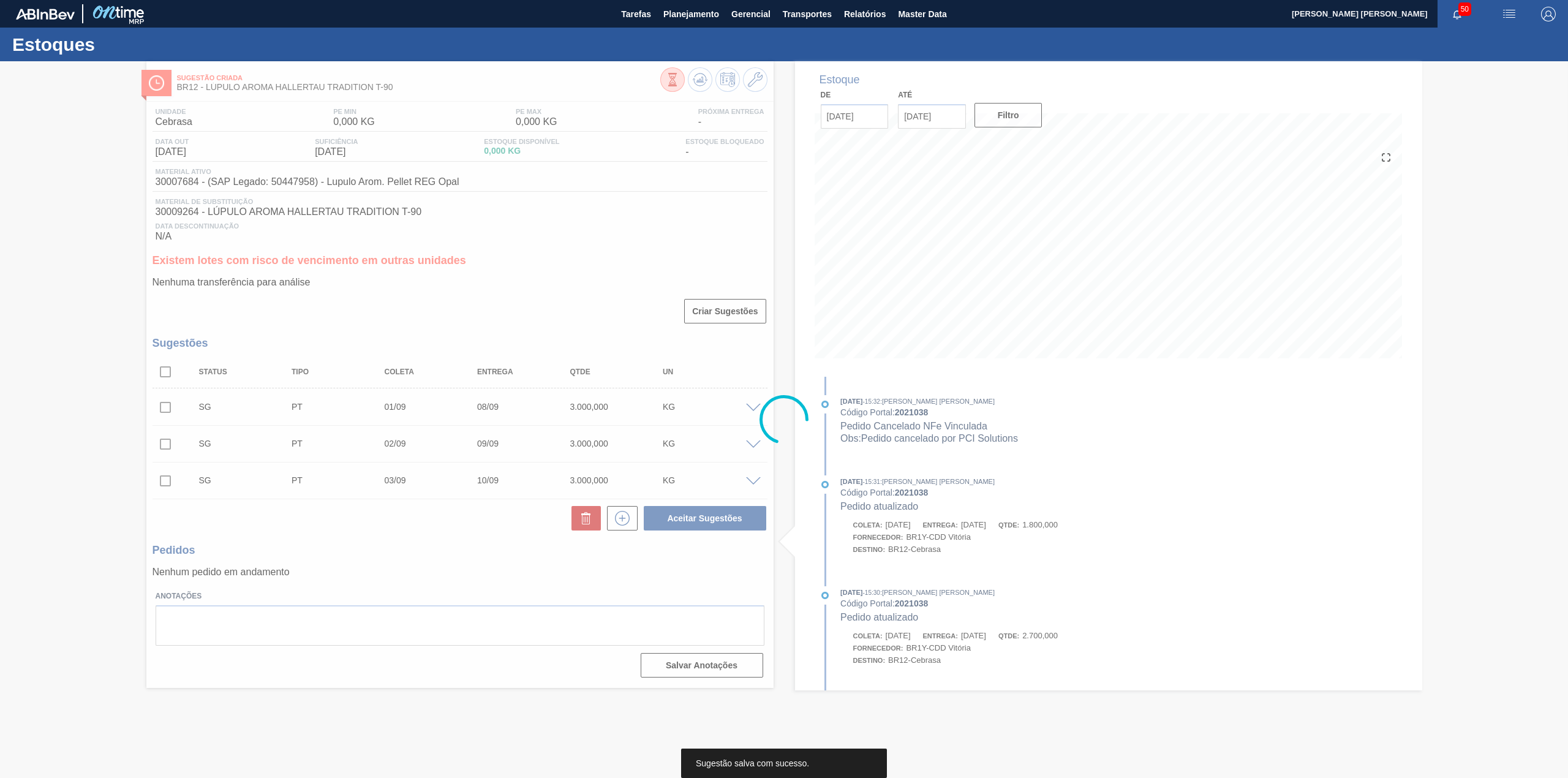
scroll to position [0, 0]
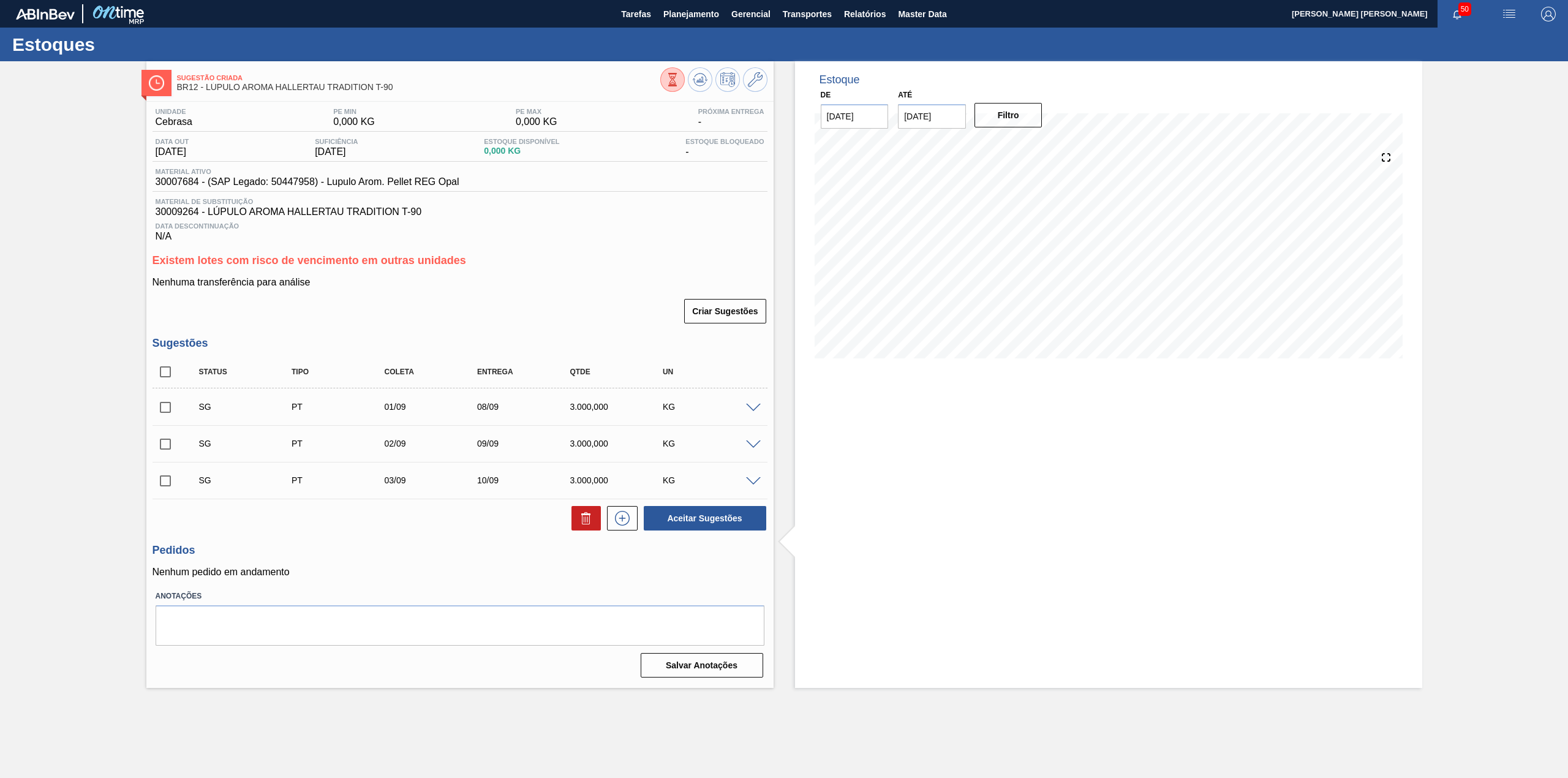
click at [755, 414] on div "SG PT 01/09 08/09 3.000,000 KG" at bounding box center [460, 407] width 615 height 30
click at [753, 408] on span at bounding box center [753, 408] width 15 height 9
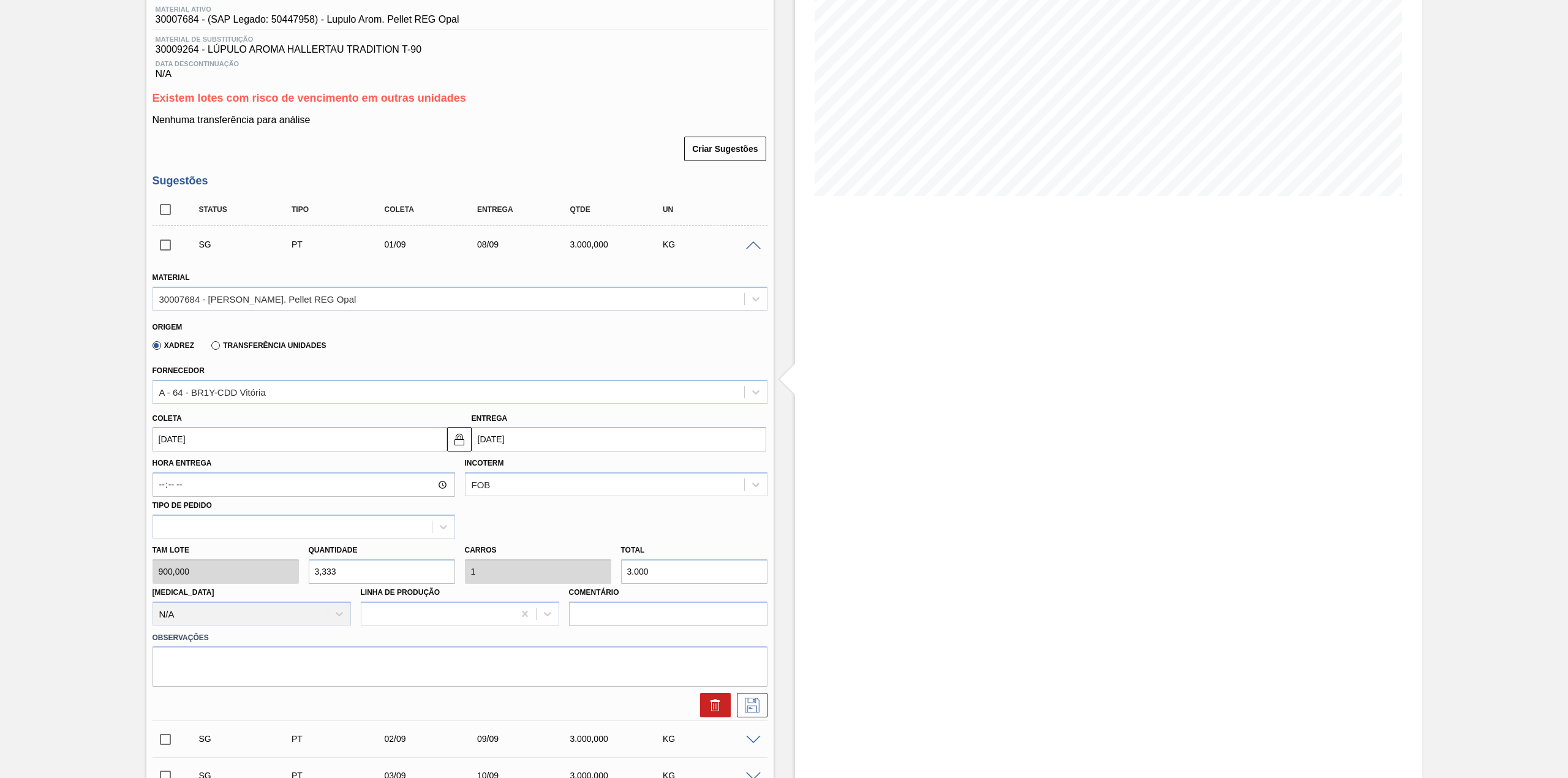
scroll to position [163, 0]
click at [373, 566] on input "3,333" at bounding box center [382, 570] width 146 height 24
type input "2"
type input "0,6"
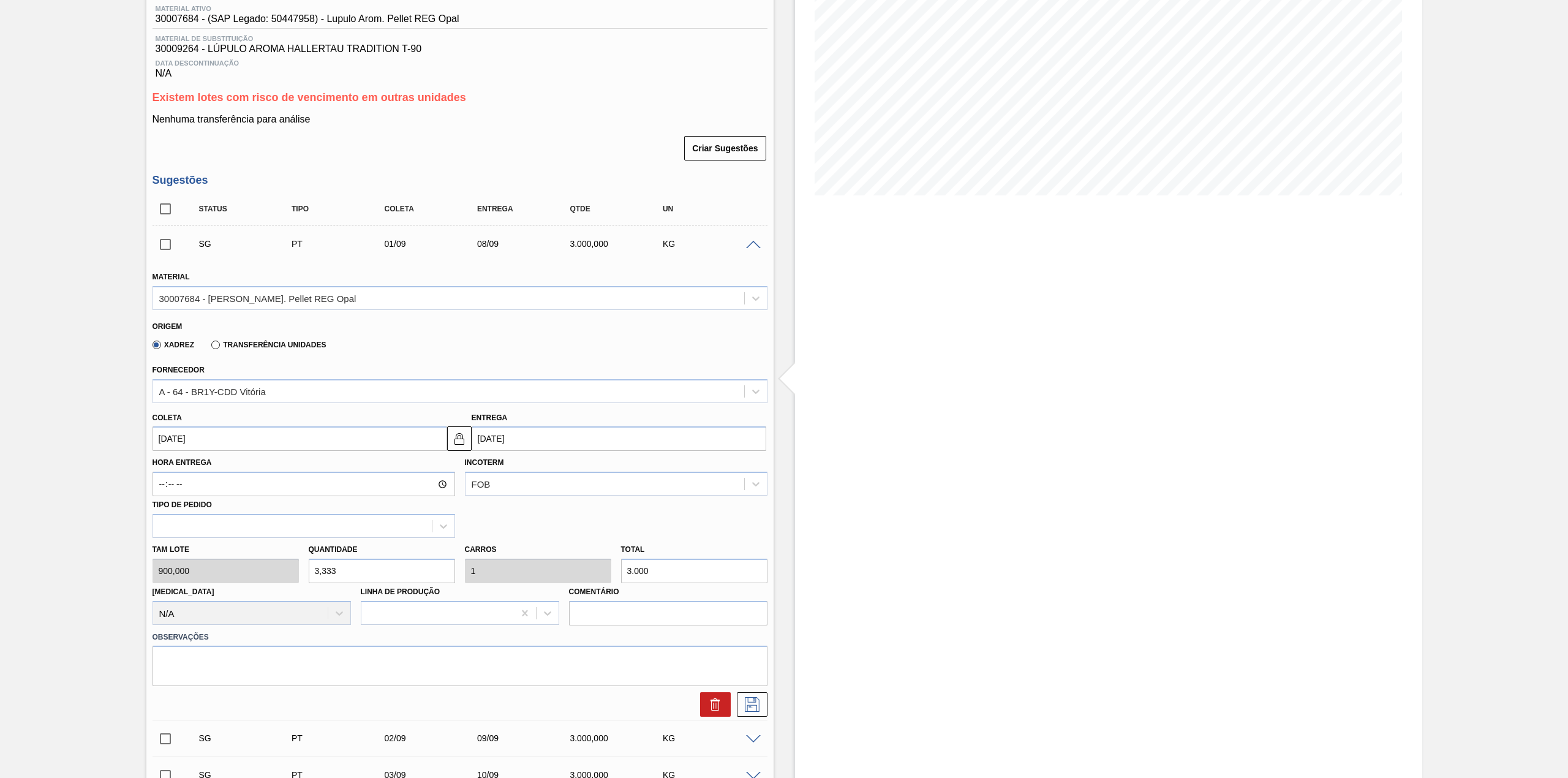
type input "1.800"
type input "2"
click at [349, 658] on div at bounding box center [460, 658] width 615 height 24
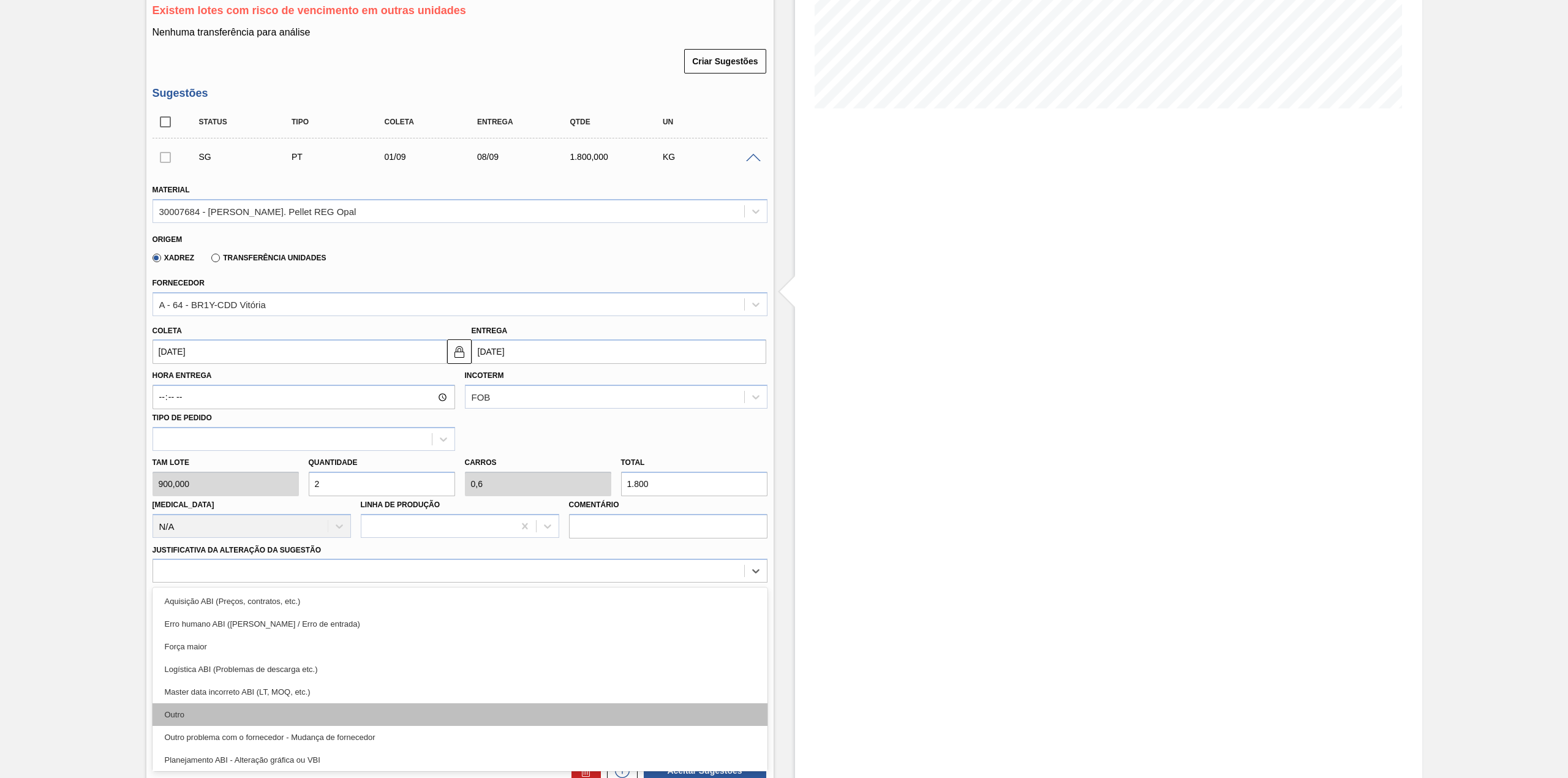
click at [237, 712] on div "Outro" at bounding box center [460, 714] width 615 height 23
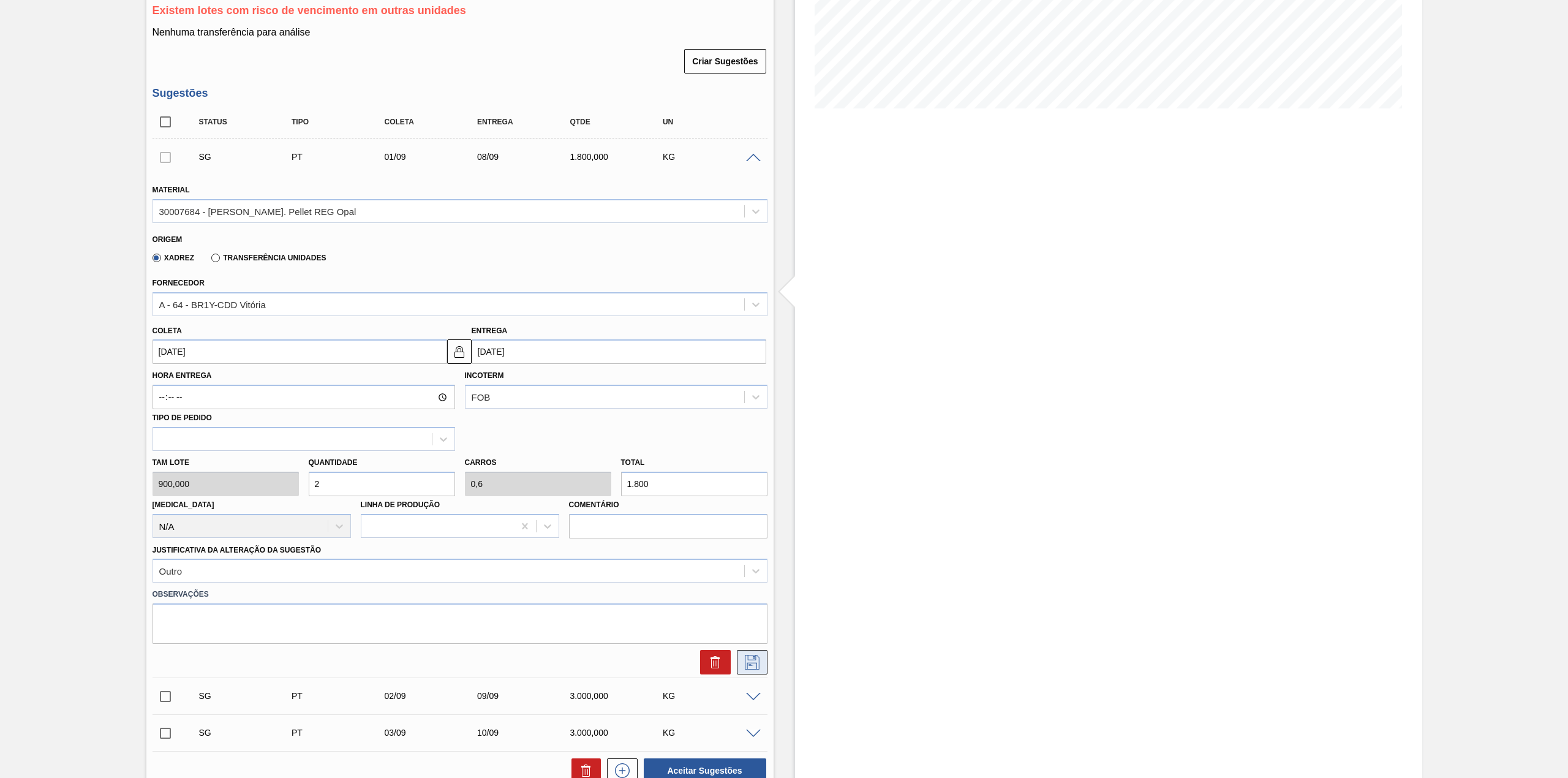
click at [755, 665] on icon at bounding box center [752, 663] width 19 height 15
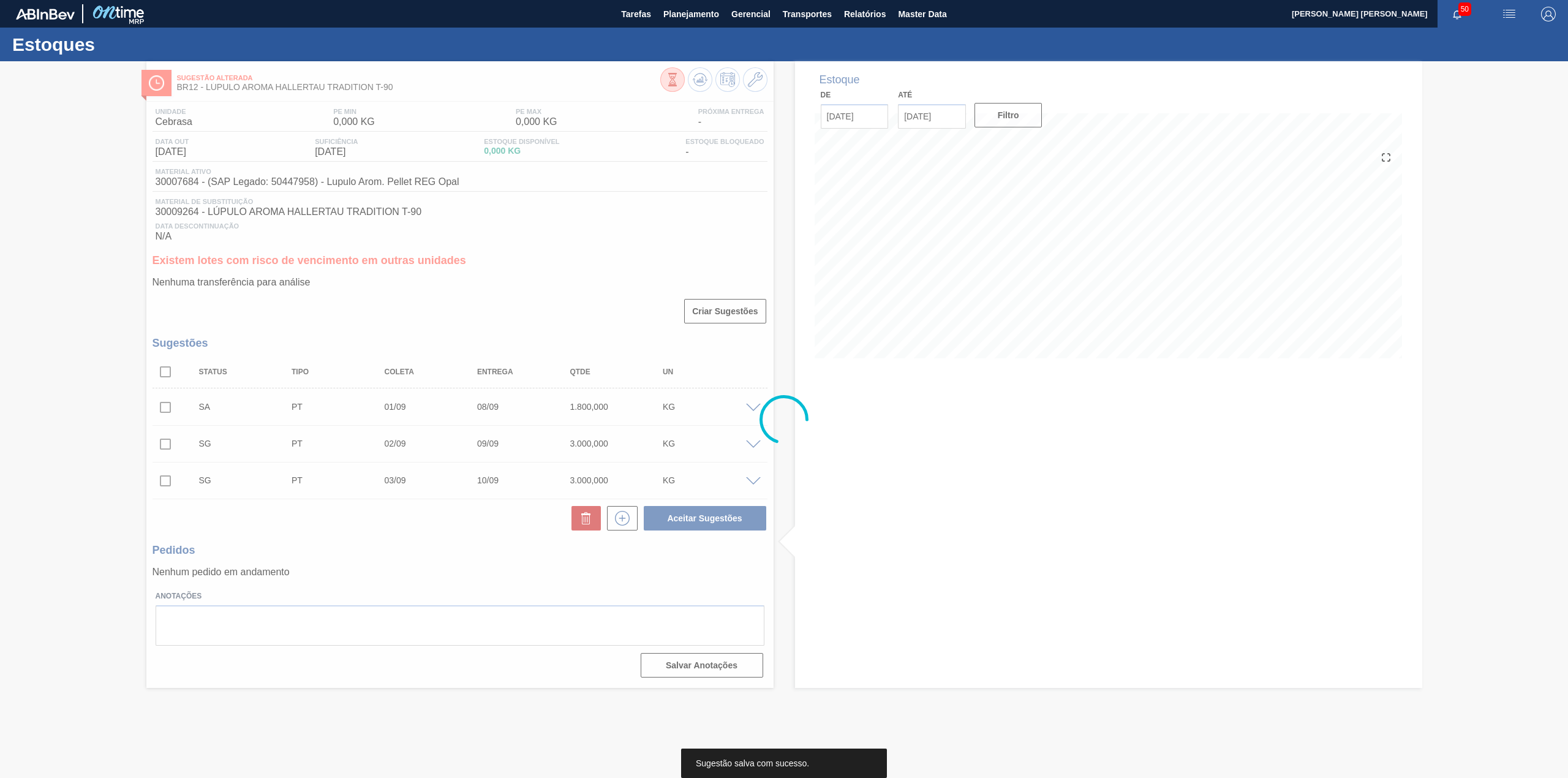
scroll to position [0, 0]
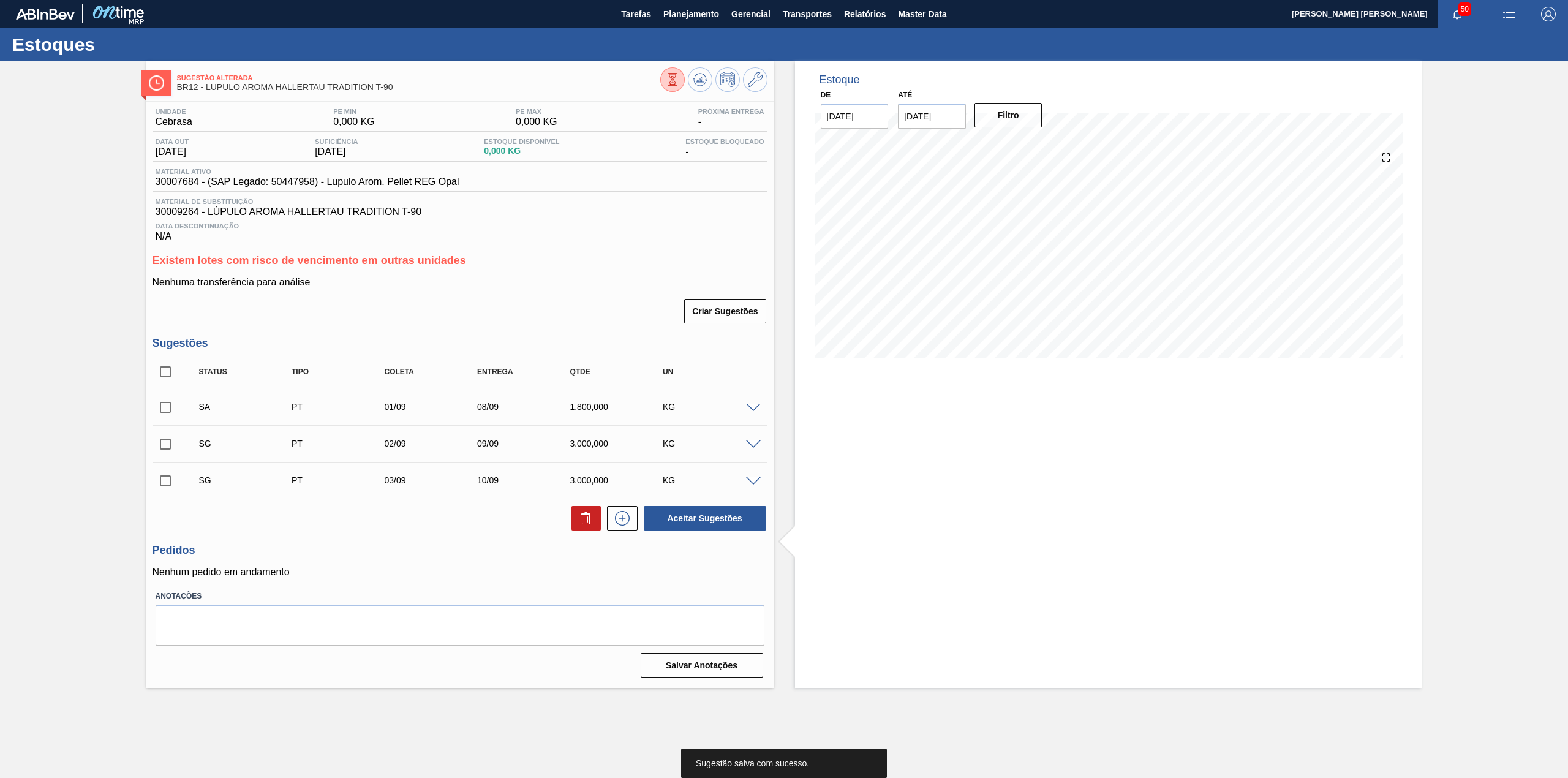
click at [173, 405] on input "checkbox" at bounding box center [165, 407] width 26 height 26
click at [670, 515] on button "Aceitar Sugestões" at bounding box center [705, 518] width 123 height 24
checkbox input "false"
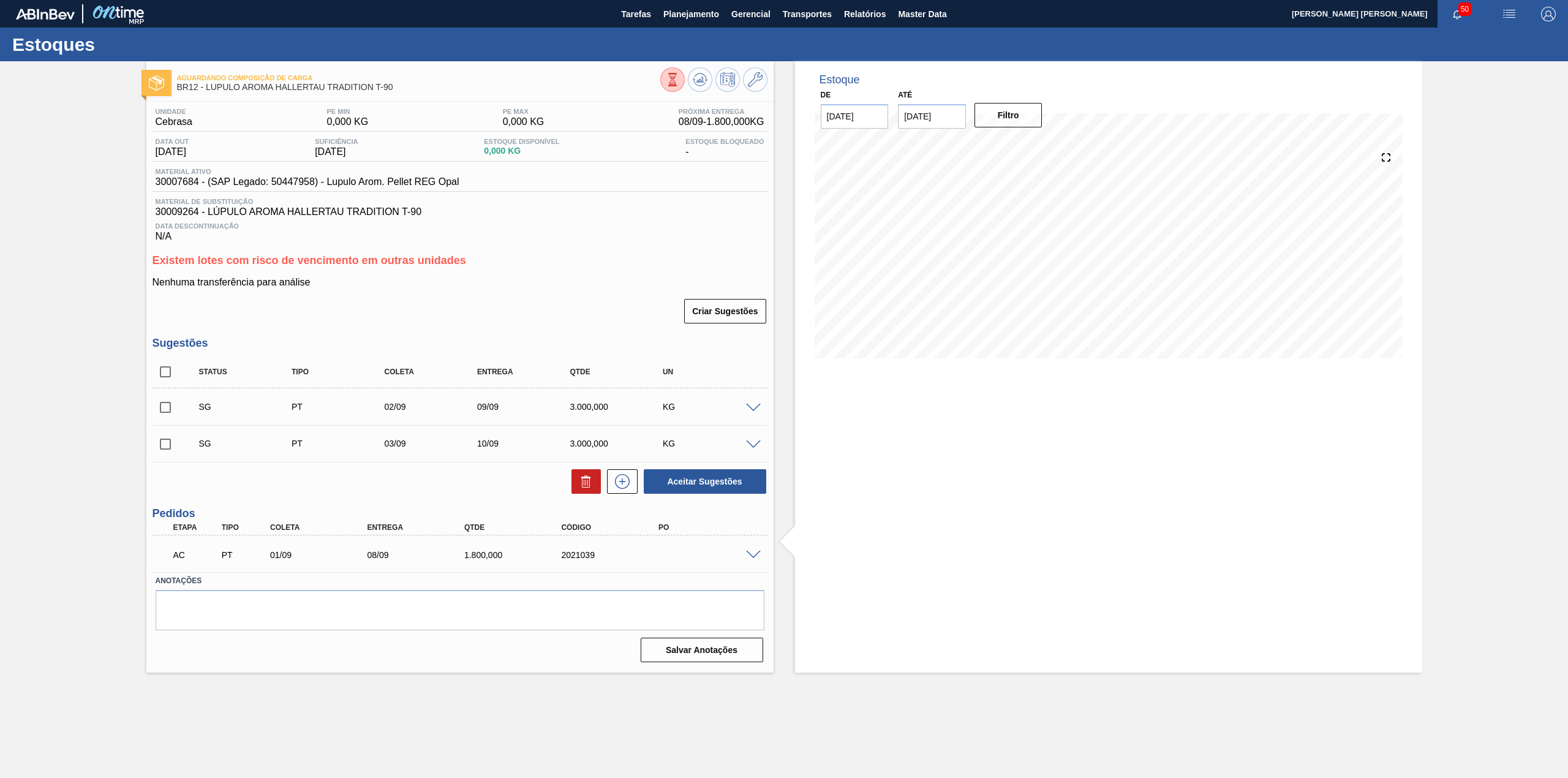
click at [748, 555] on span at bounding box center [753, 555] width 15 height 9
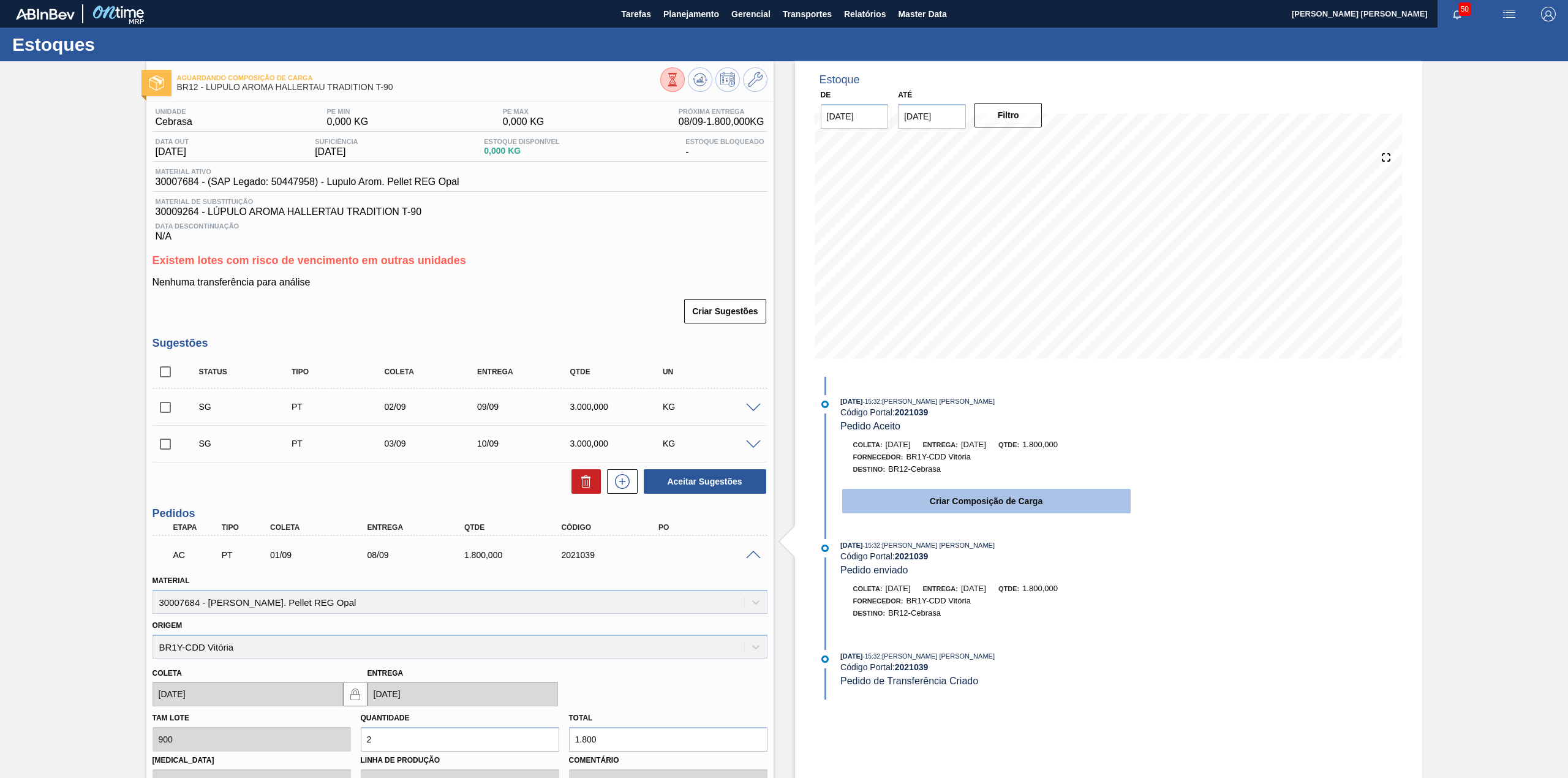
click at [947, 513] on button "Criar Composição de Carga" at bounding box center [987, 501] width 289 height 24
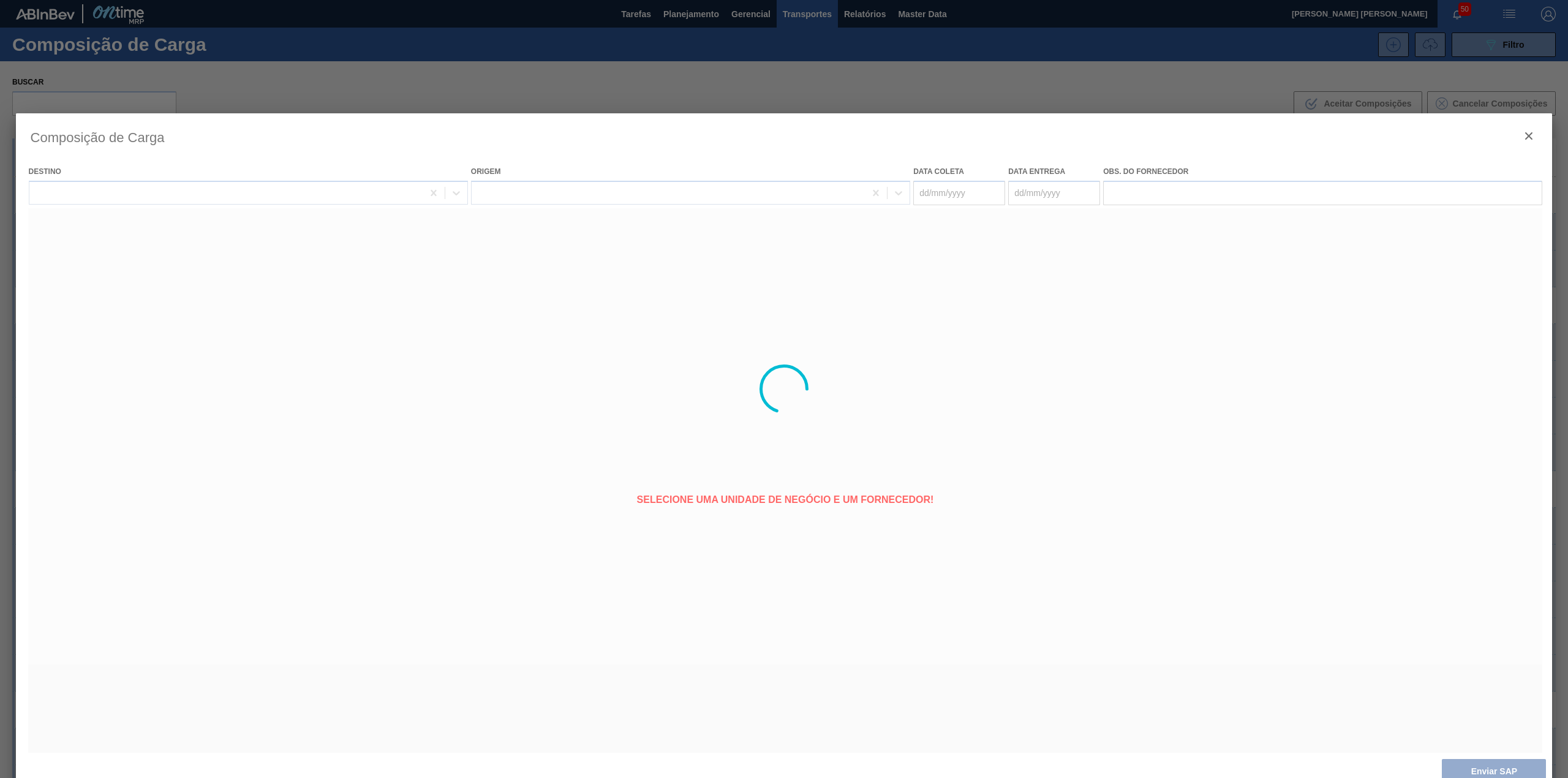
type coleta "[DATE]"
type entrega "[DATE]"
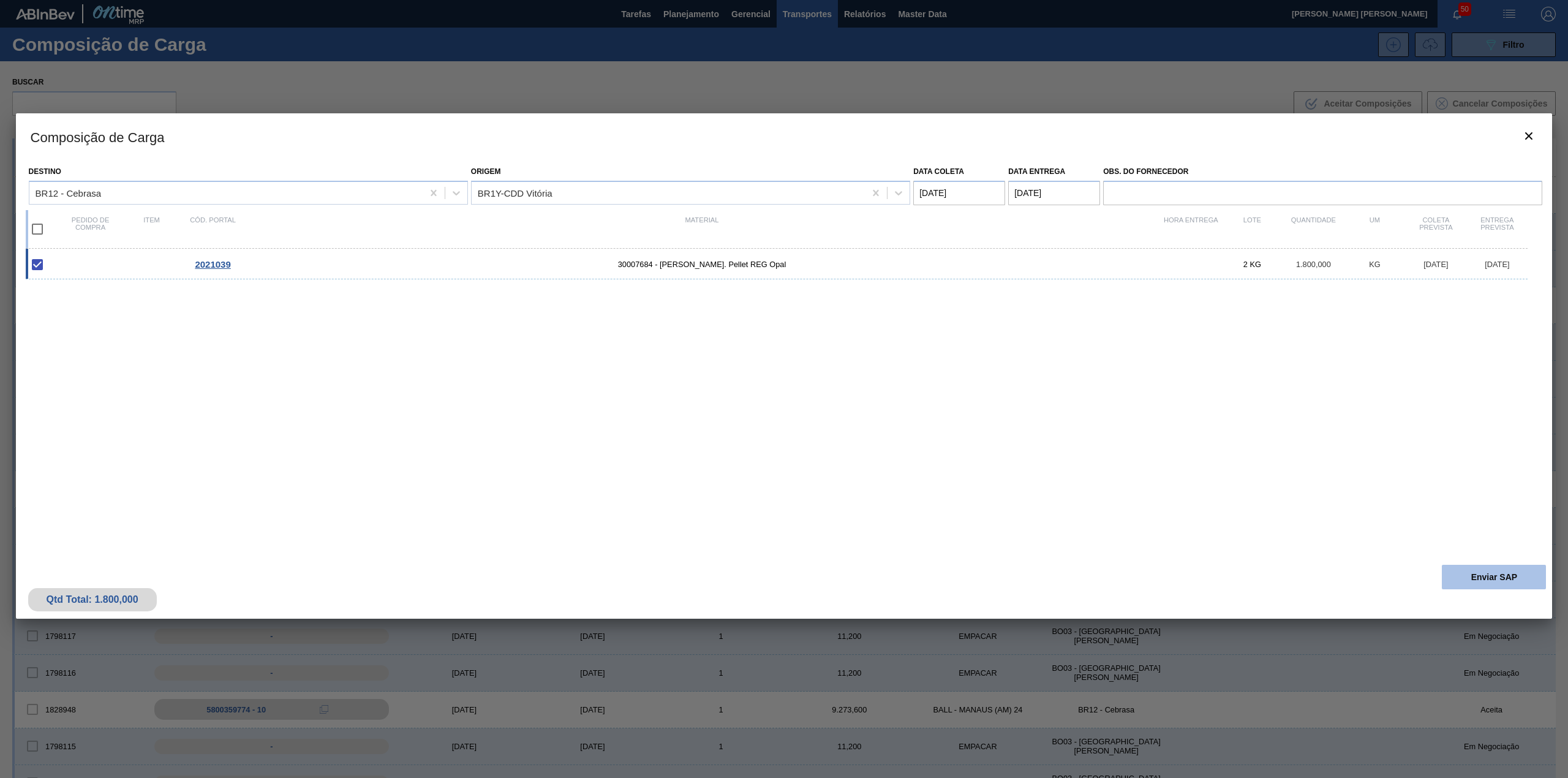
click at [1460, 581] on button "Enviar SAP" at bounding box center [1494, 577] width 104 height 24
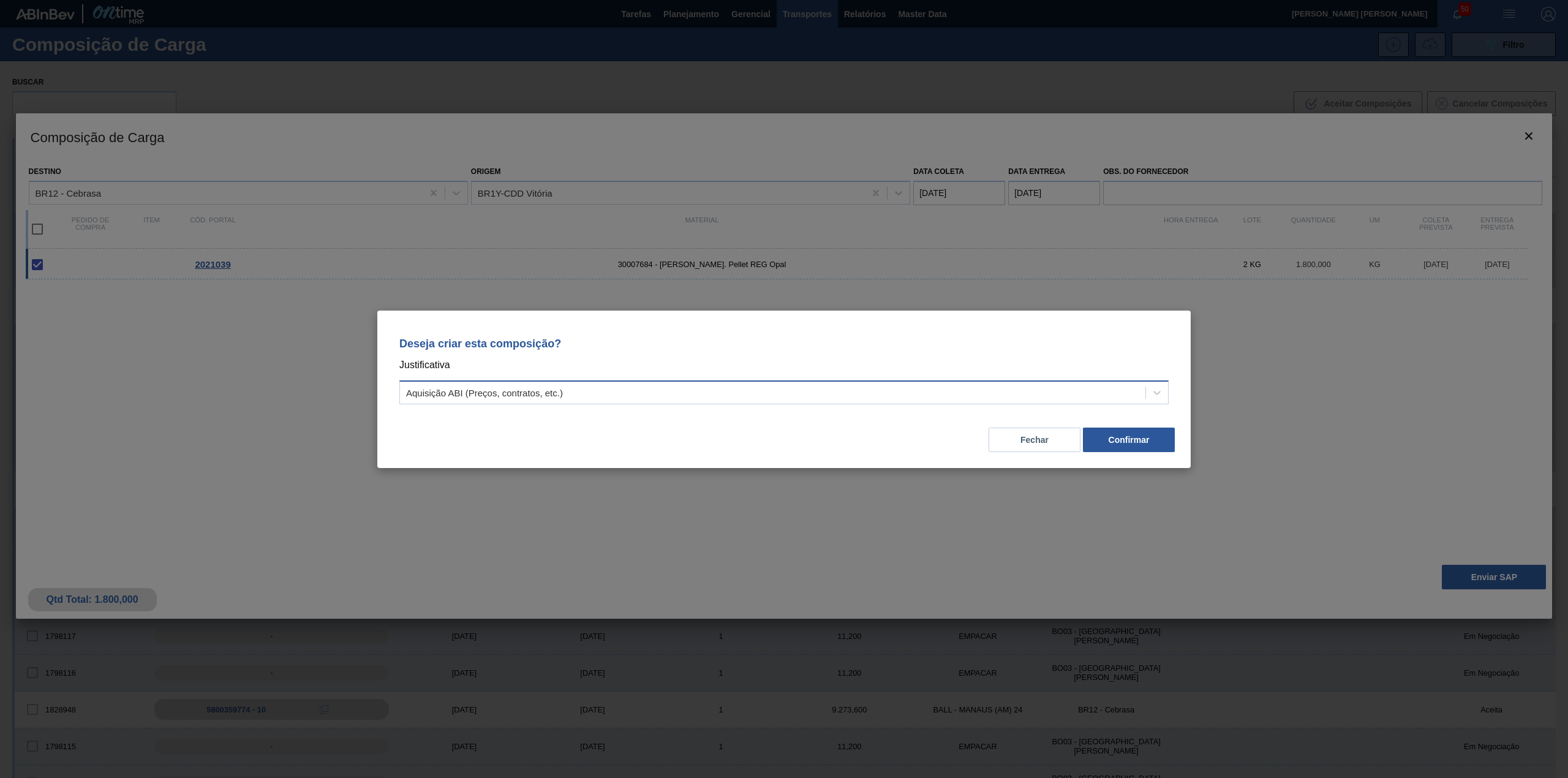
drag, startPoint x: 696, startPoint y: 406, endPoint x: 648, endPoint y: 393, distance: 49.7
click at [692, 406] on div "Deseja criar esta composição? Justificativa Aquisição ABI (Preços, contratos, e…" at bounding box center [784, 368] width 784 height 87
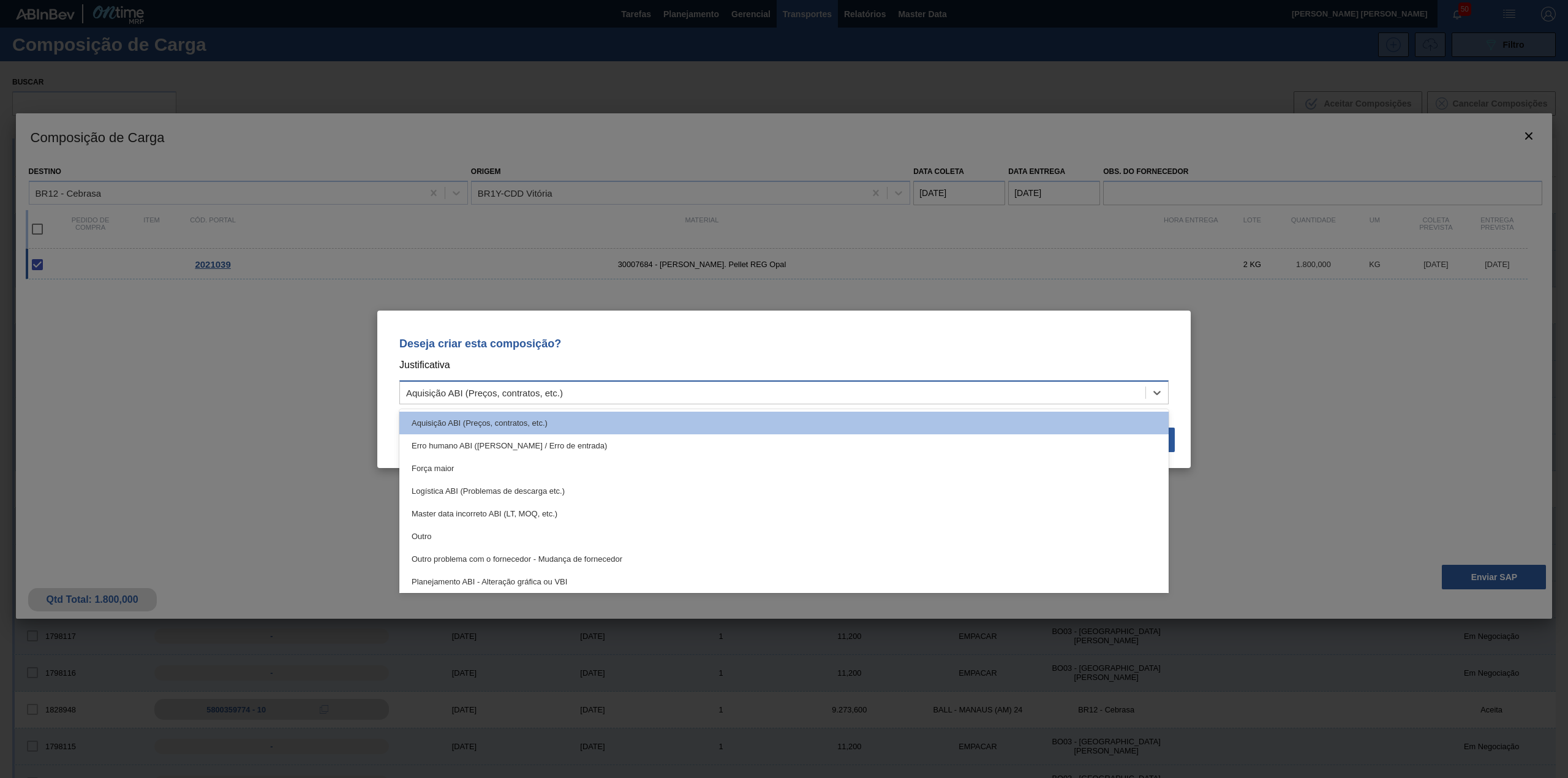
click at [619, 390] on div "Aquisição ABI (Preços, contratos, etc.)" at bounding box center [773, 392] width 746 height 18
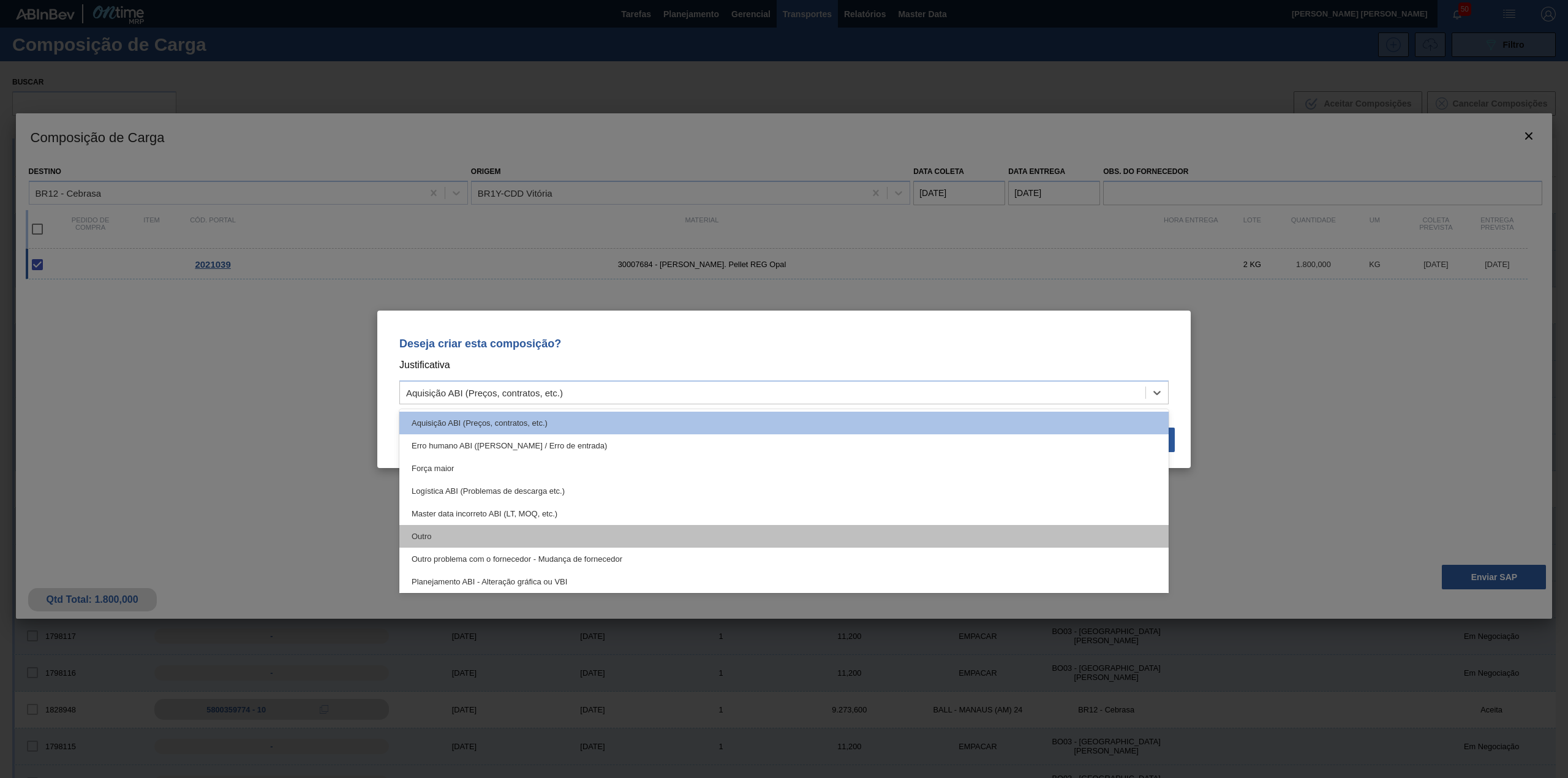
click at [500, 527] on div "Outro" at bounding box center [784, 536] width 769 height 23
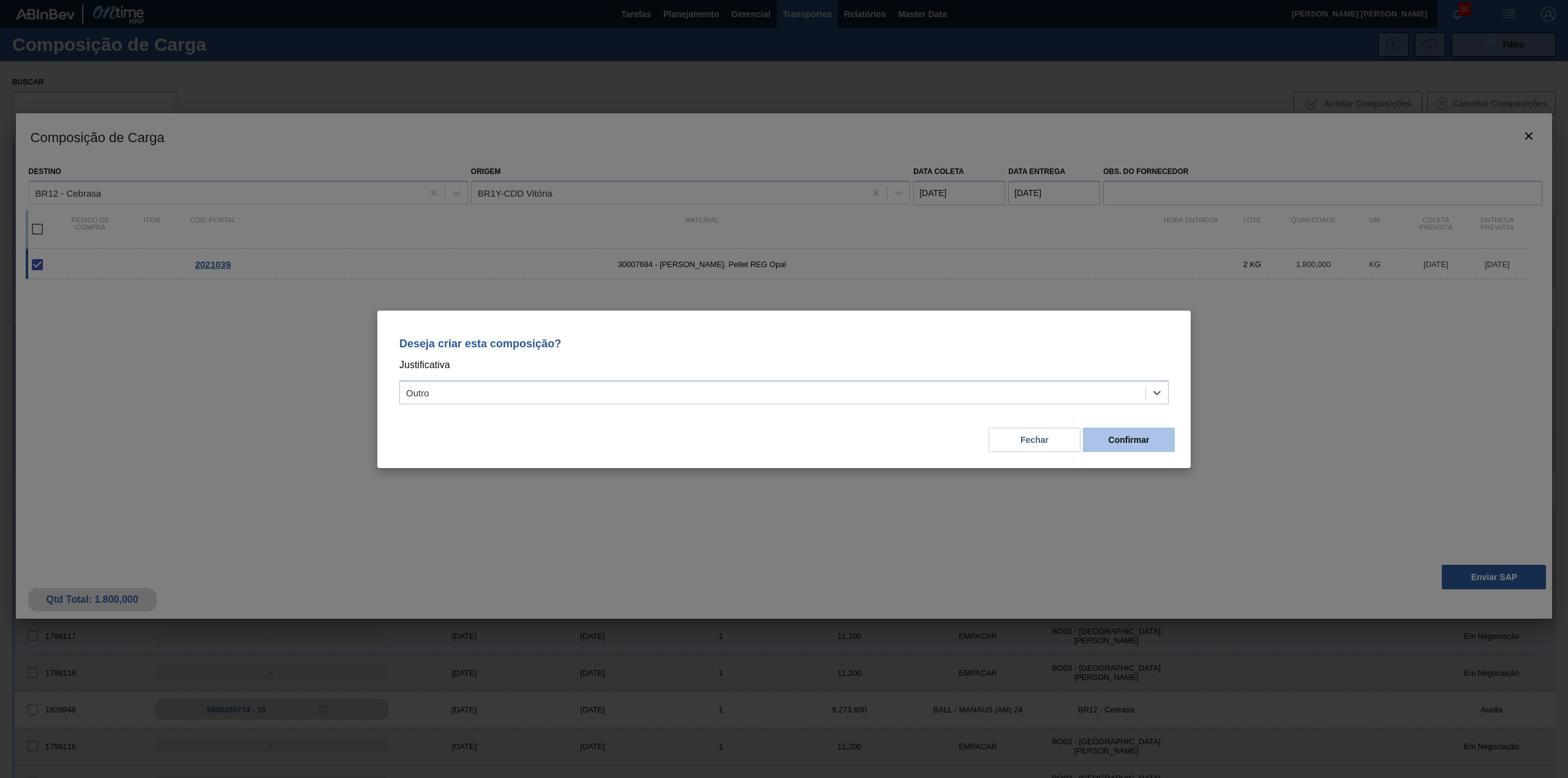
click at [1102, 427] on div "Fechar Confirmar" at bounding box center [784, 433] width 784 height 42
click at [1104, 441] on button "Confirmar" at bounding box center [1129, 439] width 92 height 24
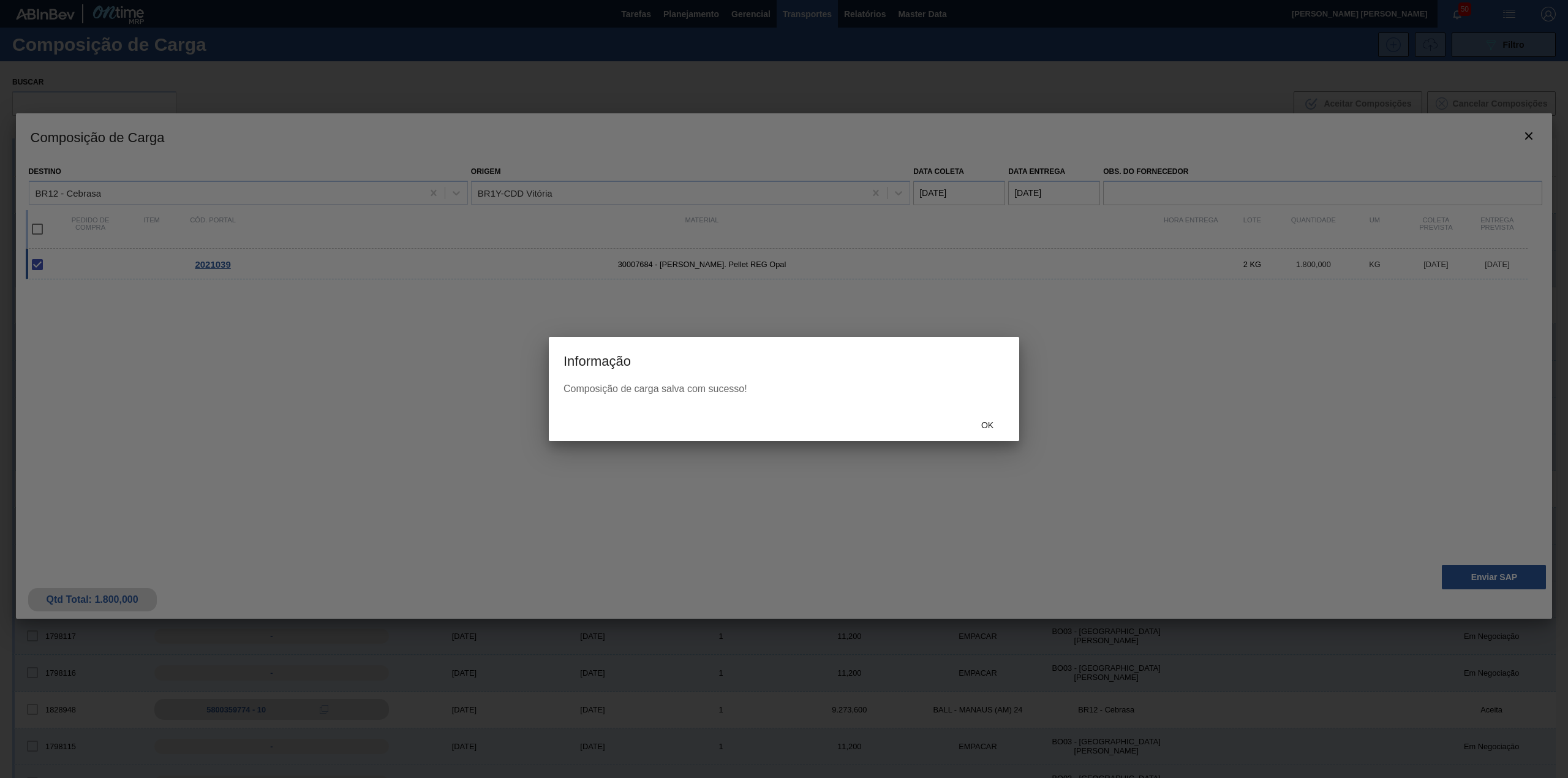
click at [967, 417] on div "Ok" at bounding box center [988, 425] width 54 height 23
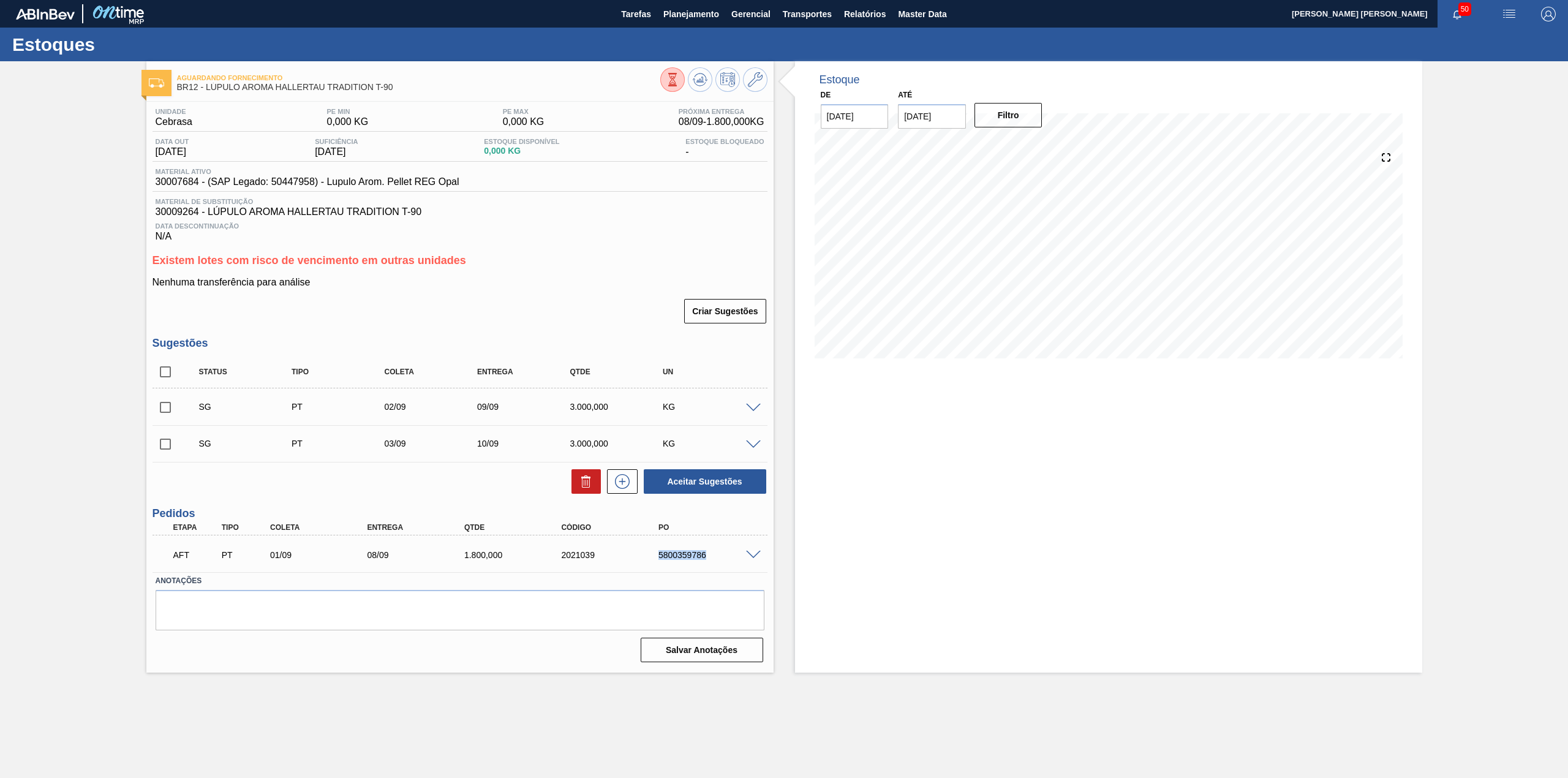
drag, startPoint x: 683, startPoint y: 561, endPoint x: 706, endPoint y: 567, distance: 23.8
click at [706, 566] on div "AFT PT 01/09 08/09 1.800,000 2021039 5800359786" at bounding box center [457, 554] width 583 height 24
copy div "5800359786"
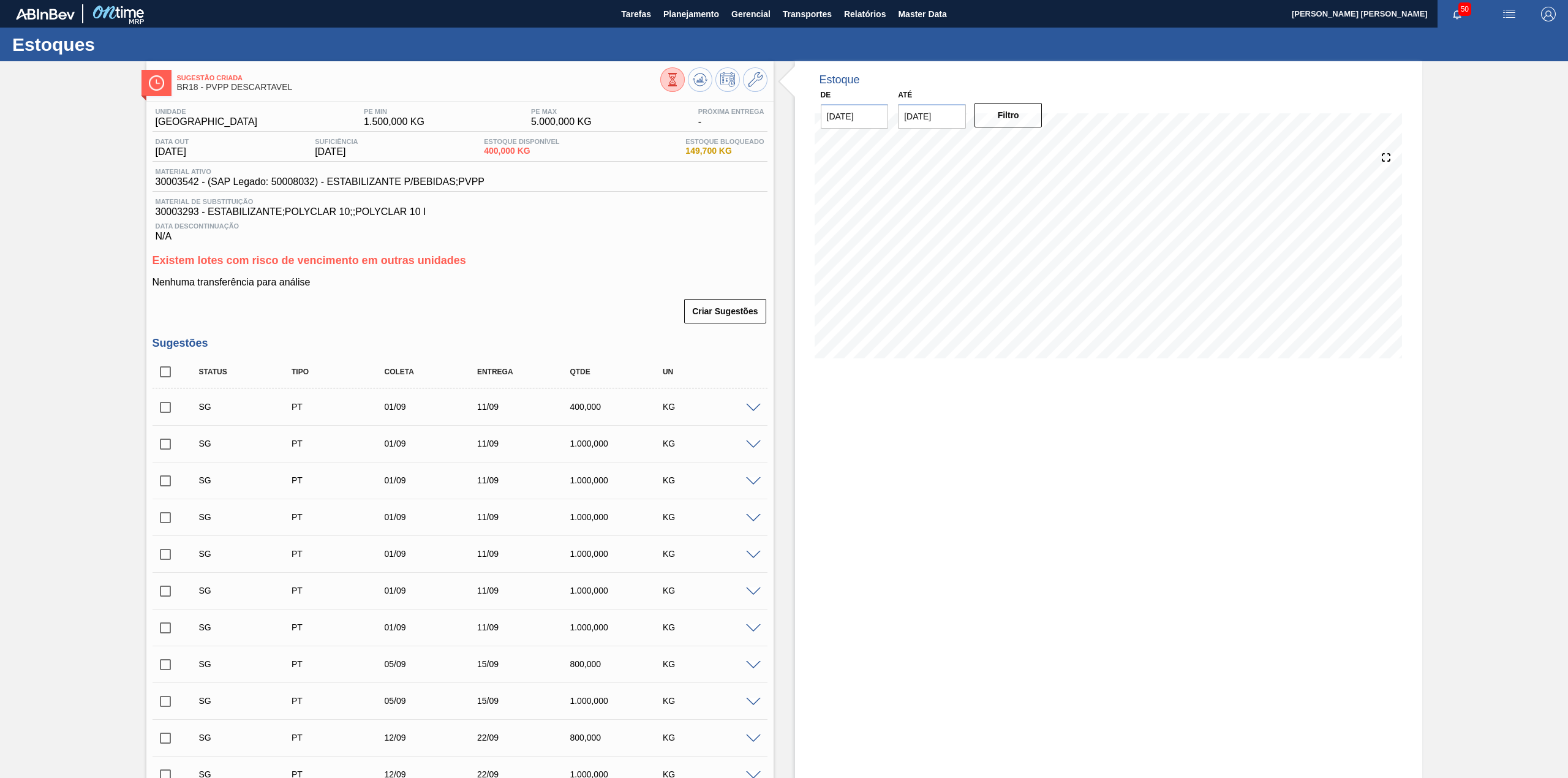
click at [165, 381] on input "checkbox" at bounding box center [165, 371] width 26 height 26
checkbox input "true"
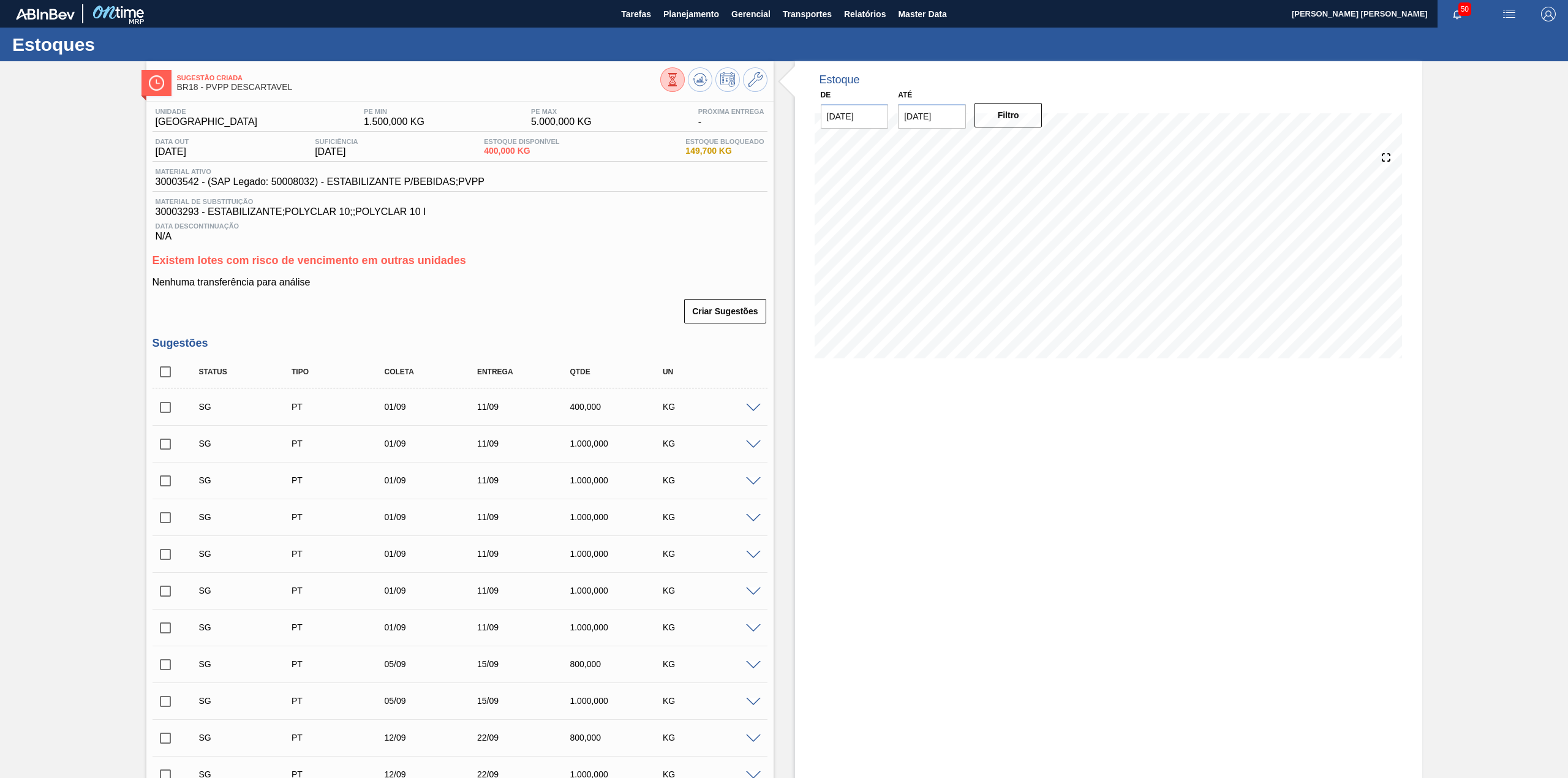
checkbox input "true"
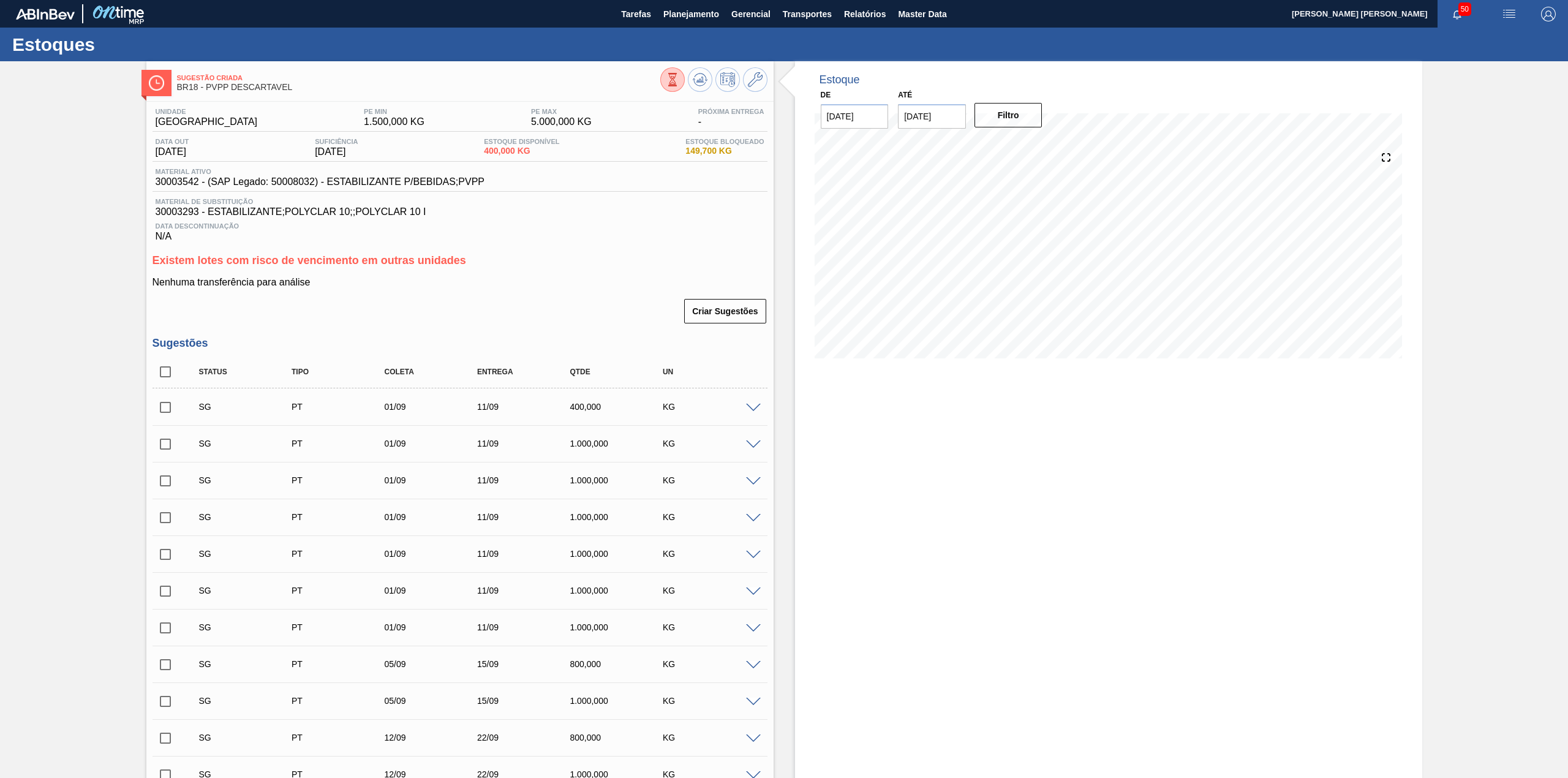
checkbox input "true"
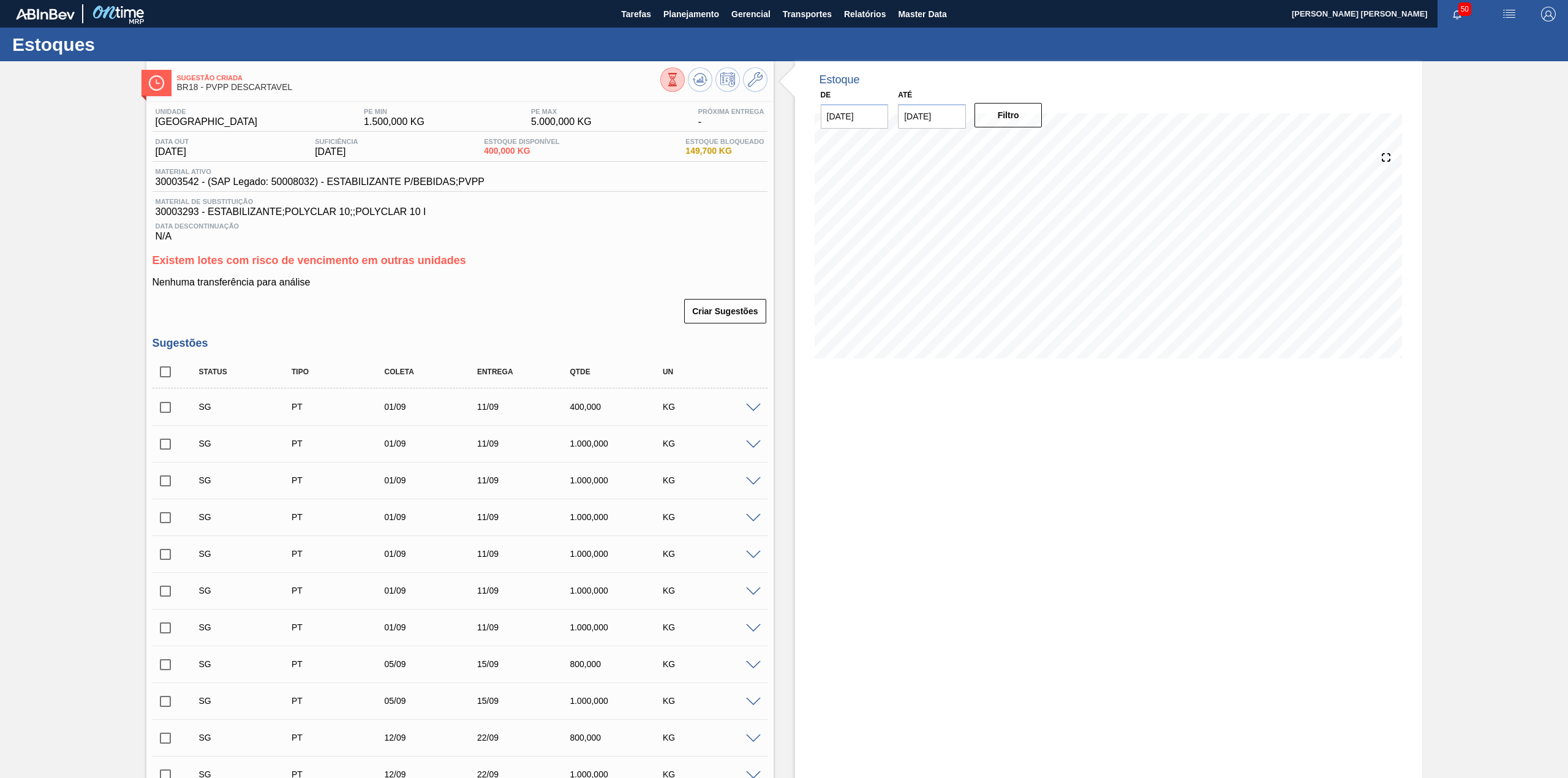
checkbox input "true"
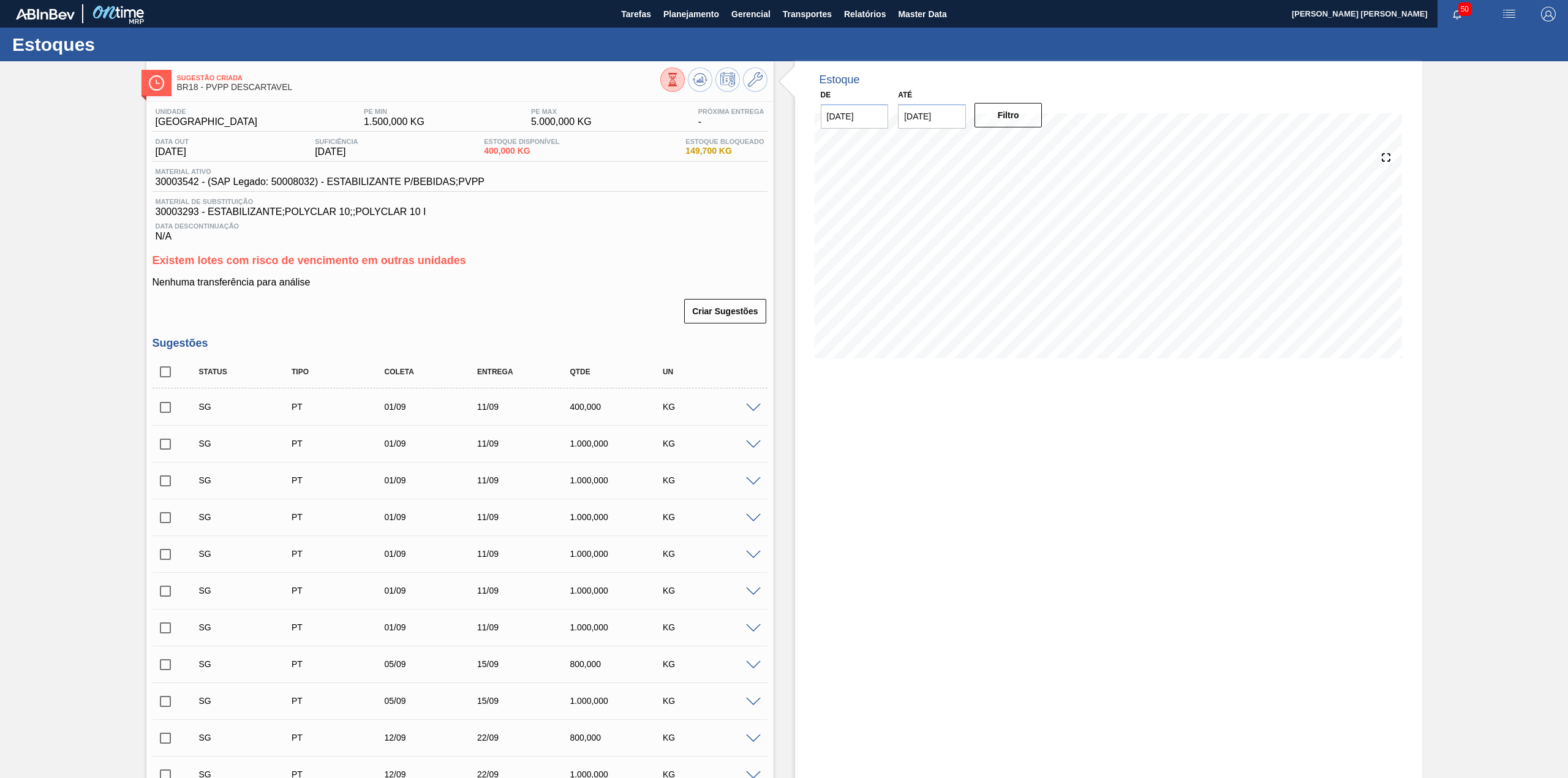
checkbox input "true"
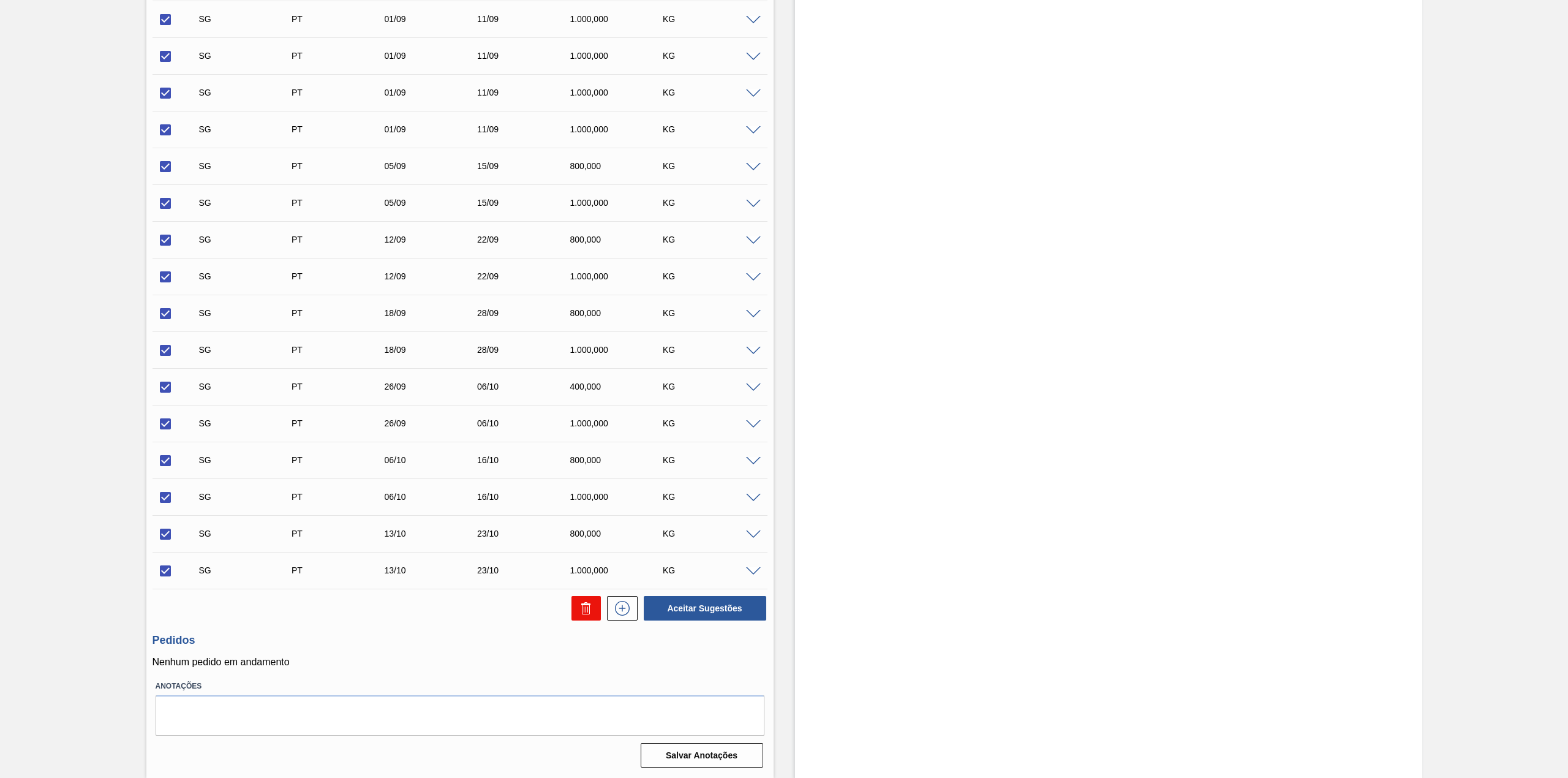
click at [592, 608] on icon at bounding box center [586, 609] width 15 height 15
checkbox input "false"
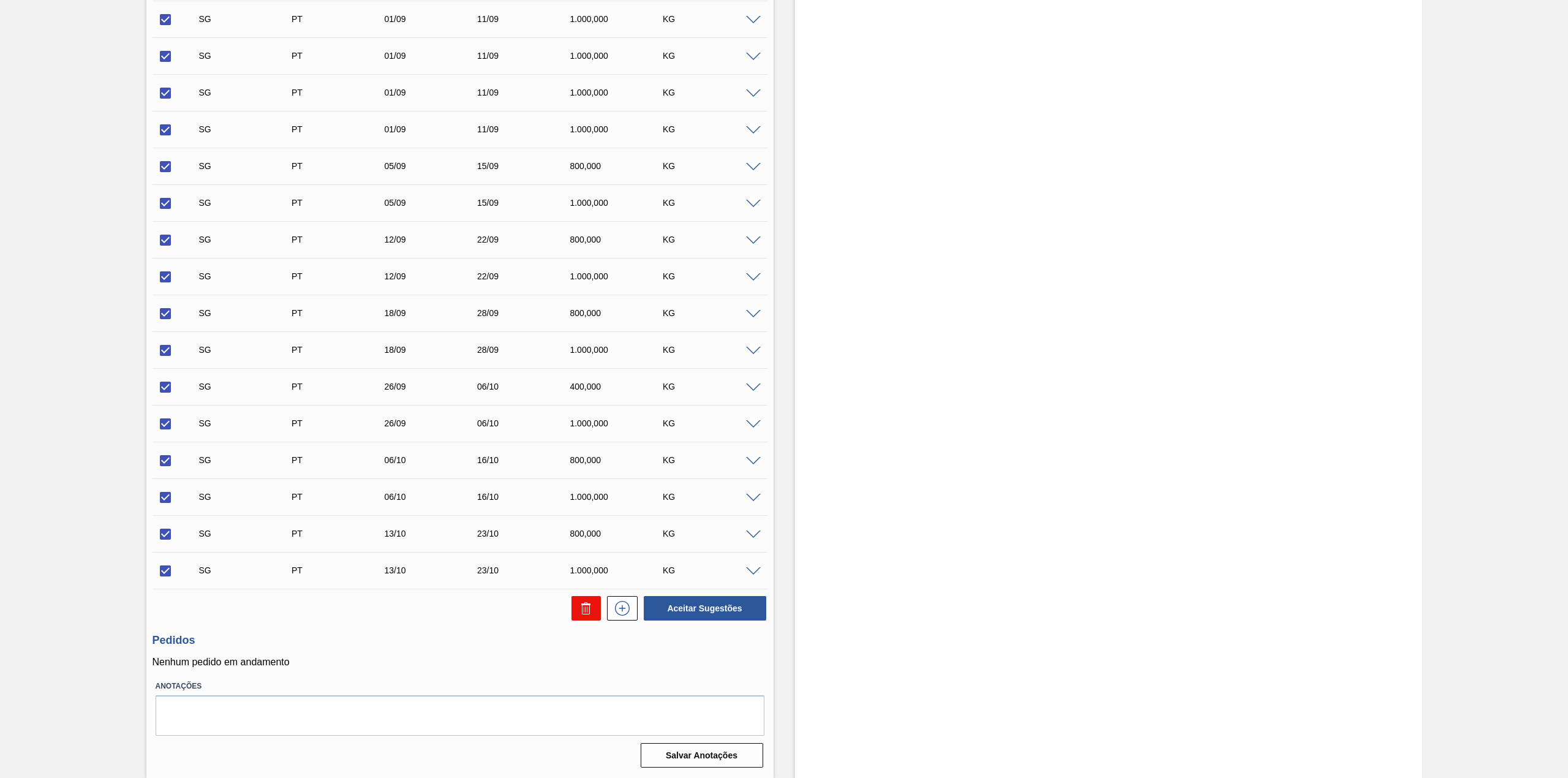
checkbox input "false"
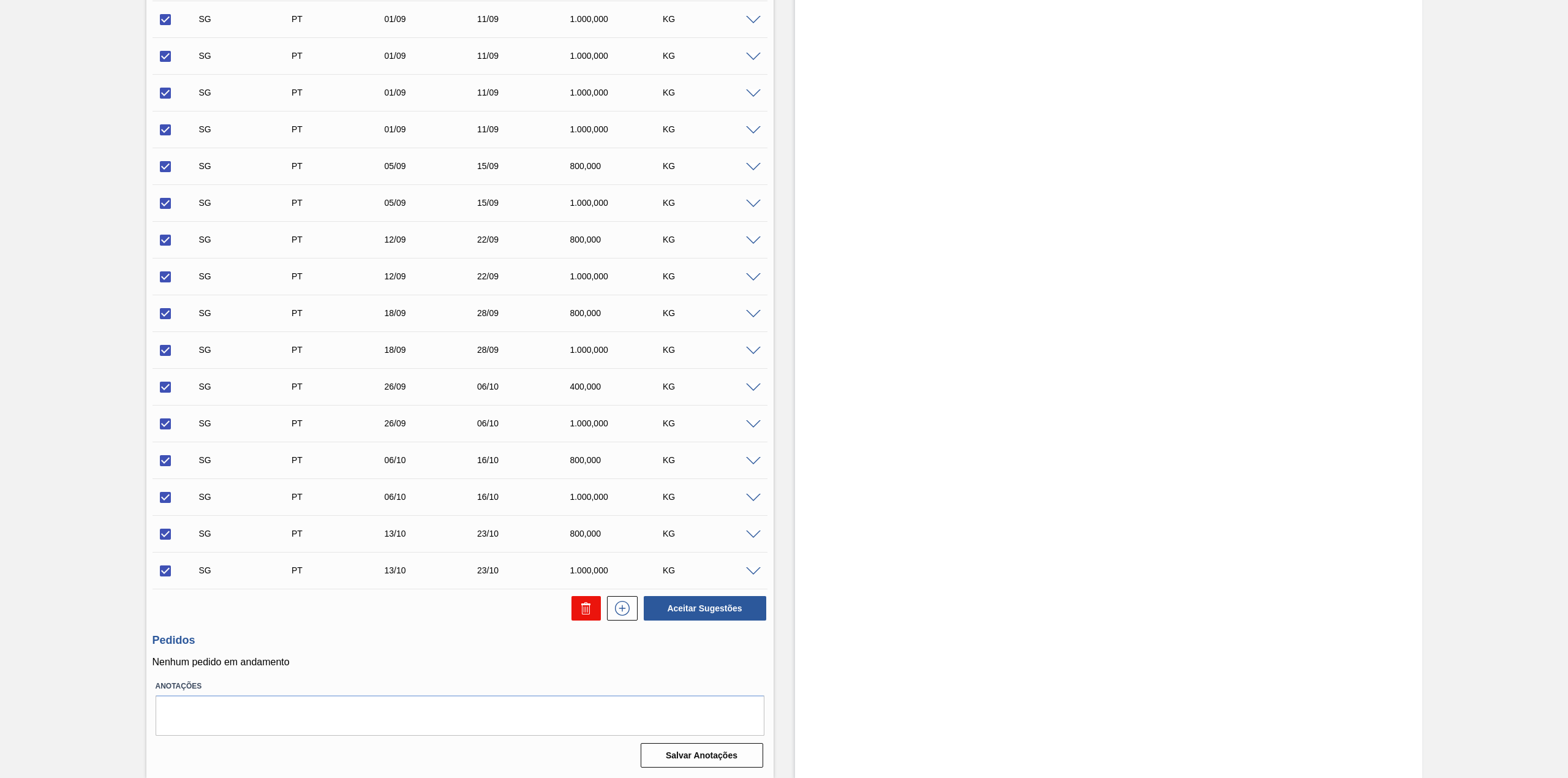
checkbox input "false"
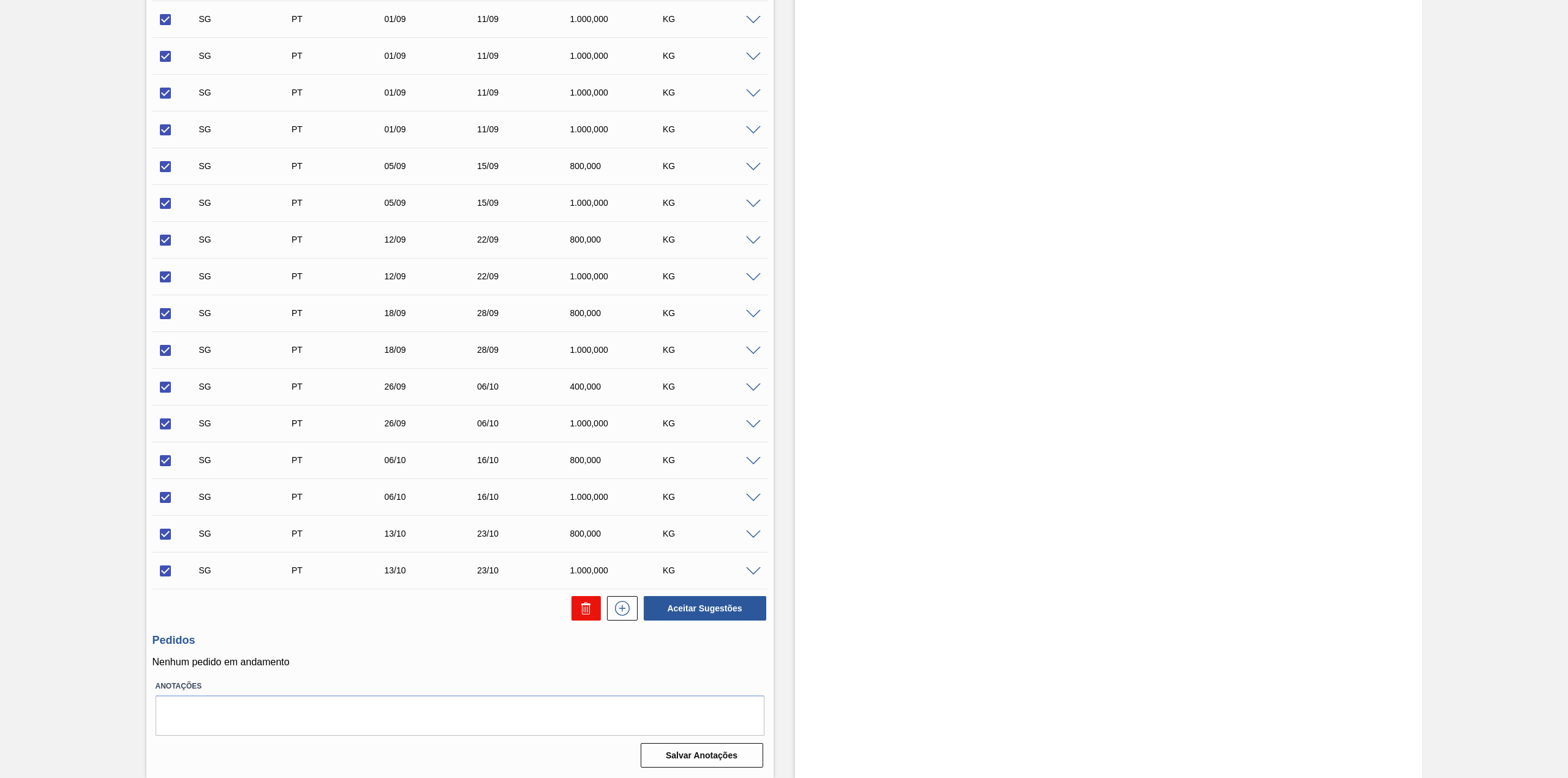
checkbox input "false"
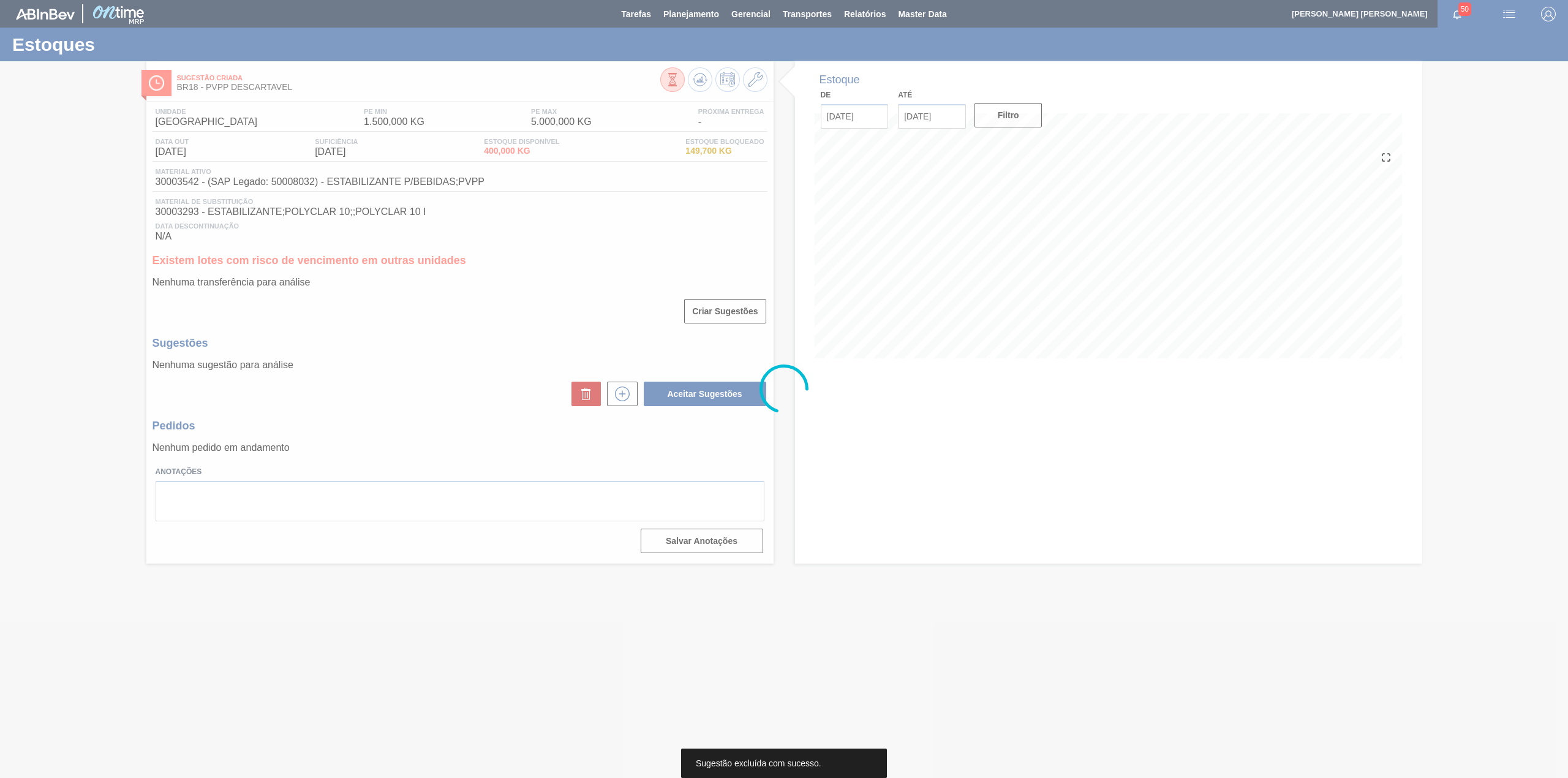
scroll to position [0, 0]
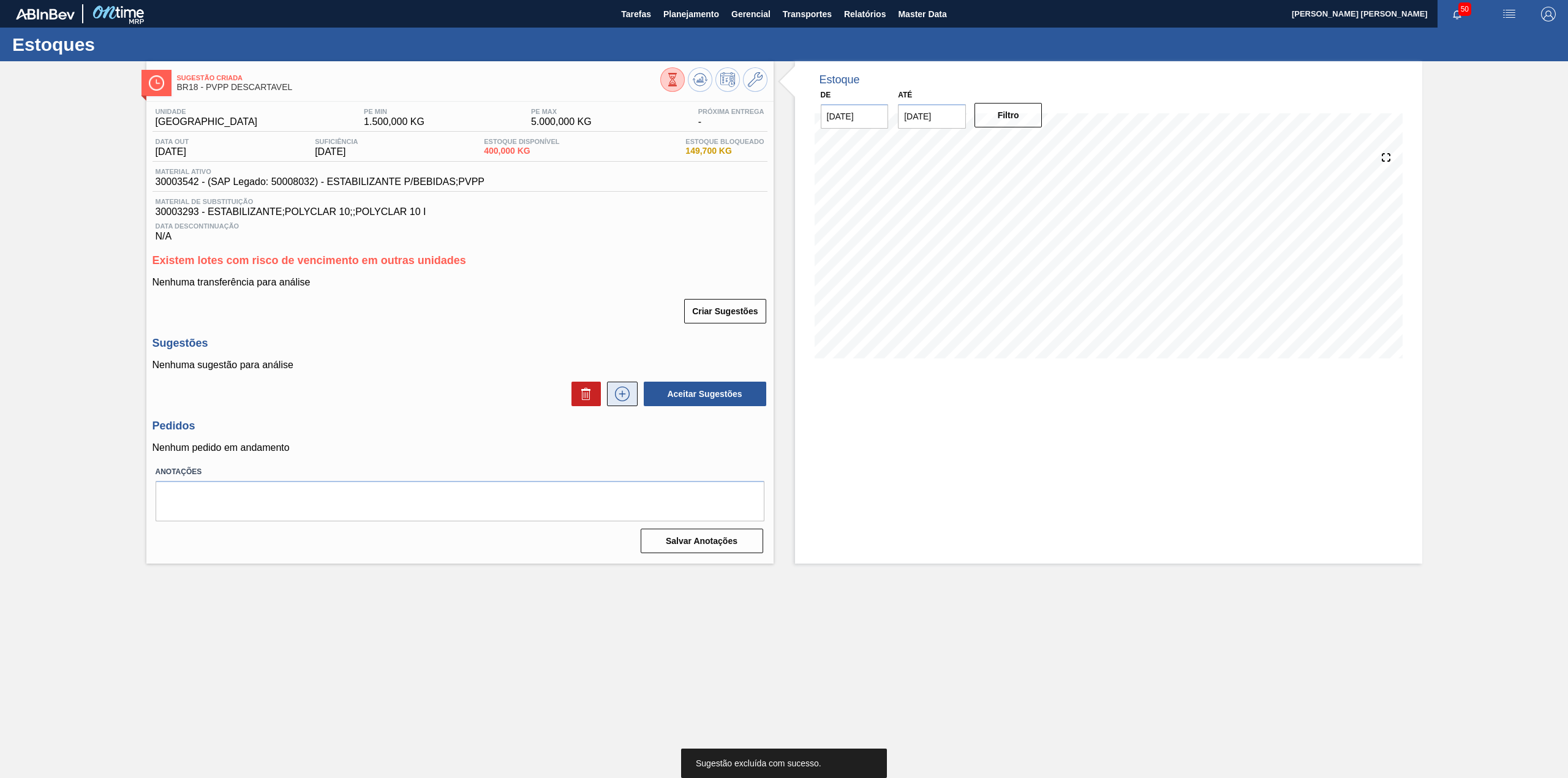
click at [614, 397] on icon at bounding box center [621, 394] width 19 height 15
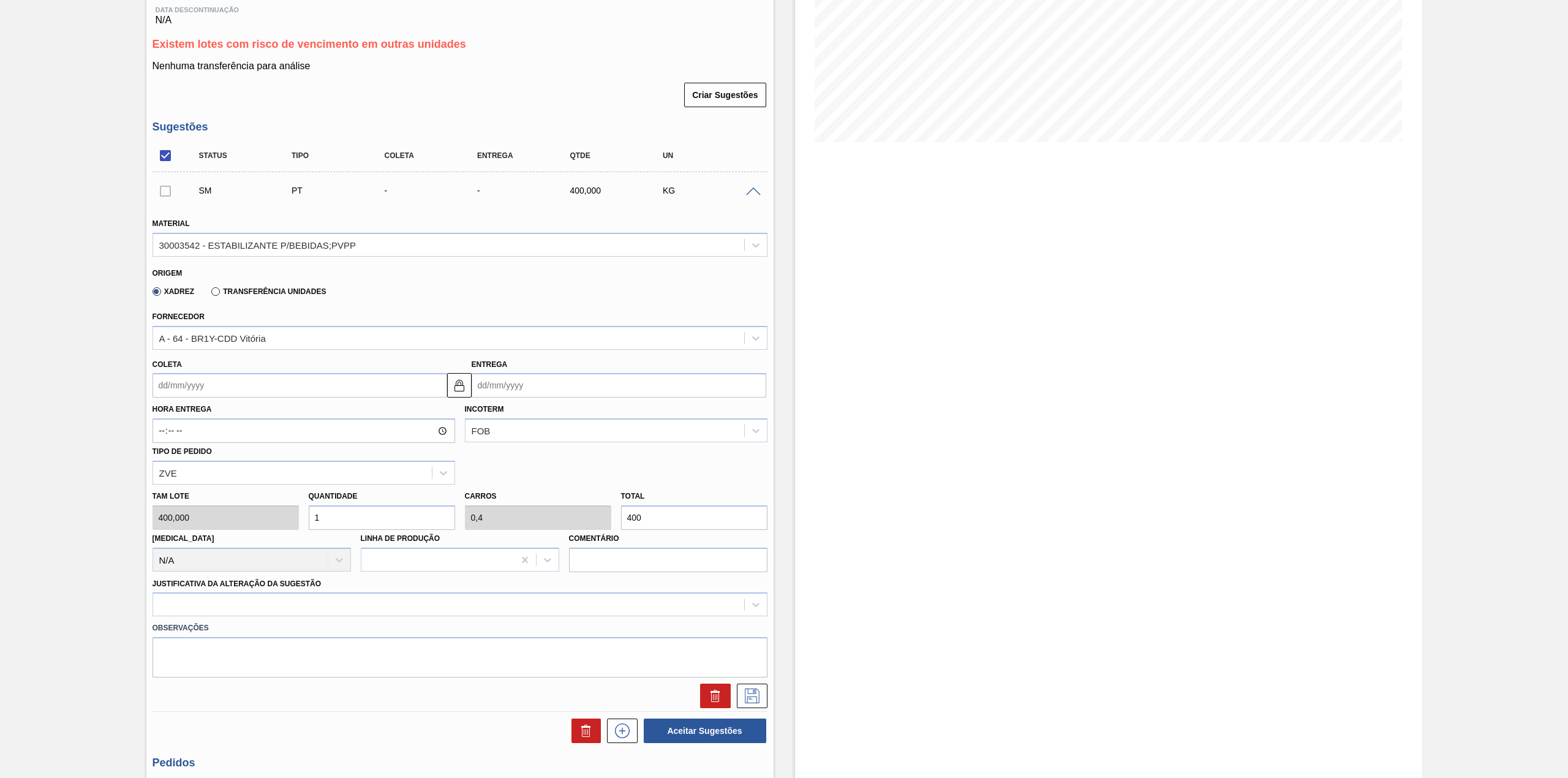
scroll to position [245, 0]
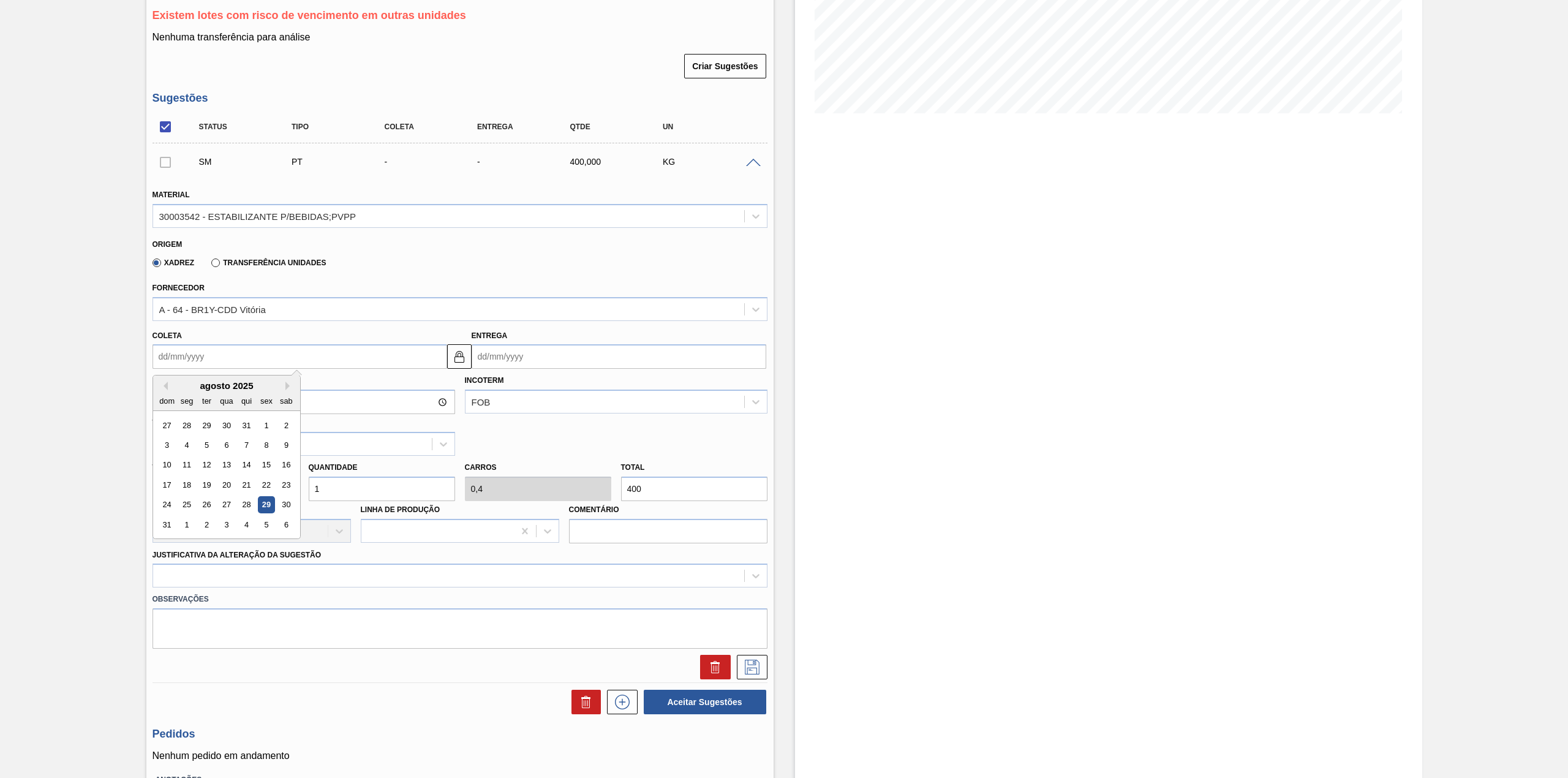
click at [239, 361] on input "Coleta" at bounding box center [300, 356] width 295 height 24
click at [186, 526] on div "1" at bounding box center [186, 525] width 17 height 17
type input "[DATE]"
click at [254, 275] on div "Origem Xadrez Transferência Unidades" at bounding box center [460, 254] width 625 height 45
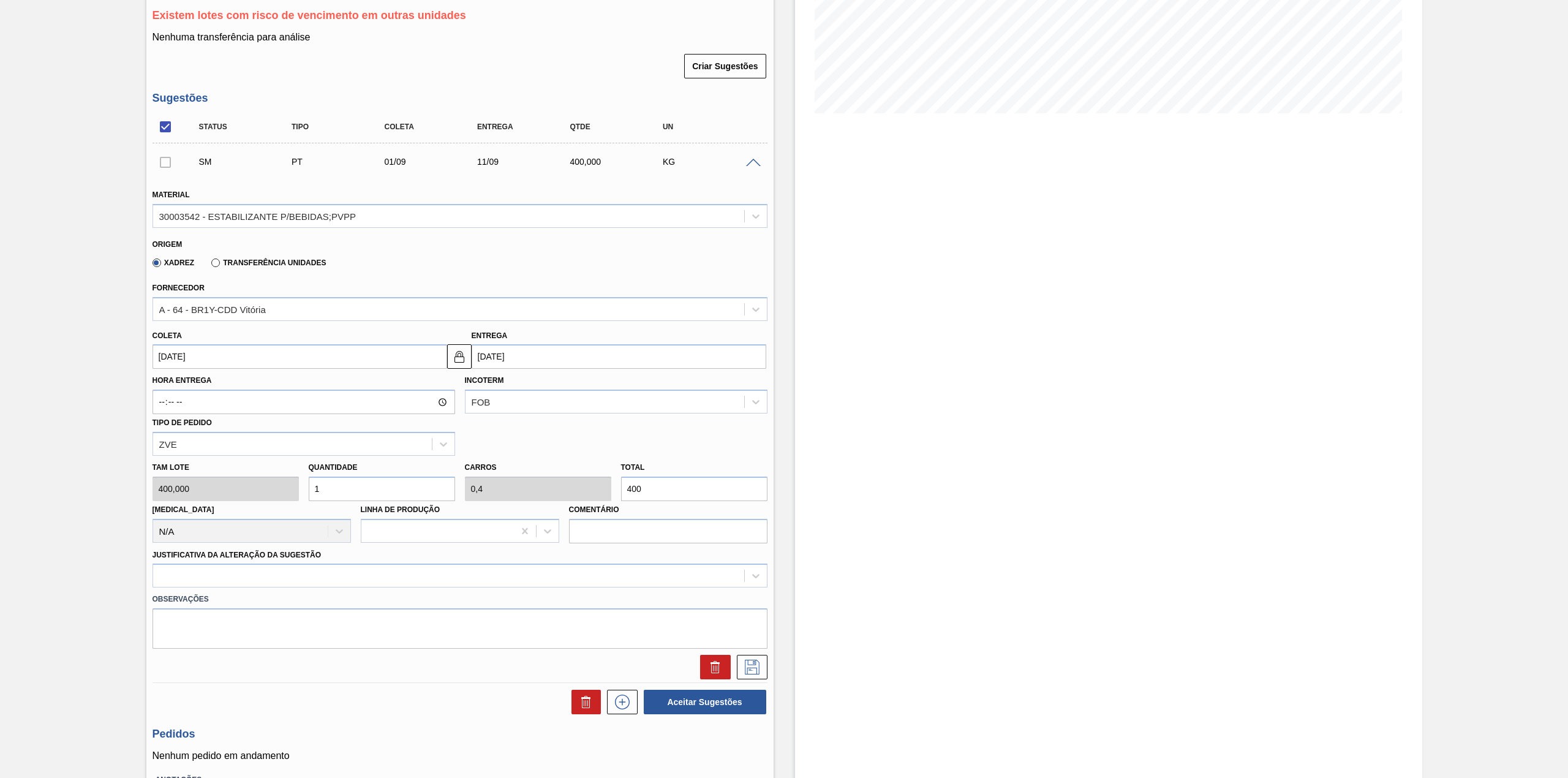
click at [251, 266] on label "Transferência Unidades" at bounding box center [269, 263] width 114 height 8
click at [209, 265] on input "Transferência Unidades" at bounding box center [209, 265] width 0 height 0
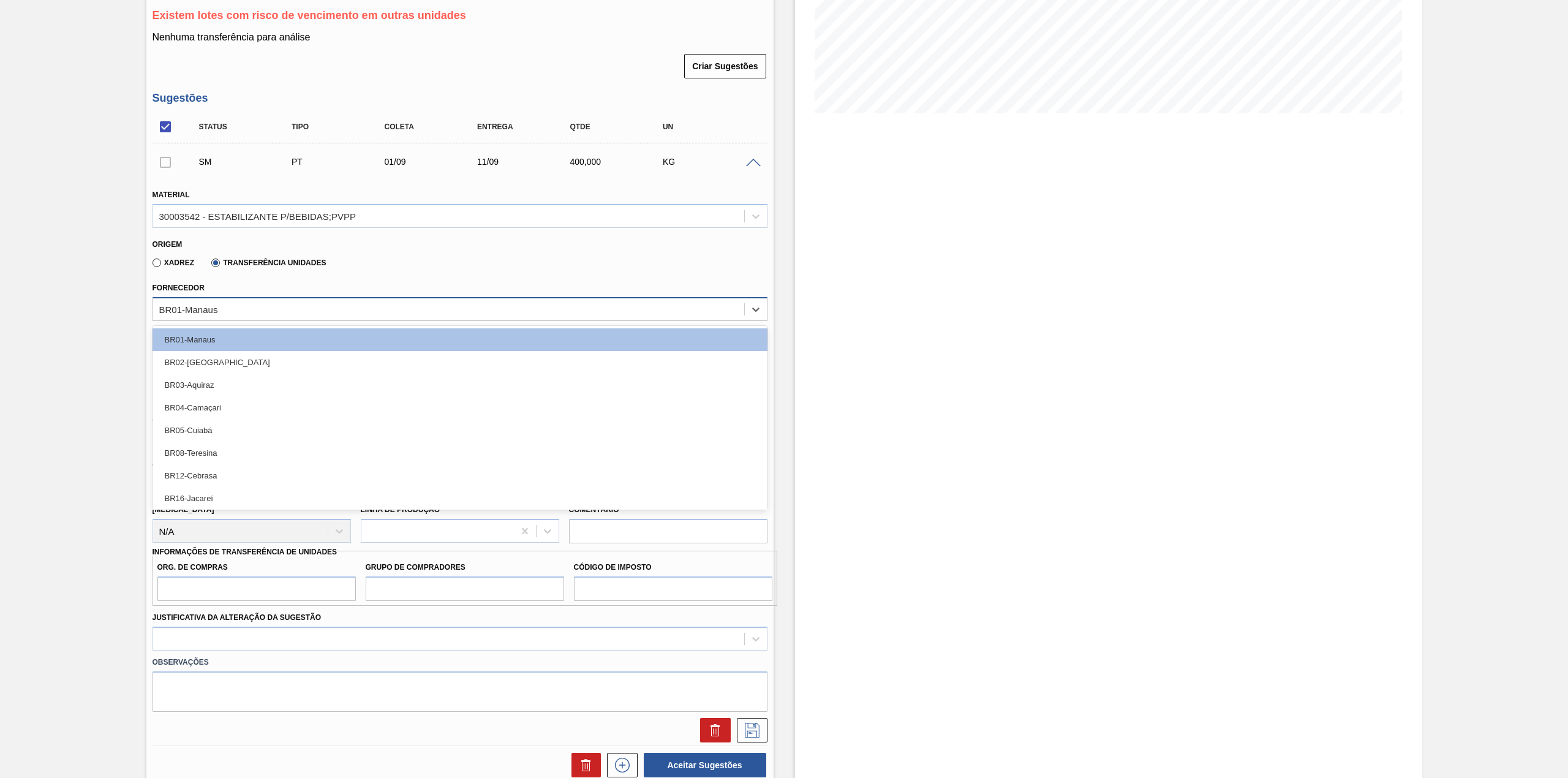
click at [241, 305] on div "BR01-Manaus" at bounding box center [448, 308] width 591 height 18
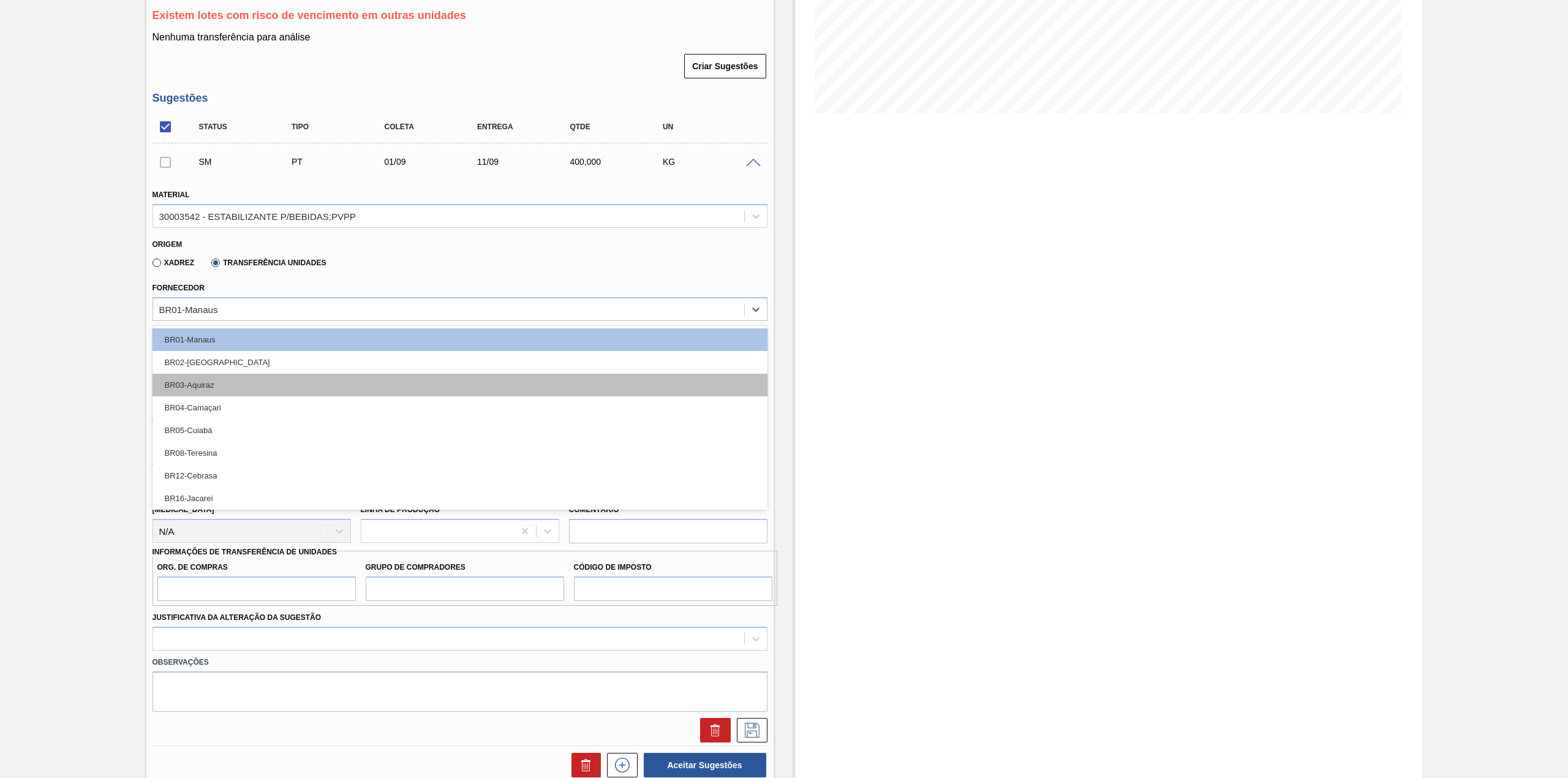
click at [245, 385] on div "BR03-Aquiraz" at bounding box center [460, 385] width 615 height 23
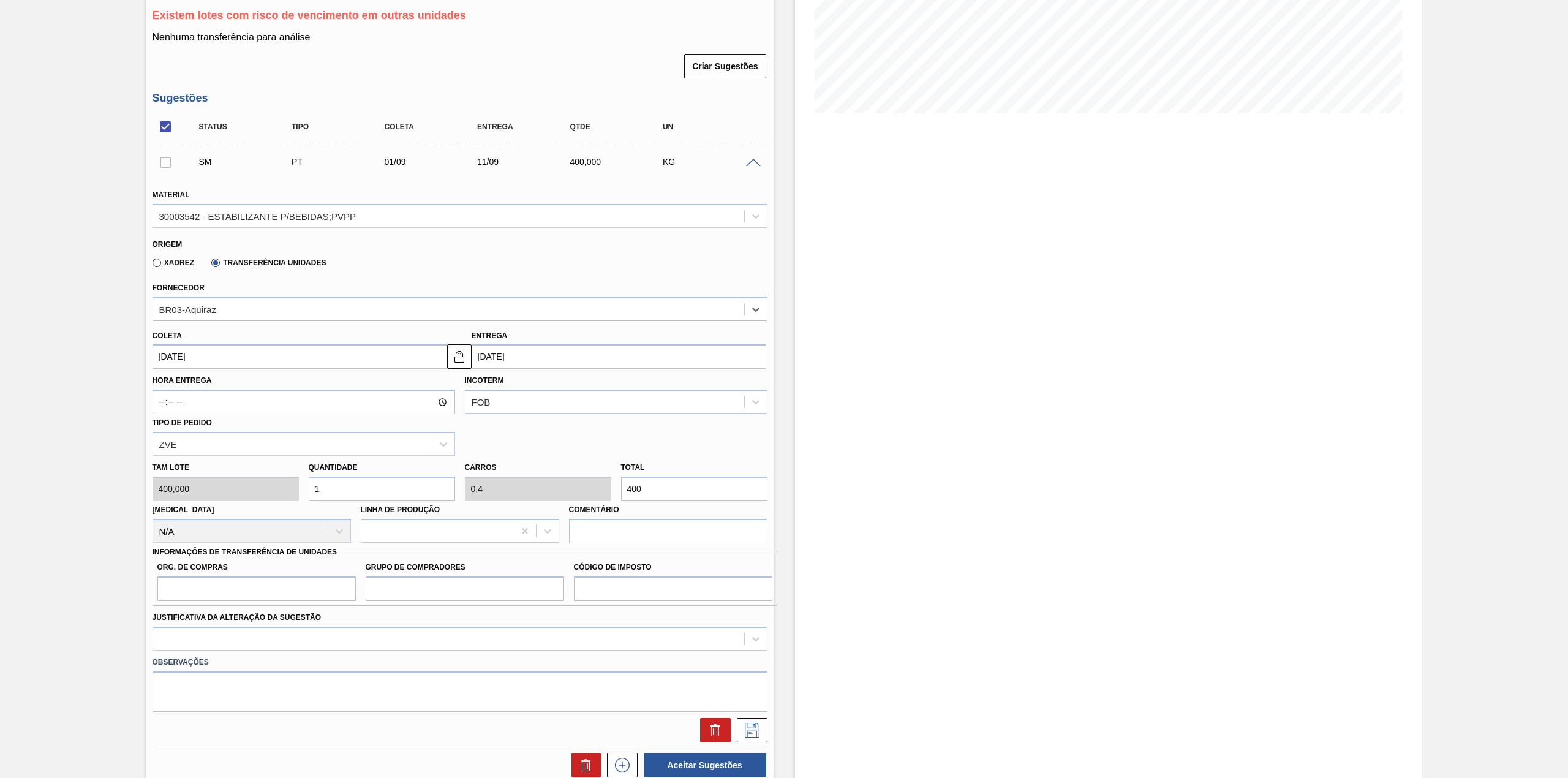
click at [329, 499] on input "1" at bounding box center [382, 489] width 146 height 24
type input "7"
type input "2,8"
type input "2.800"
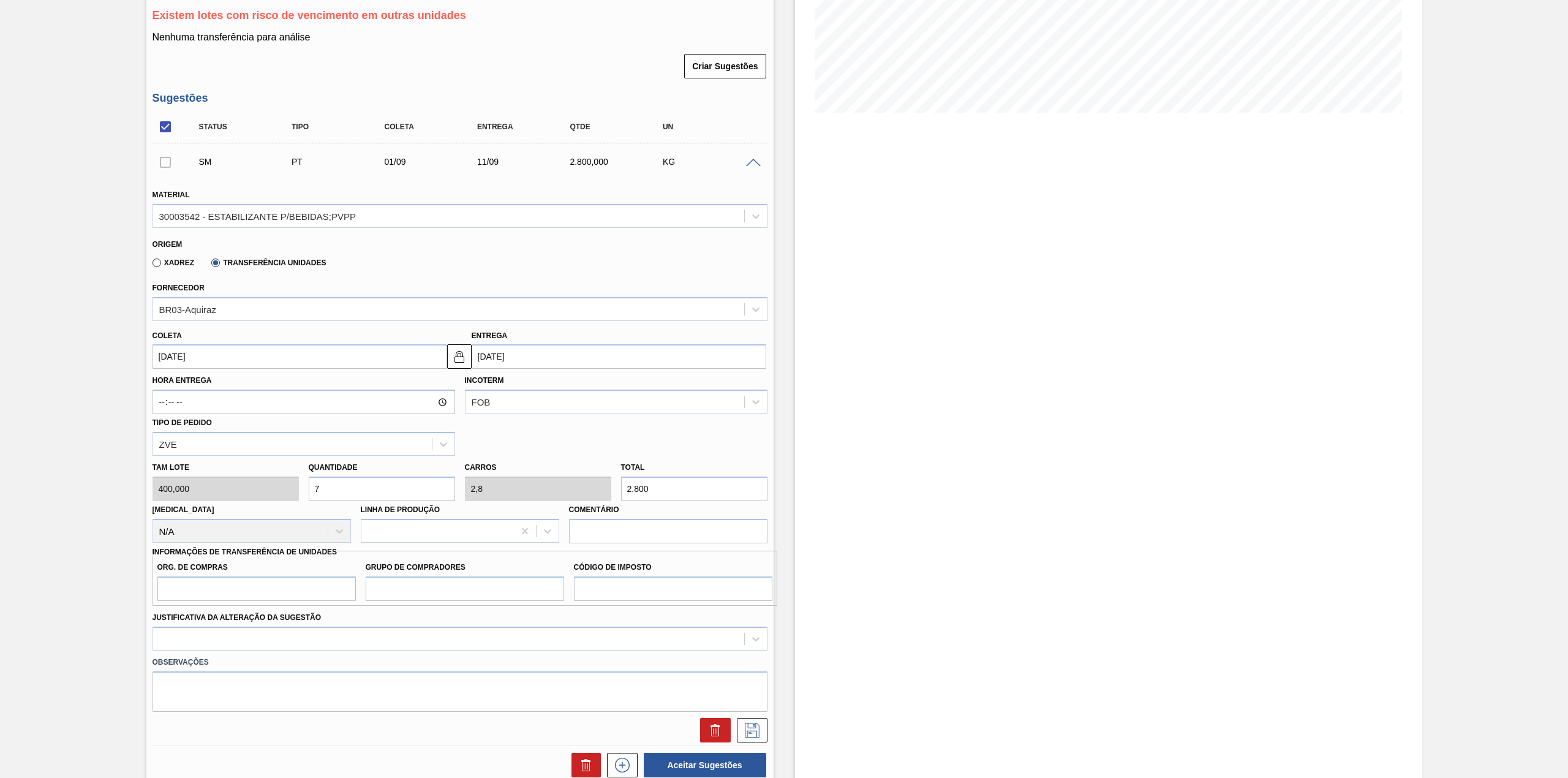
type input "70"
type input "28"
type input "28.000"
type input "700"
type input "280"
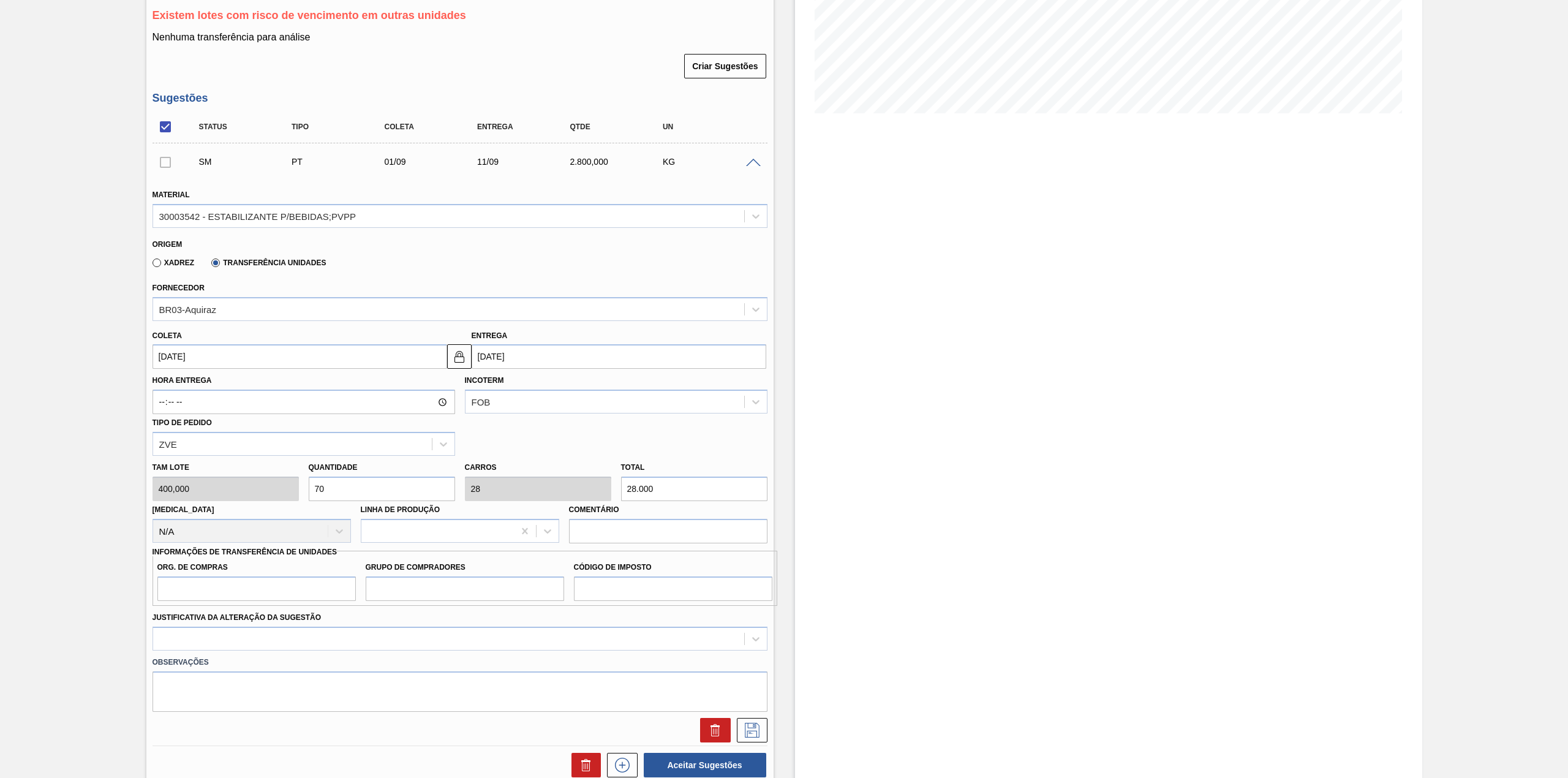
type input "280.000"
type input "700"
click at [408, 467] on div "Quantidade 700" at bounding box center [382, 480] width 146 height 42
click at [400, 491] on input "700" at bounding box center [382, 489] width 146 height 24
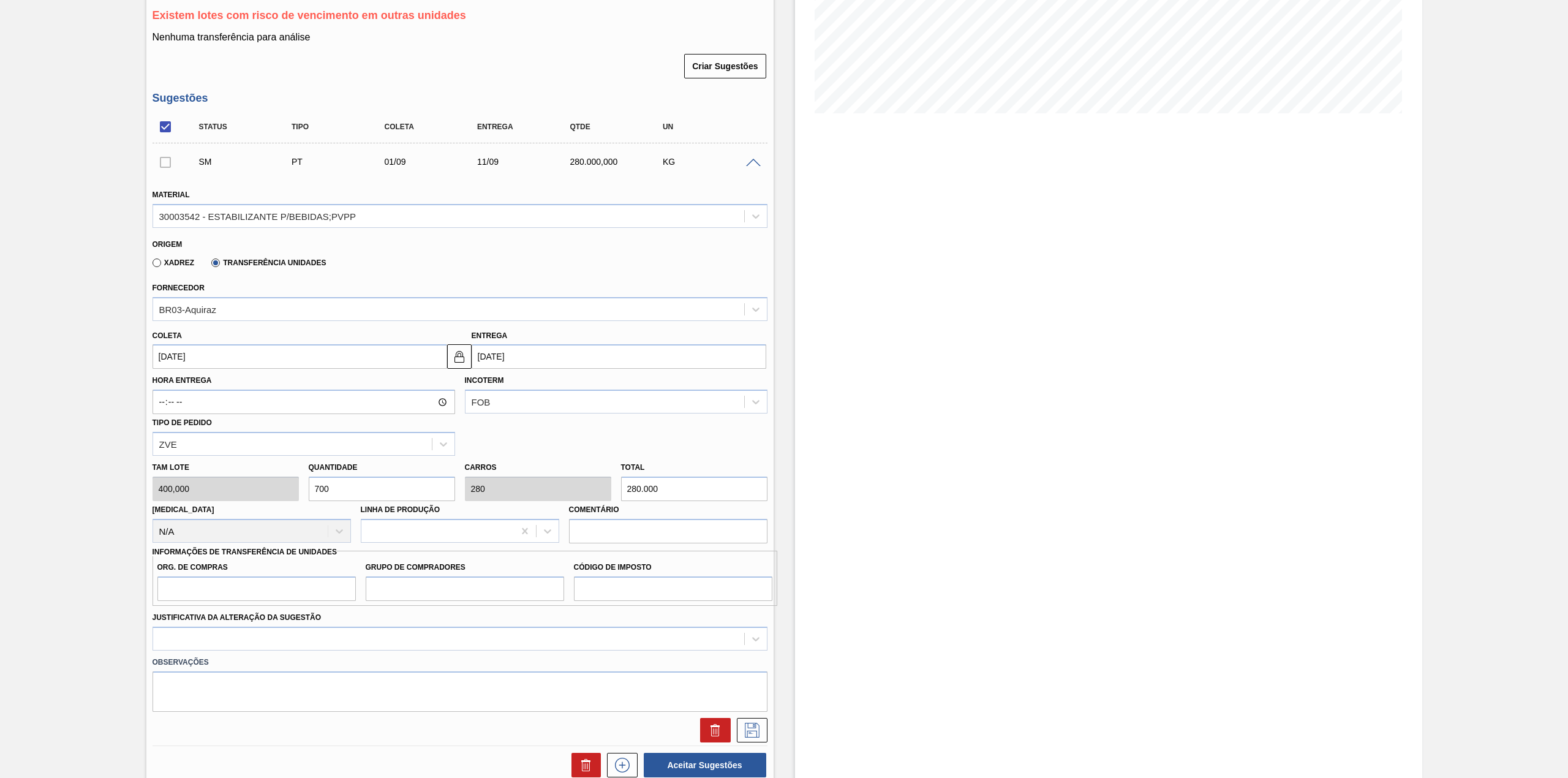
type input "0"
click at [644, 491] on input "0" at bounding box center [695, 489] width 146 height 24
type input "0"
type input "0,018"
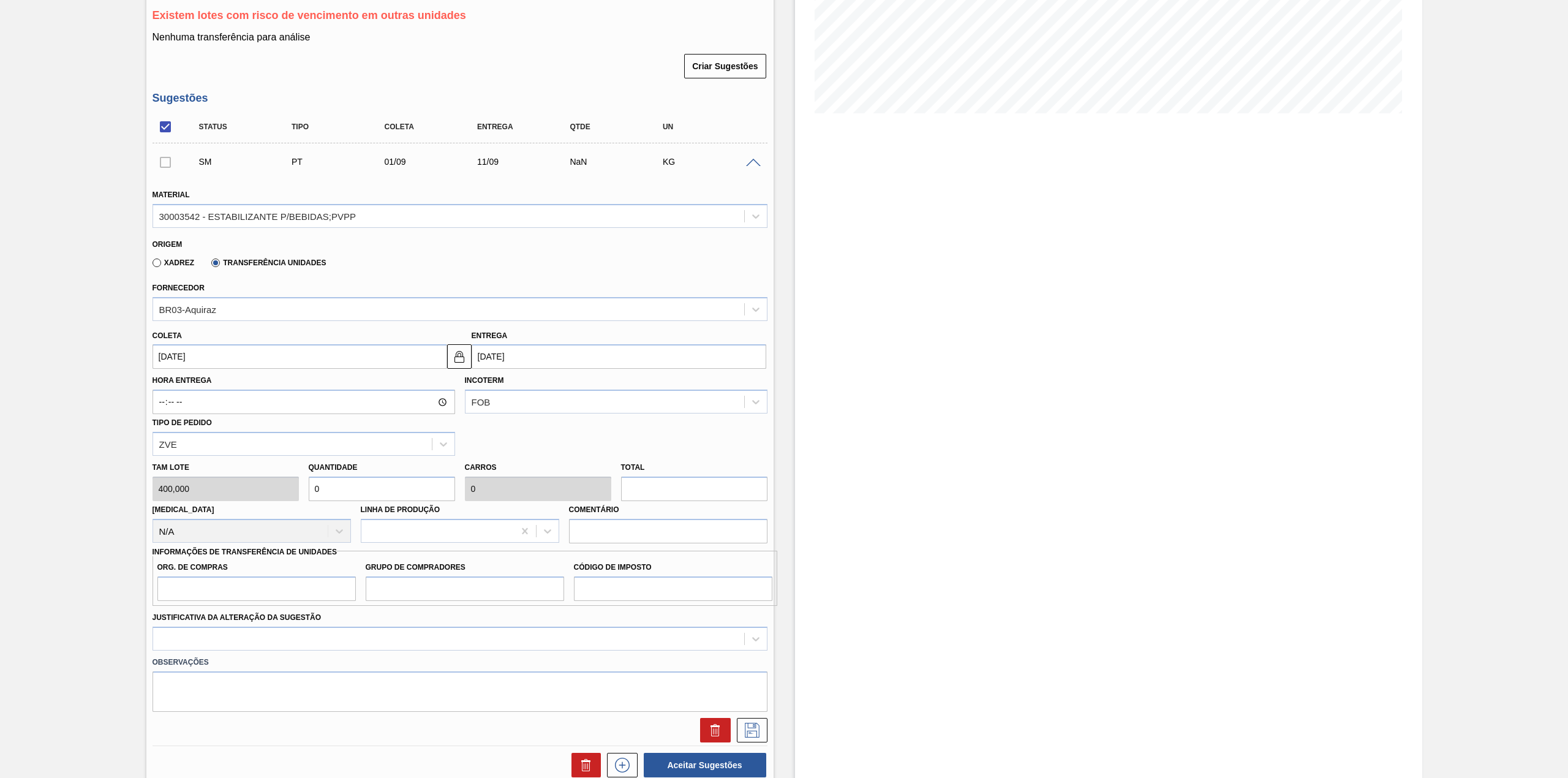
type input "0,007"
type input "7"
type input "0,175"
type input "0,07"
type input "70"
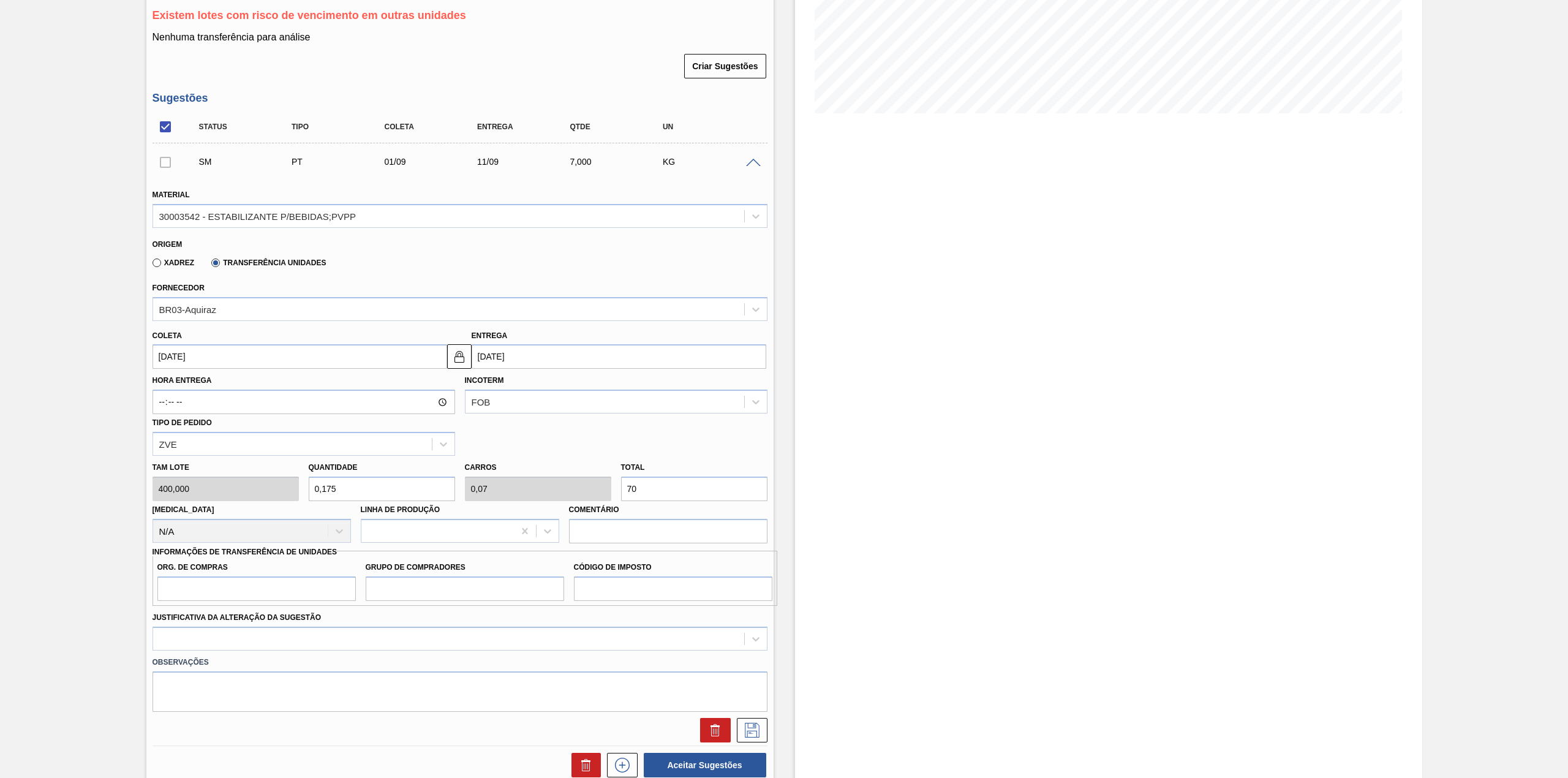
type input "1,75"
type input "0,7"
type input "700"
click at [472, 566] on label "Grupo de Compradores" at bounding box center [464, 567] width 198 height 18
click at [472, 576] on input "Grupo de Compradores" at bounding box center [464, 588] width 198 height 24
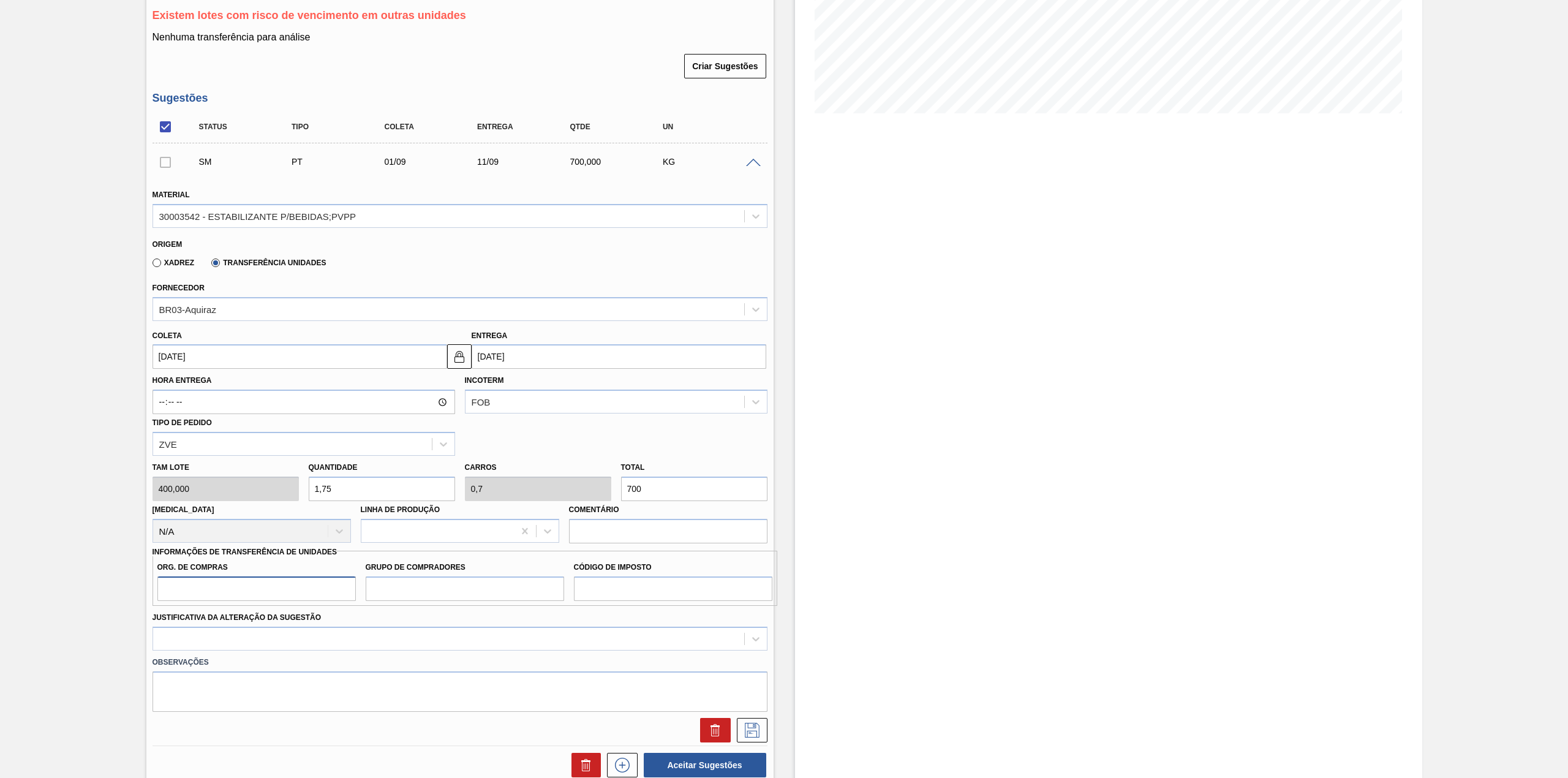
click at [331, 595] on input "Org. de Compras" at bounding box center [256, 588] width 198 height 24
type input "BR00"
drag, startPoint x: 395, startPoint y: 602, endPoint x: 406, endPoint y: 620, distance: 21.1
click at [395, 602] on input "Grupo de Compradores" at bounding box center [464, 588] width 198 height 24
type input "A01"
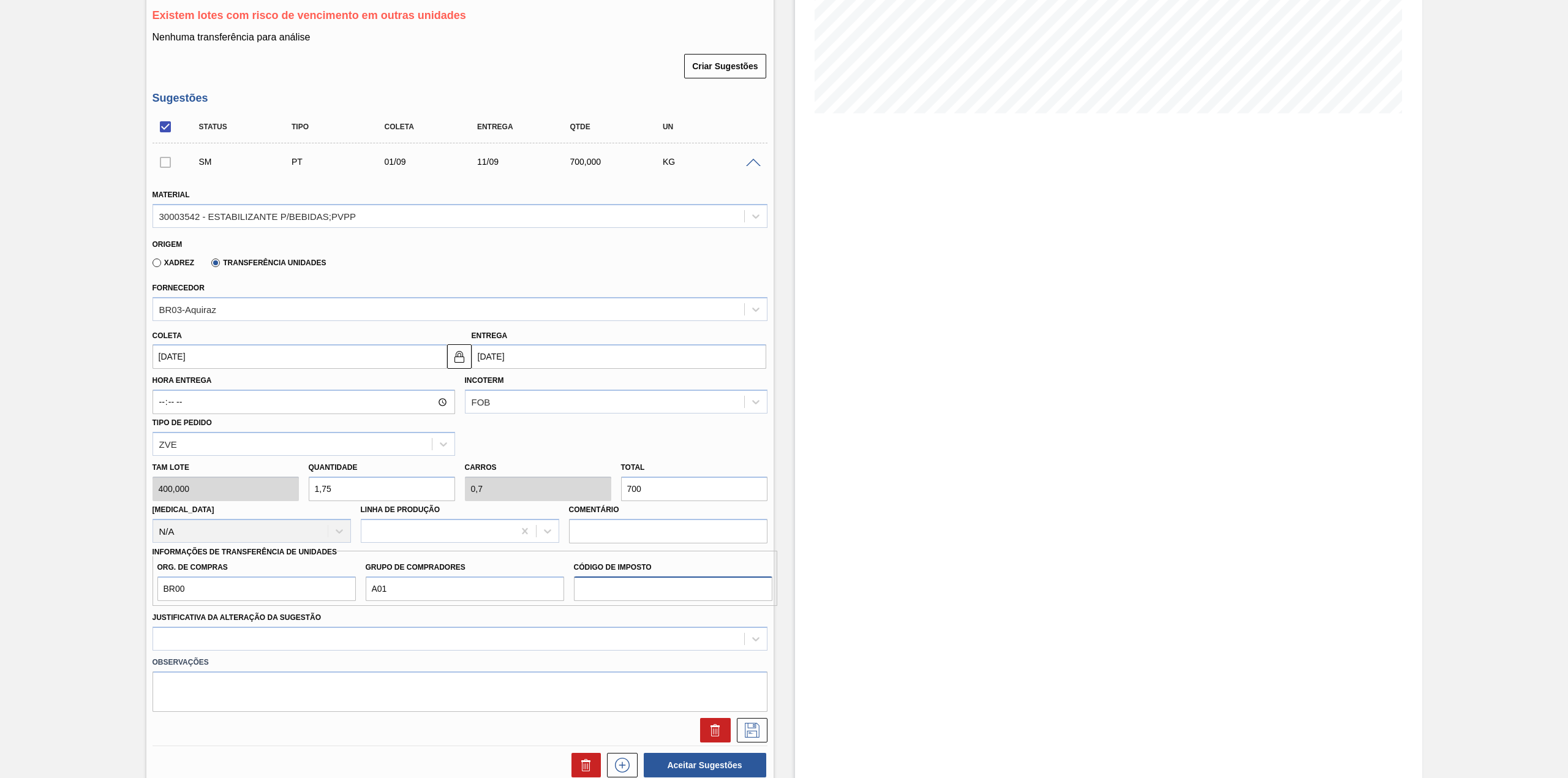
click at [584, 591] on input "Código de Imposto" at bounding box center [673, 588] width 198 height 24
click at [599, 603] on div "Org. de Compras BR00 Grupo de Compradores A01 Código de Imposto" at bounding box center [465, 579] width 625 height 55
click at [600, 597] on input "Código de Imposto" at bounding box center [673, 588] width 198 height 24
type input "B"
type input "I1"
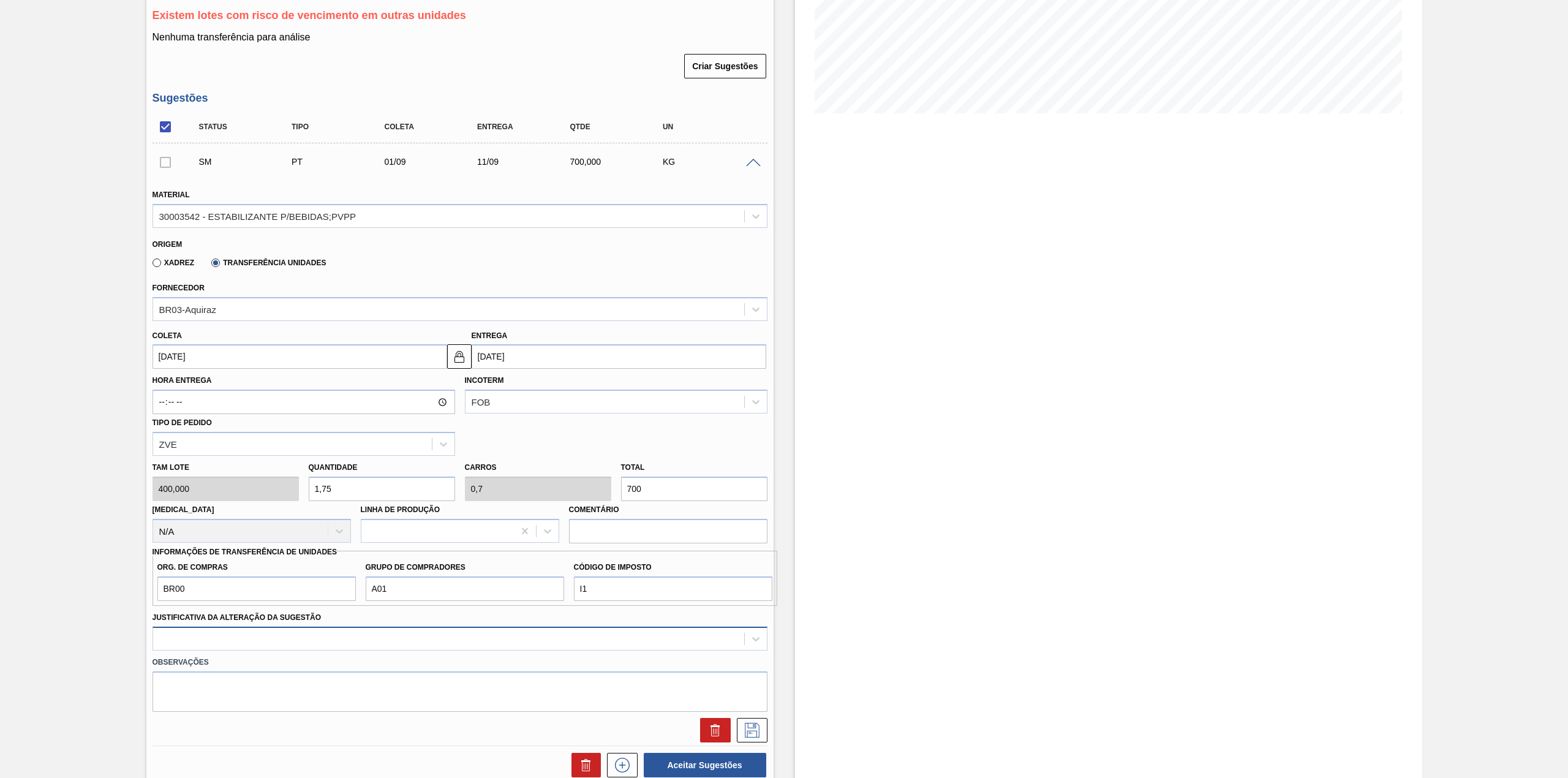
click at [527, 628] on div at bounding box center [460, 639] width 615 height 24
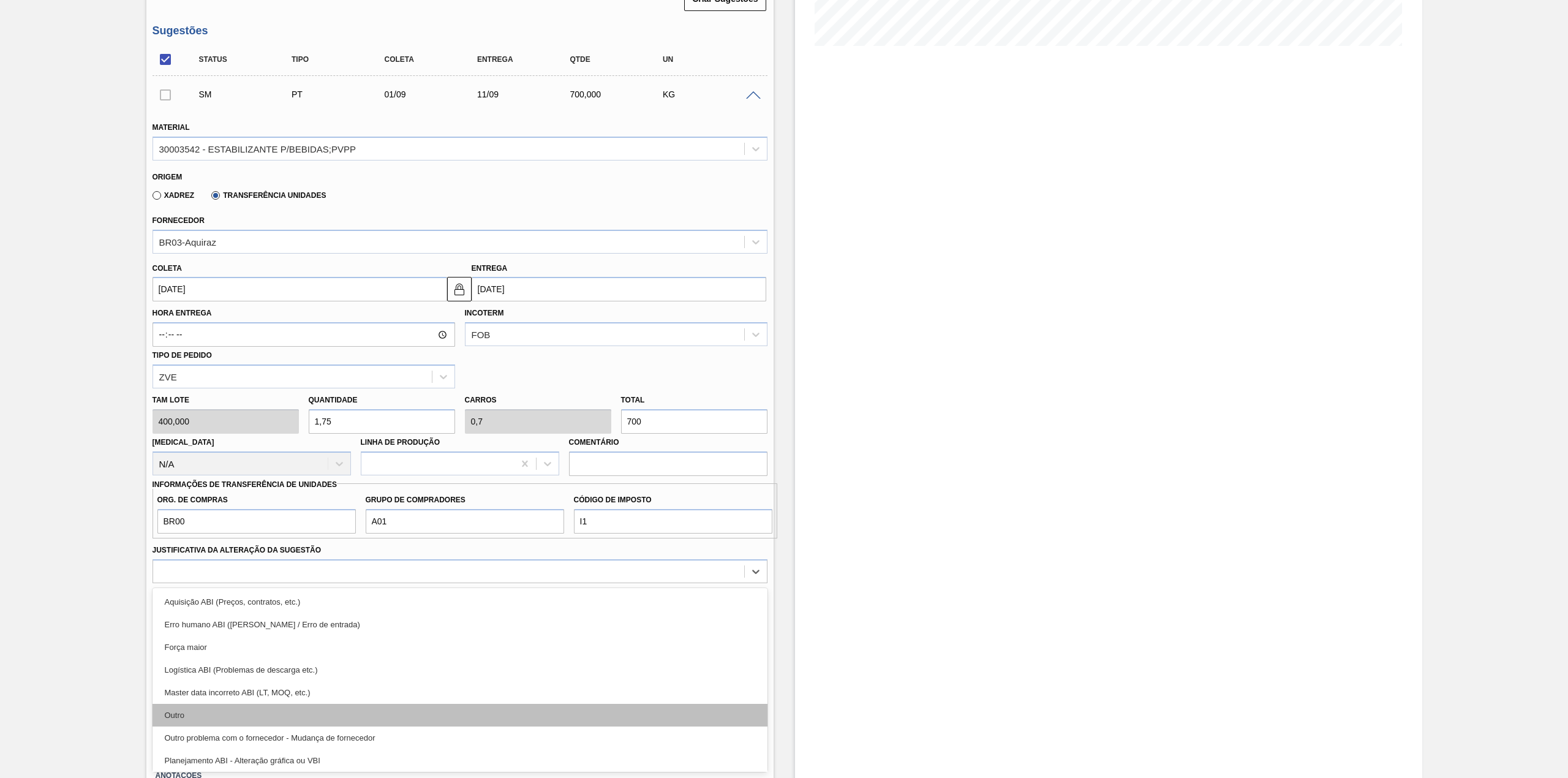
click at [289, 706] on div "Outro" at bounding box center [460, 715] width 615 height 23
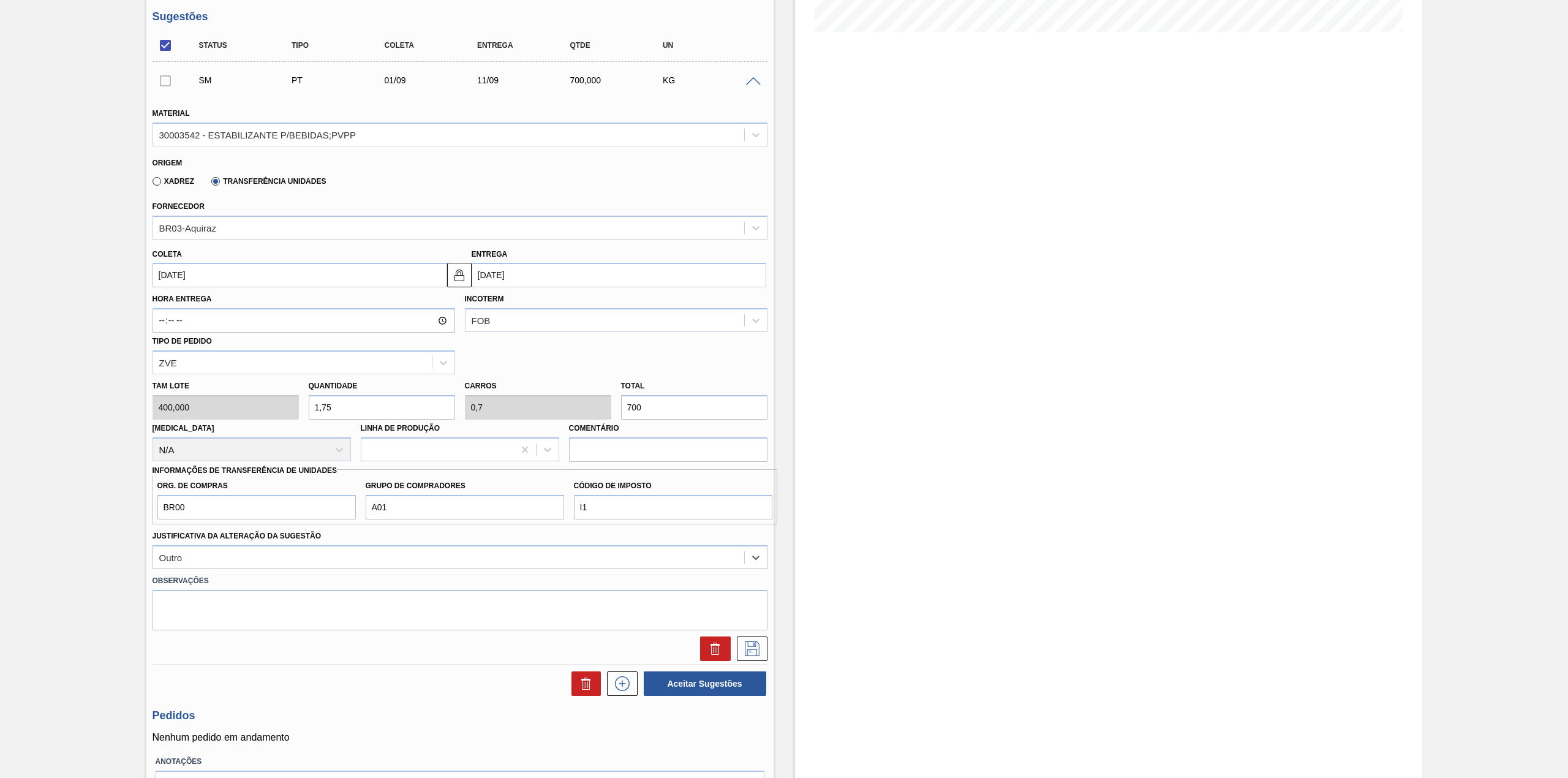
scroll to position [402, 0]
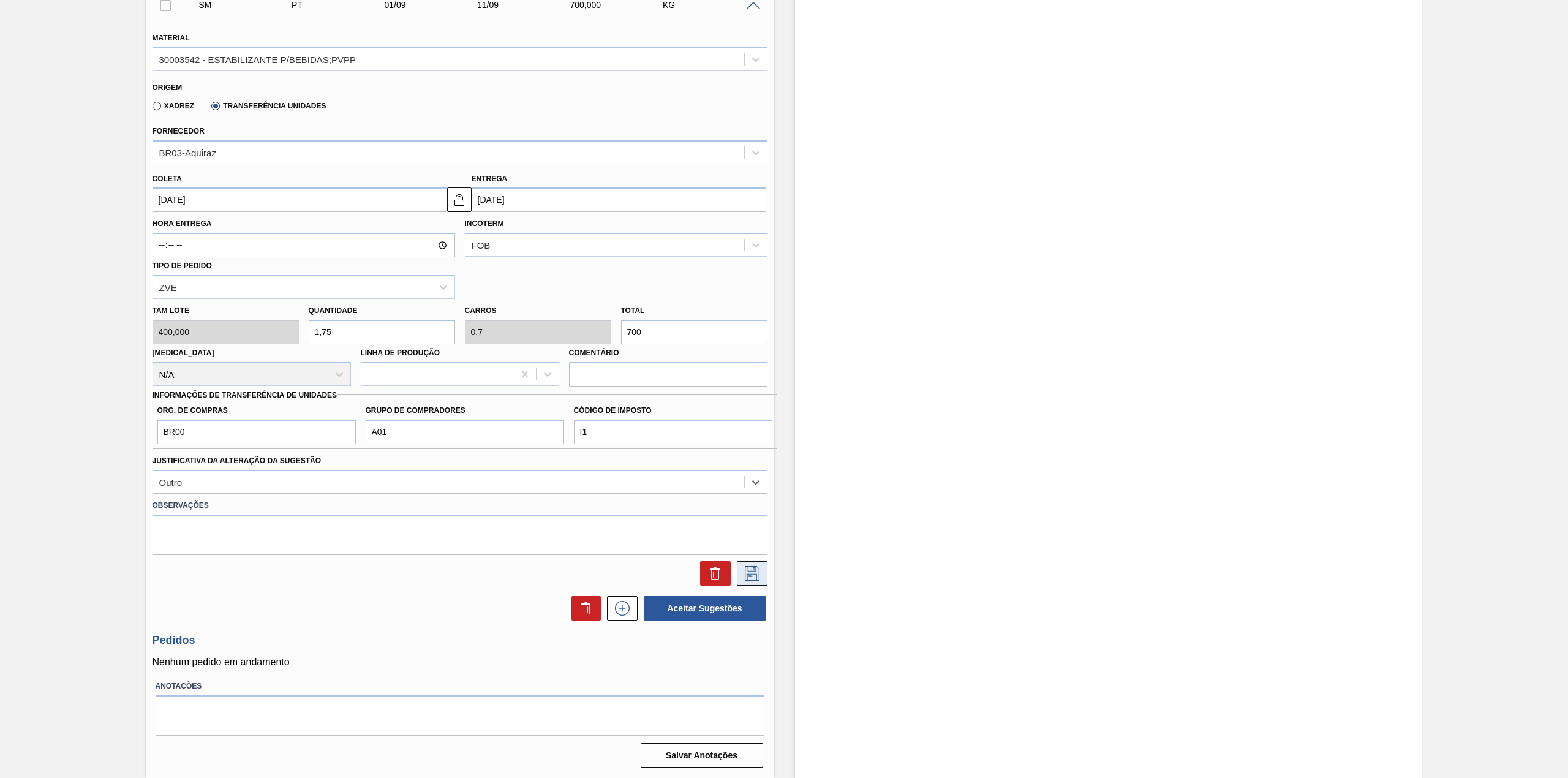
click at [758, 570] on icon at bounding box center [753, 574] width 15 height 15
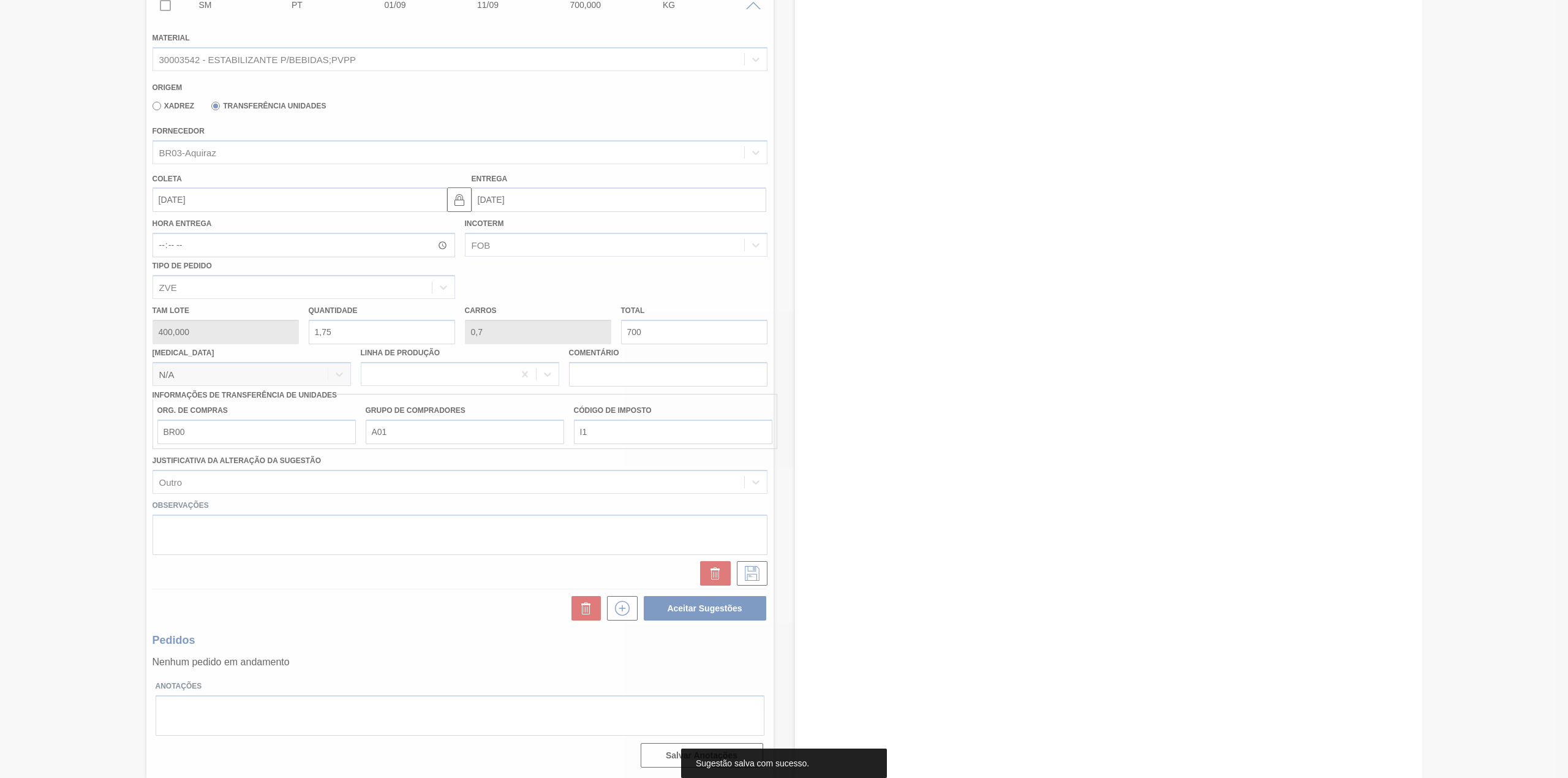
scroll to position [0, 0]
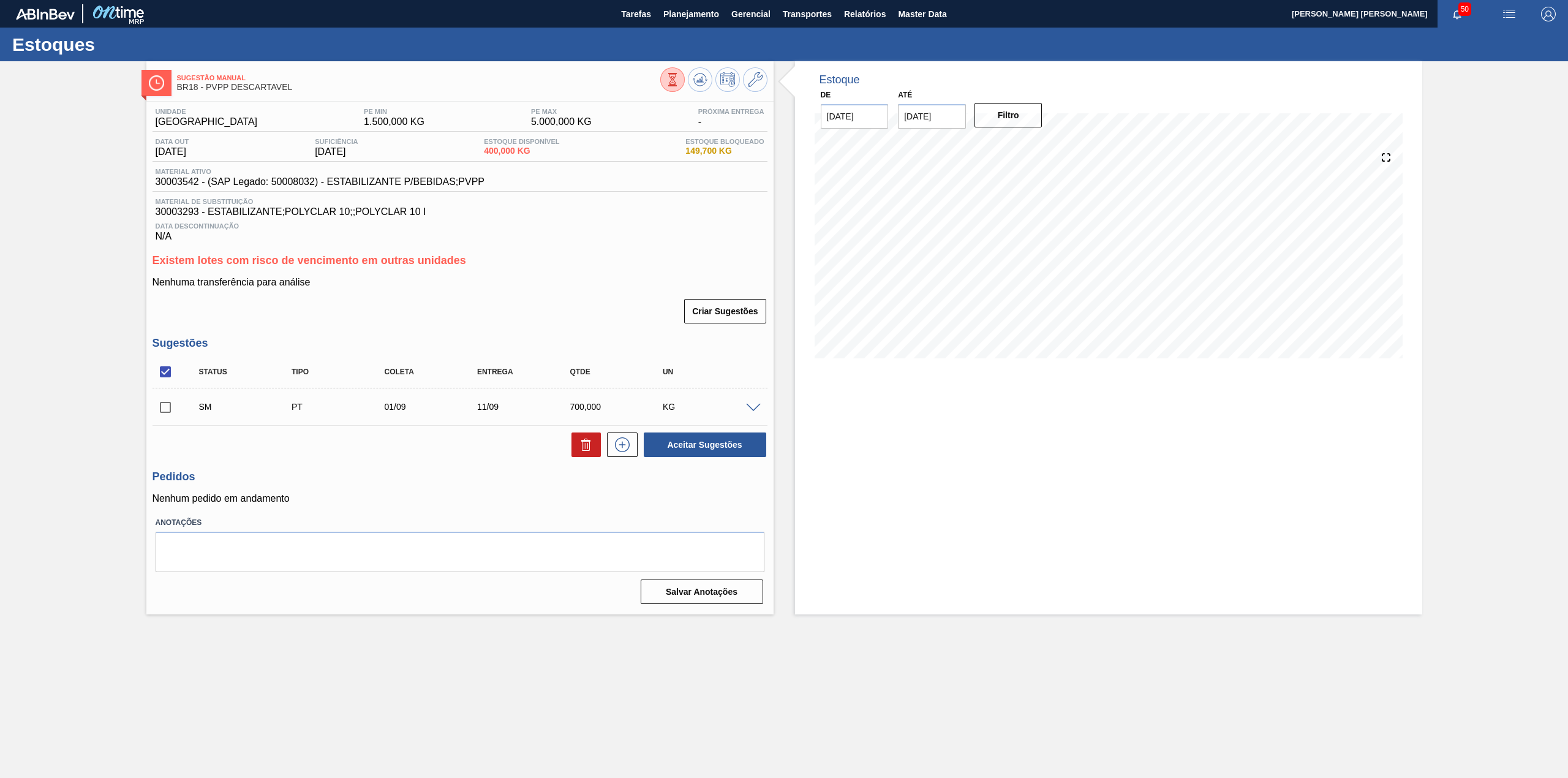
click at [753, 411] on span at bounding box center [753, 408] width 15 height 9
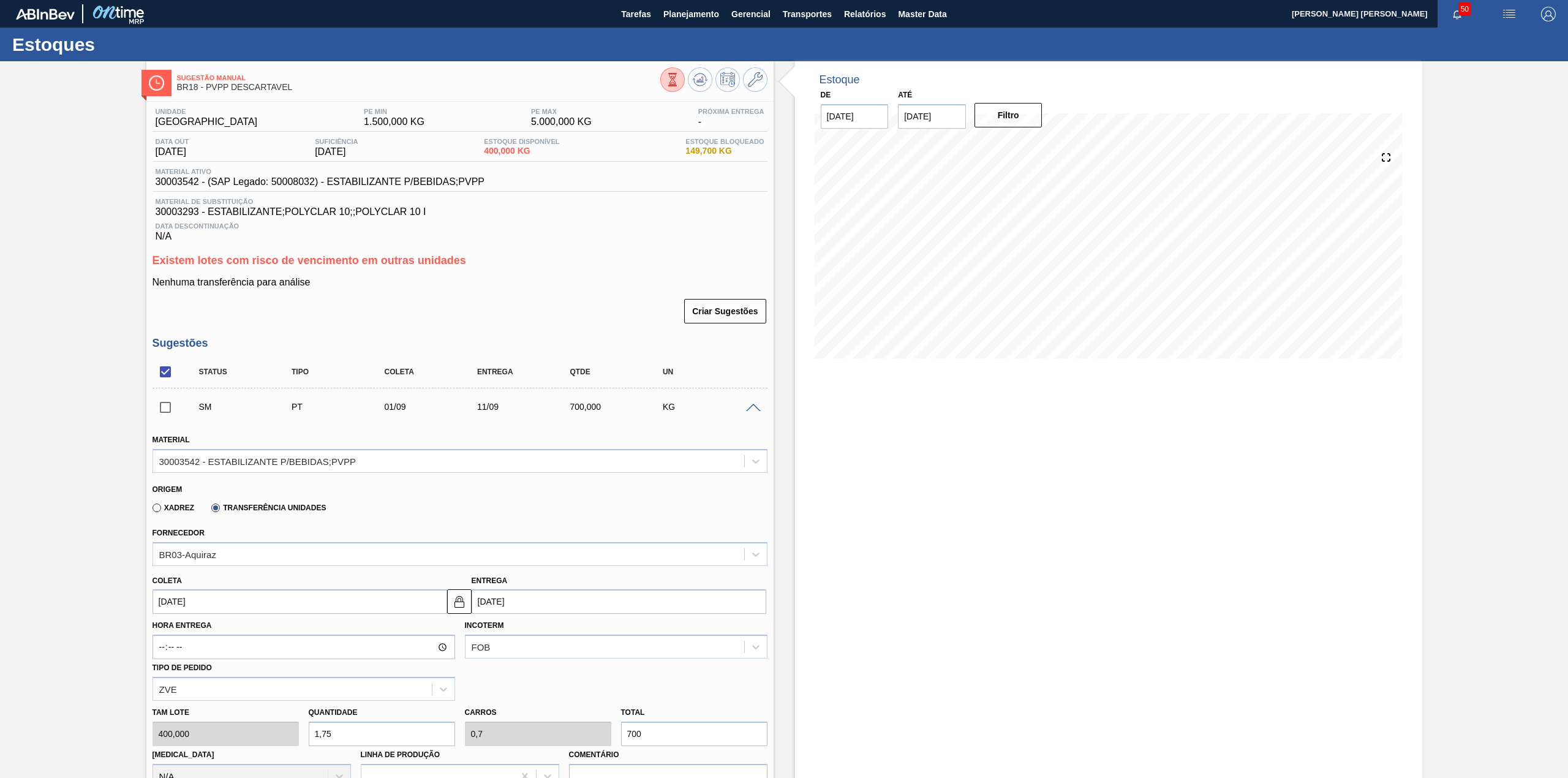
click at [753, 411] on span at bounding box center [753, 408] width 15 height 9
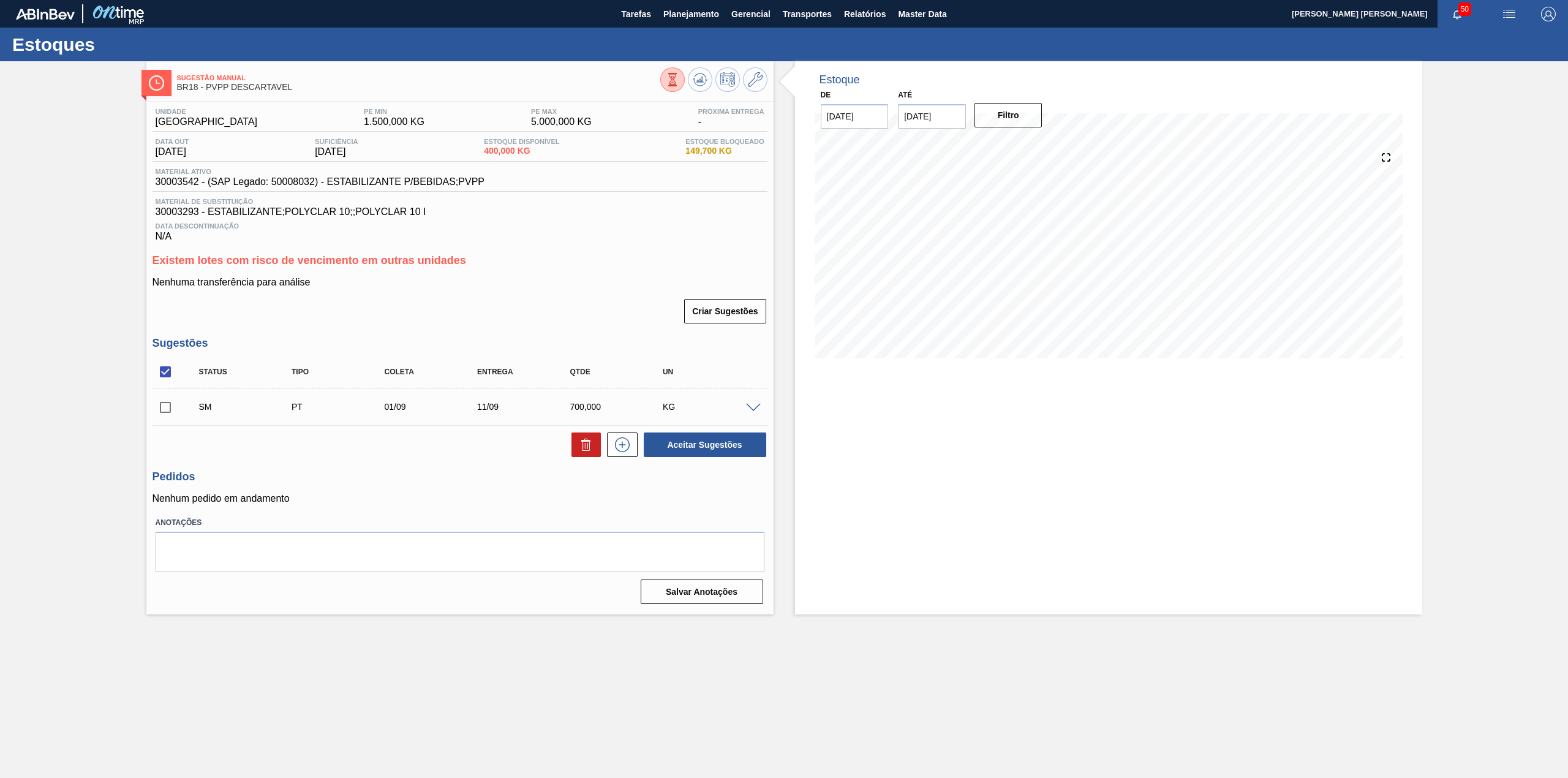
click at [166, 413] on input "checkbox" at bounding box center [165, 407] width 26 height 26
checkbox input "true"
click at [760, 408] on span at bounding box center [753, 408] width 15 height 9
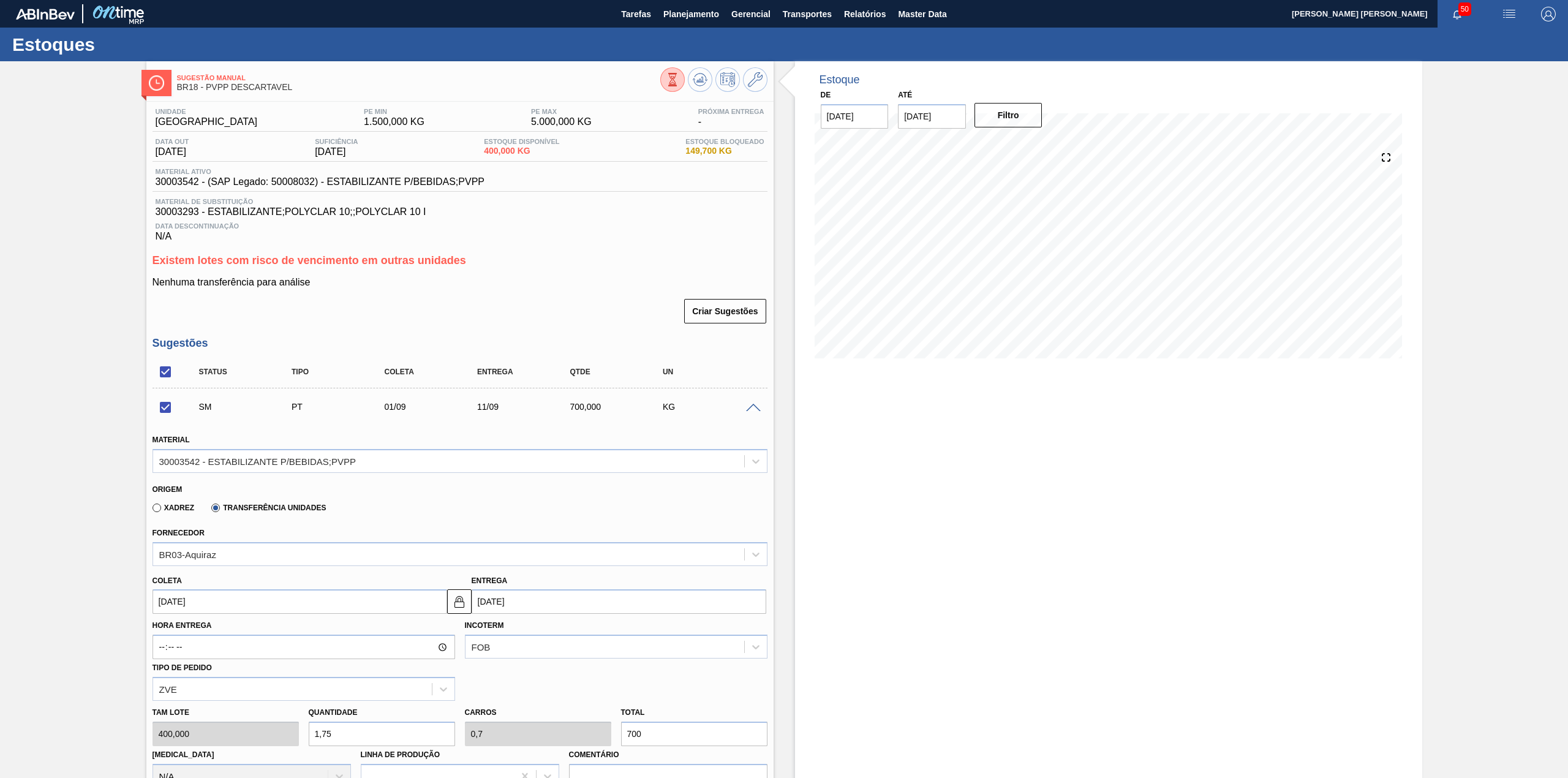
click at [760, 408] on div at bounding box center [755, 407] width 24 height 9
click at [751, 404] on div at bounding box center [755, 407] width 24 height 9
click at [751, 407] on span at bounding box center [753, 408] width 15 height 9
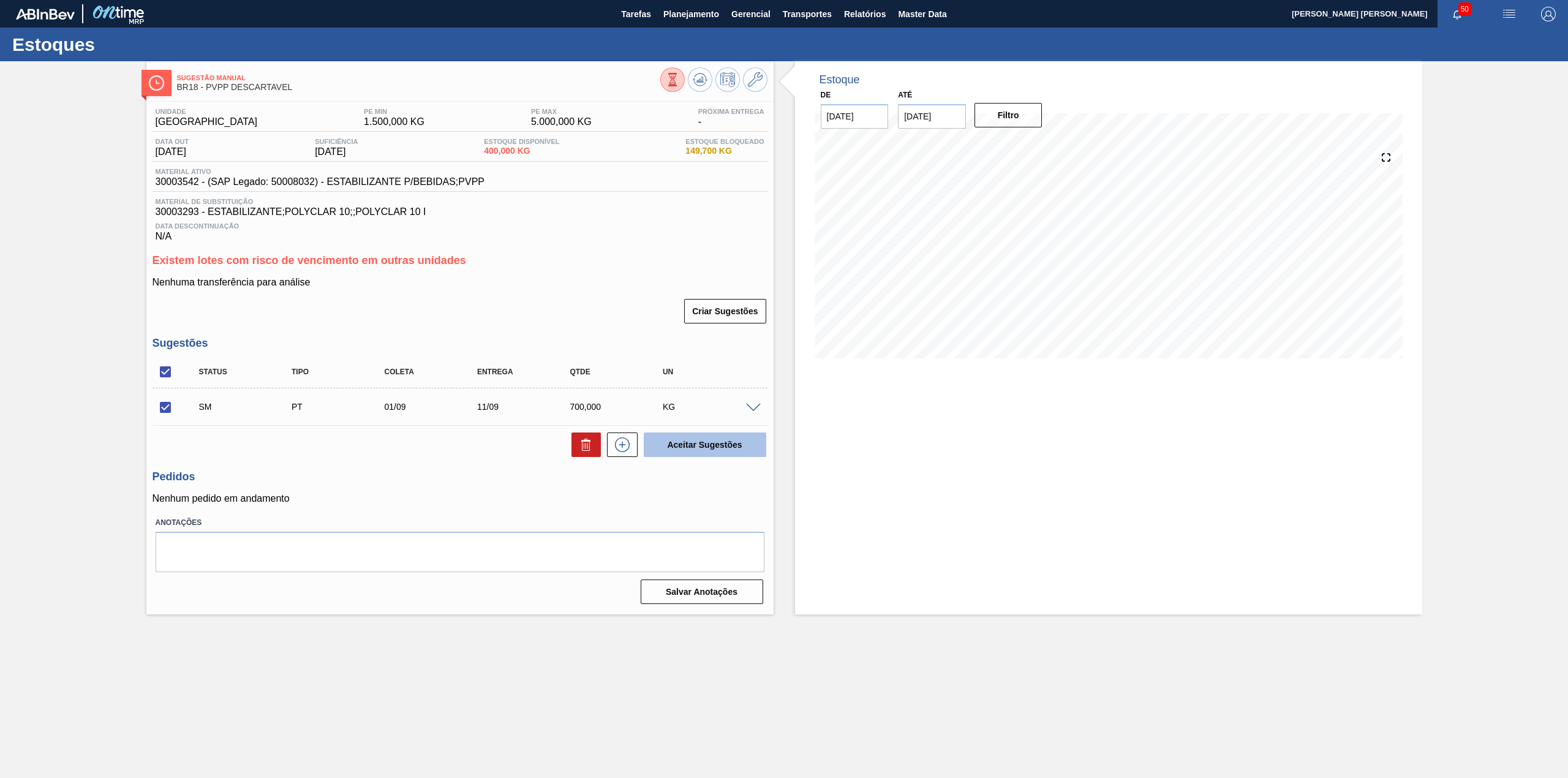
click at [719, 439] on button "Aceitar Sugestões" at bounding box center [705, 444] width 123 height 24
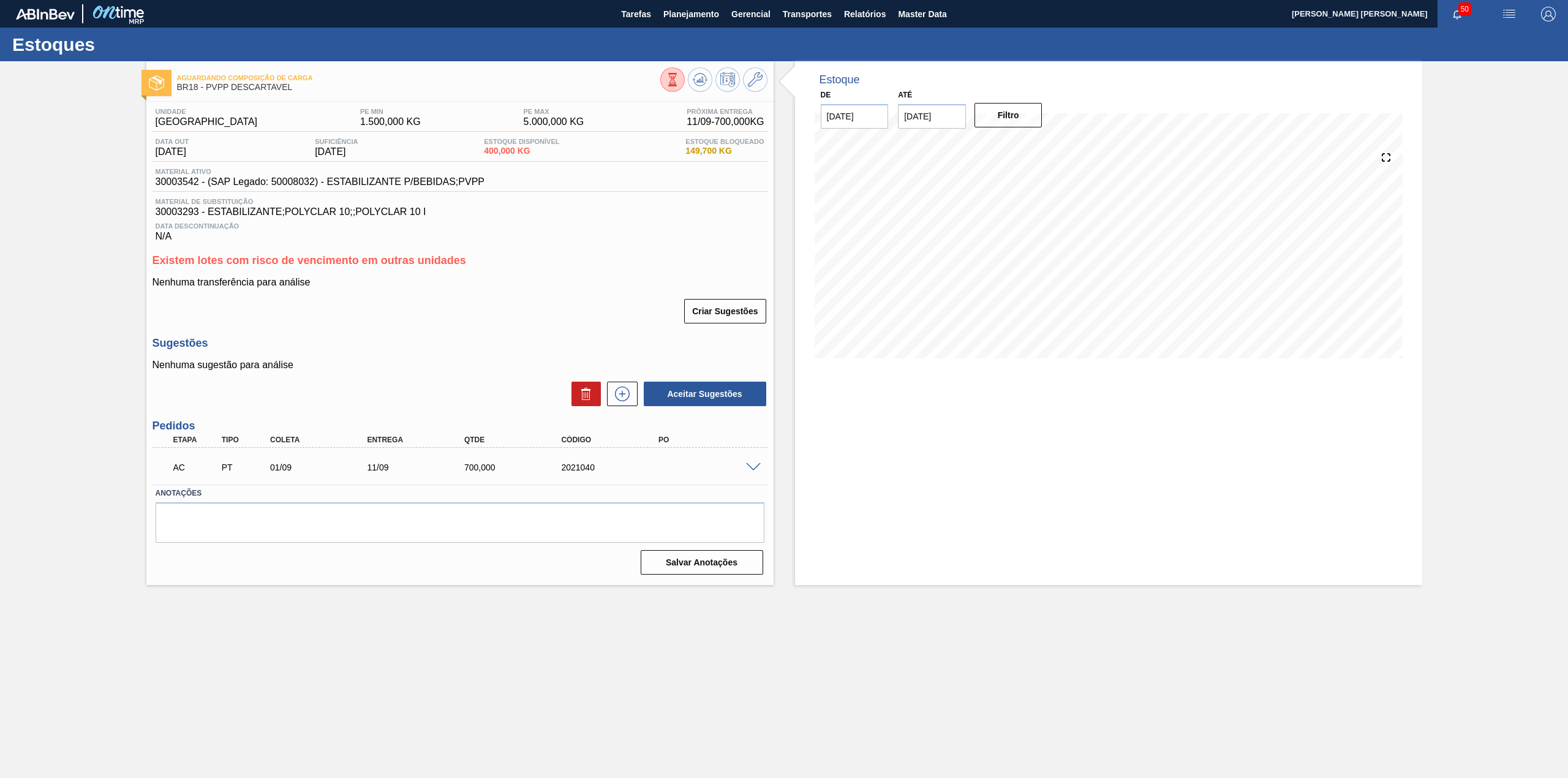
click at [753, 461] on div "AC PT 01/09 11/09 700,000 2021040" at bounding box center [460, 466] width 615 height 30
click at [763, 468] on div at bounding box center [755, 466] width 24 height 9
click at [753, 469] on span at bounding box center [753, 467] width 15 height 9
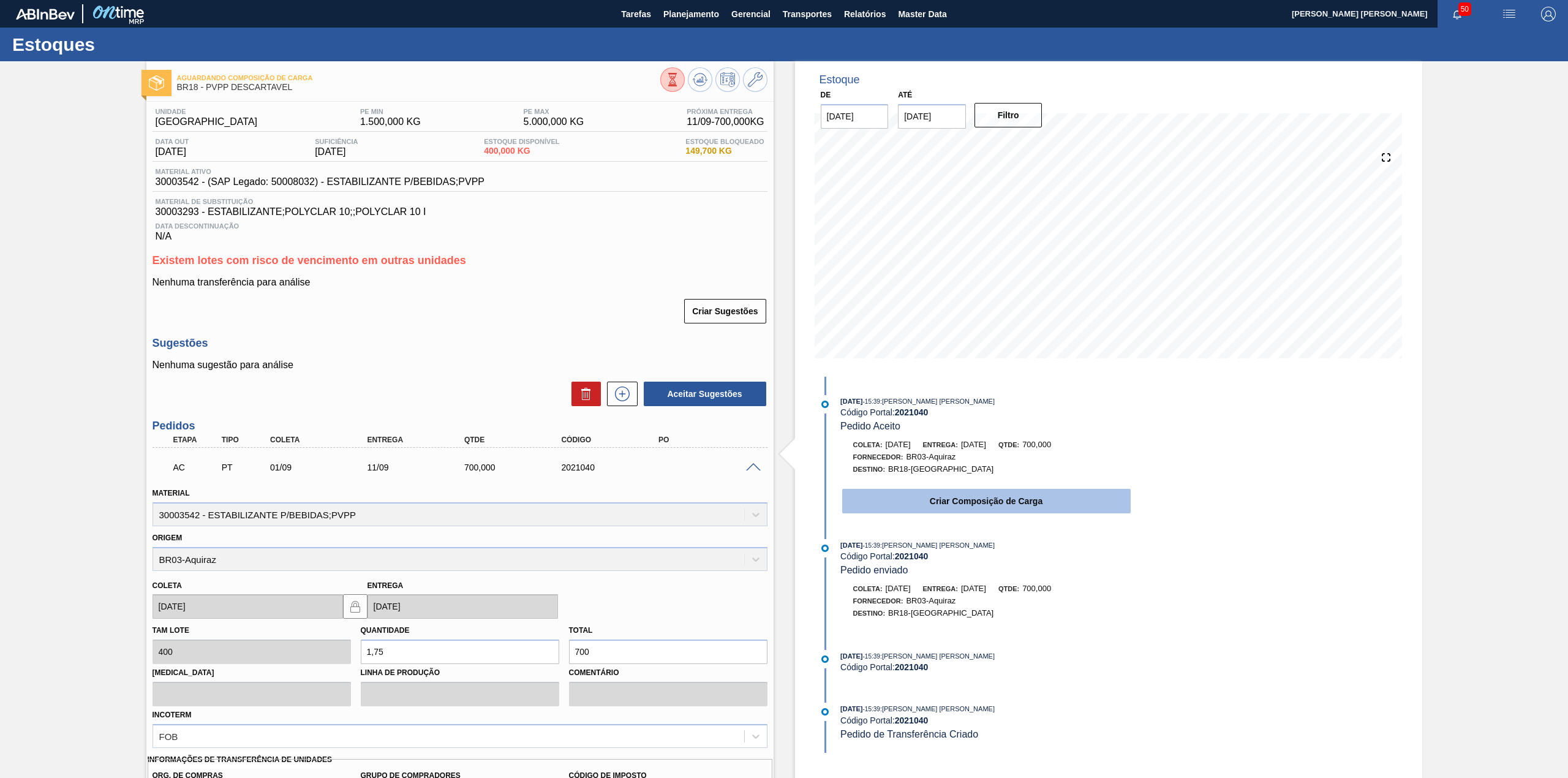
click at [972, 494] on button "Criar Composição de Carga" at bounding box center [987, 501] width 289 height 24
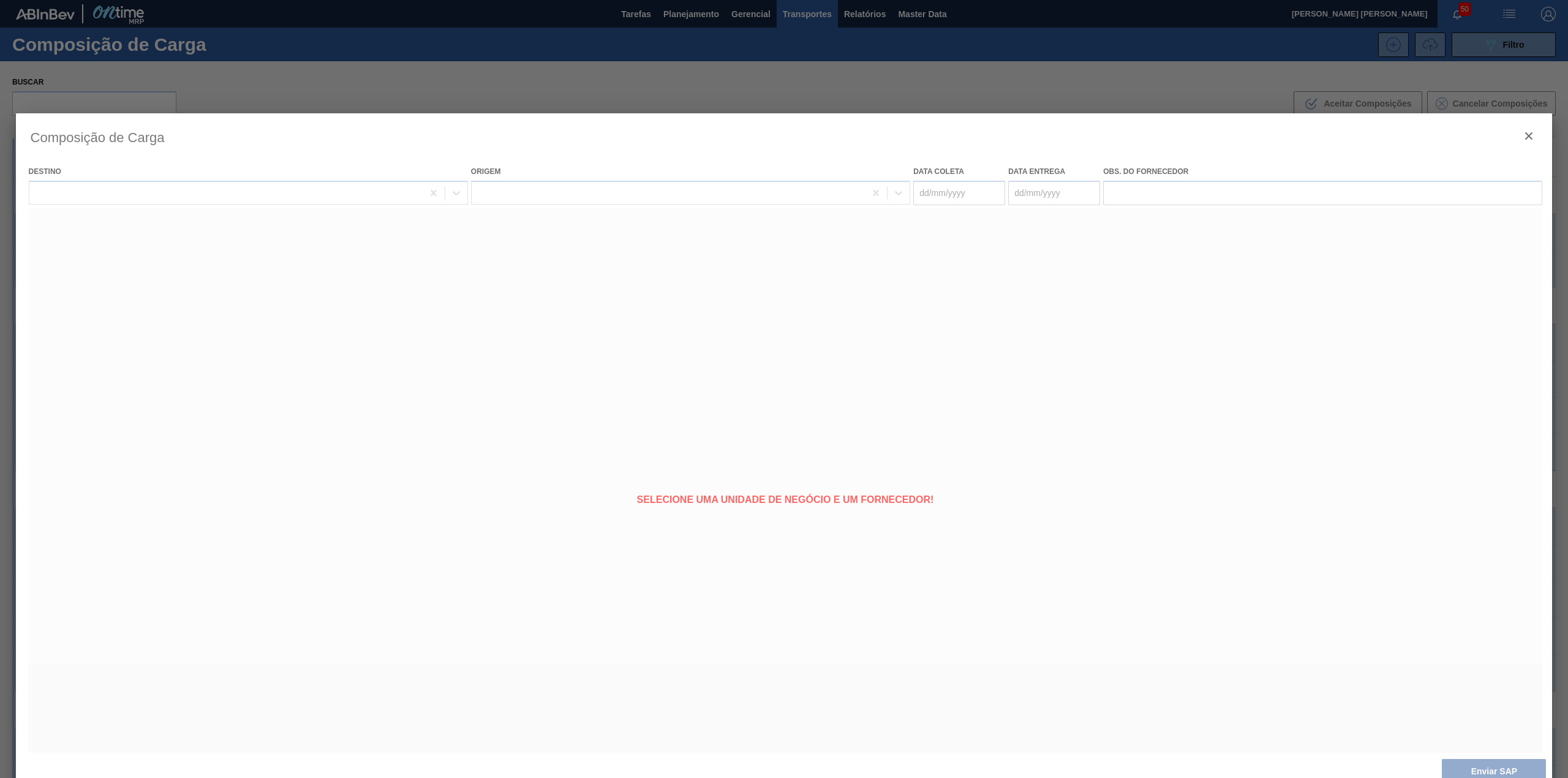
type coleta "[DATE]"
type entrega "[DATE]"
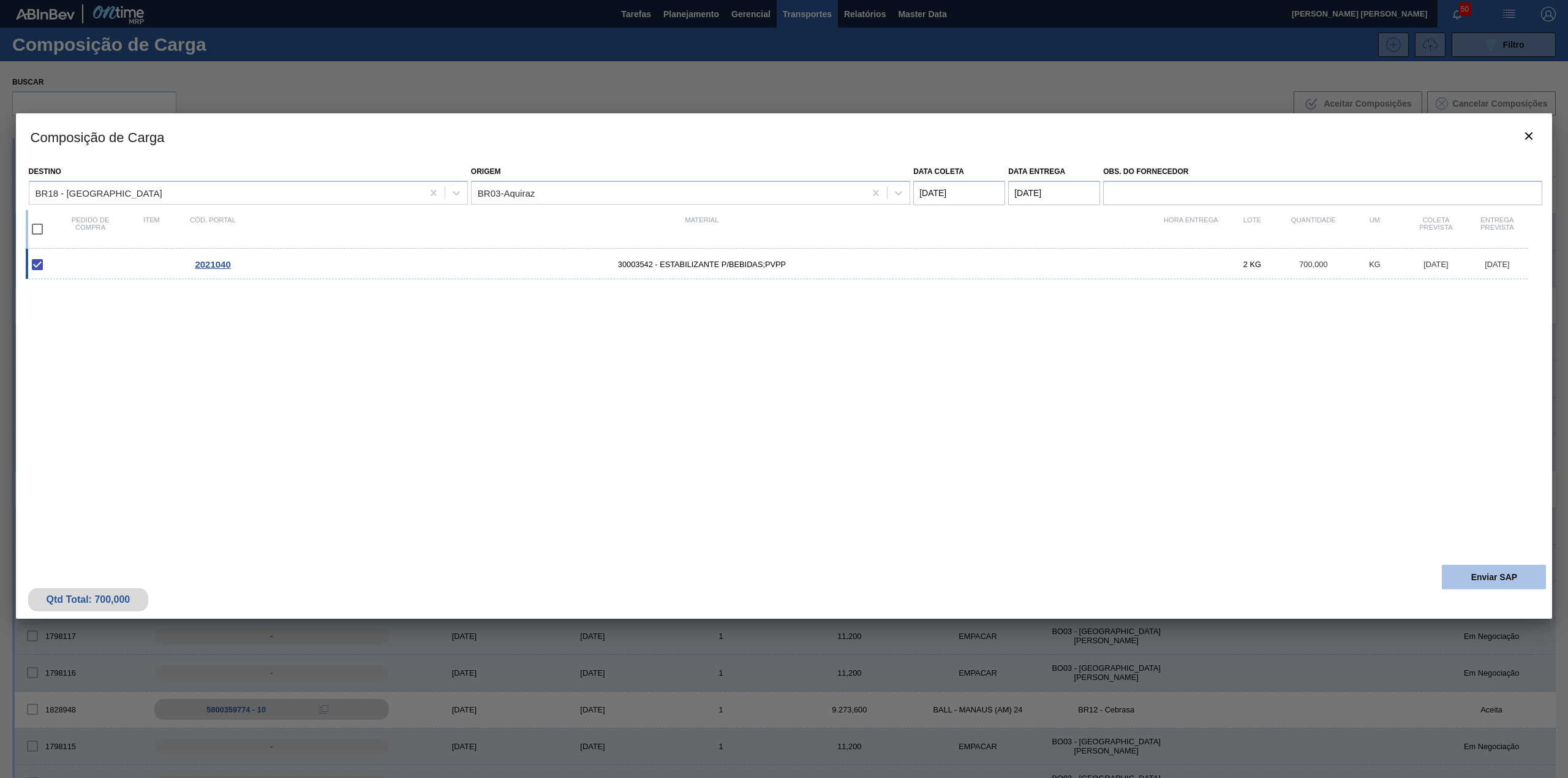
click at [1466, 575] on button "Enviar SAP" at bounding box center [1494, 577] width 104 height 24
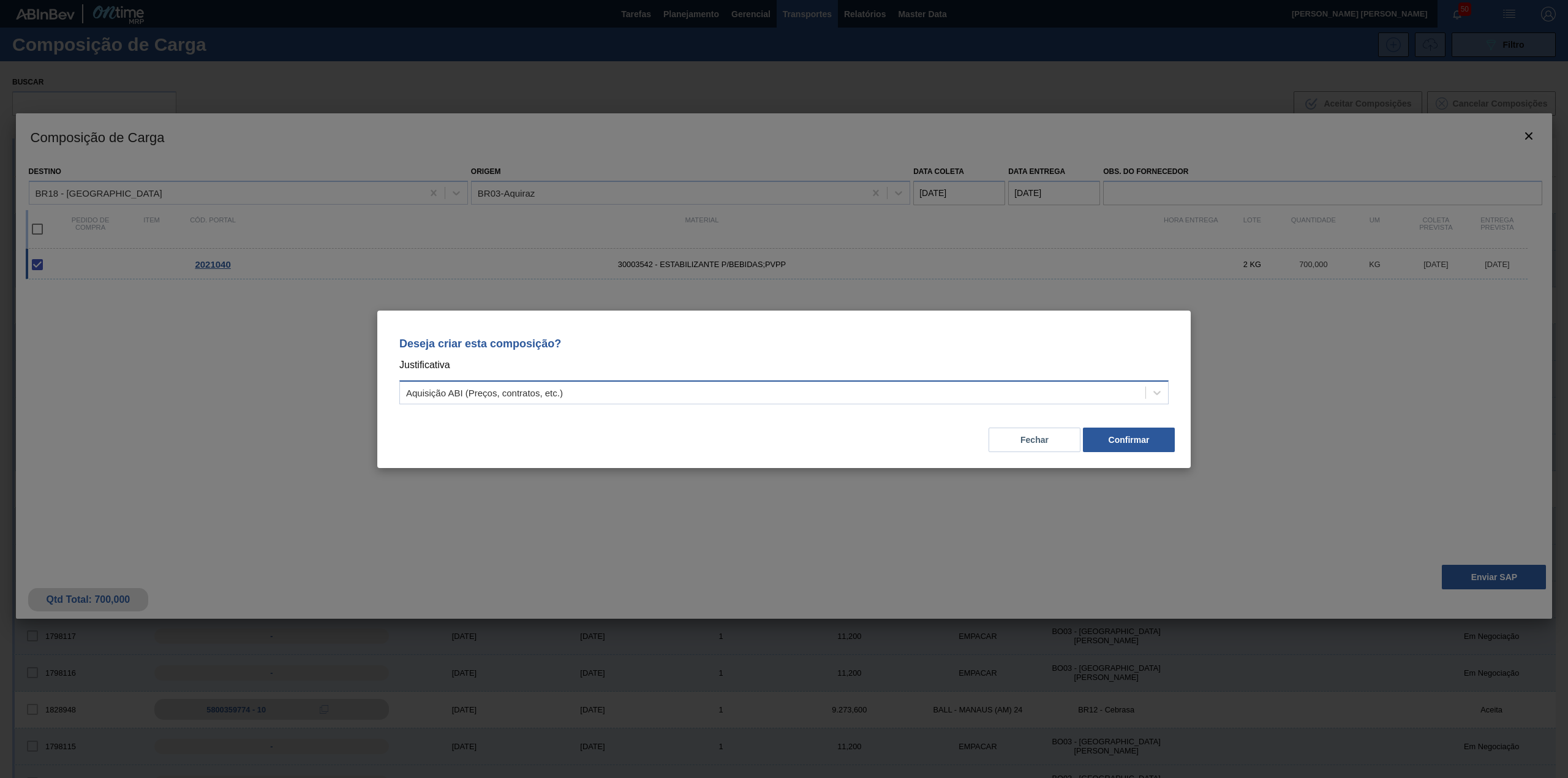
click at [684, 393] on div "Aquisição ABI (Preços, contratos, etc.)" at bounding box center [773, 392] width 746 height 18
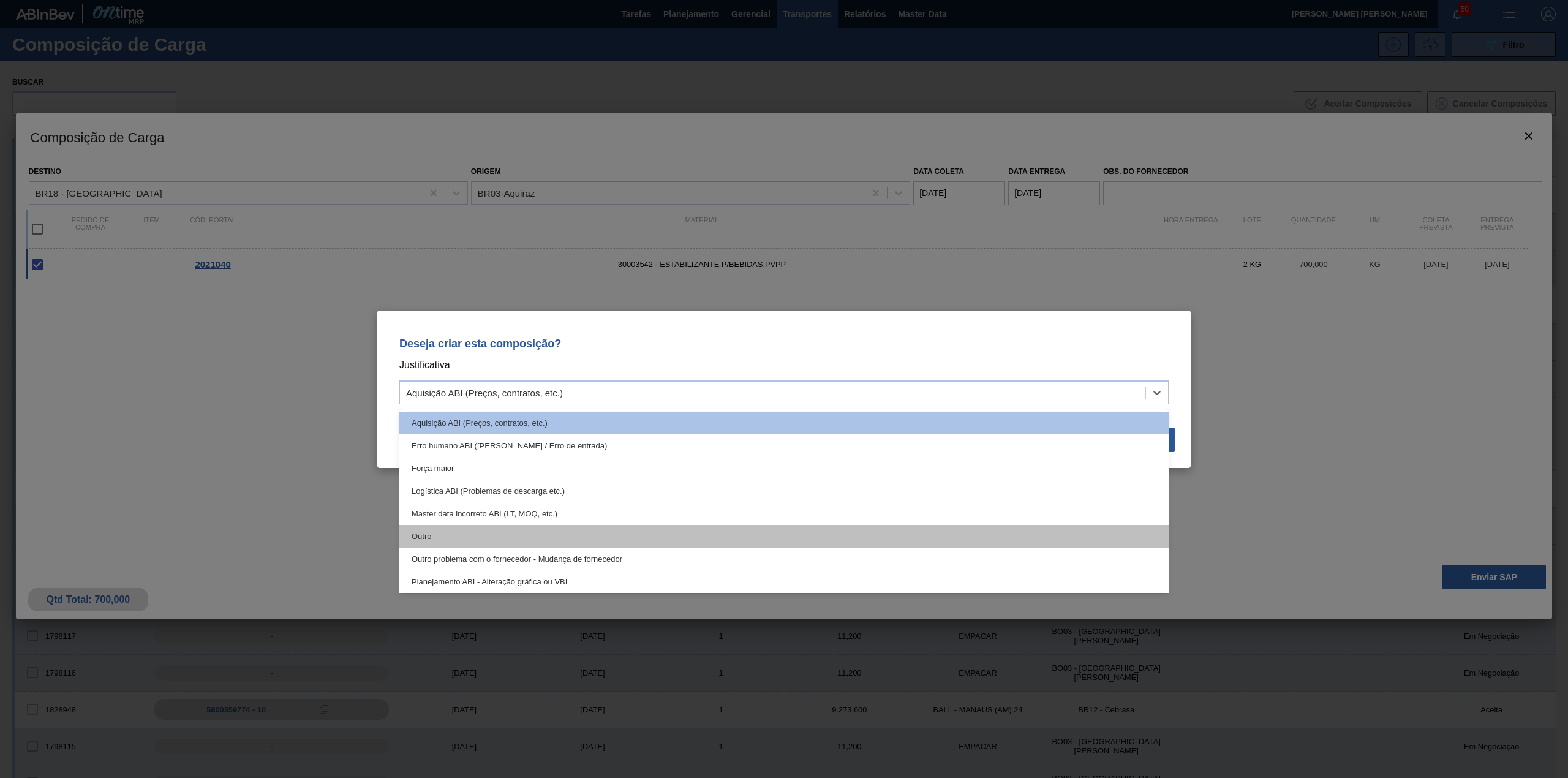
click at [556, 533] on div "Outro" at bounding box center [784, 536] width 769 height 23
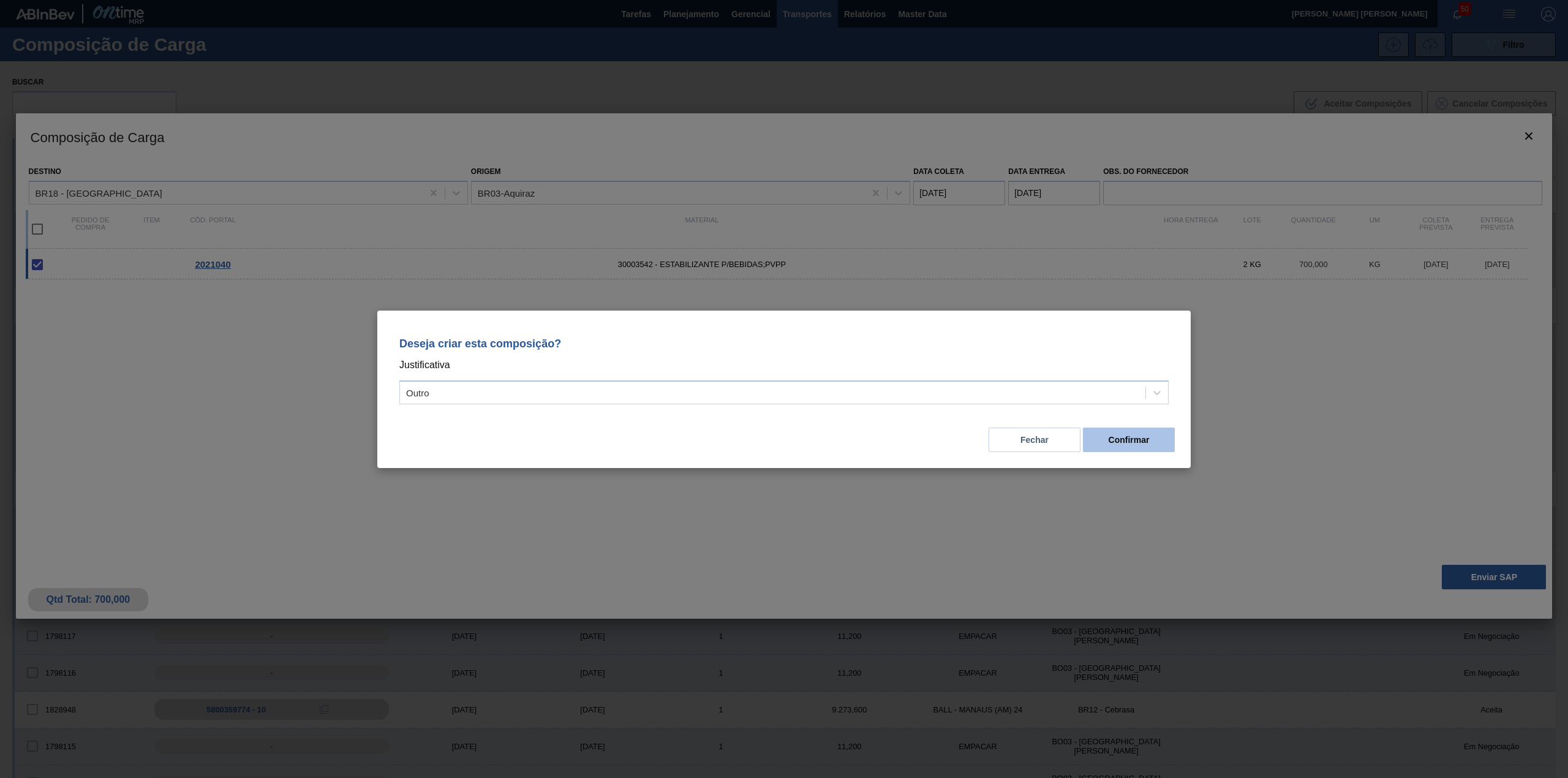
click at [1130, 432] on button "Confirmar" at bounding box center [1129, 439] width 92 height 24
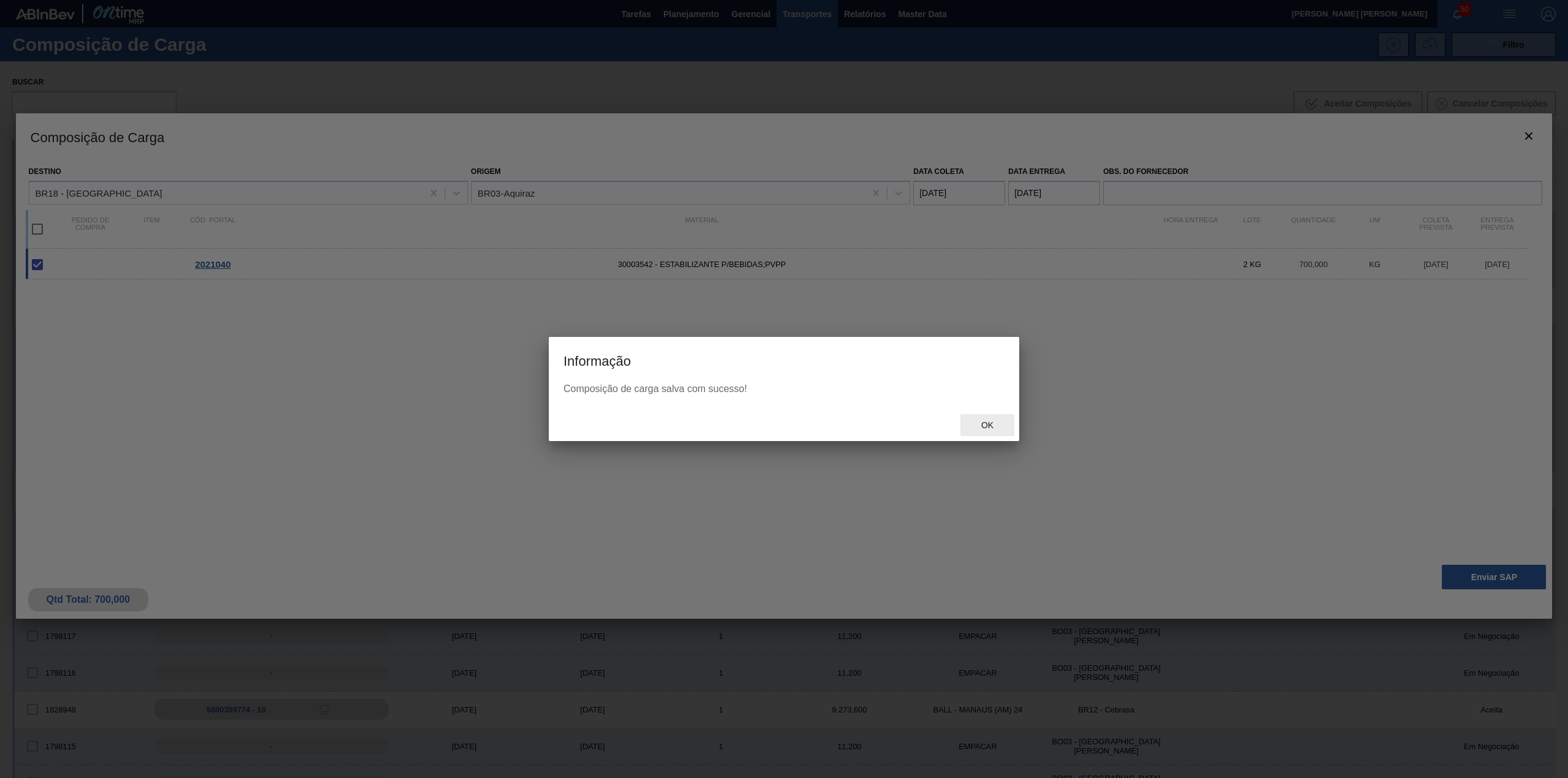
click at [983, 418] on div "Ok" at bounding box center [988, 425] width 54 height 23
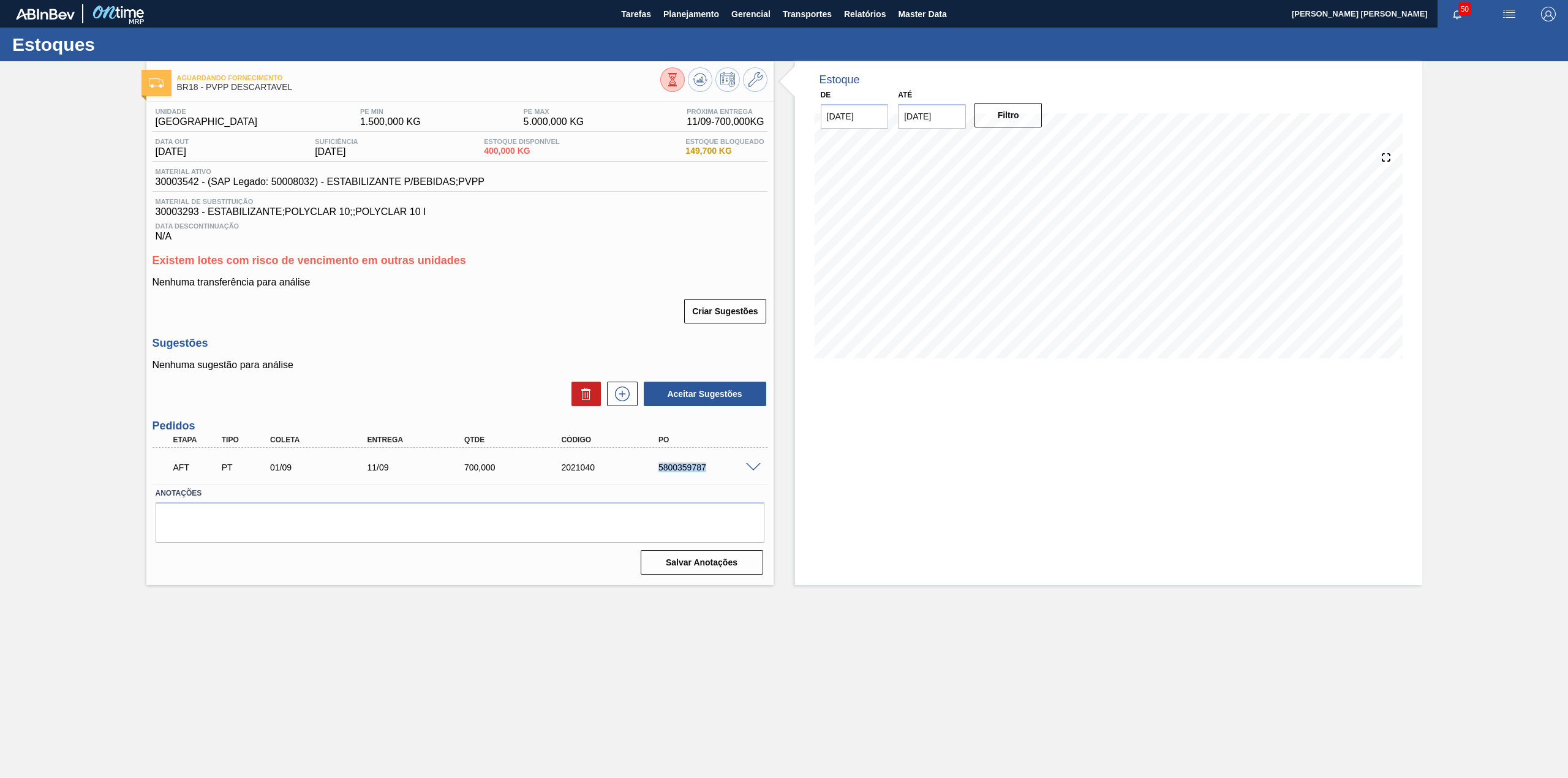
drag, startPoint x: 656, startPoint y: 472, endPoint x: 709, endPoint y: 475, distance: 53.1
click at [709, 475] on div "AFT PT 01/09 11/09 700,000 2021040 5800359787" at bounding box center [457, 466] width 583 height 24
copy div "5800359787"
click at [656, 464] on div "5800359787" at bounding box center [711, 468] width 111 height 10
drag, startPoint x: 654, startPoint y: 466, endPoint x: 705, endPoint y: 474, distance: 51.6
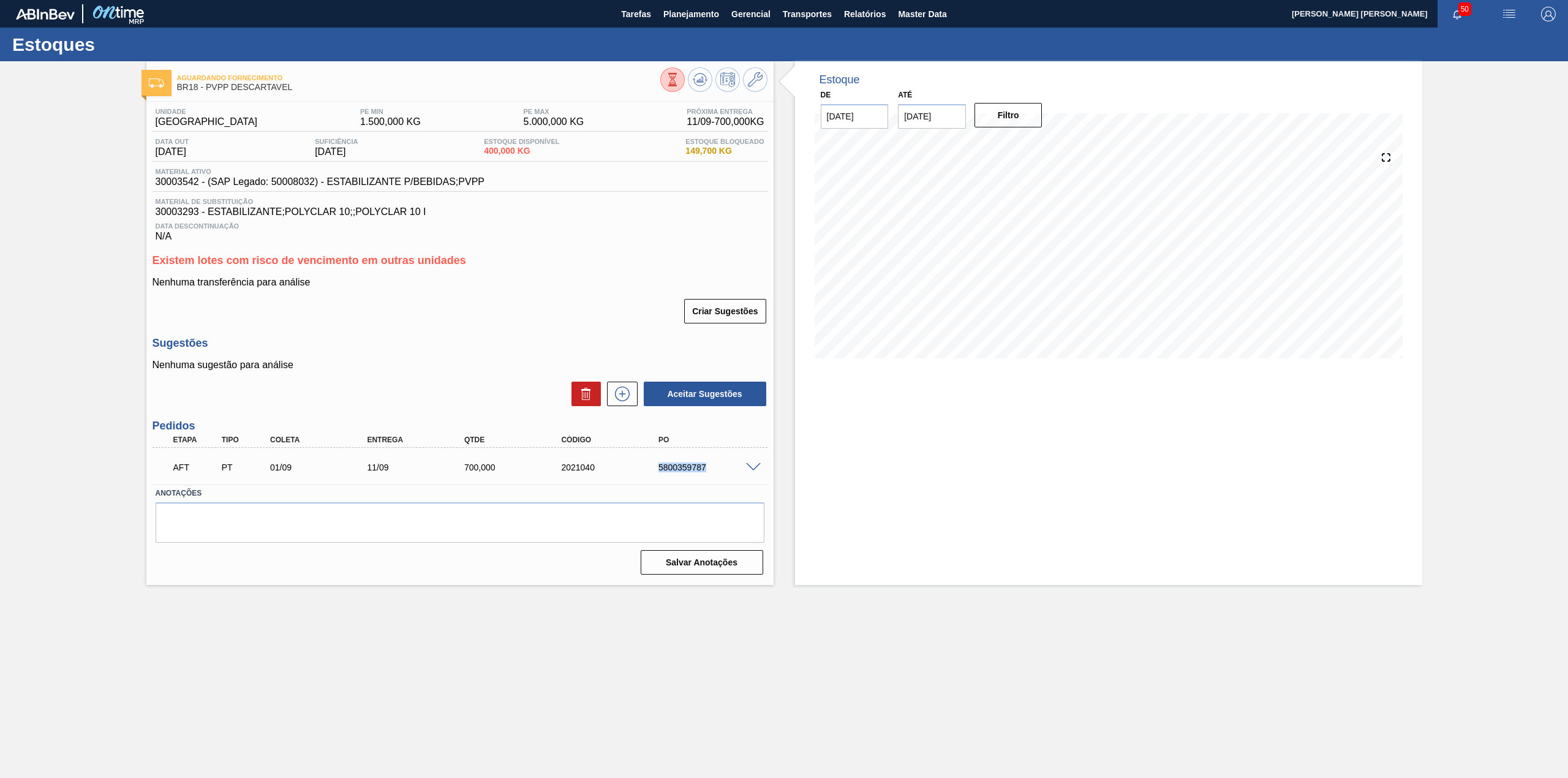
click at [705, 474] on div "AFT PT 01/09 11/09 700,000 2021040 5800359787" at bounding box center [457, 466] width 583 height 24
copy div "5800359787"
click at [679, 491] on label "Anotações" at bounding box center [459, 493] width 609 height 18
drag, startPoint x: 708, startPoint y: 473, endPoint x: 659, endPoint y: 473, distance: 49.0
click at [659, 473] on div "AFT PT 01/09 11/09 700,000 2021040 5800359787" at bounding box center [457, 466] width 583 height 24
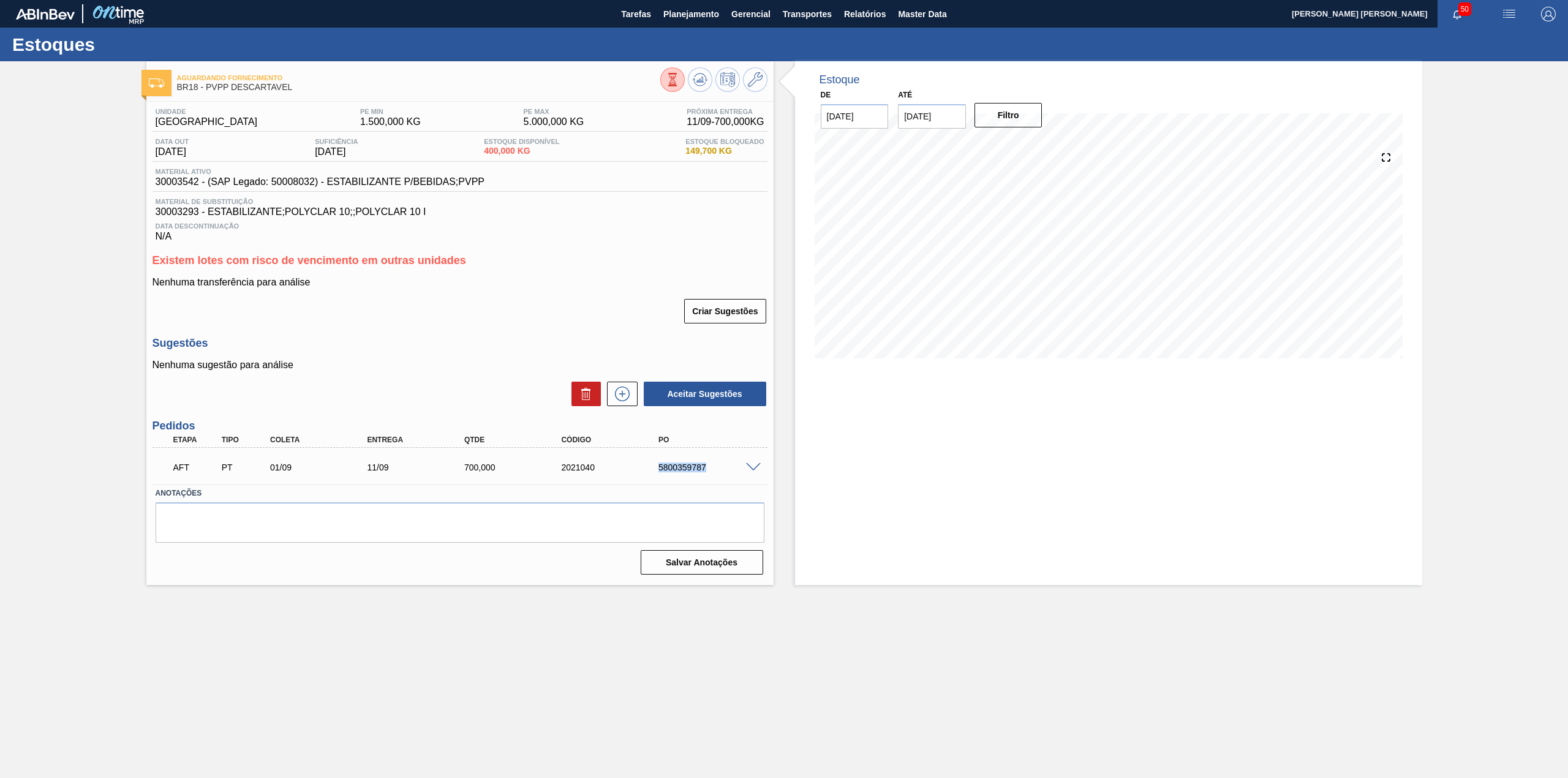
copy div "5800359787"
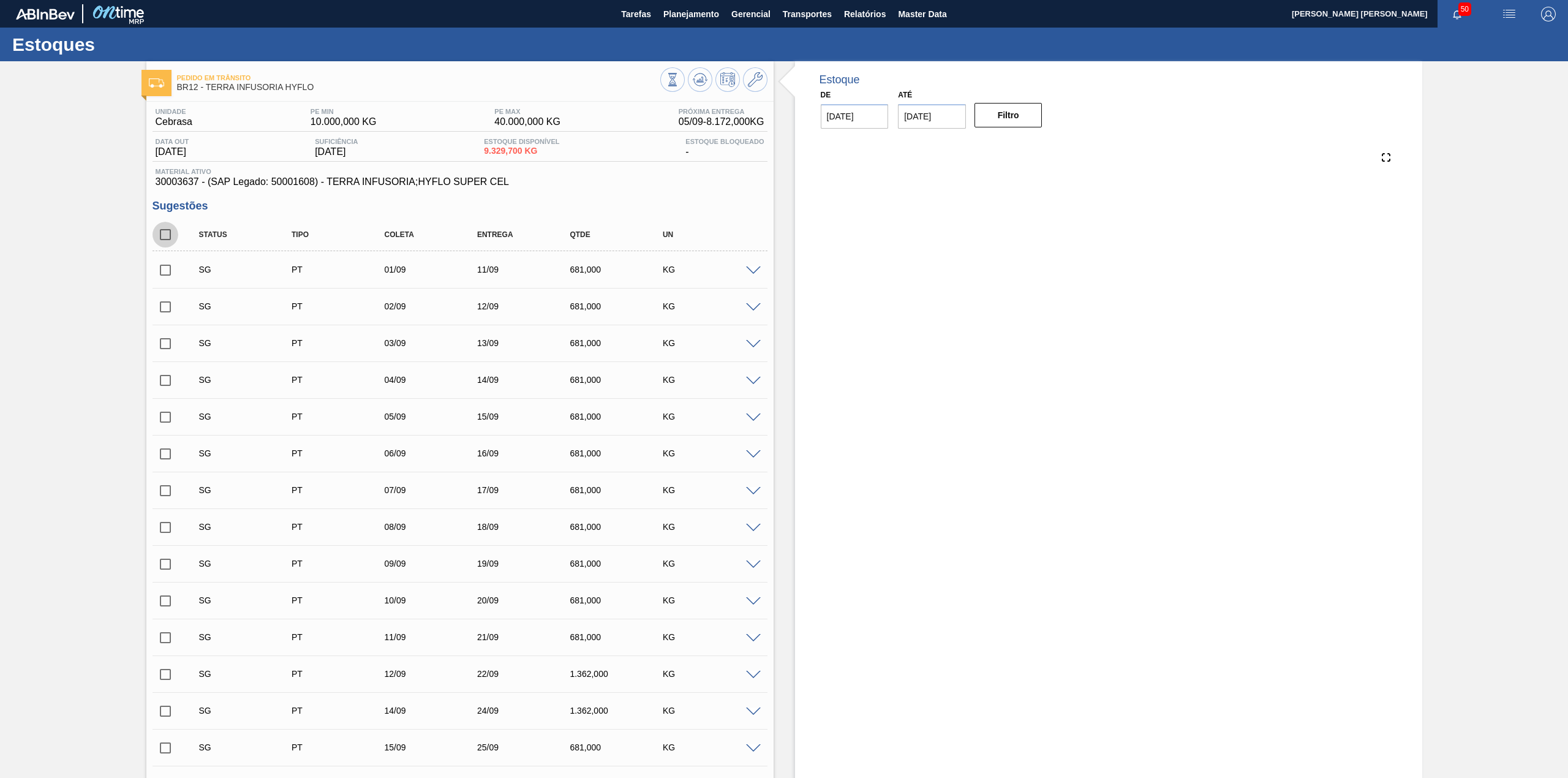
click at [168, 234] on input "checkbox" at bounding box center [165, 234] width 26 height 26
click at [166, 238] on input "checkbox" at bounding box center [165, 234] width 26 height 26
checkbox input "false"
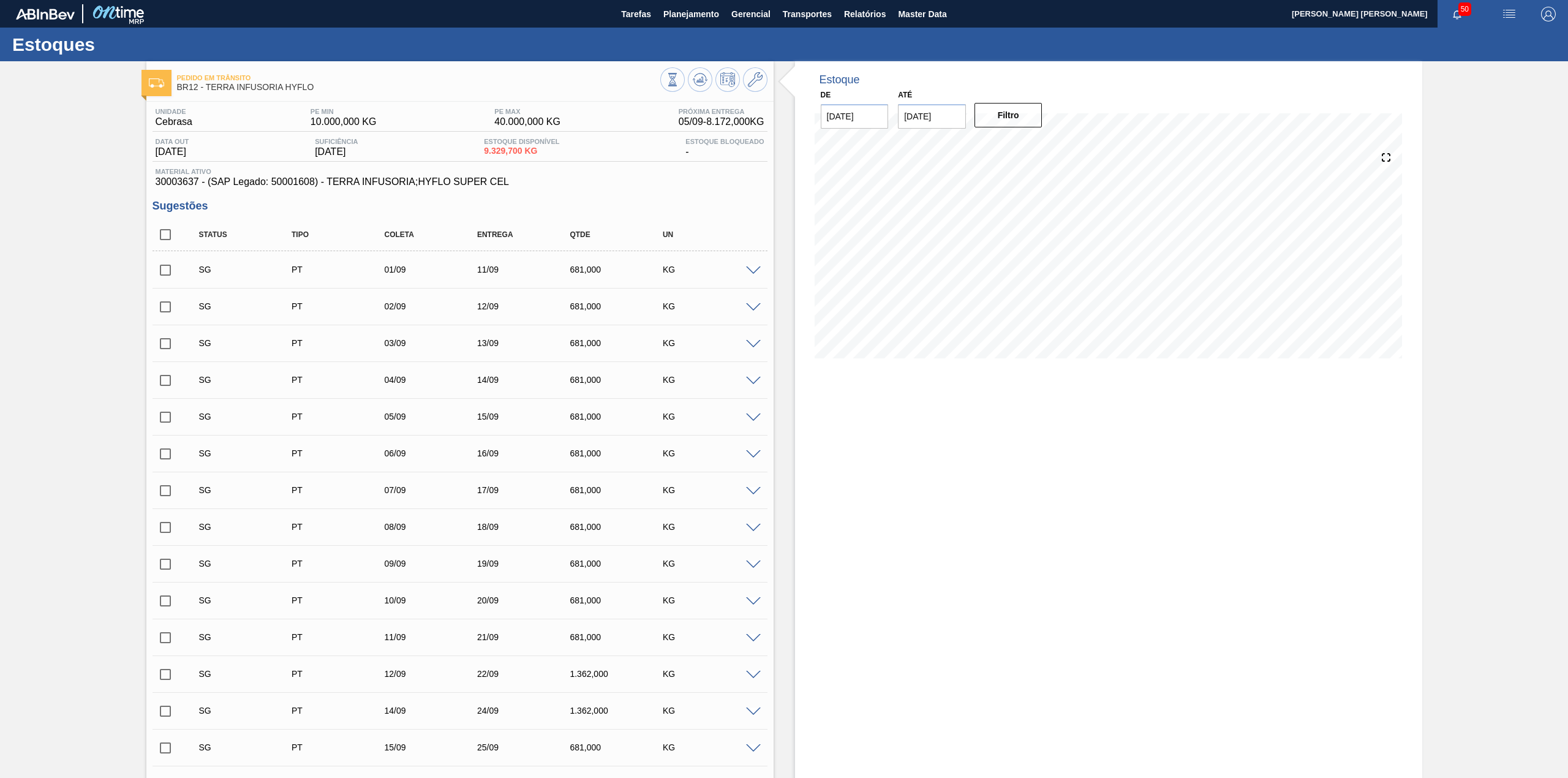
checkbox input "false"
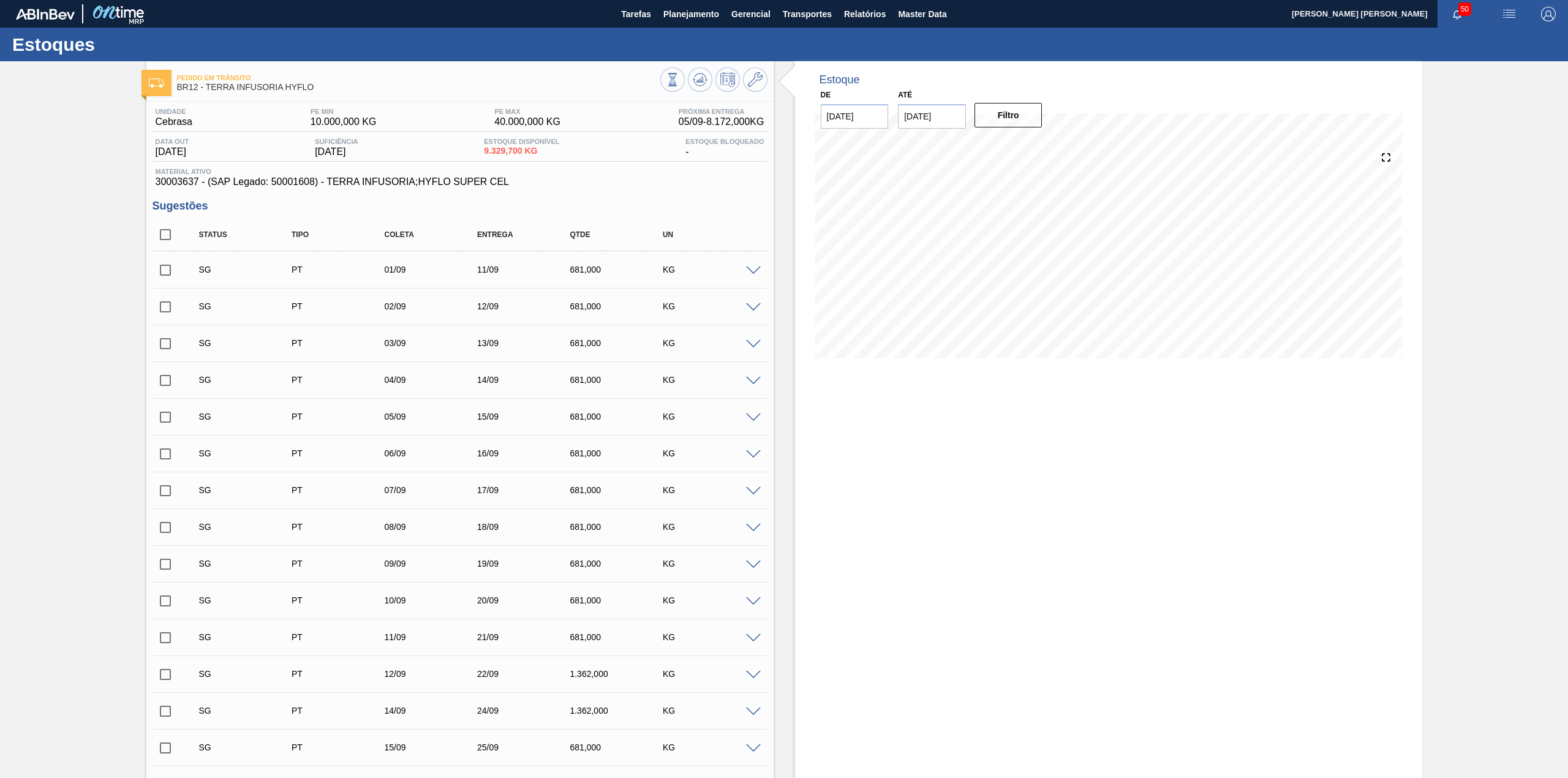
checkbox input "false"
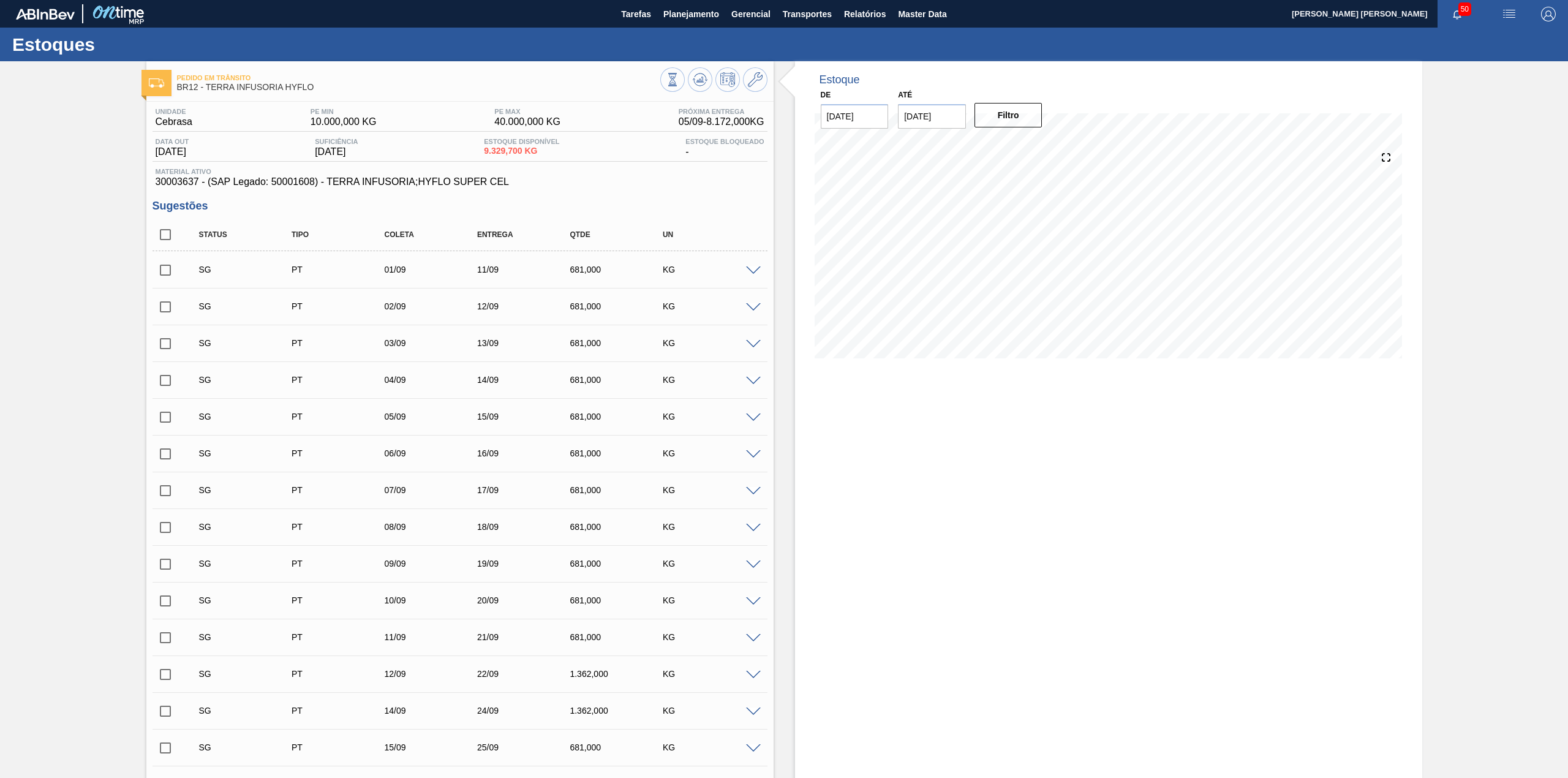
checkbox input "false"
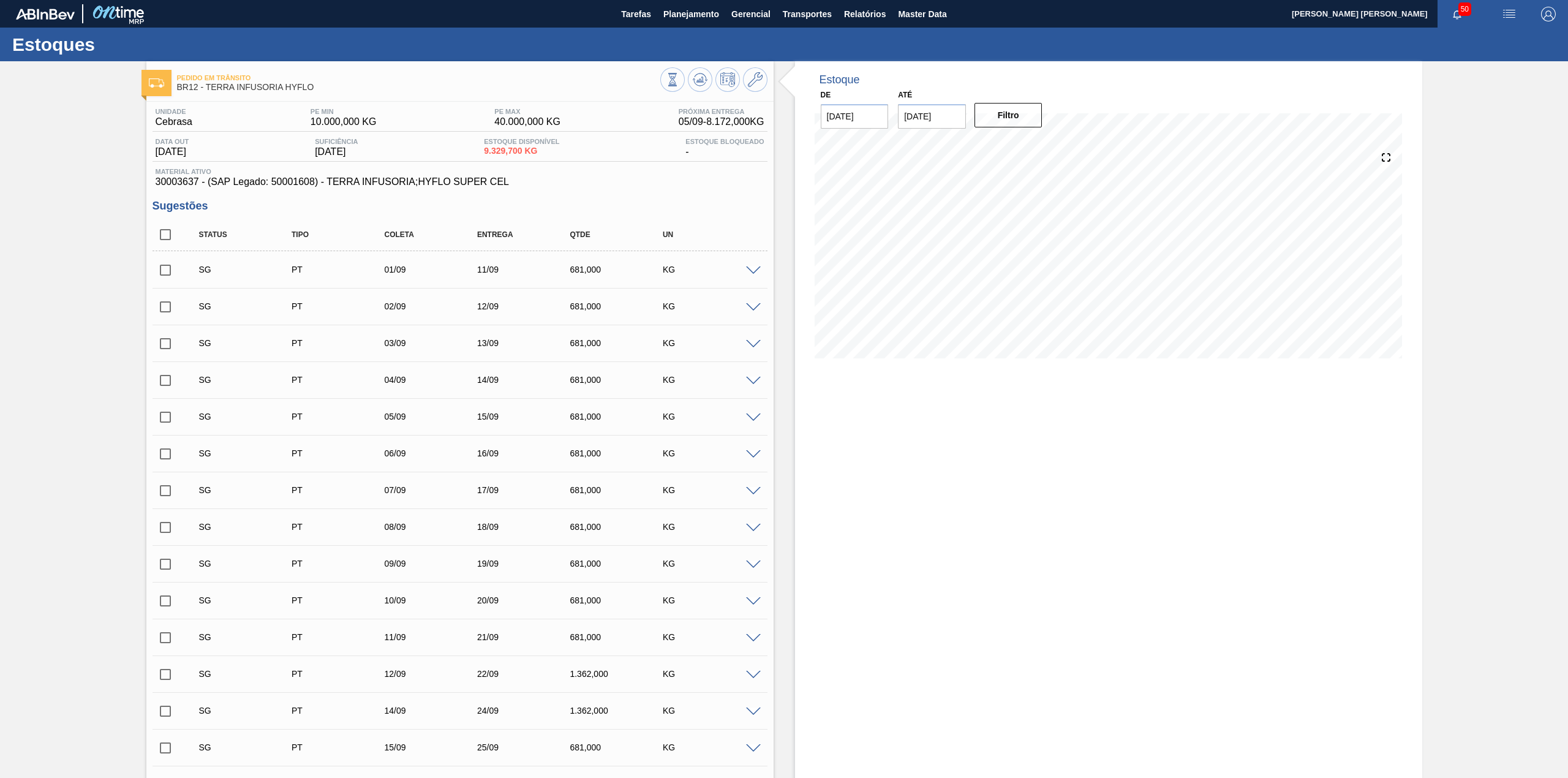
checkbox input "false"
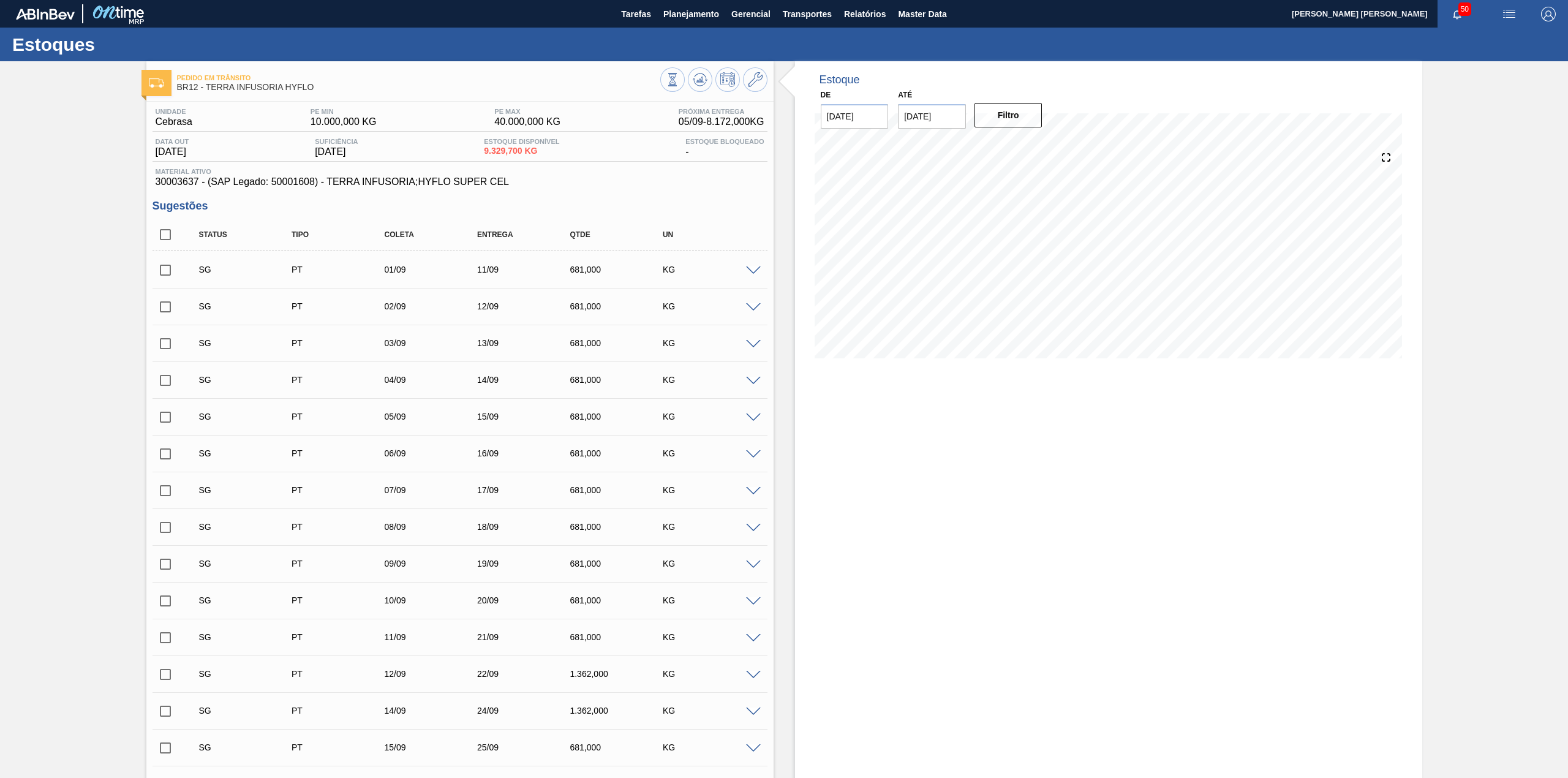
checkbox input "false"
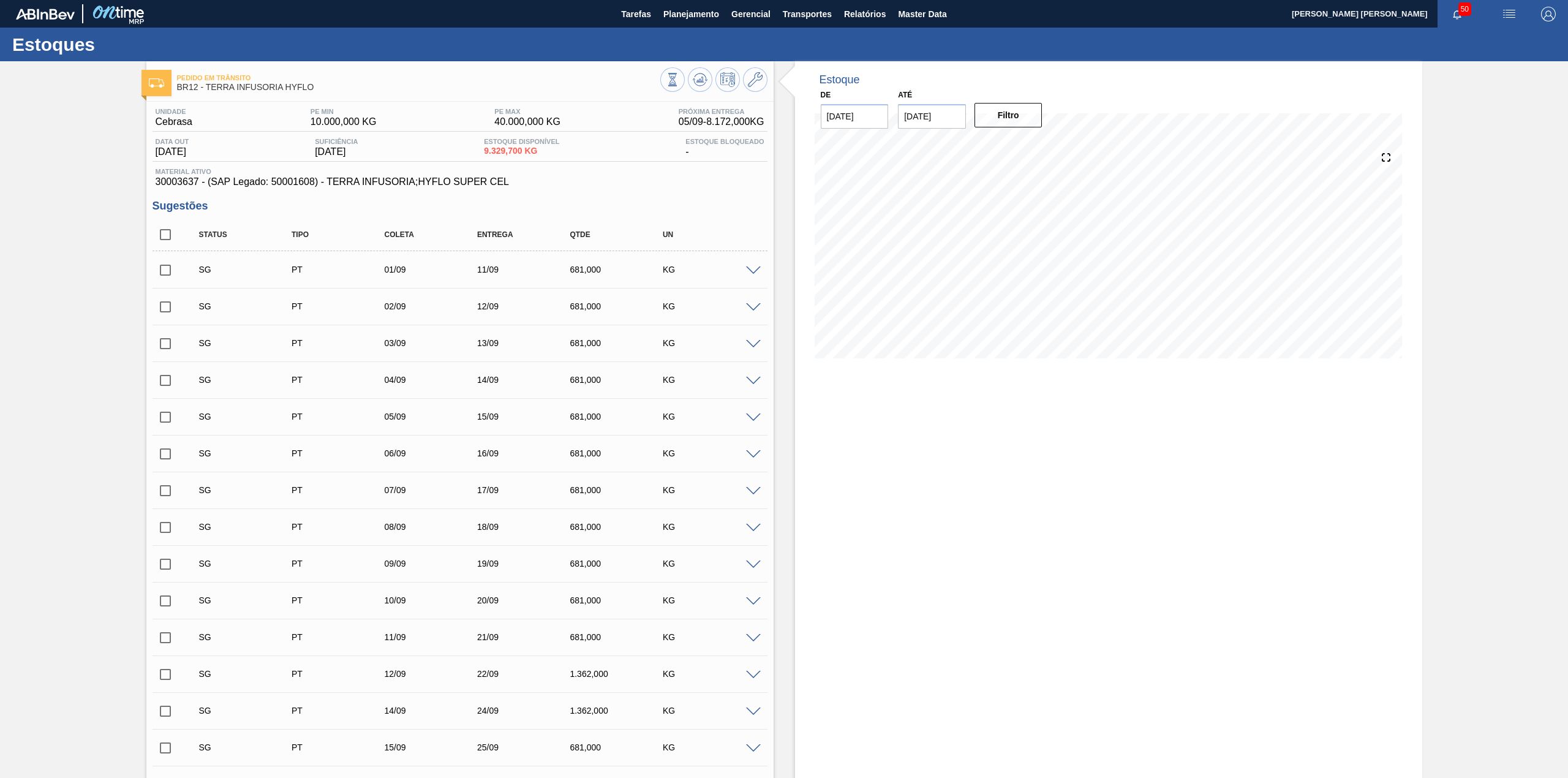
checkbox input "false"
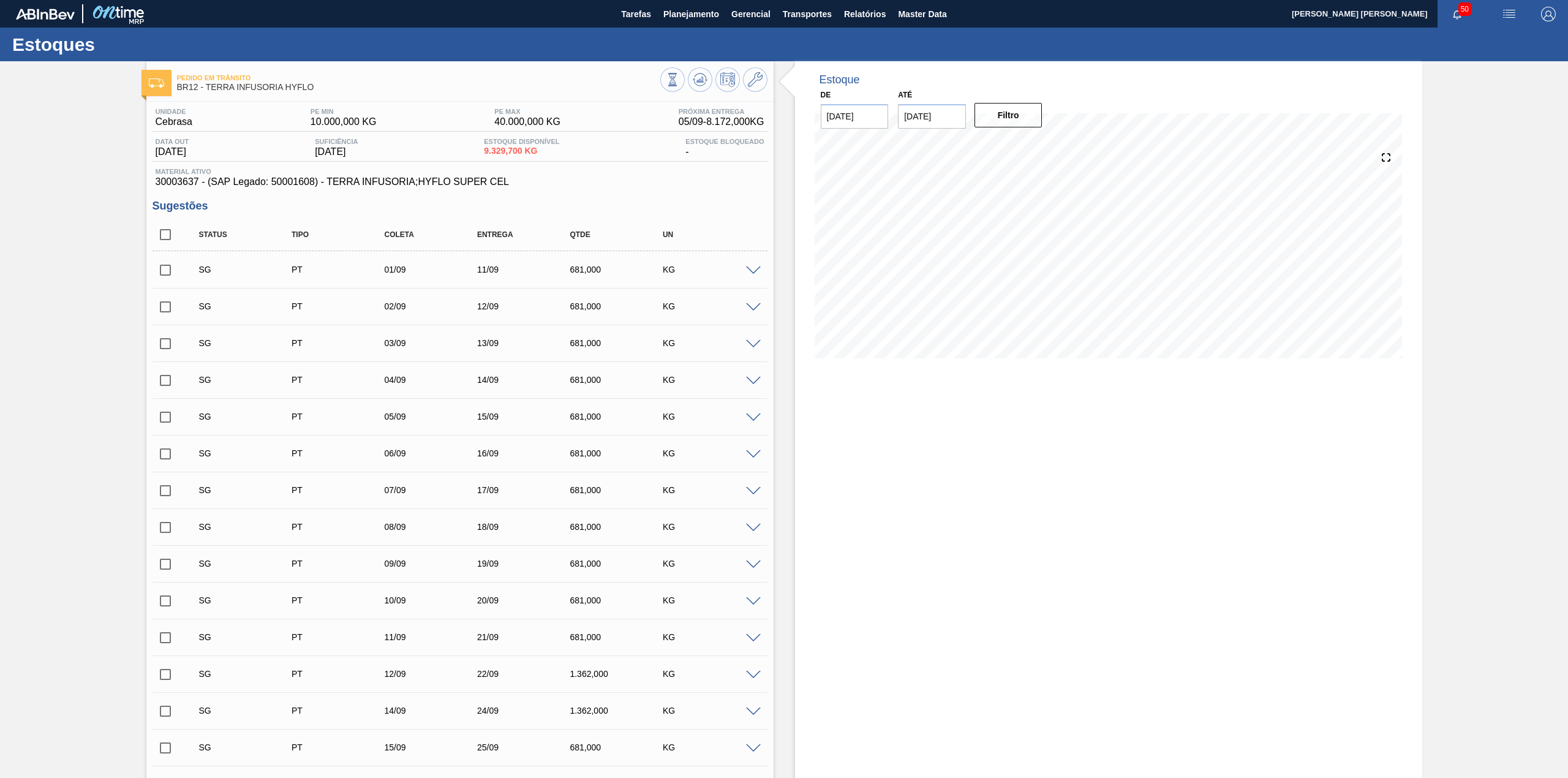
checkbox input "false"
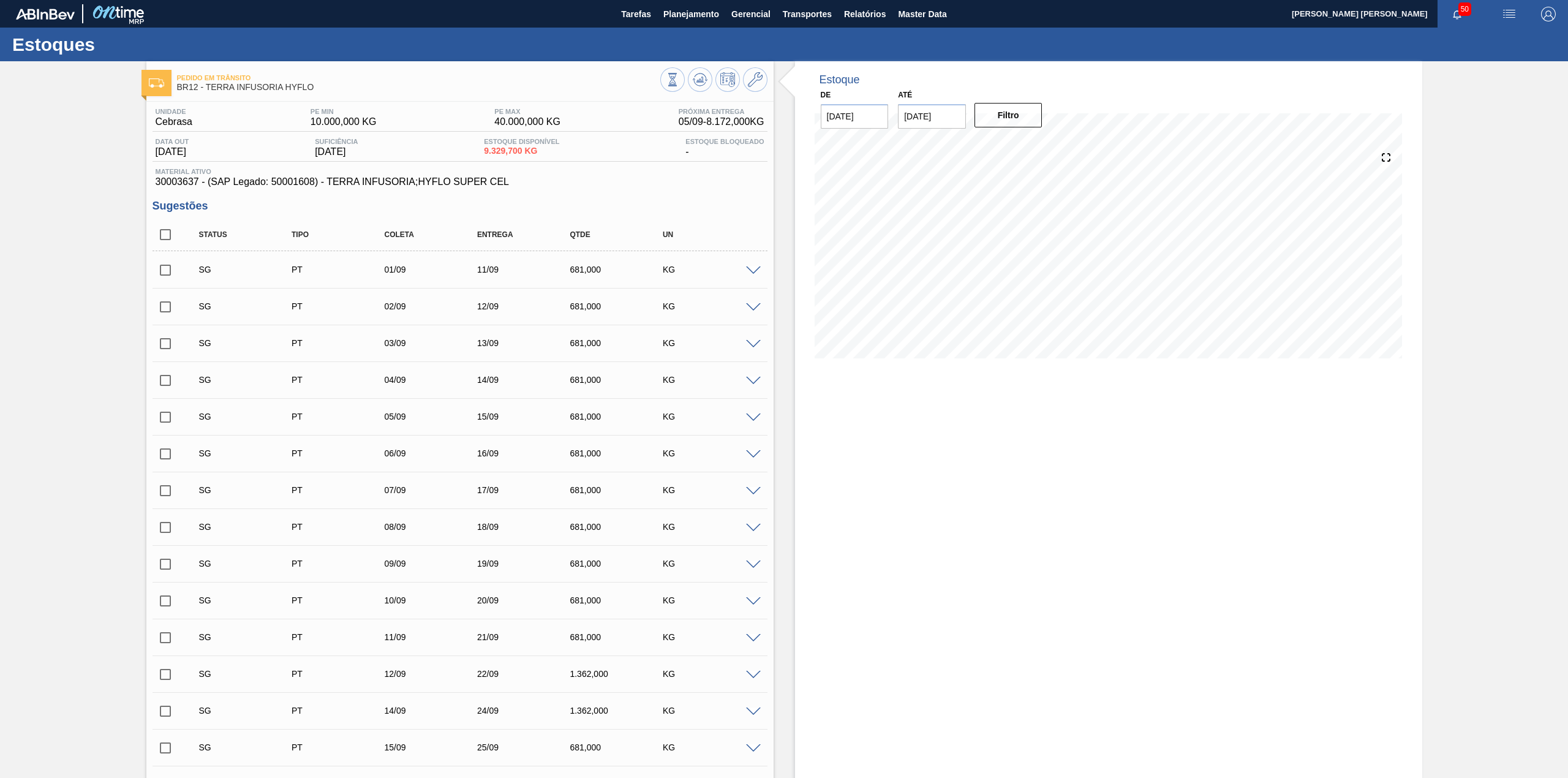
checkbox input "false"
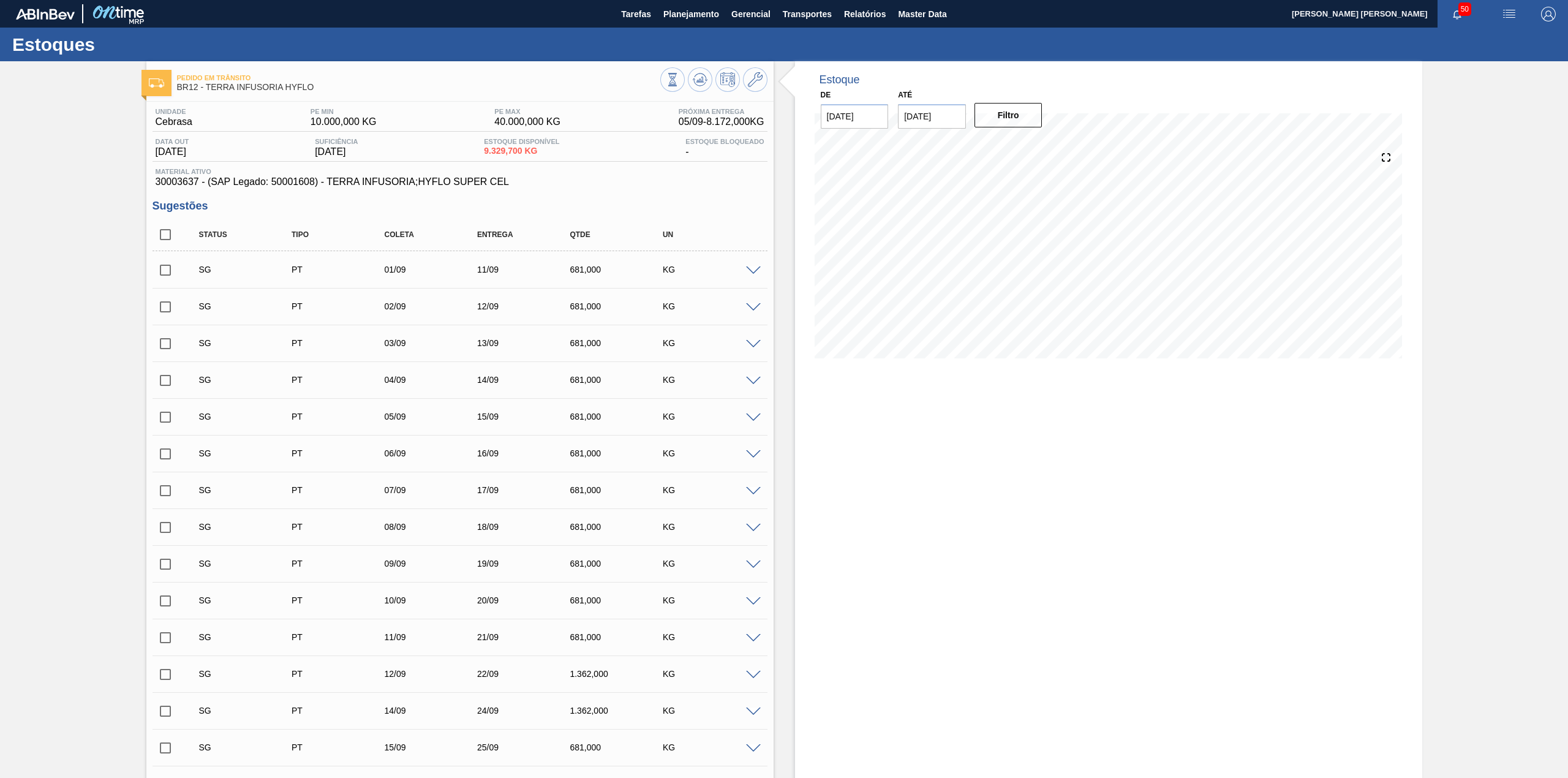
checkbox input "false"
click at [165, 236] on input "checkbox" at bounding box center [165, 234] width 26 height 26
checkbox input "true"
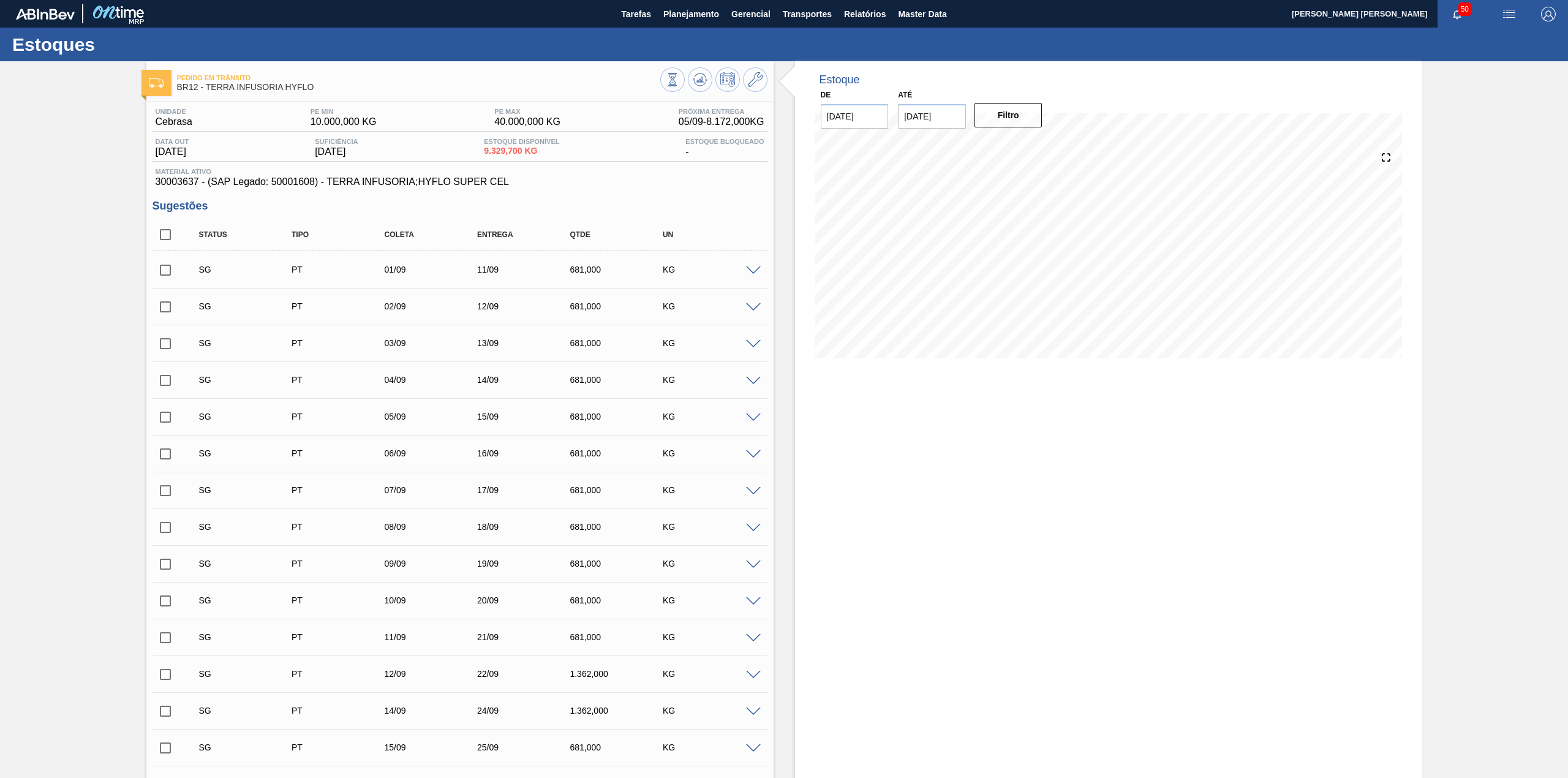
checkbox input "true"
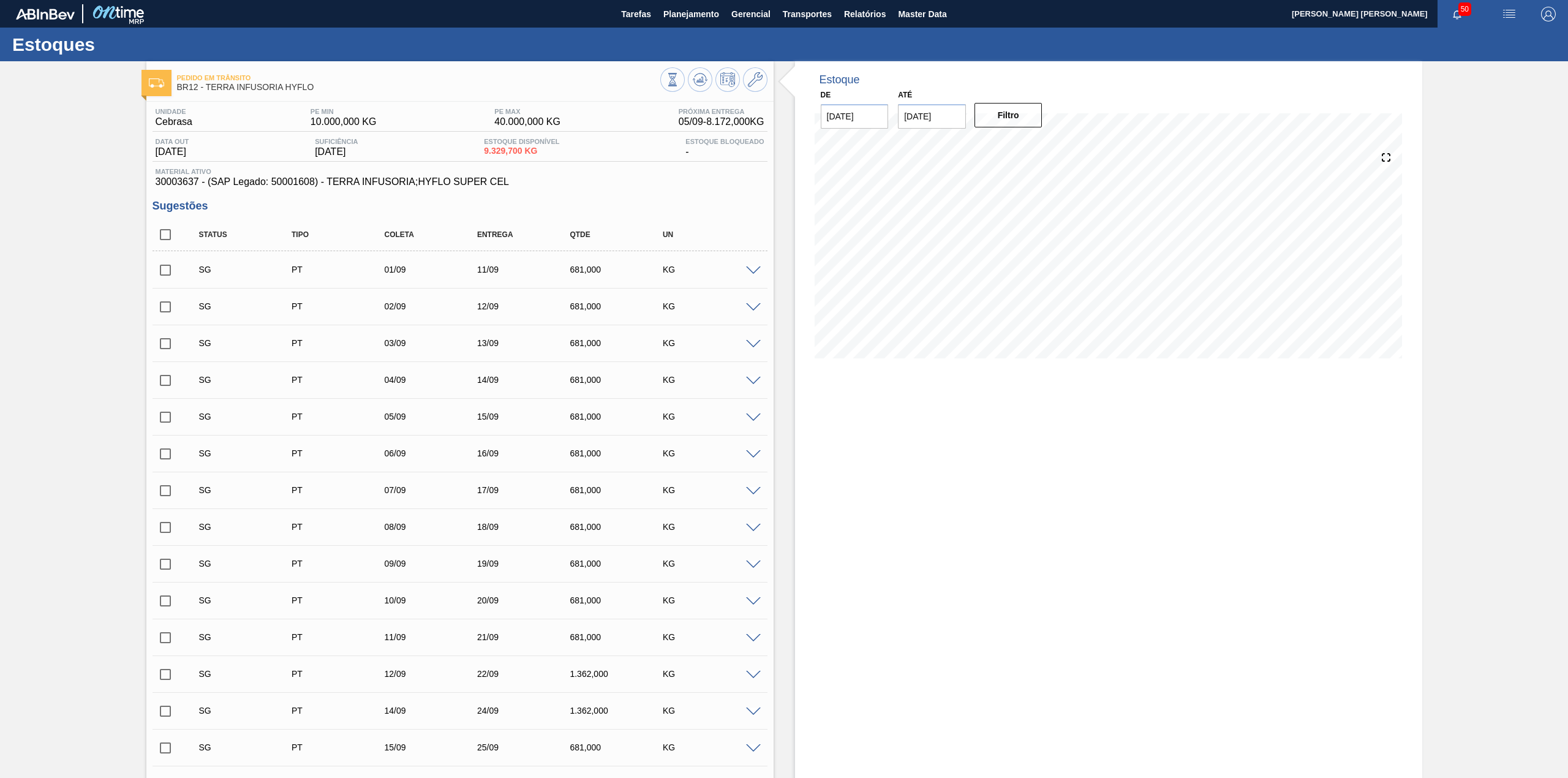
checkbox input "true"
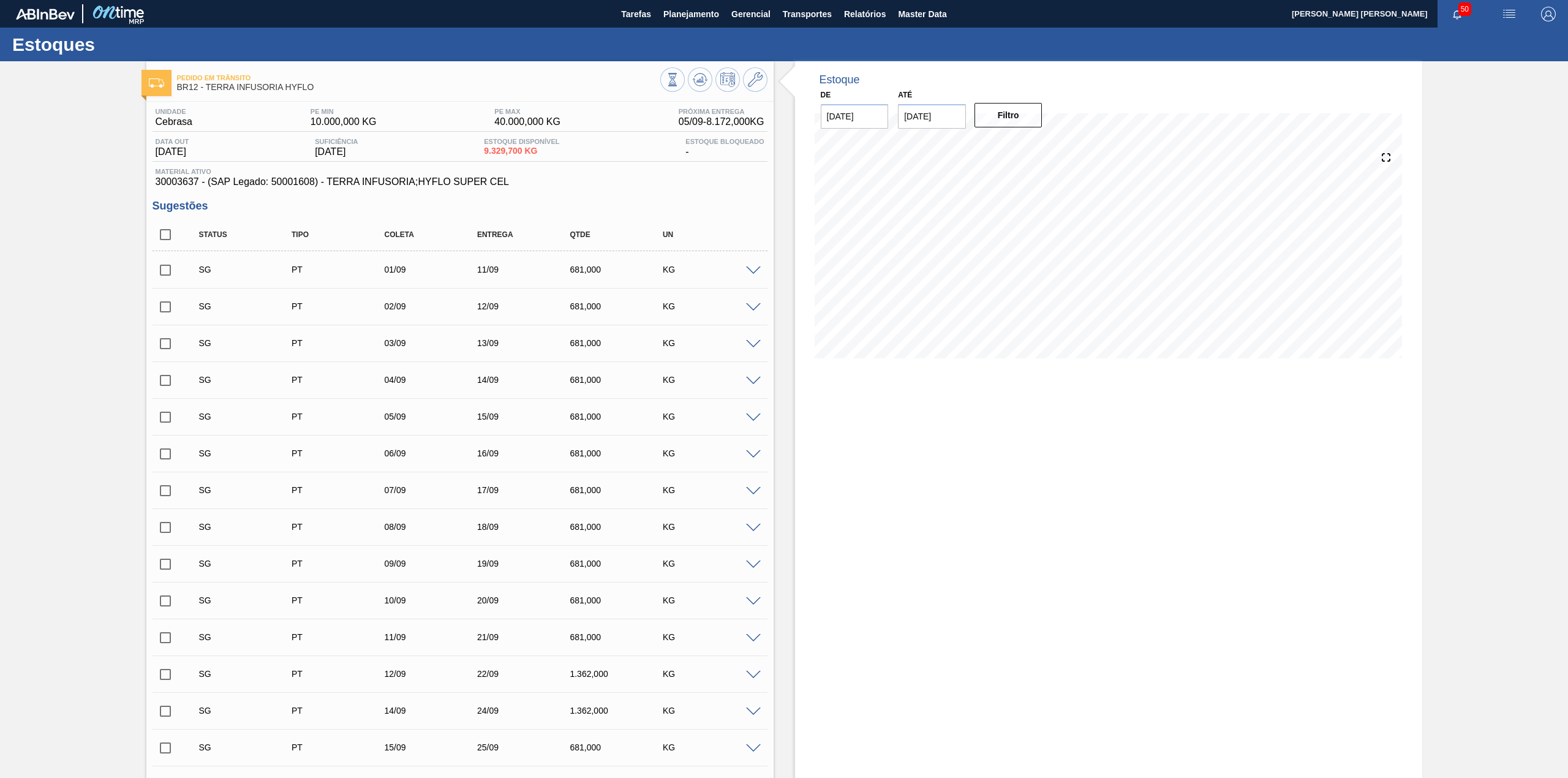
checkbox input "true"
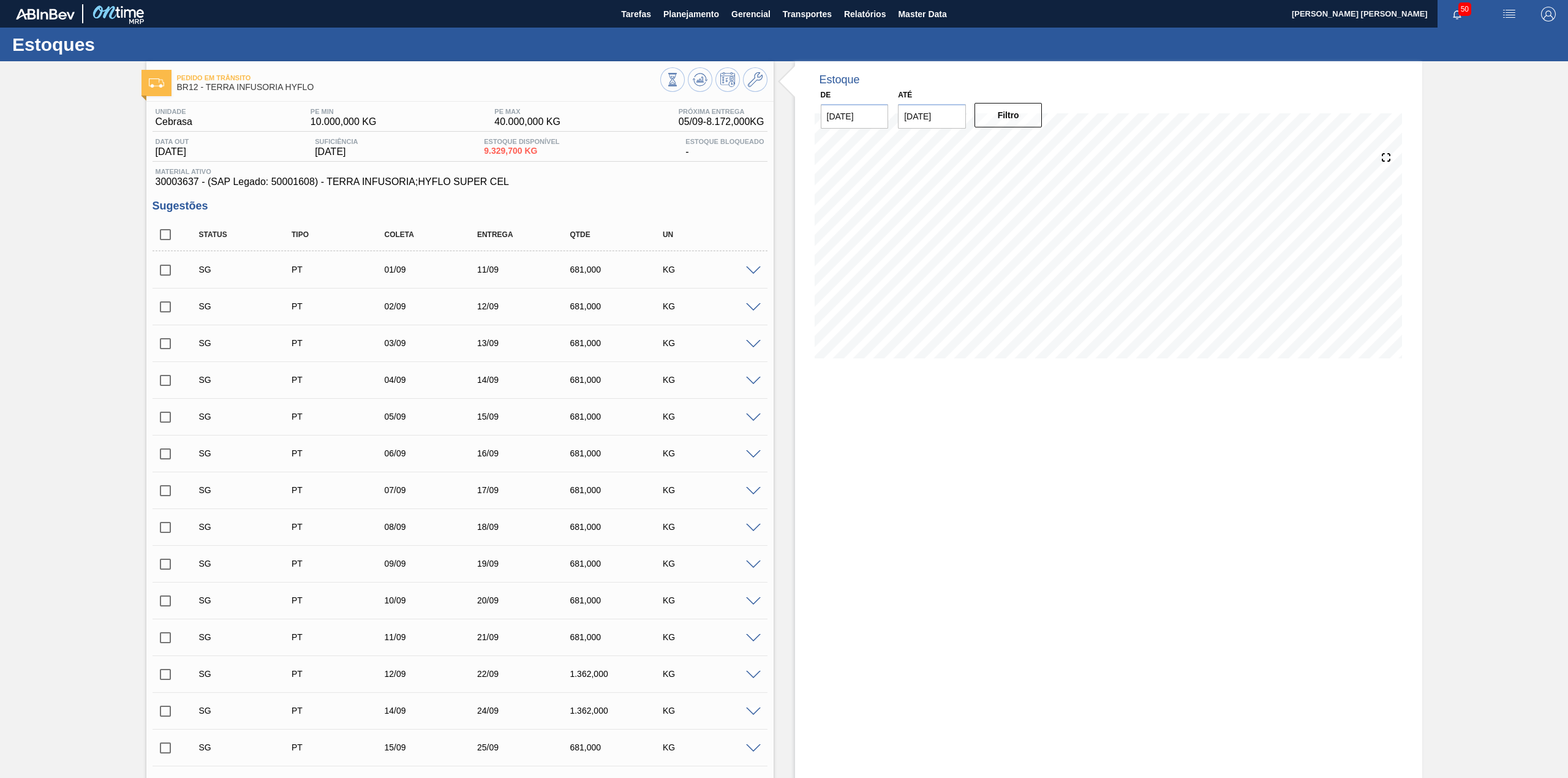
checkbox input "true"
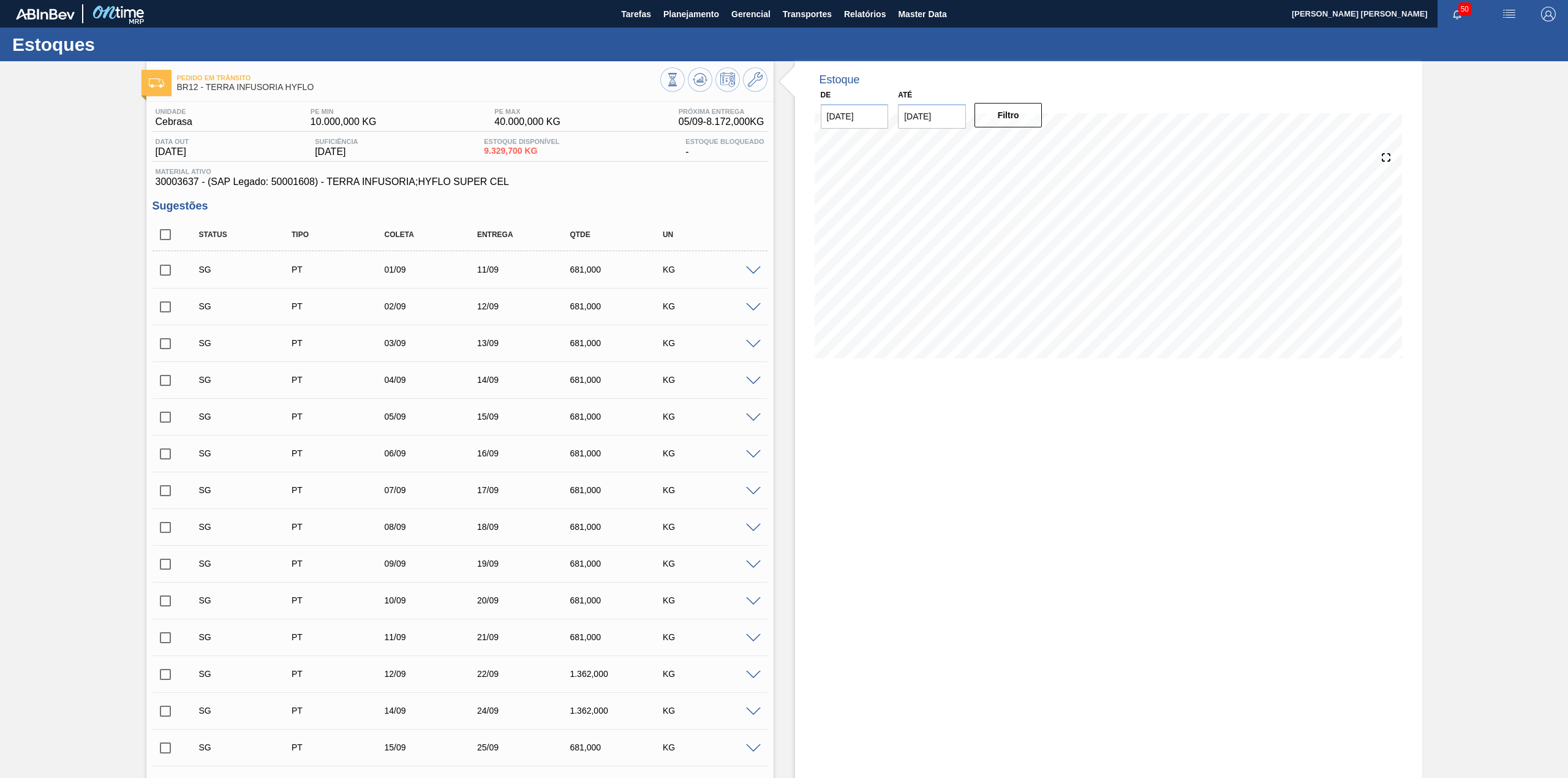
checkbox input "true"
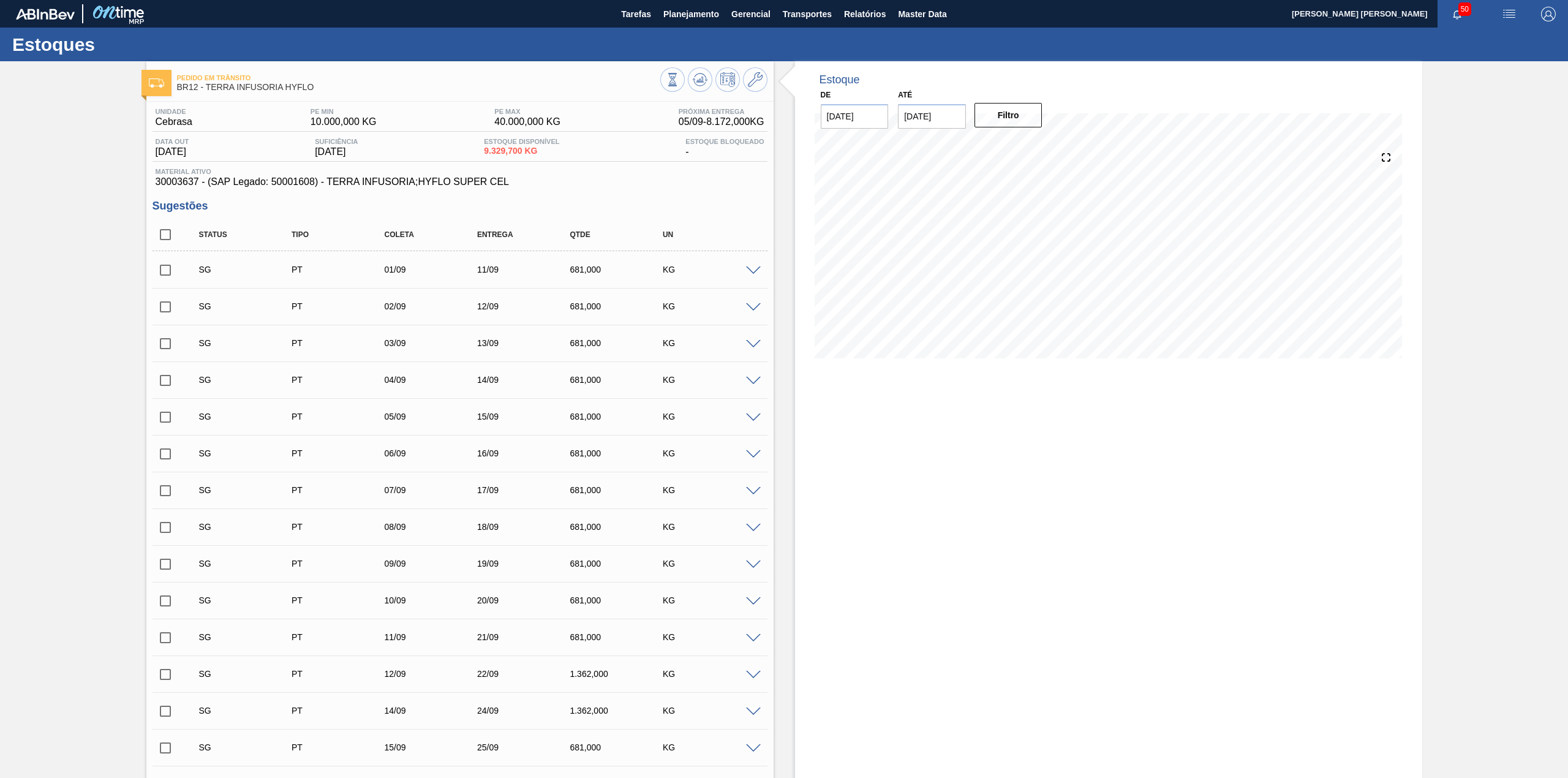
checkbox input "true"
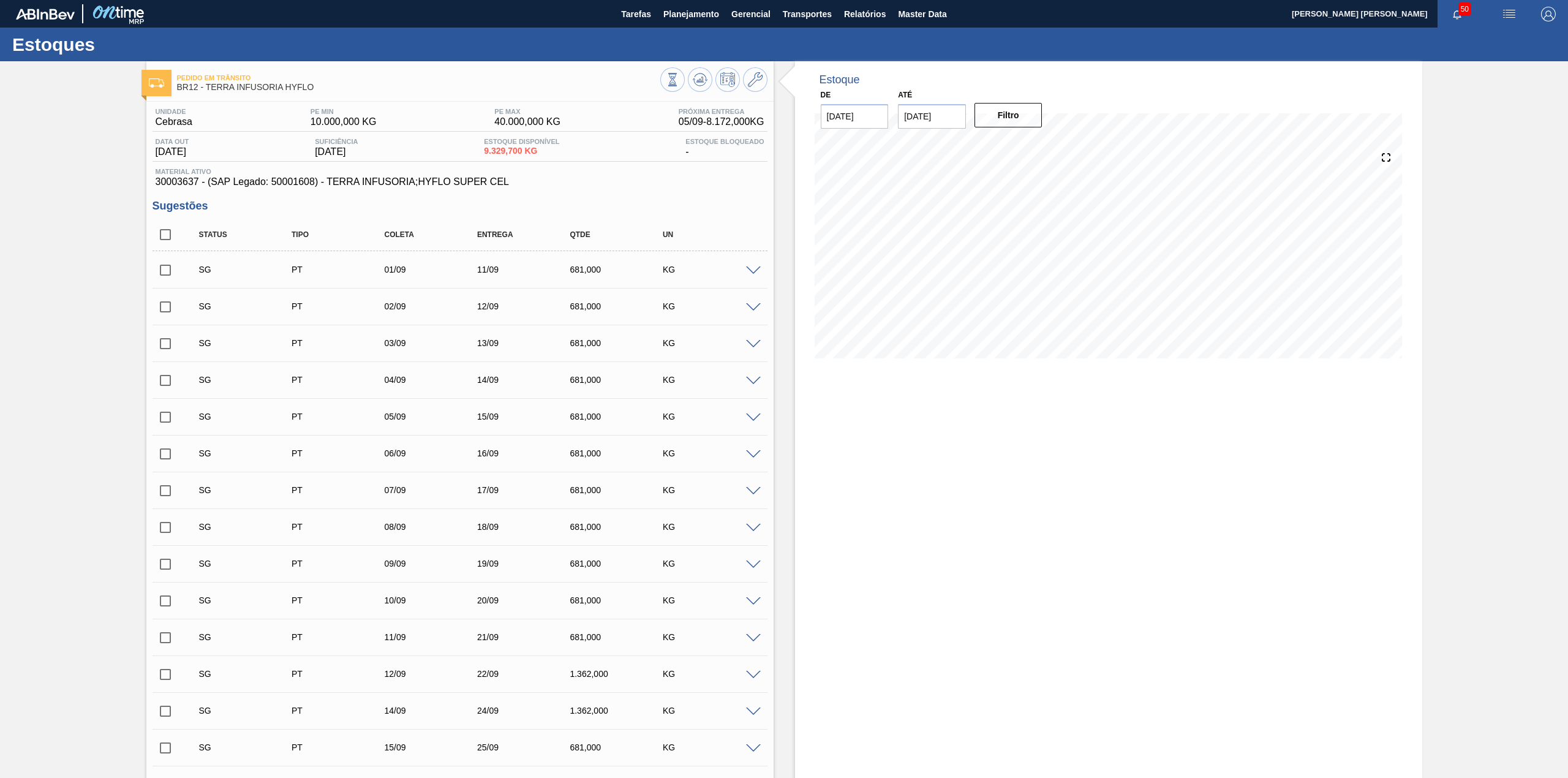
checkbox input "true"
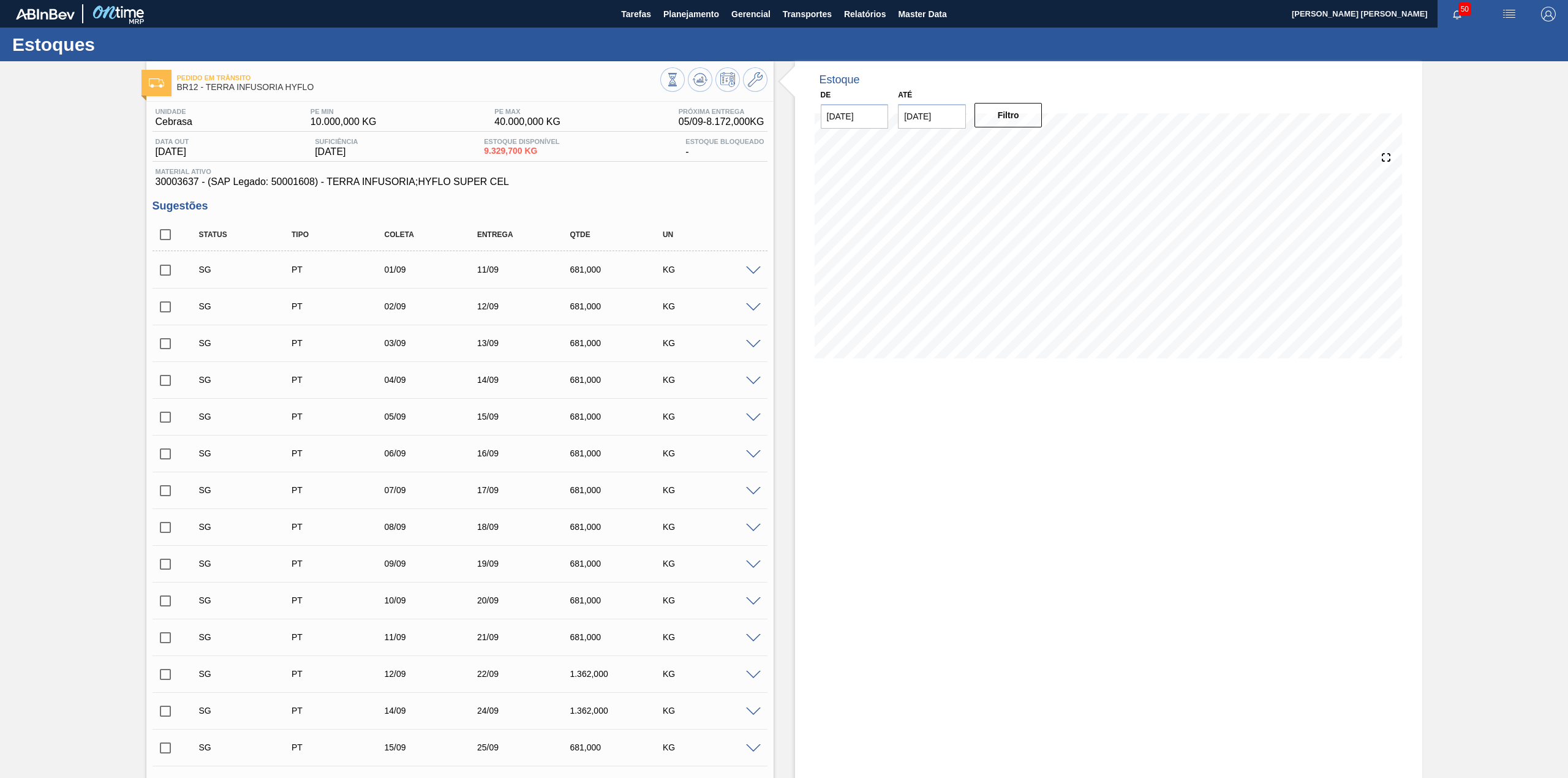
checkbox input "true"
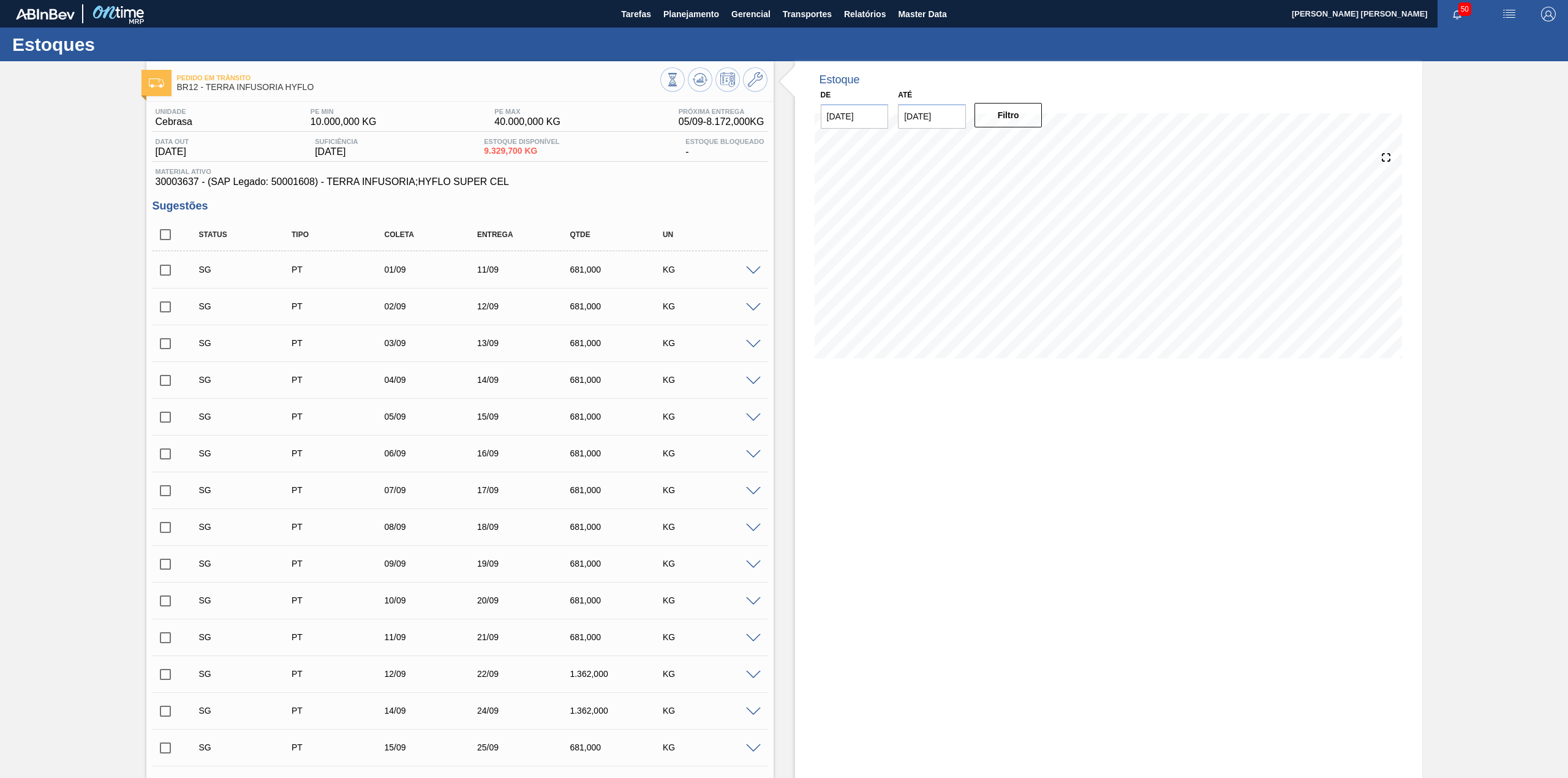
checkbox input "true"
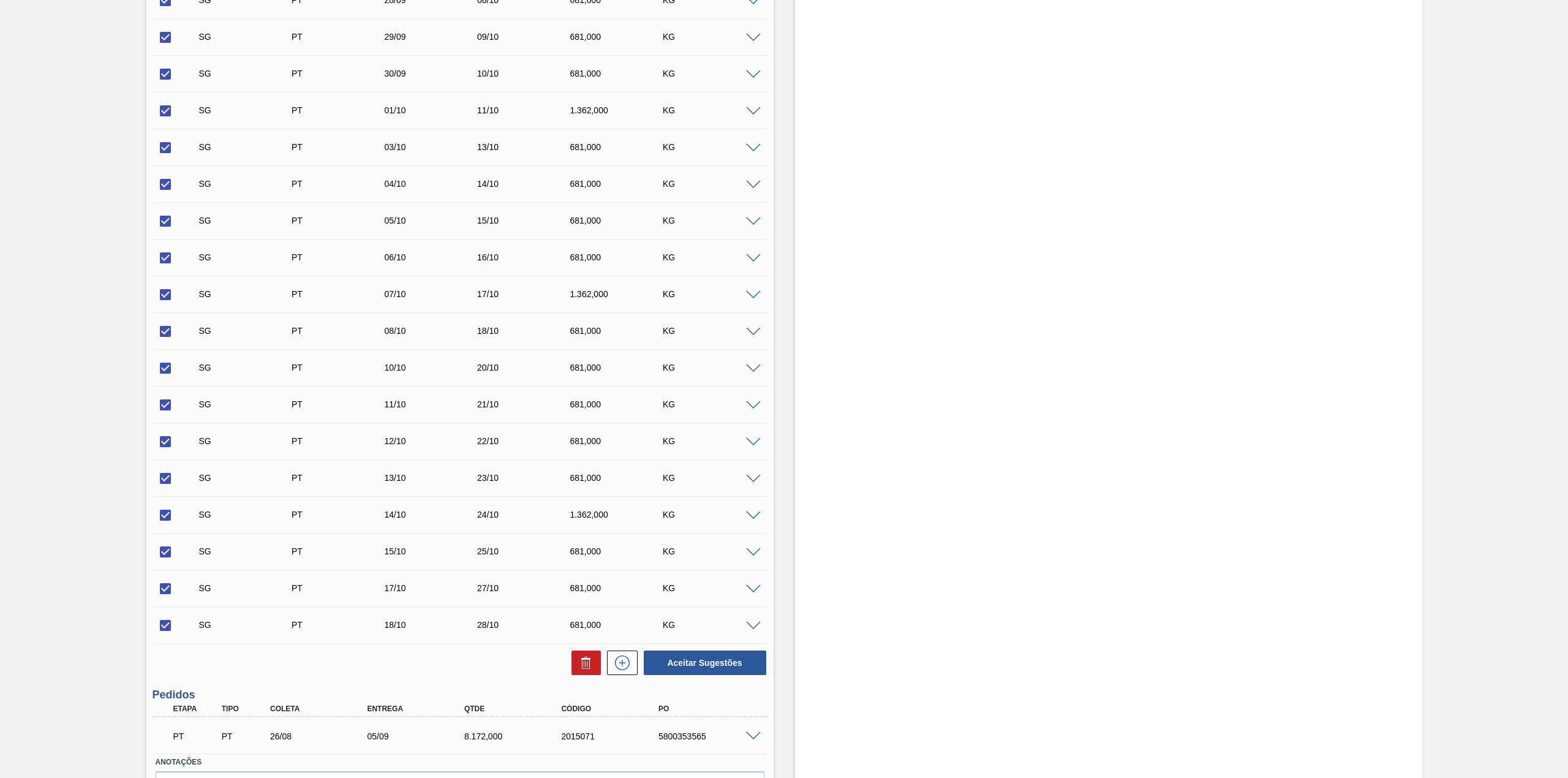
scroll to position [1265, 0]
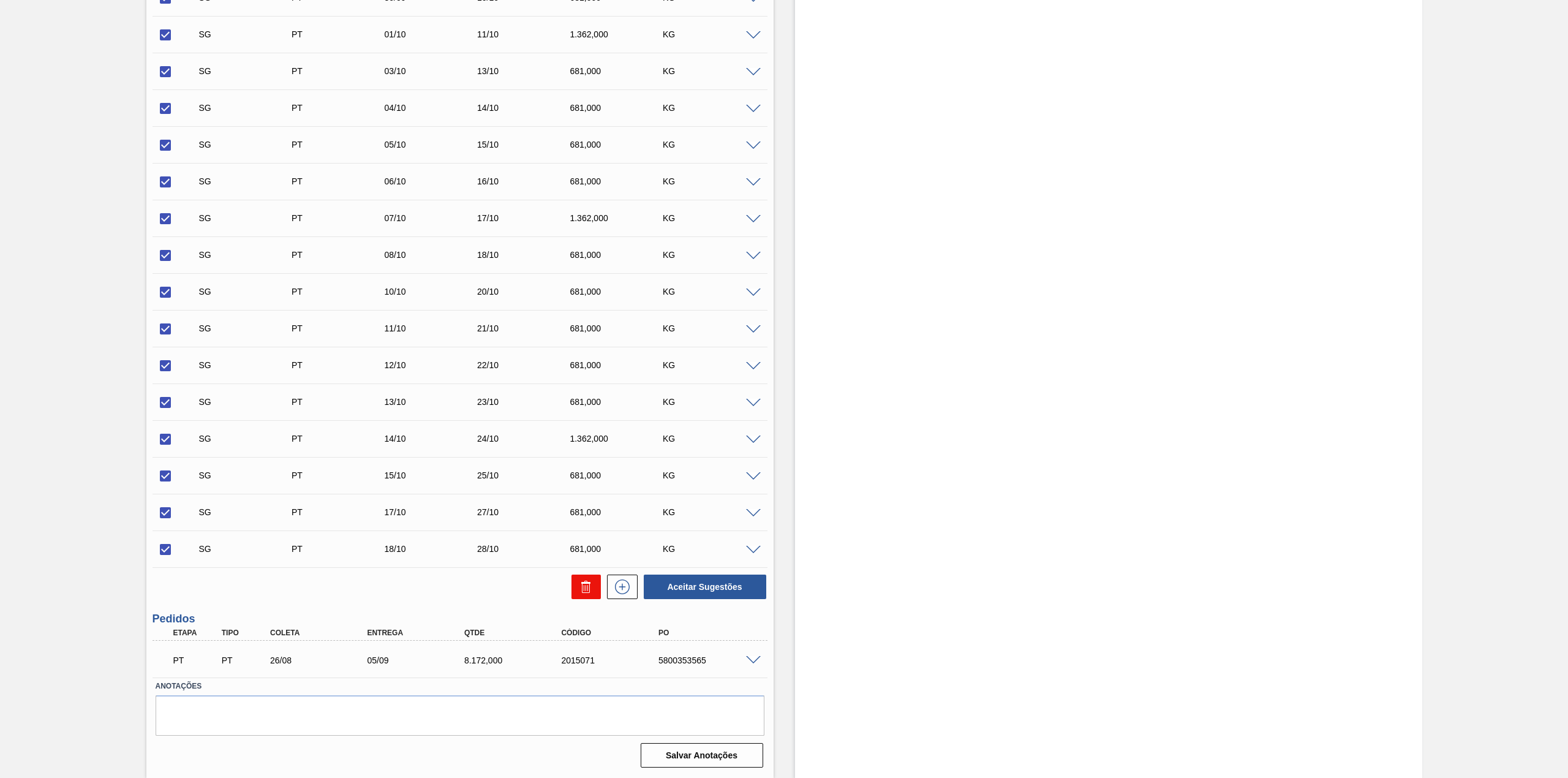
click at [579, 589] on icon at bounding box center [586, 587] width 15 height 15
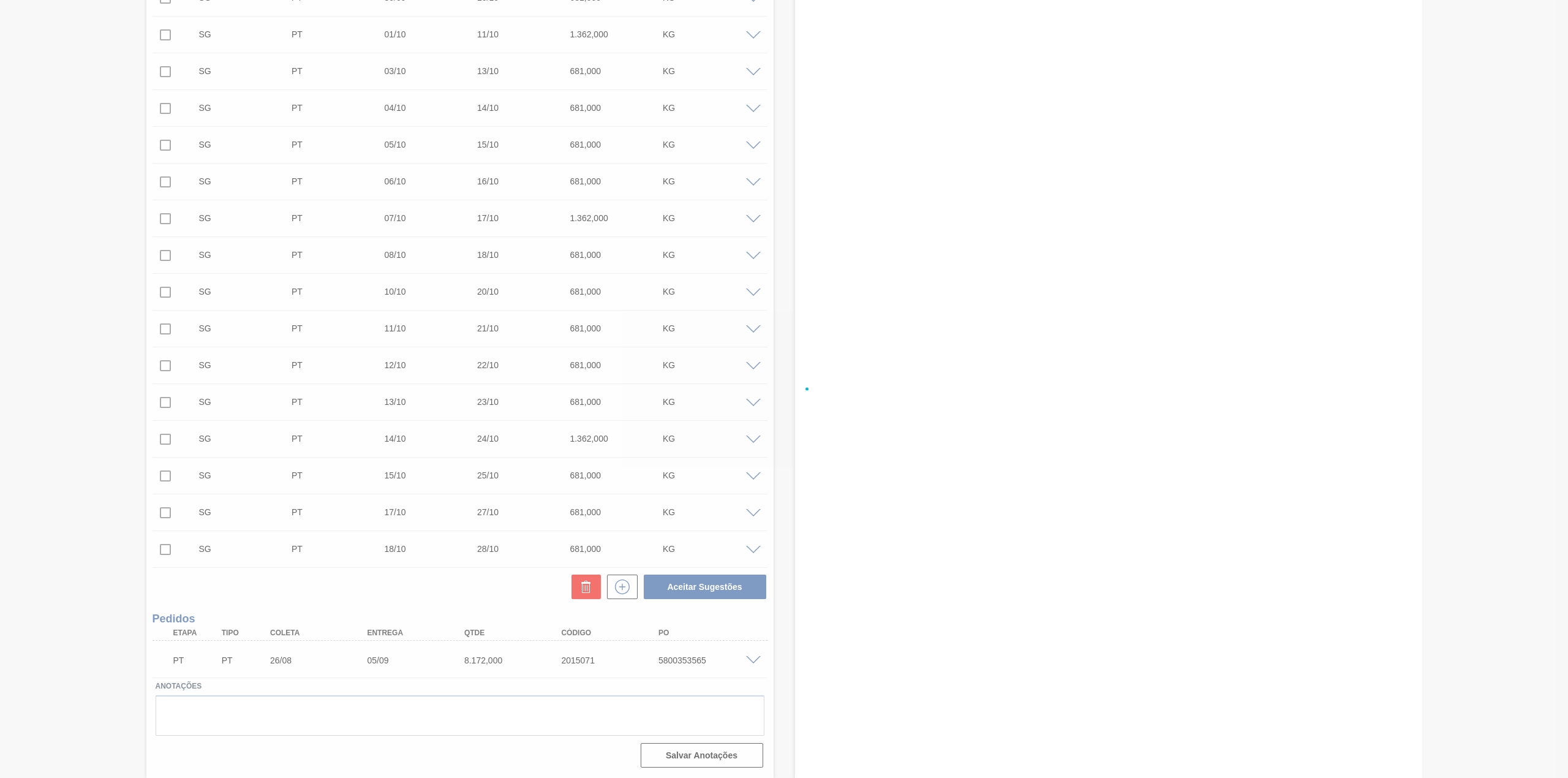
checkbox input "false"
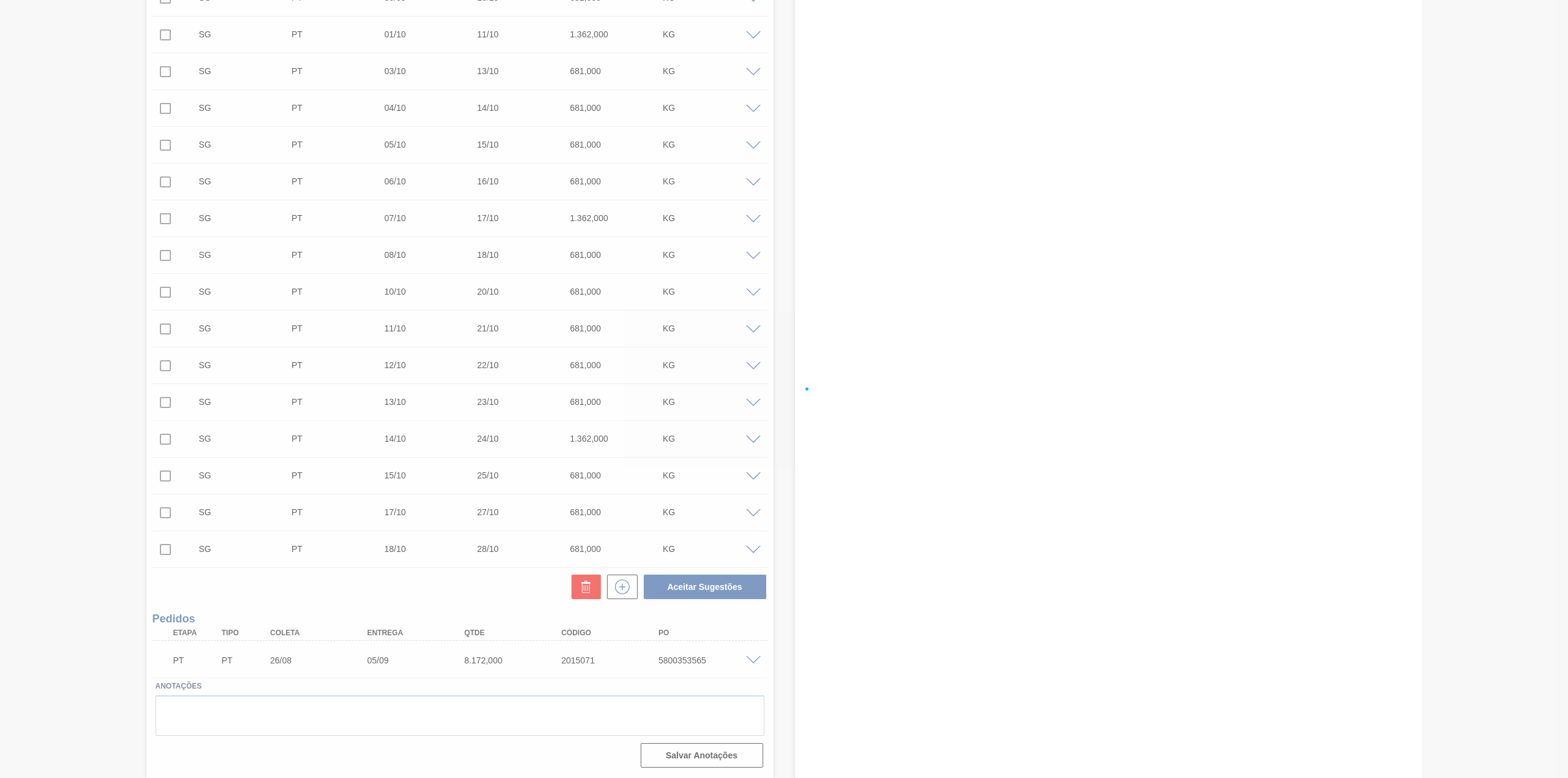
checkbox input "false"
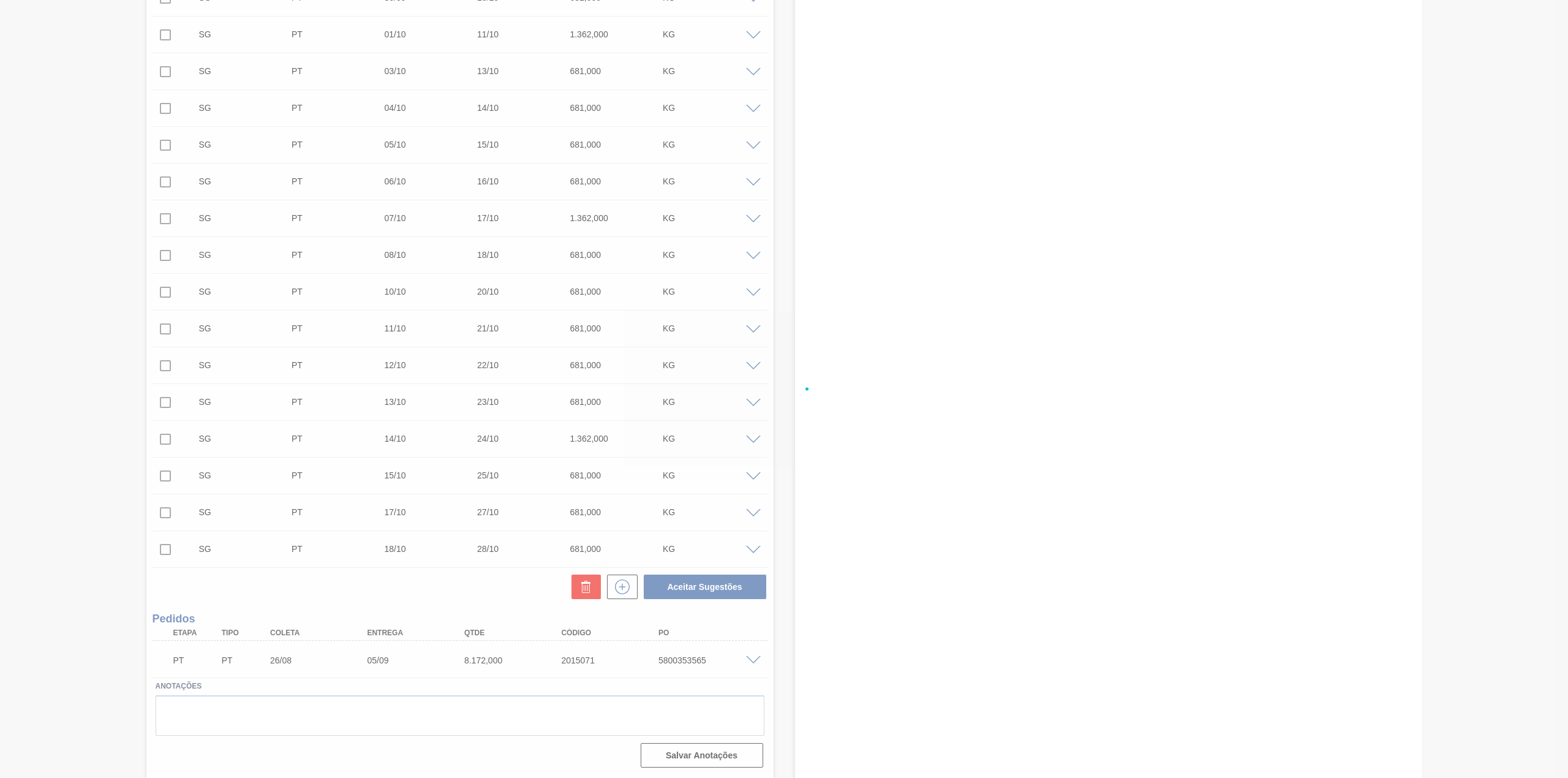
checkbox input "false"
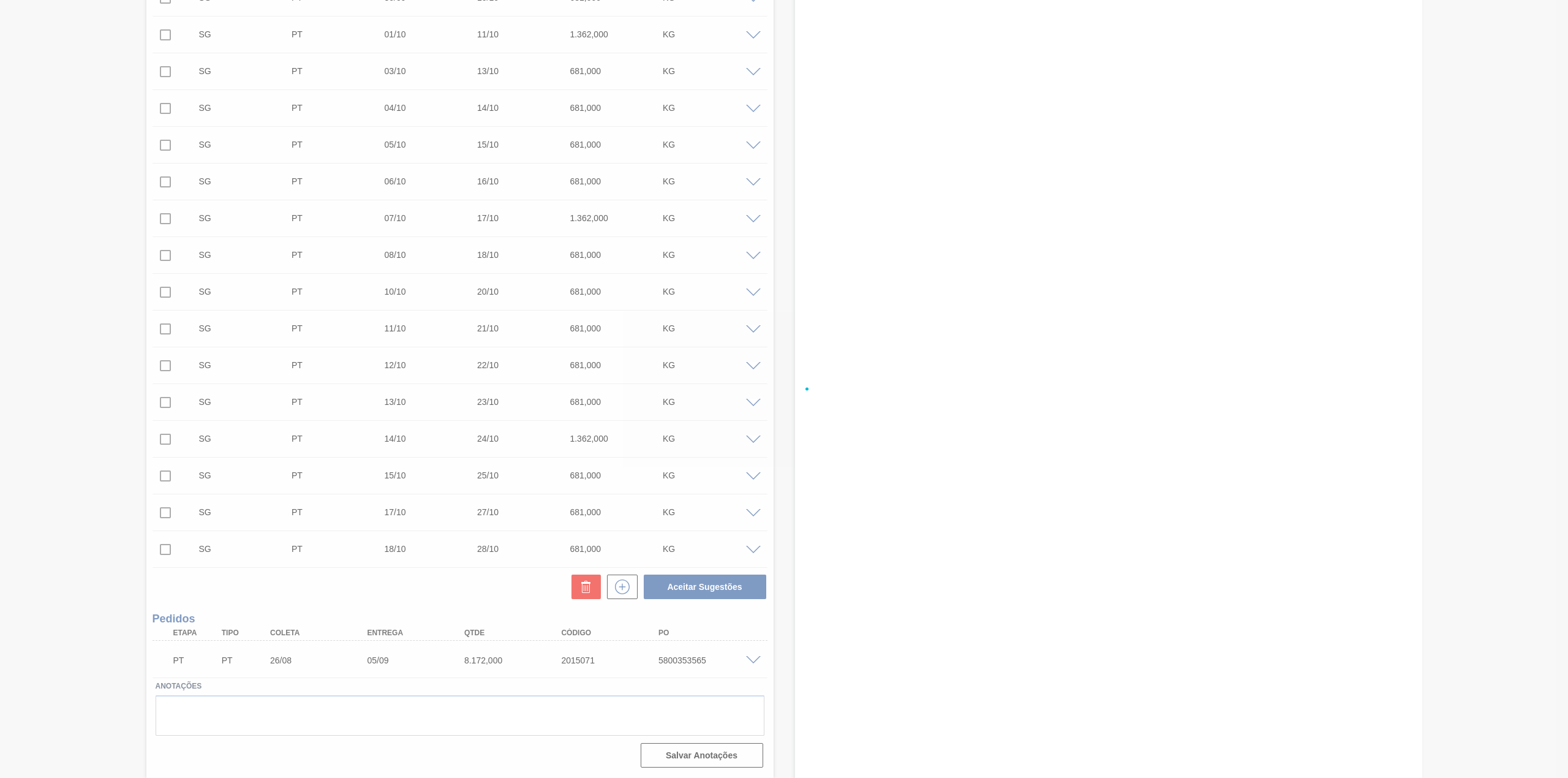
checkbox input "false"
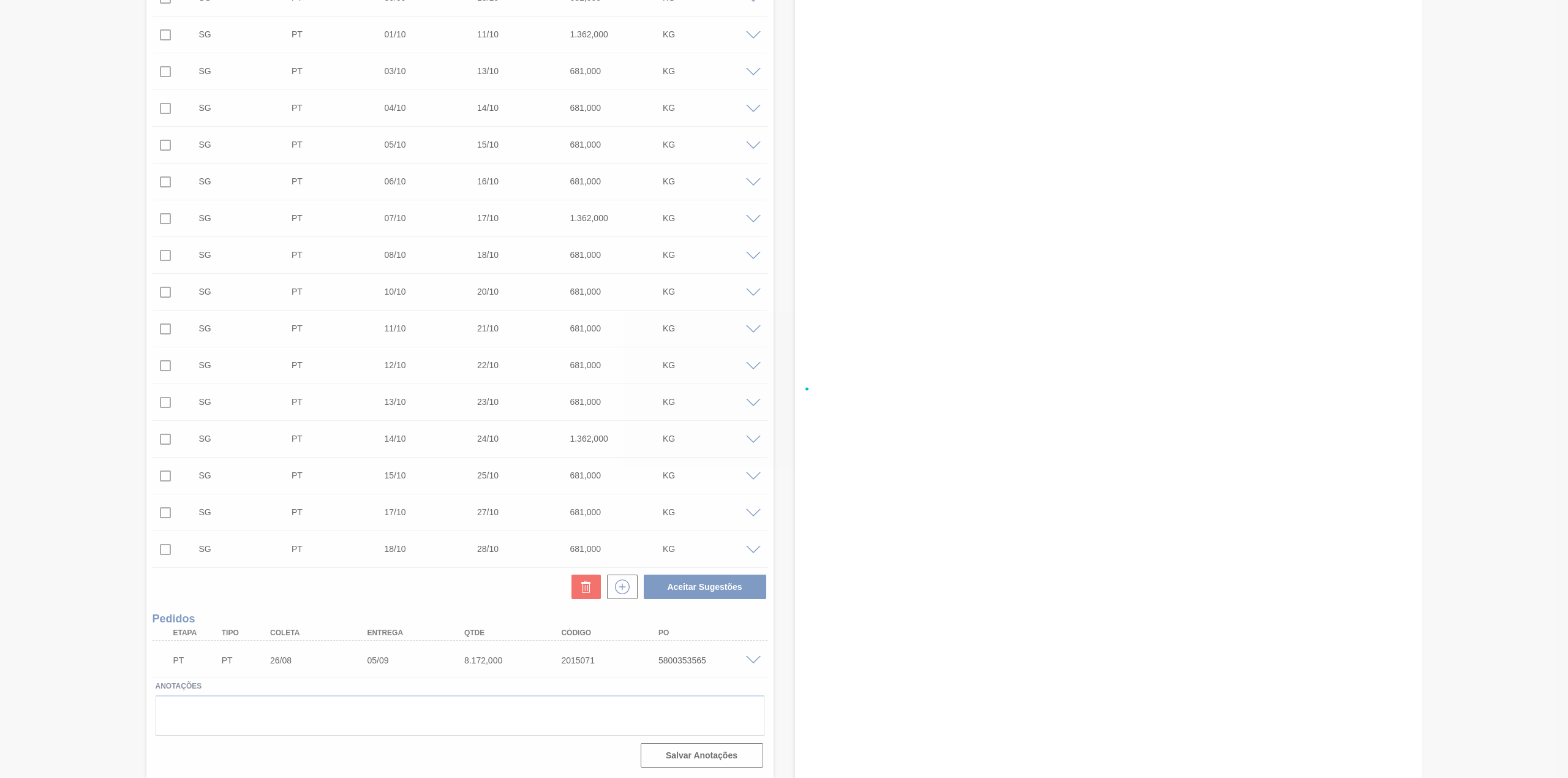
checkbox input "false"
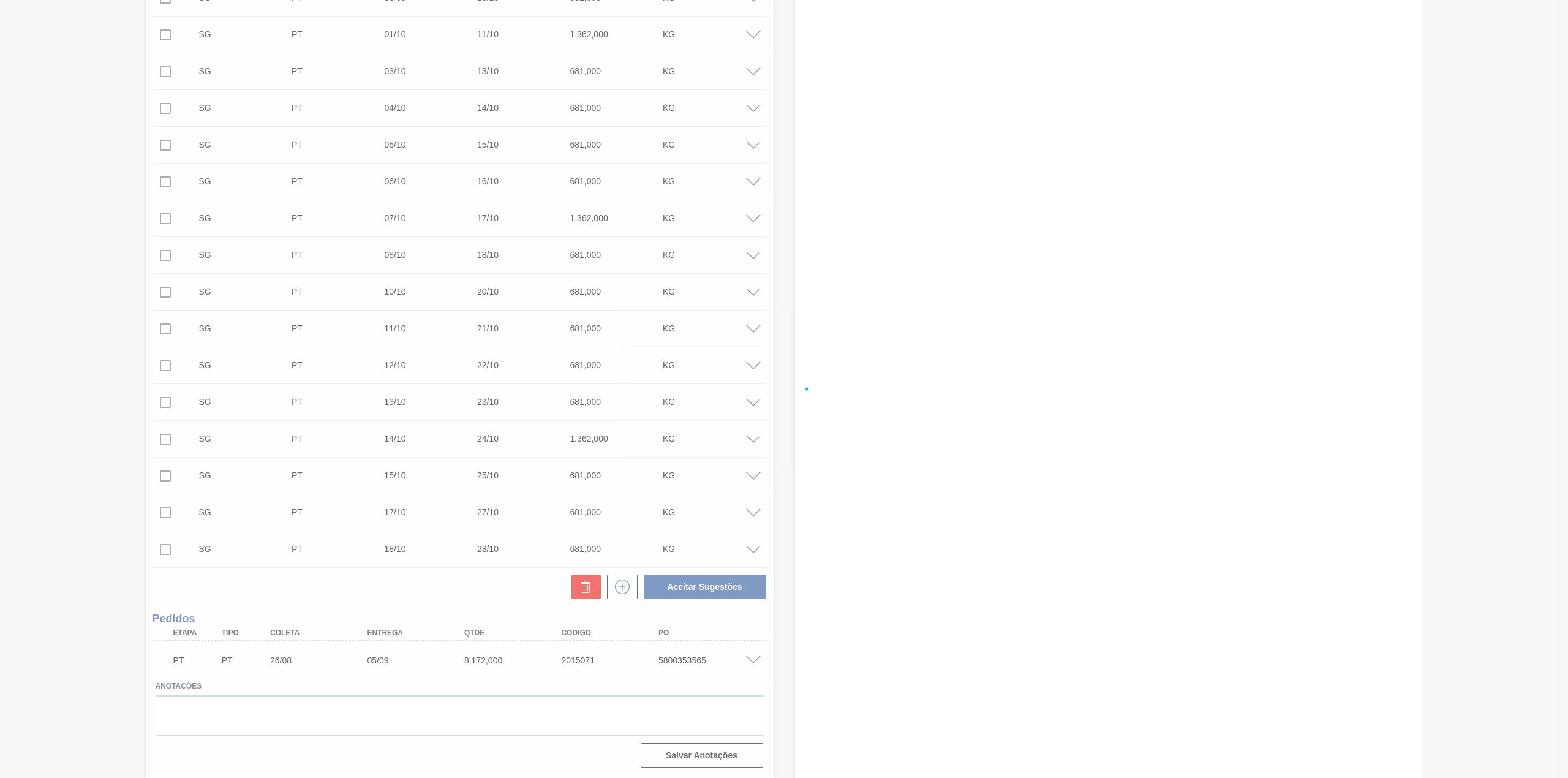
checkbox input "false"
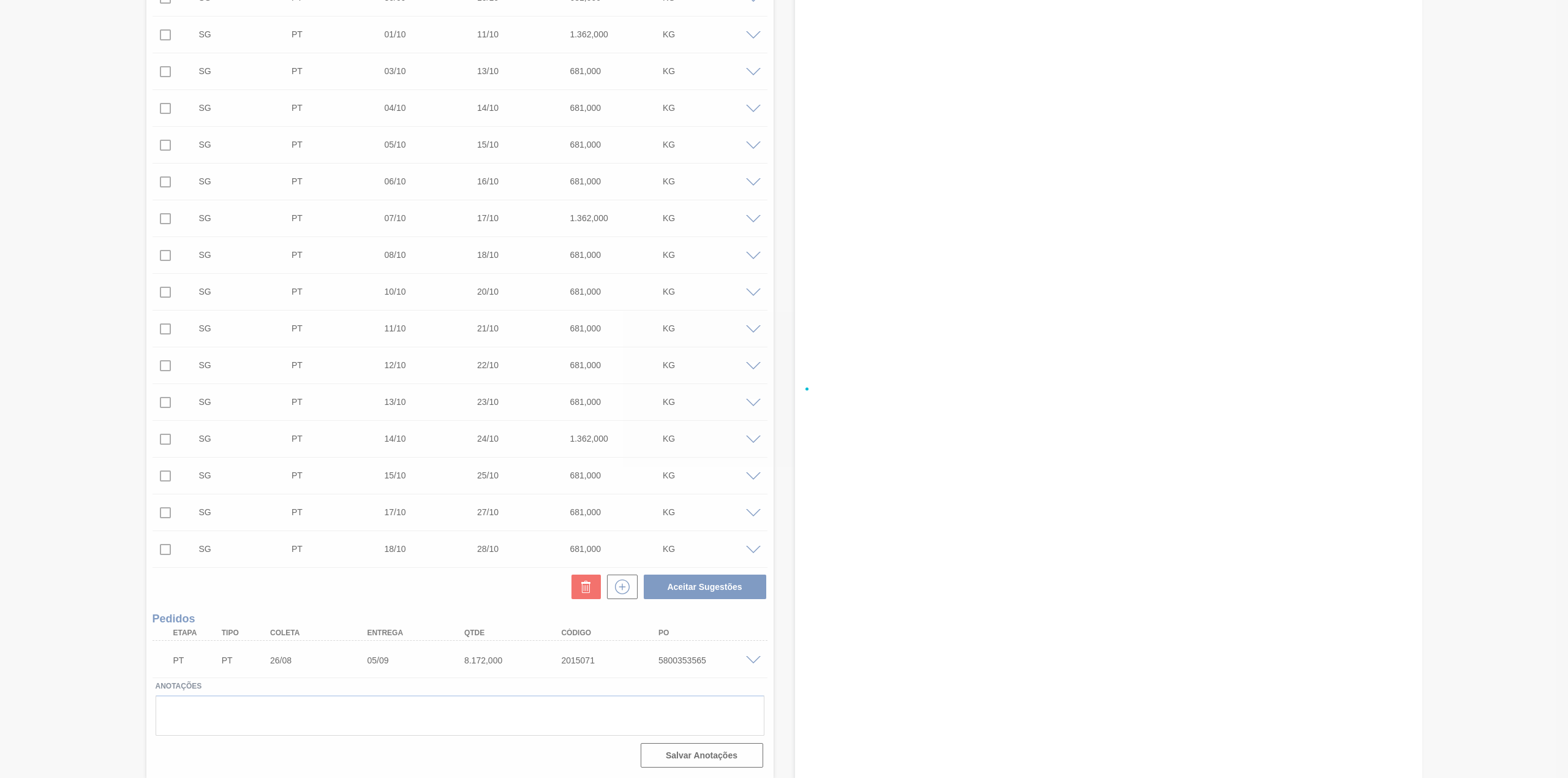
checkbox input "false"
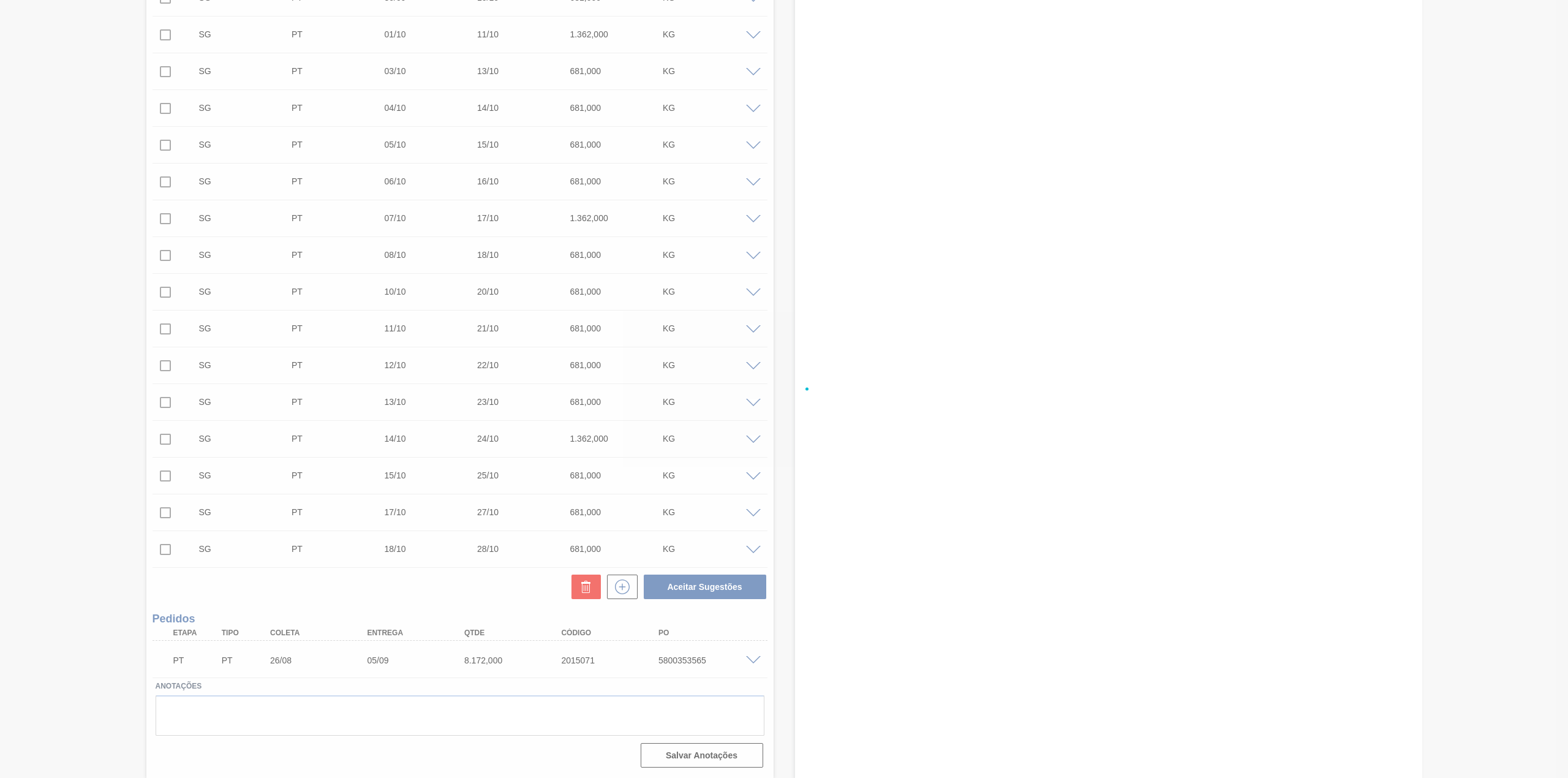
checkbox input "false"
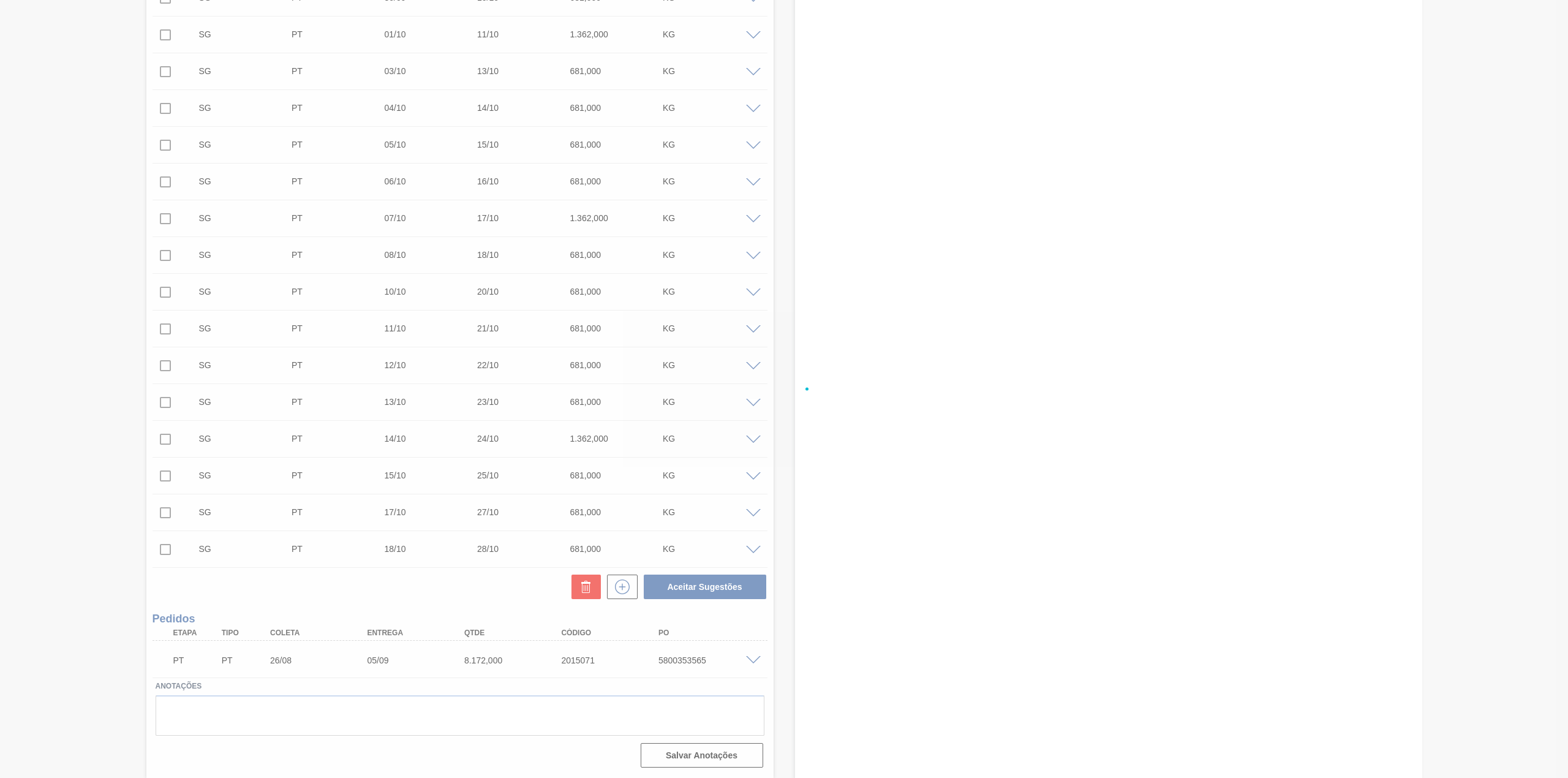
checkbox input "false"
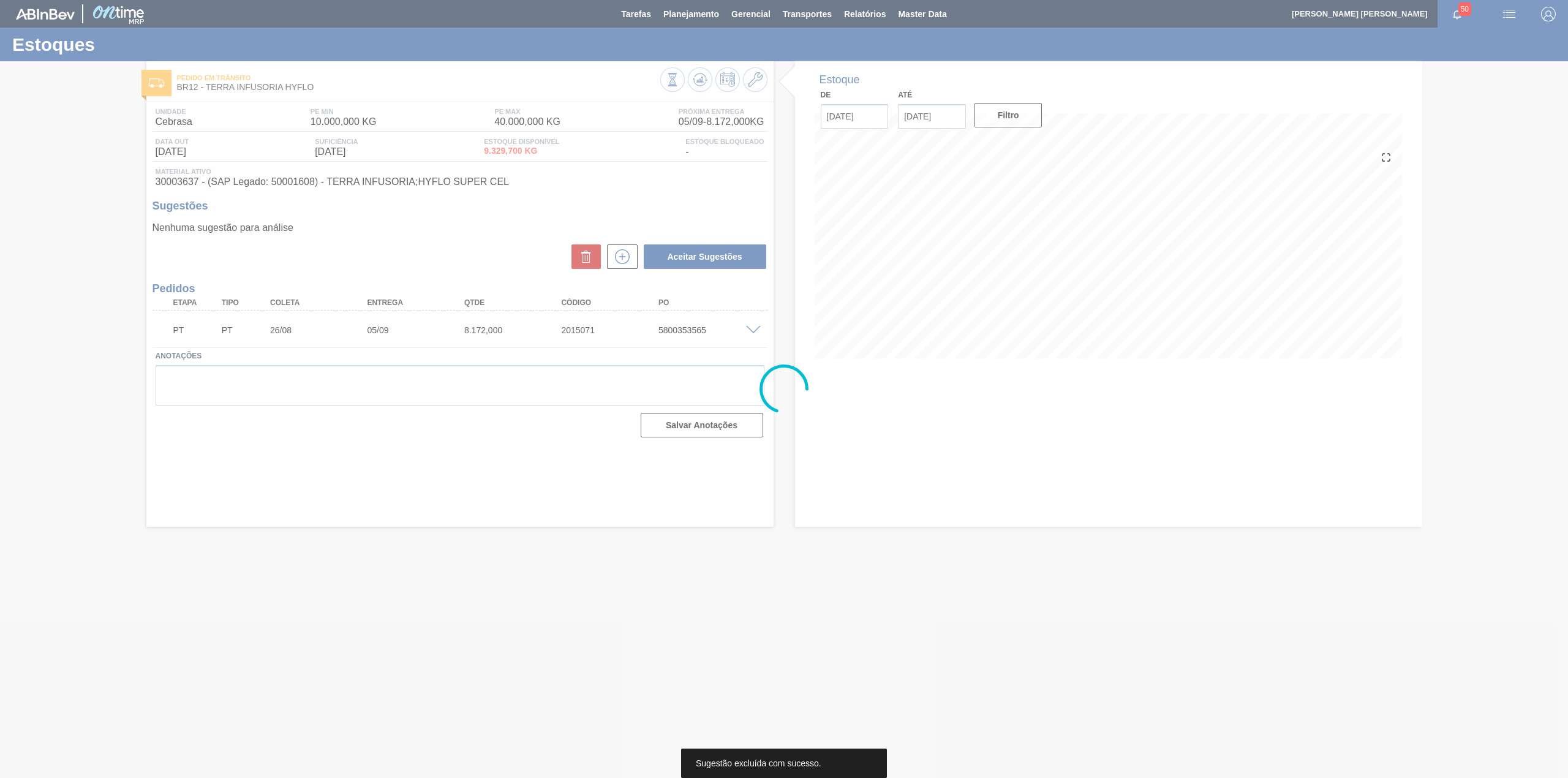
scroll to position [0, 0]
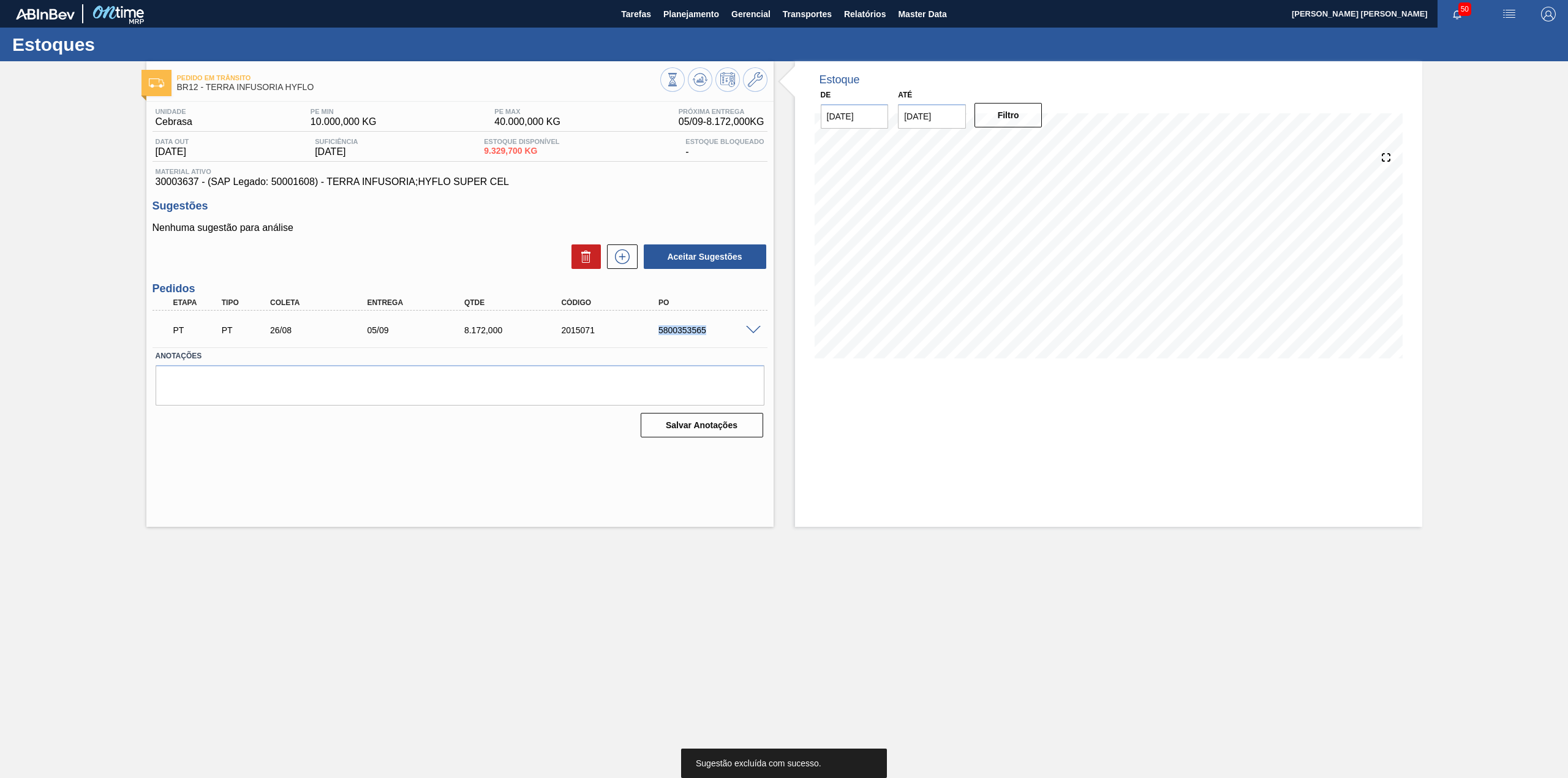
drag, startPoint x: 654, startPoint y: 339, endPoint x: 706, endPoint y: 341, distance: 52.0
click at [706, 341] on div "PT PT 26/08 05/09 8.172,000 2015071 5800353565" at bounding box center [457, 329] width 583 height 24
copy div "5800353565"
